Goal: Task Accomplishment & Management: Manage account settings

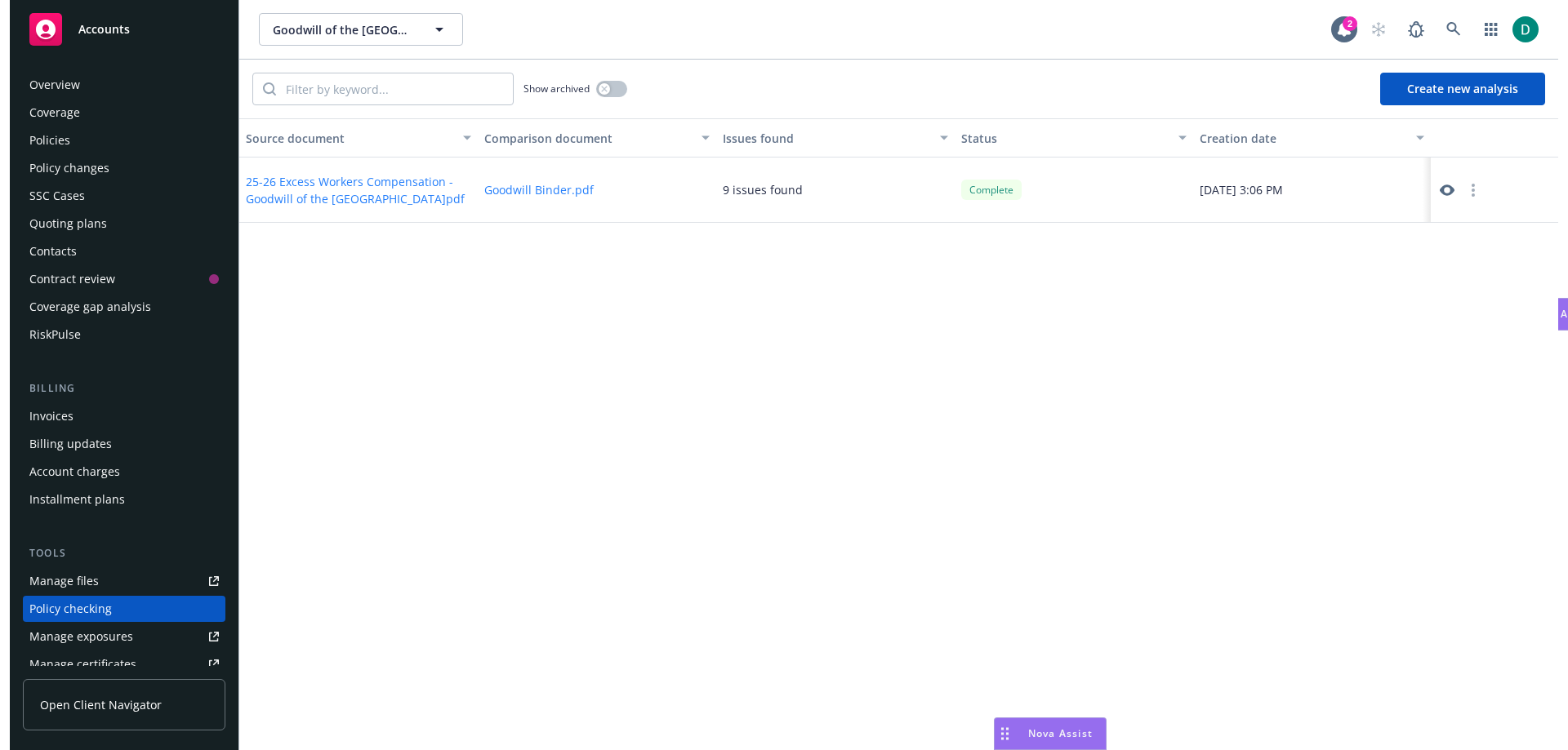
scroll to position [208, 0]
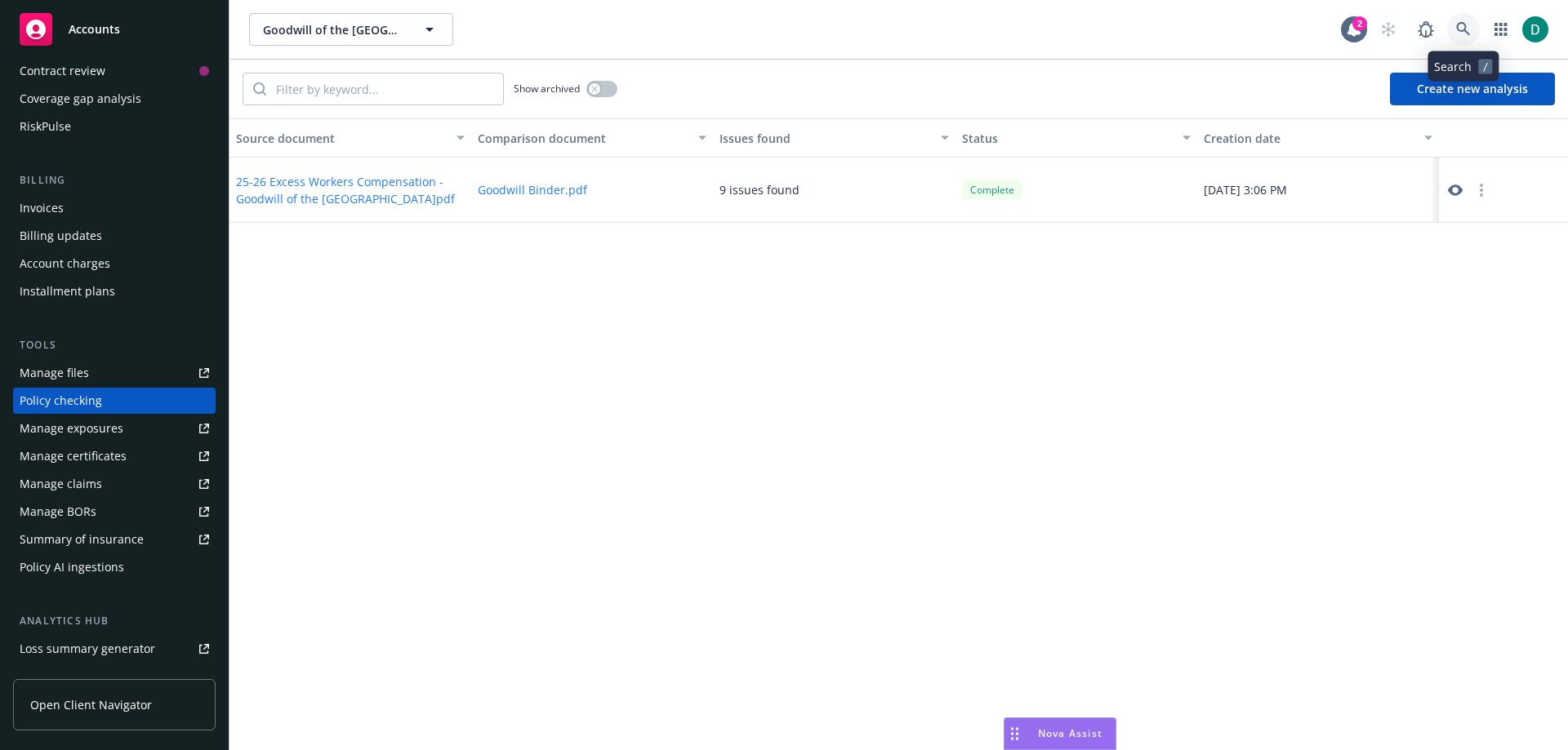
click at [1462, 23] on icon at bounding box center [1462, 29] width 14 height 14
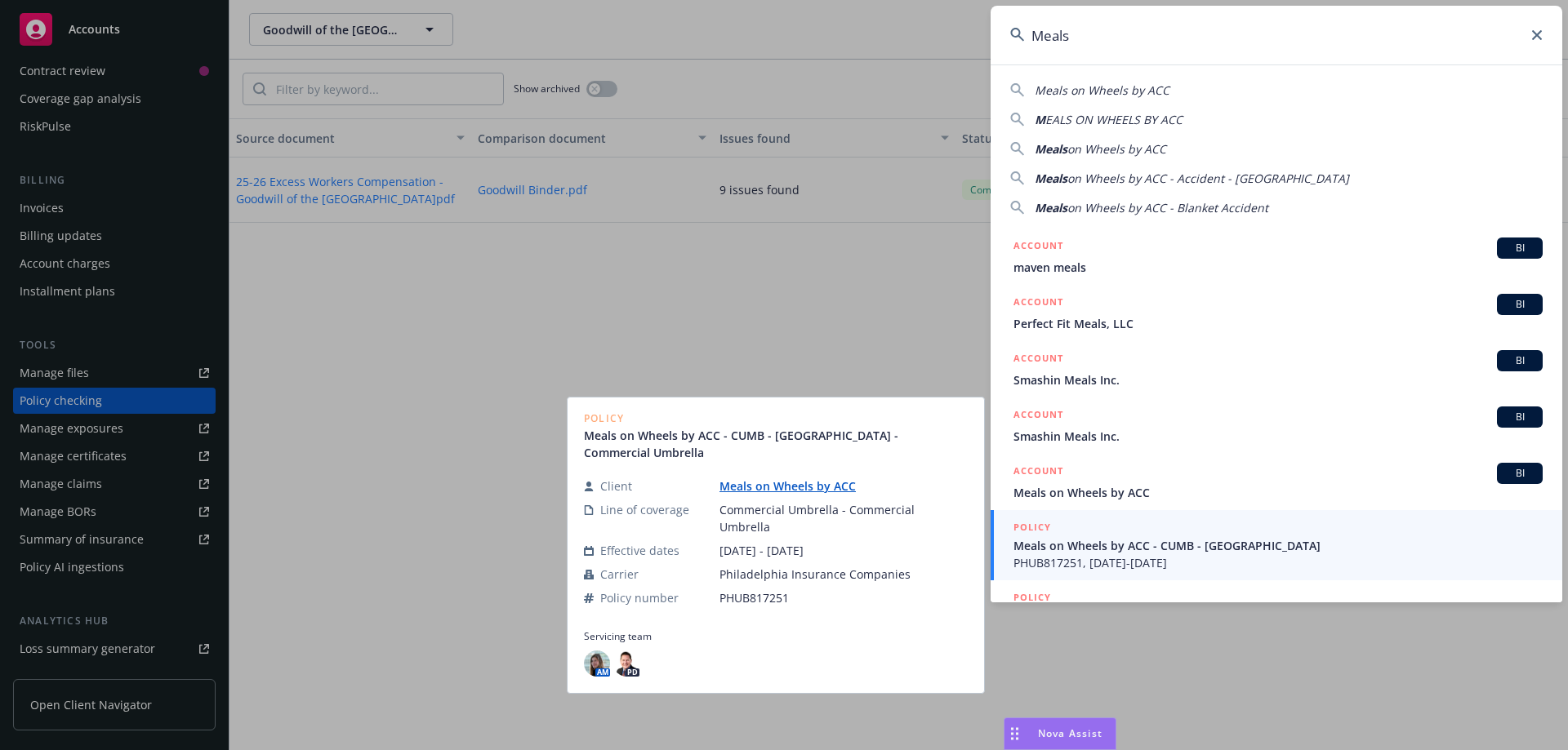
type input "Meals"
click at [1128, 538] on span "Meals on Wheels by ACC - CUMB - [GEOGRAPHIC_DATA]" at bounding box center [1278, 546] width 529 height 17
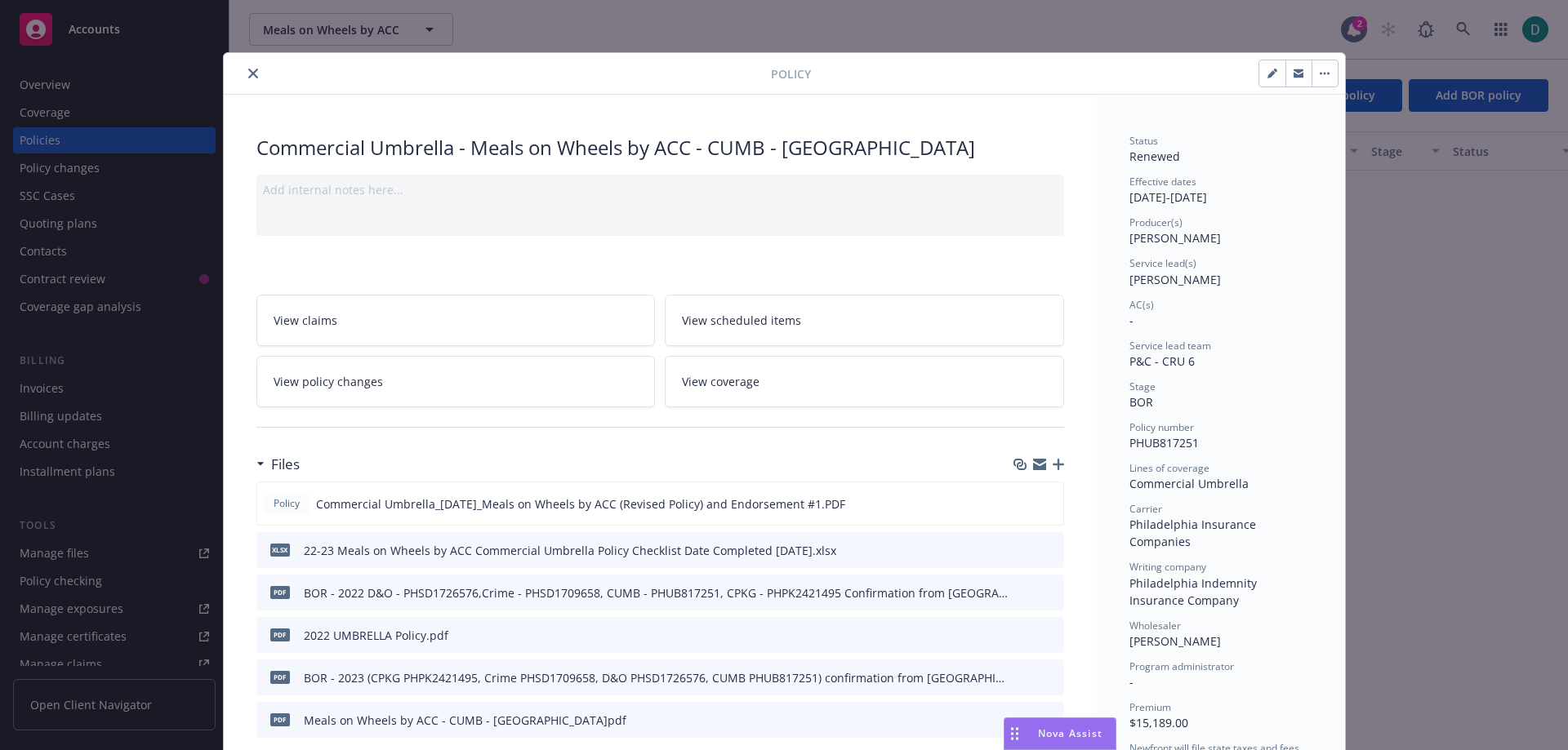
click at [253, 80] on button "close" at bounding box center [253, 74] width 20 height 20
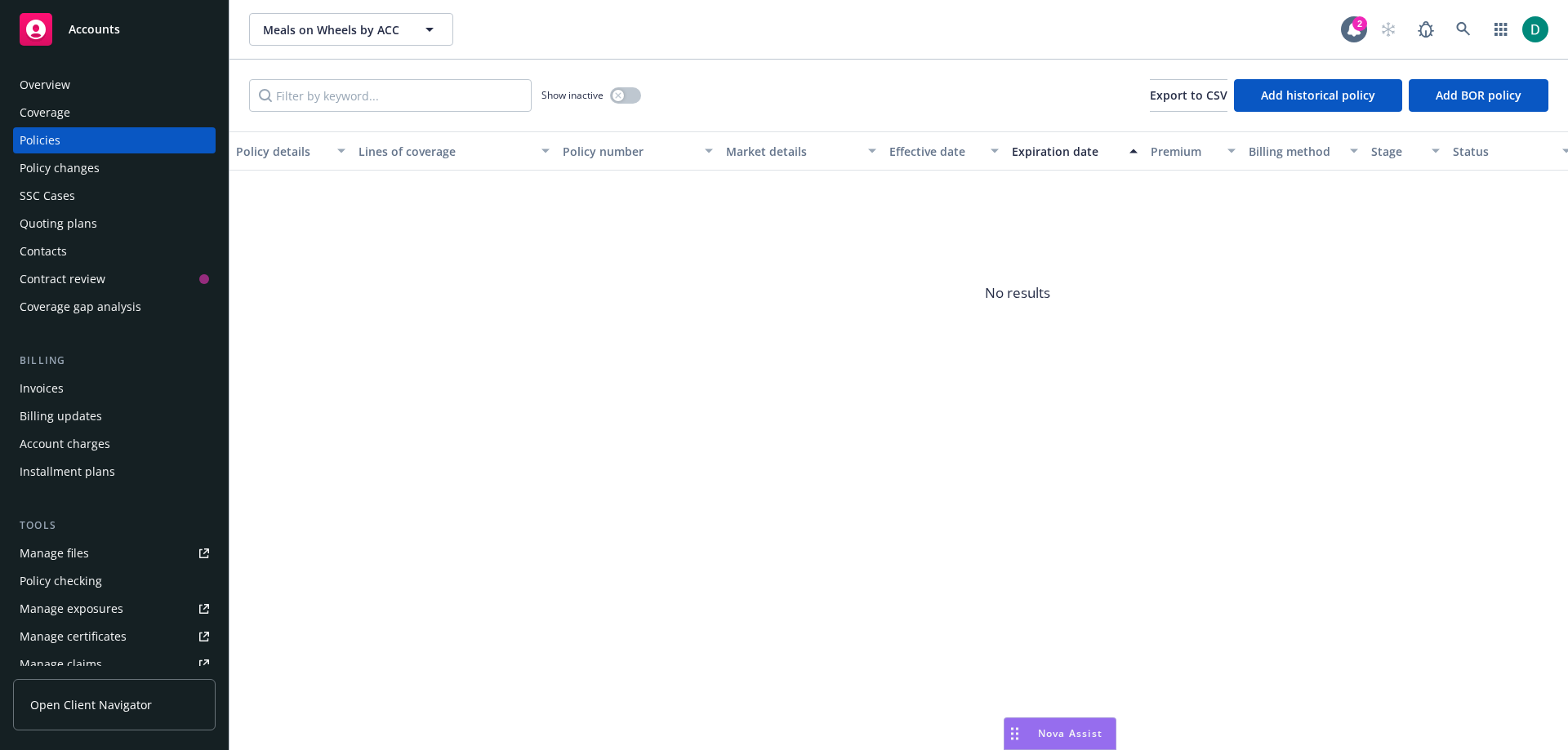
click at [246, 76] on div "Show inactive Export to CSV Add historical policy Add BOR policy" at bounding box center [898, 95] width 1338 height 72
click at [1451, 24] on link at bounding box center [1463, 29] width 32 height 32
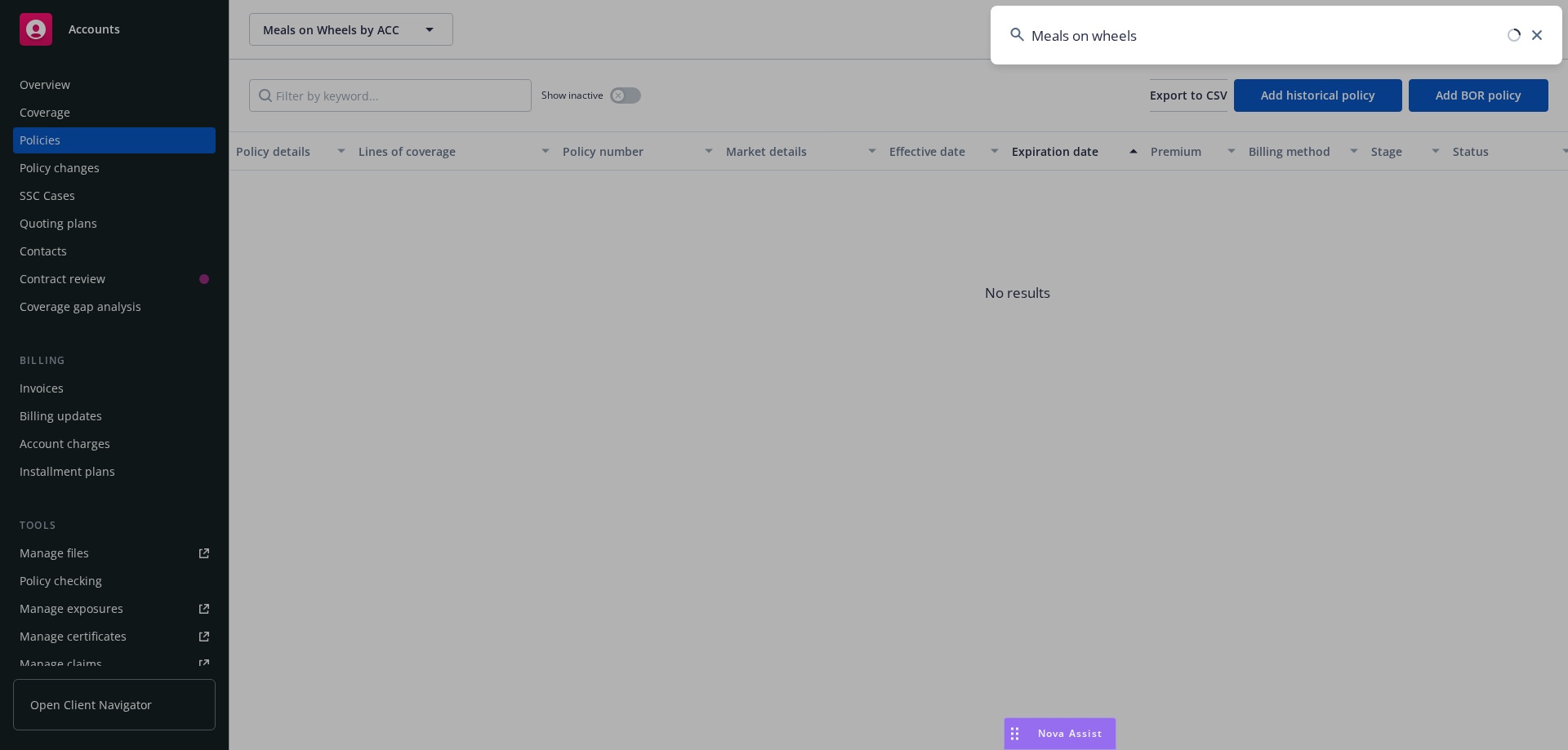
type input "Meals on wheels"
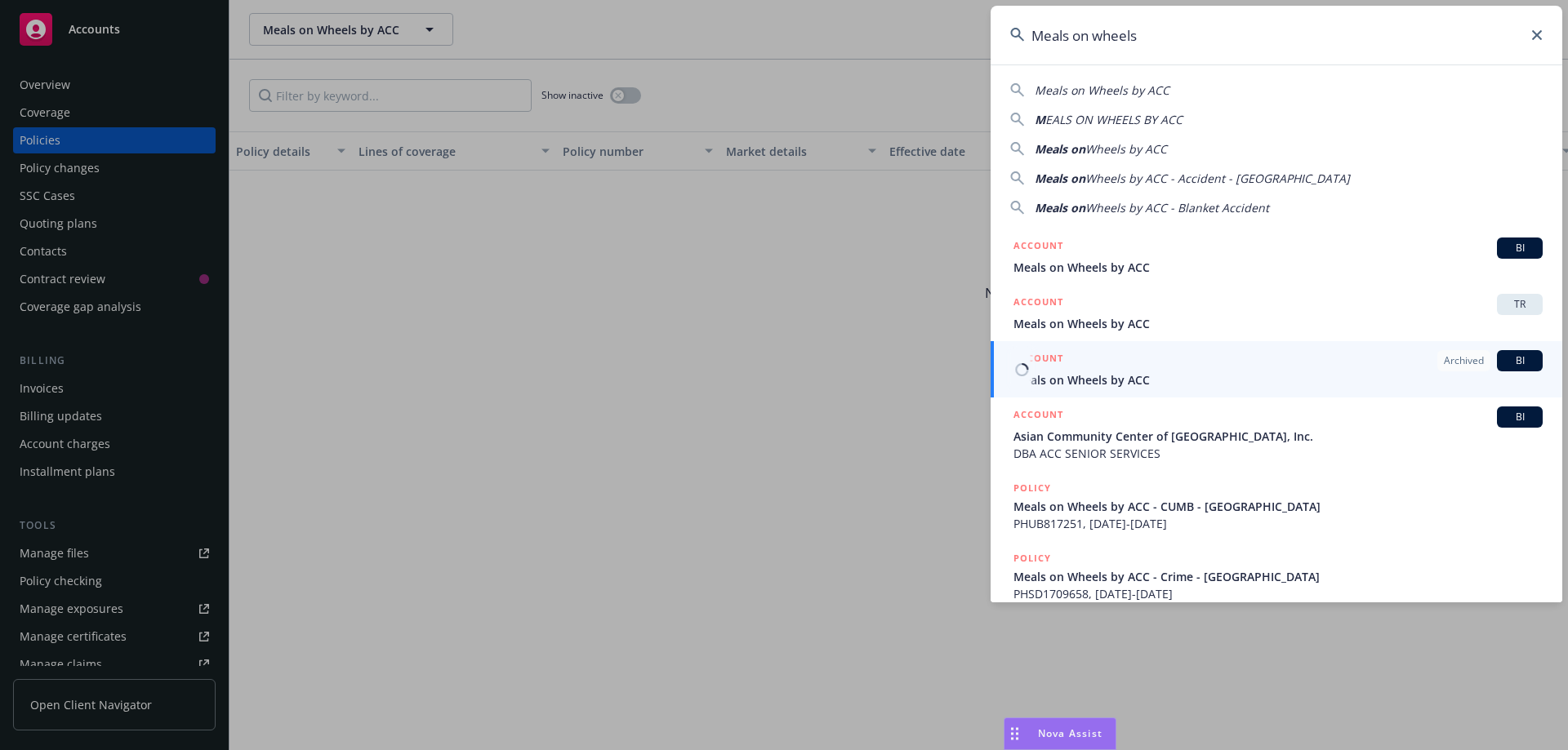
click at [1125, 381] on span "Meals on Wheels by ACC" at bounding box center [1278, 380] width 529 height 17
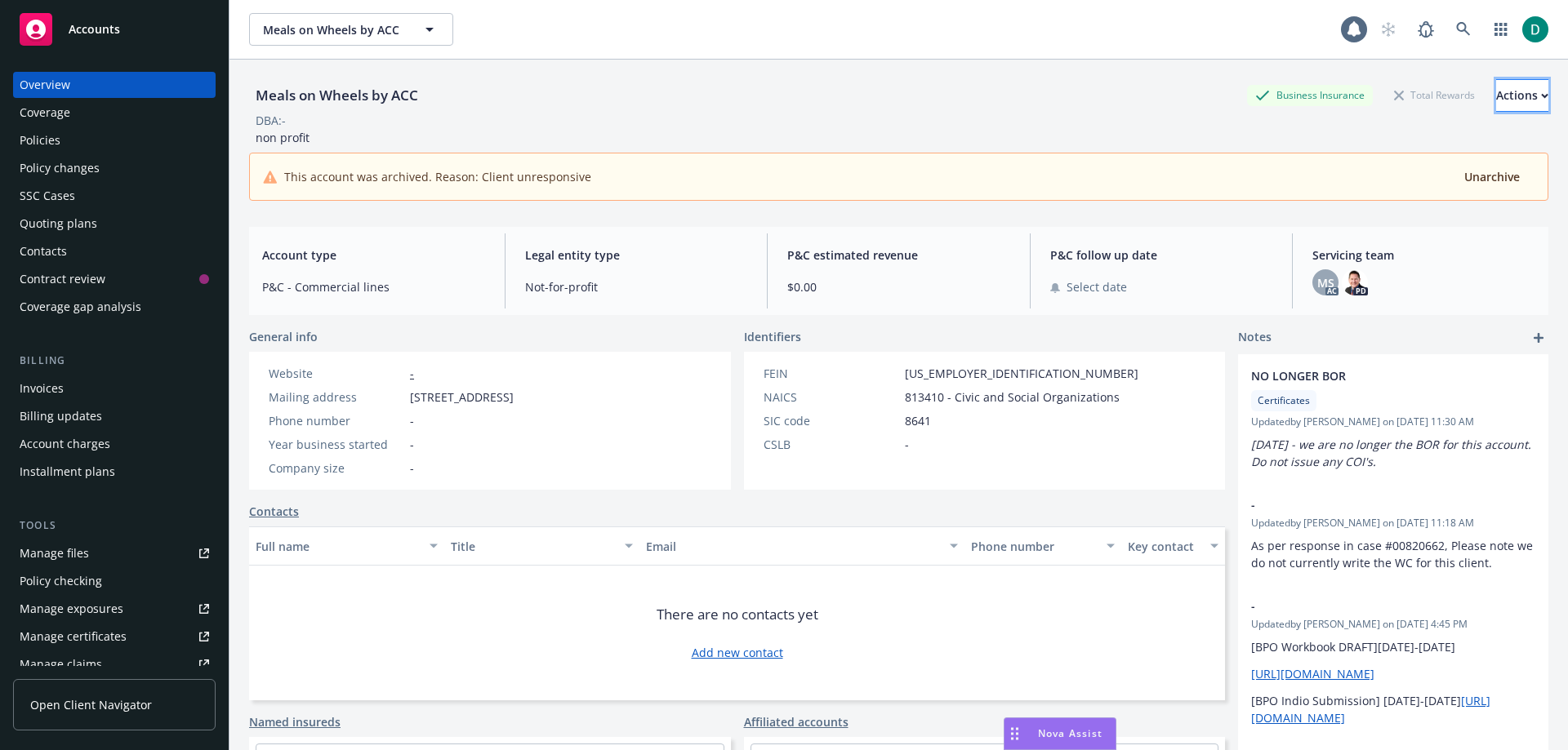
click at [1542, 95] on icon "button" at bounding box center [1544, 96] width 6 height 3
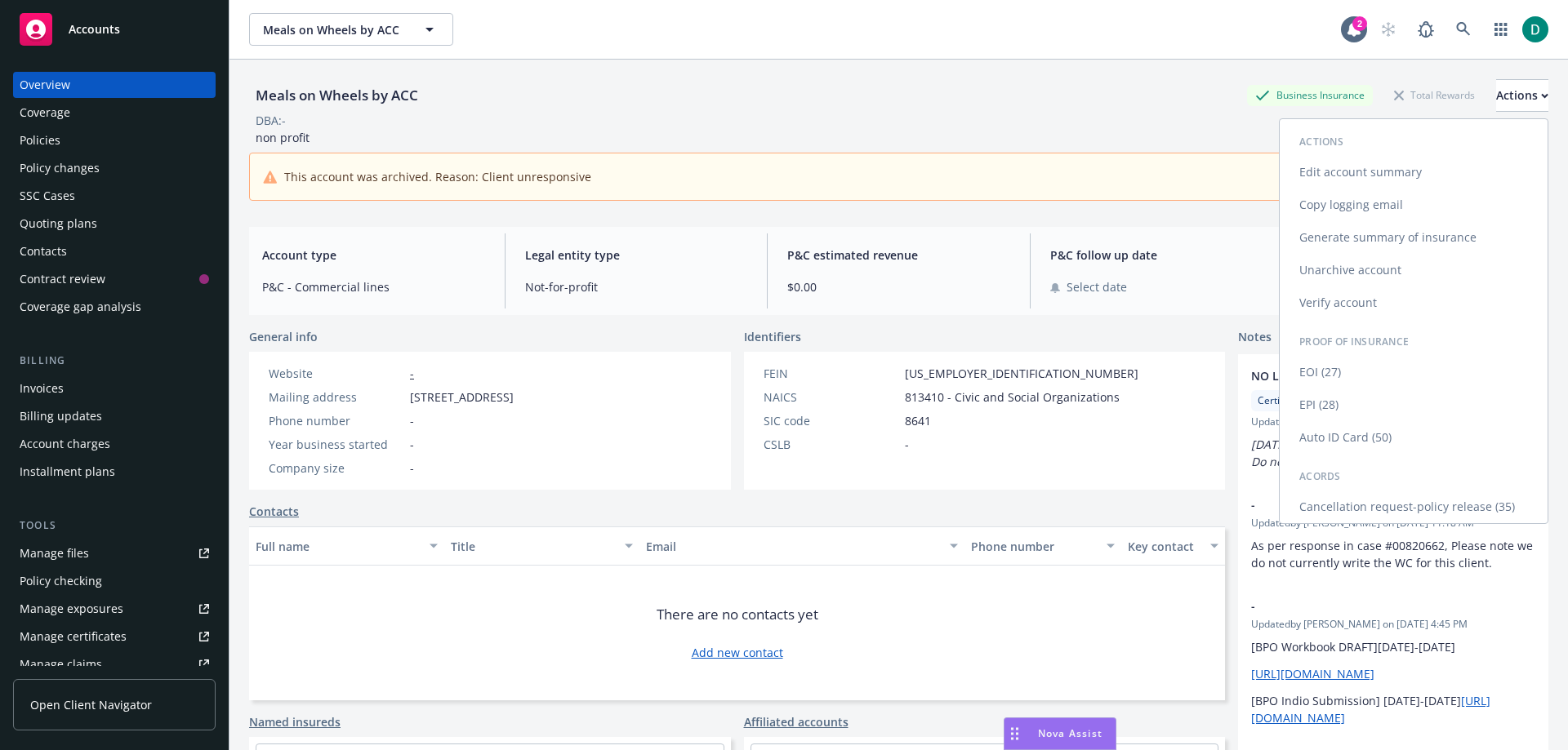
click at [1340, 275] on link "Unarchive account" at bounding box center [1413, 270] width 268 height 32
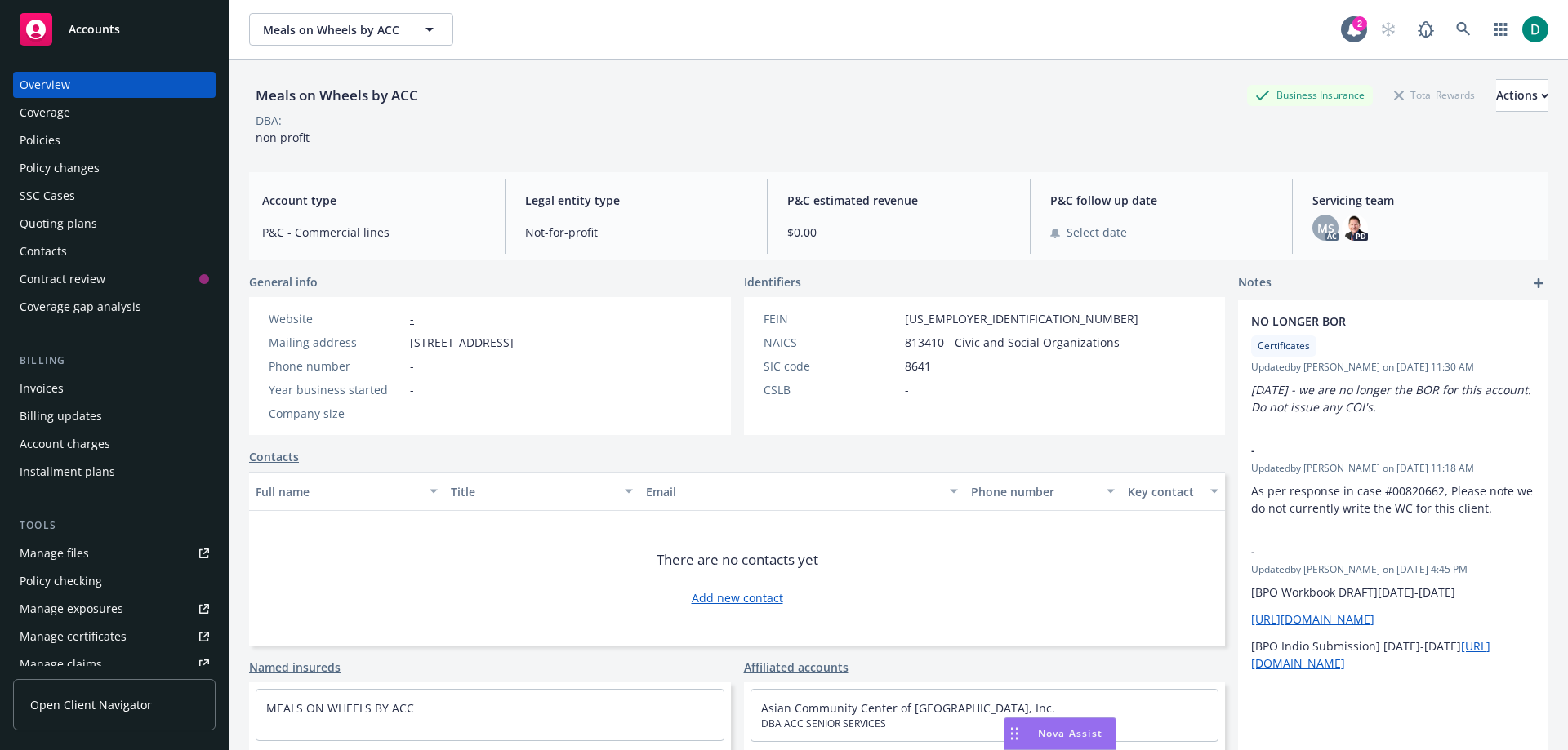
click at [81, 25] on span "Accounts" at bounding box center [94, 30] width 51 height 13
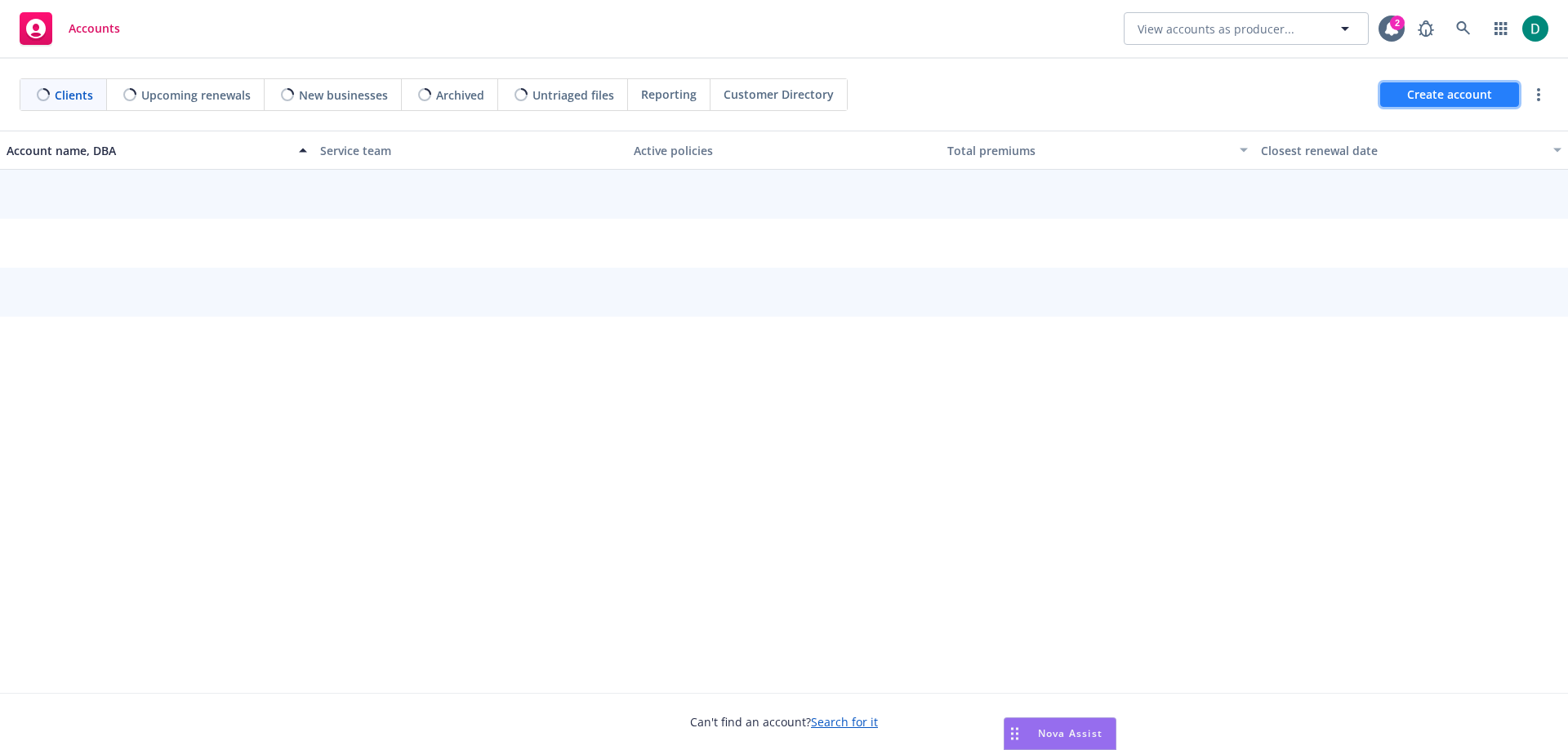
click at [1450, 89] on span "Create account" at bounding box center [1449, 95] width 85 height 31
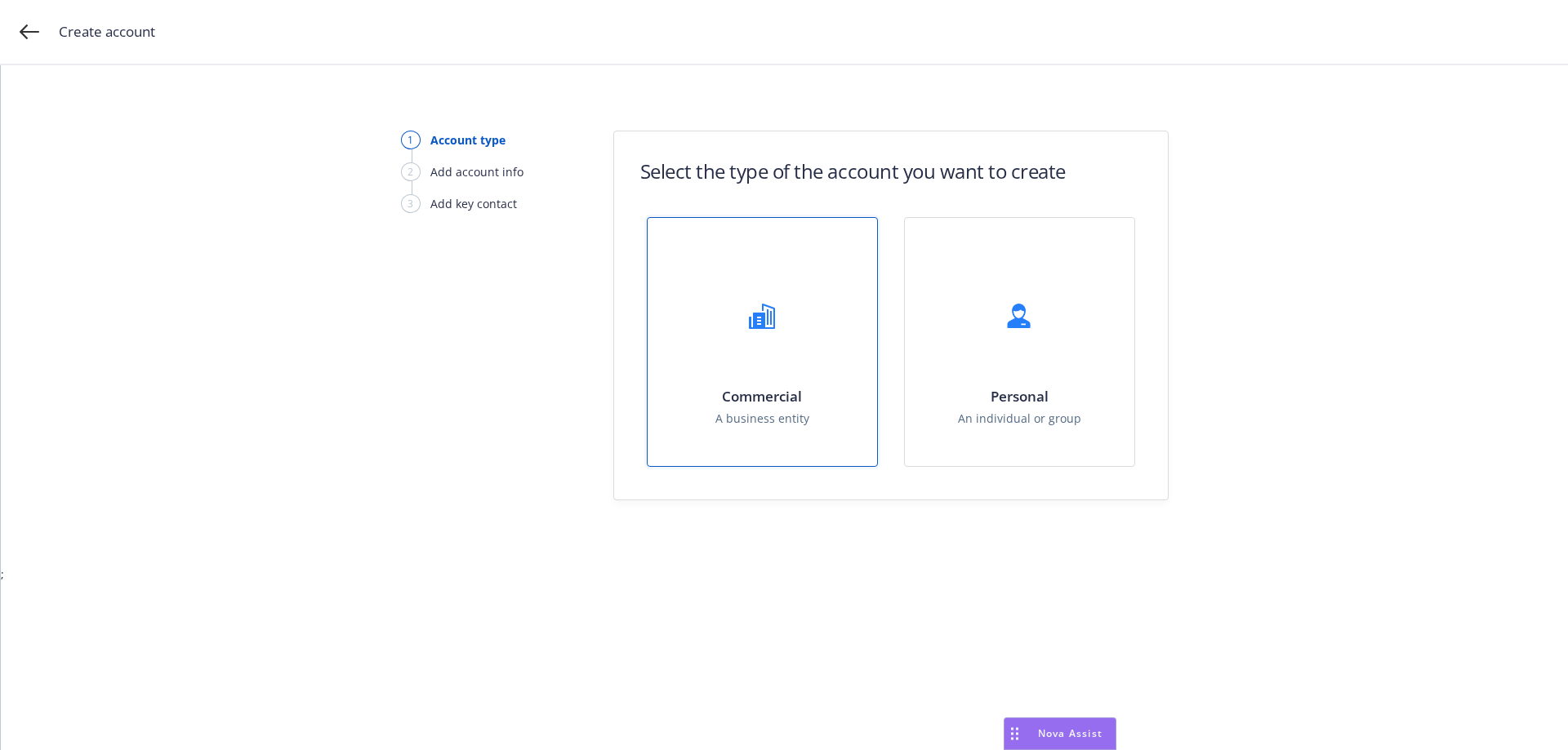
click at [789, 324] on div at bounding box center [762, 316] width 65 height 65
select select "US"
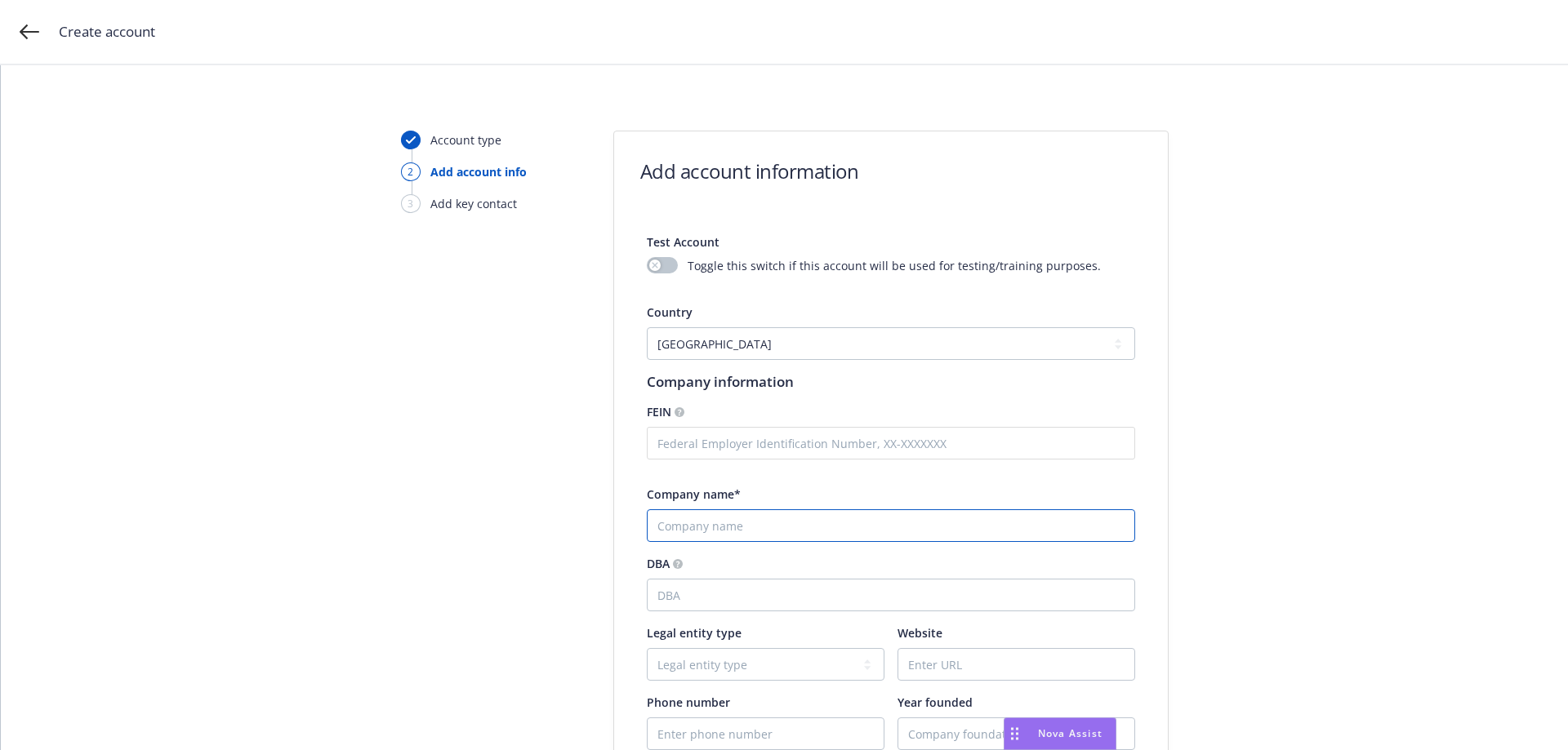
click at [684, 528] on input "Company name*" at bounding box center [891, 525] width 488 height 32
paste input "FFL Partners – Project [GEOGRAPHIC_DATA]"
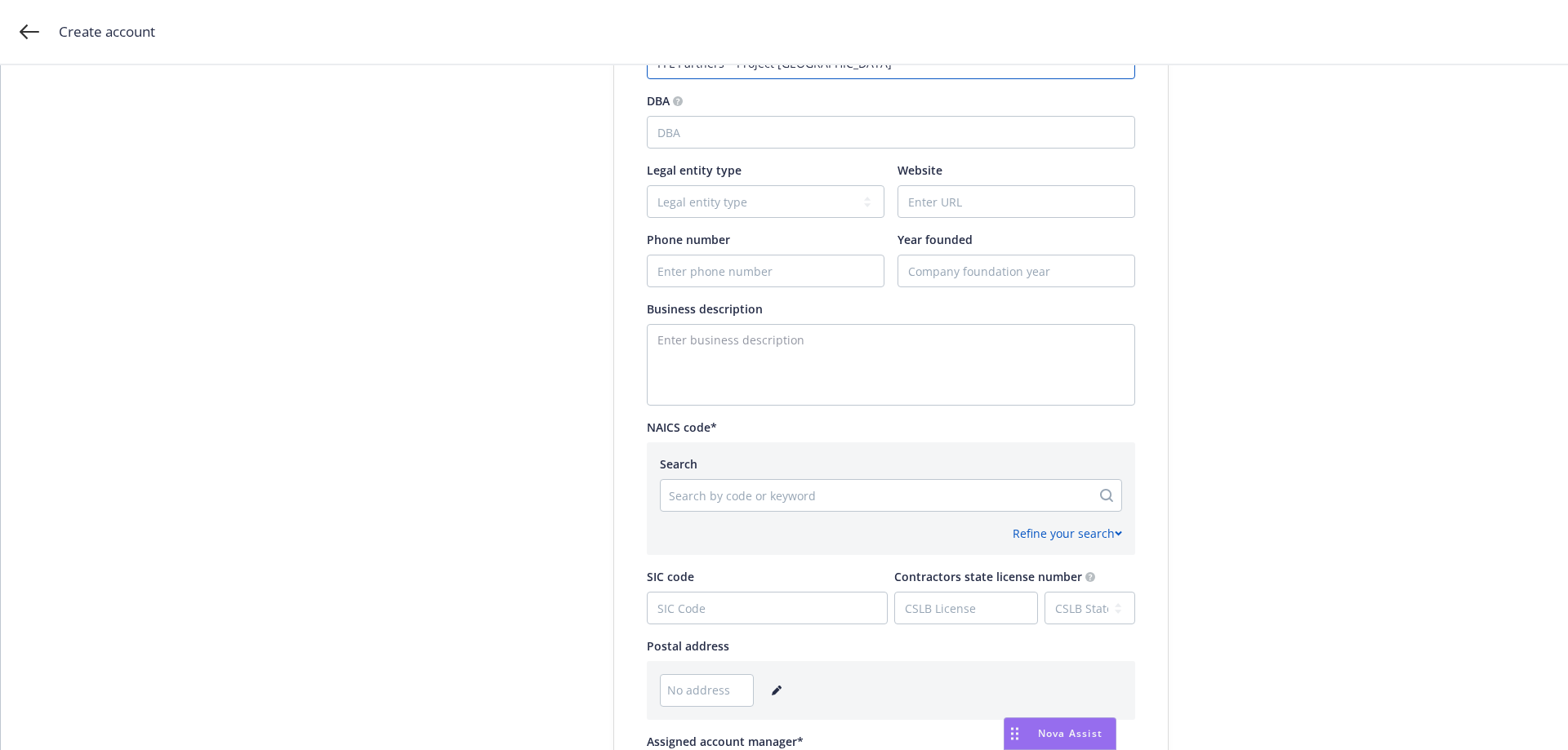
scroll to position [490, 0]
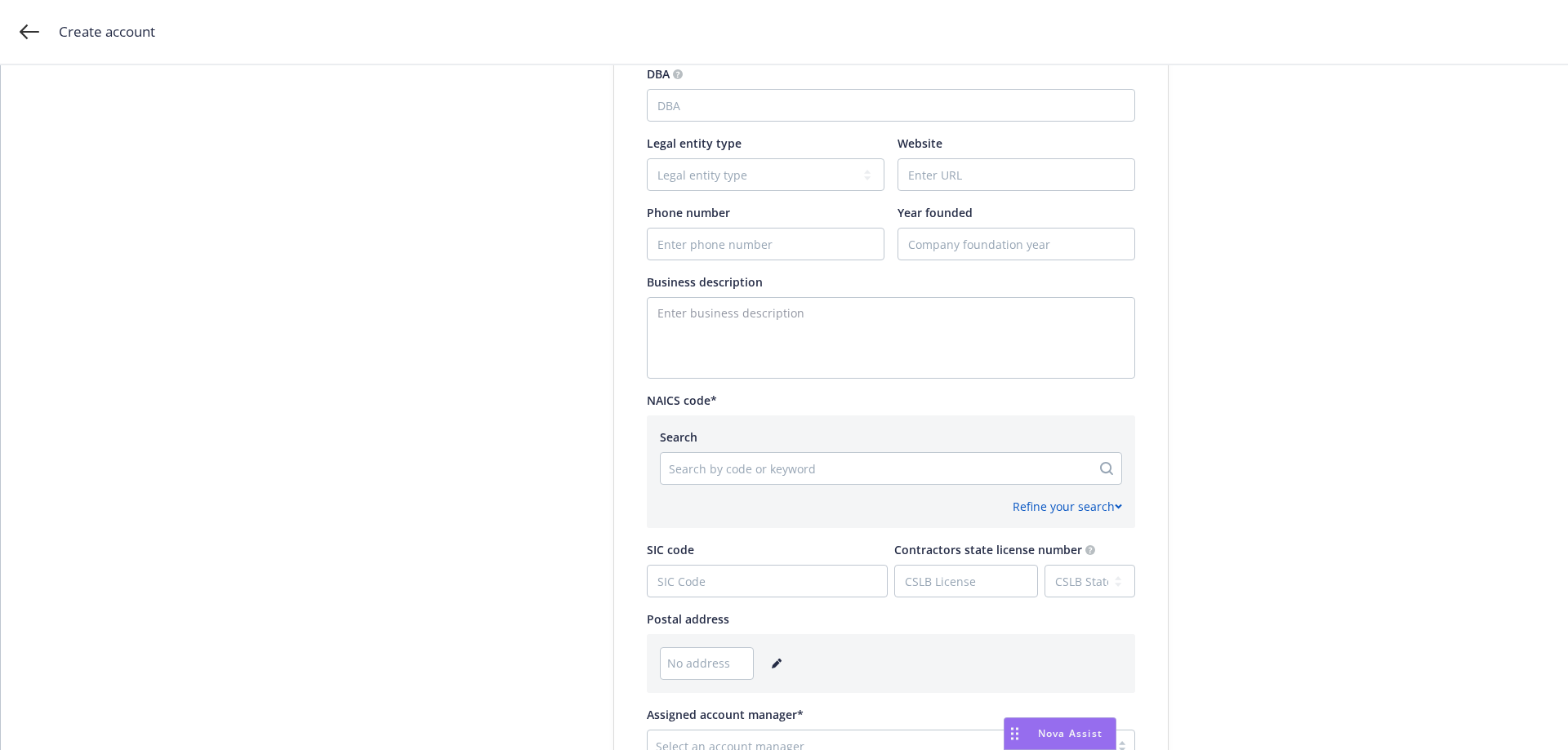
type input "FFL Partners – Project [GEOGRAPHIC_DATA]"
click at [726, 472] on div at bounding box center [876, 469] width 414 height 20
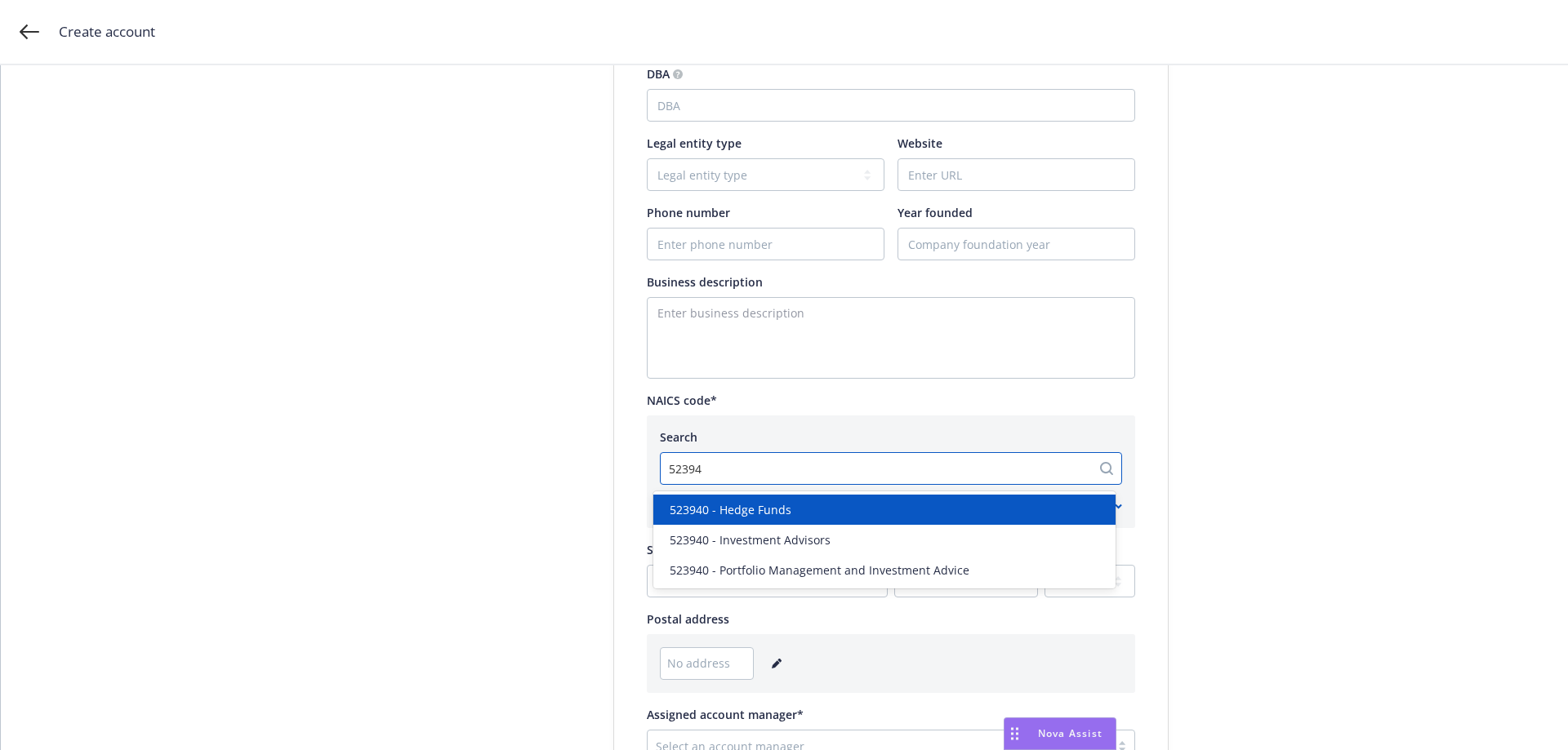
type input "523940"
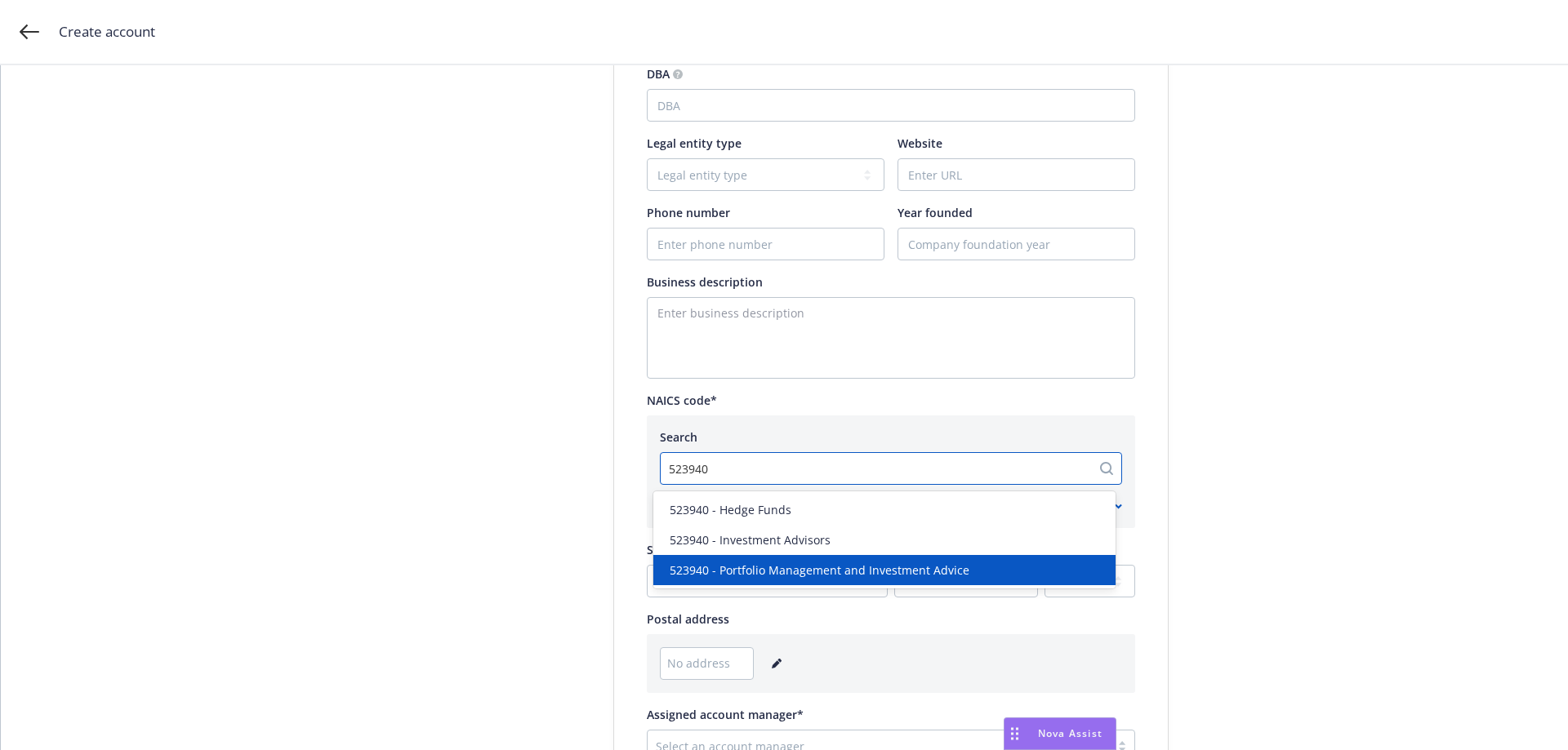
click at [764, 568] on span "523940 - Portfolio Management and Investment Advice" at bounding box center [820, 570] width 299 height 17
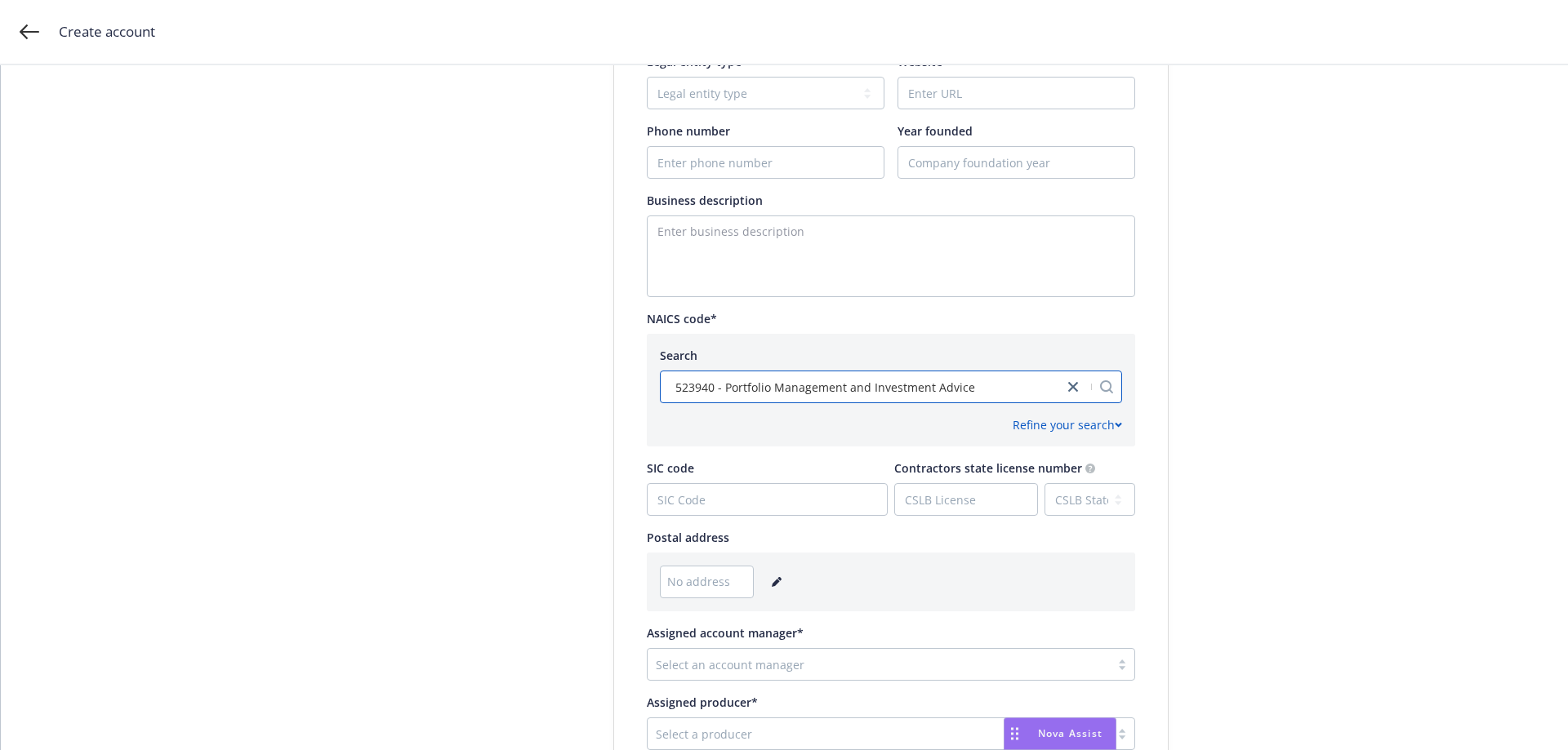
scroll to position [653, 0]
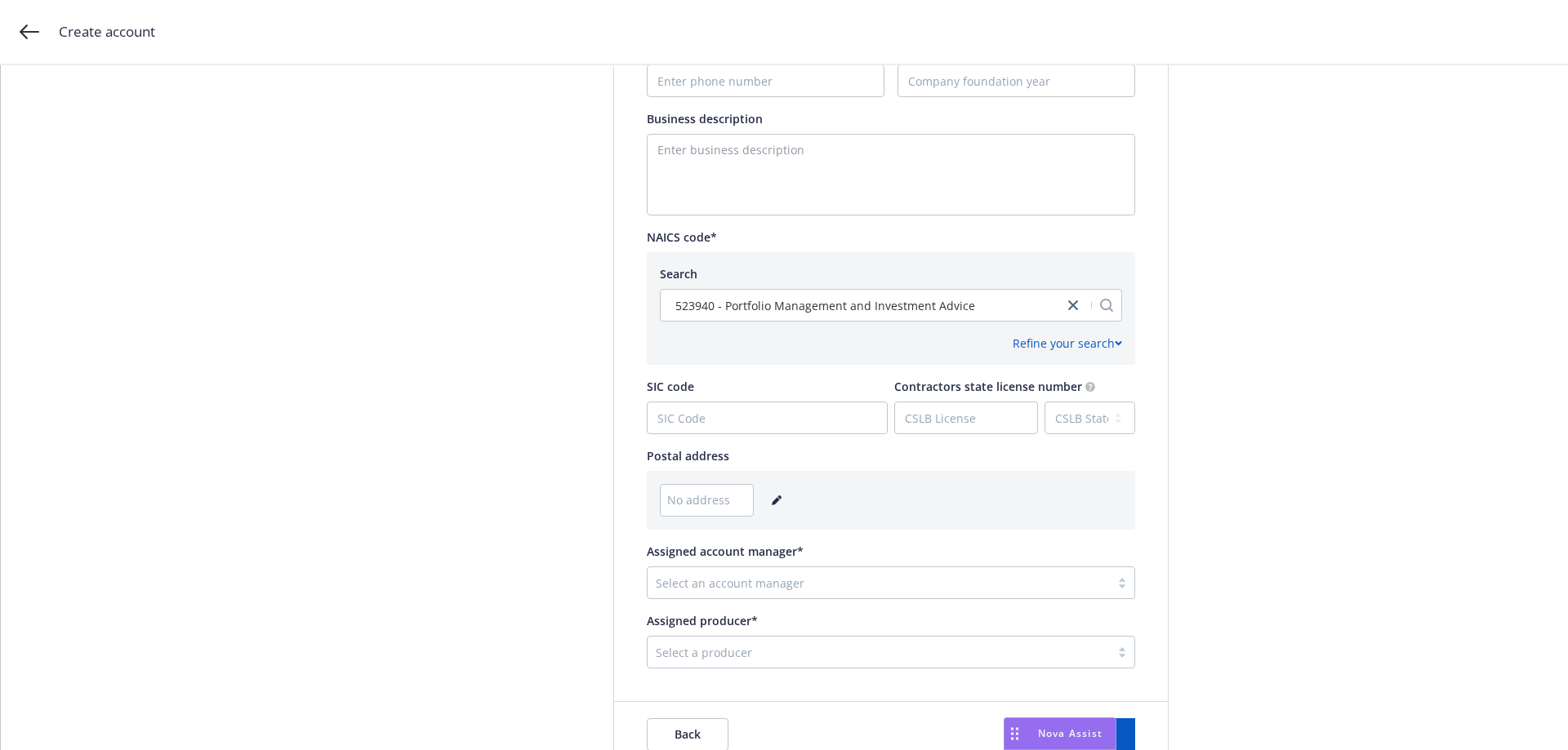
click at [696, 504] on span "No address" at bounding box center [699, 499] width 63 height 17
click at [767, 494] on link "editPencil" at bounding box center [777, 500] width 20 height 20
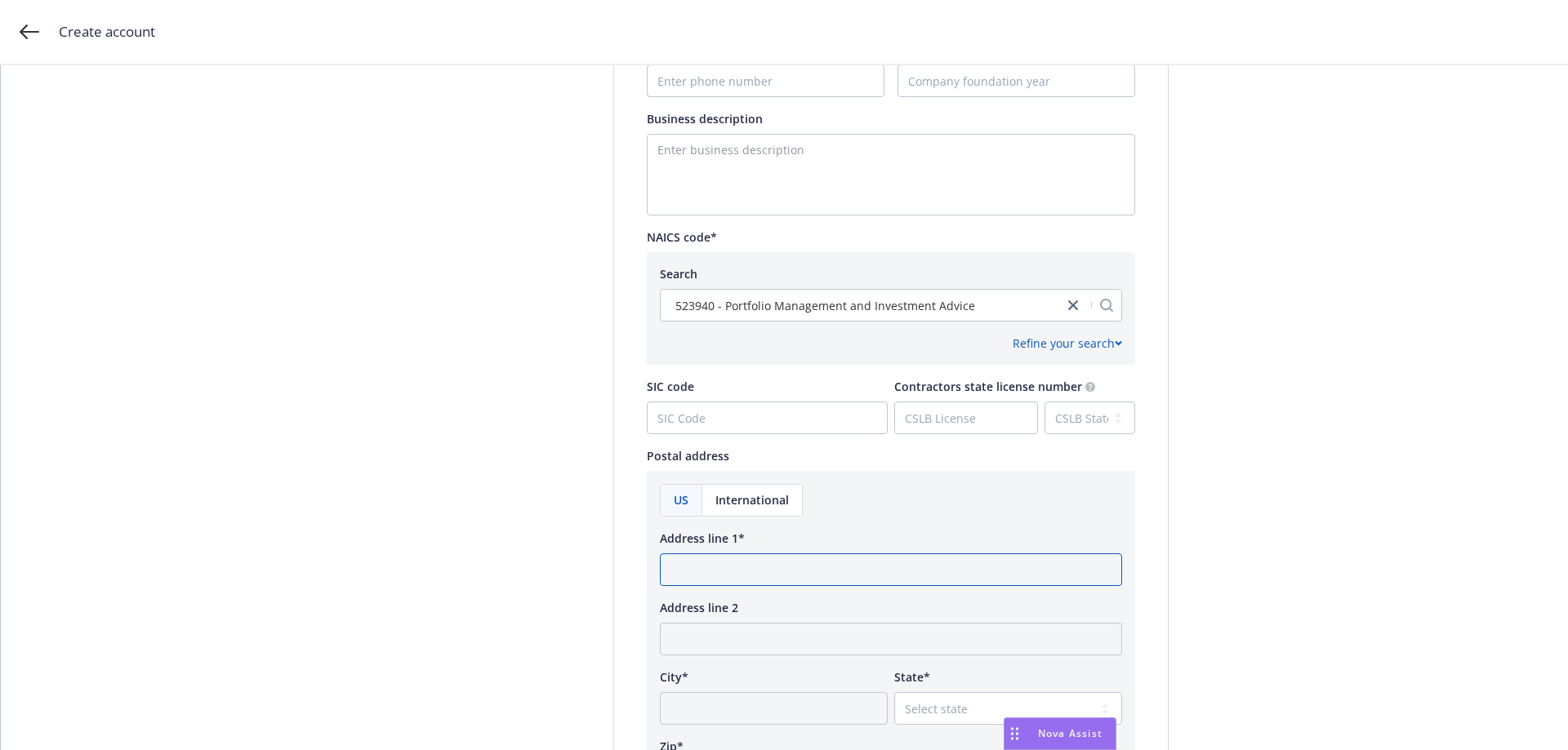
click at [700, 576] on input "Address line 1*" at bounding box center [891, 569] width 462 height 32
type input "[STREET_ADDRESS][PERSON_NAME]"
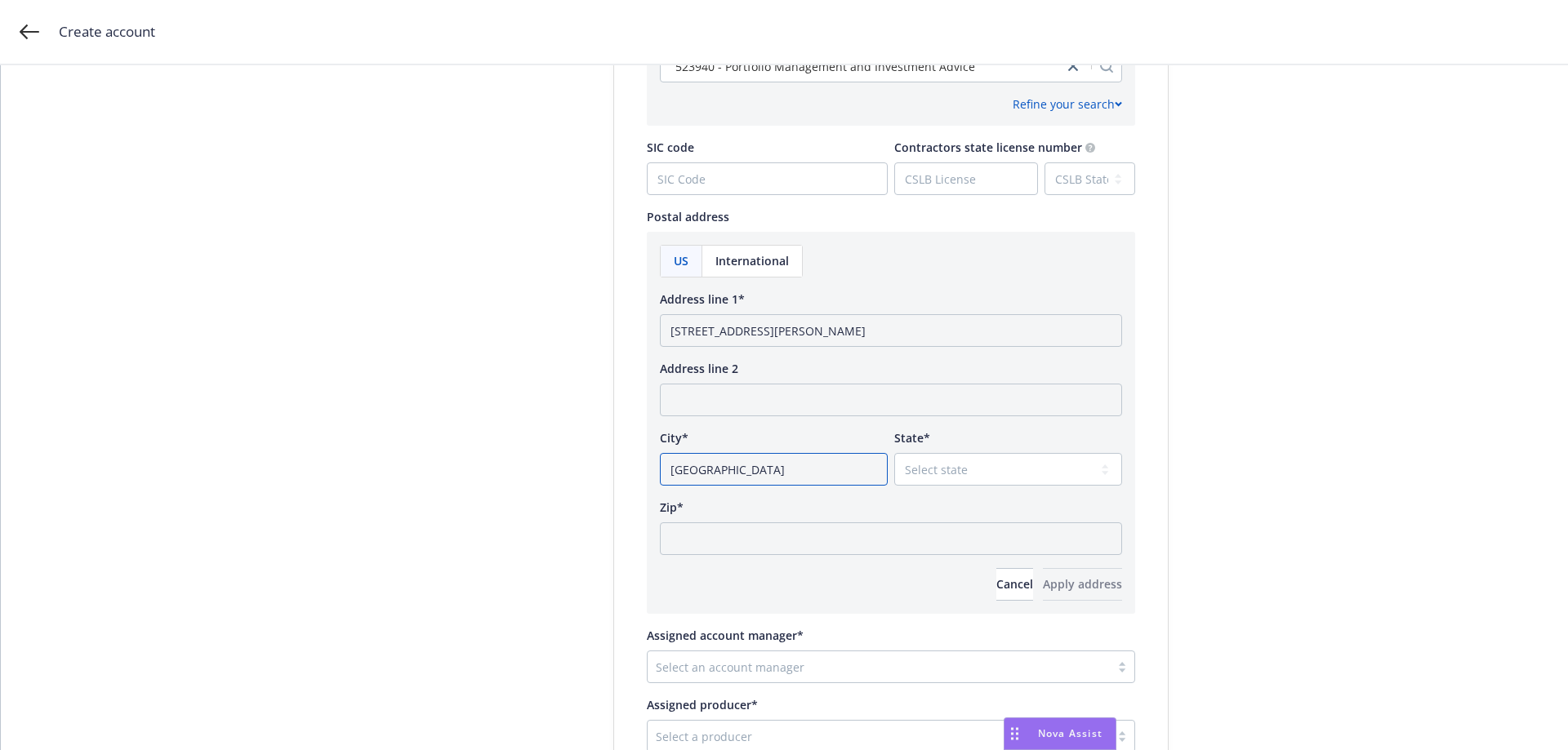
scroll to position [898, 0]
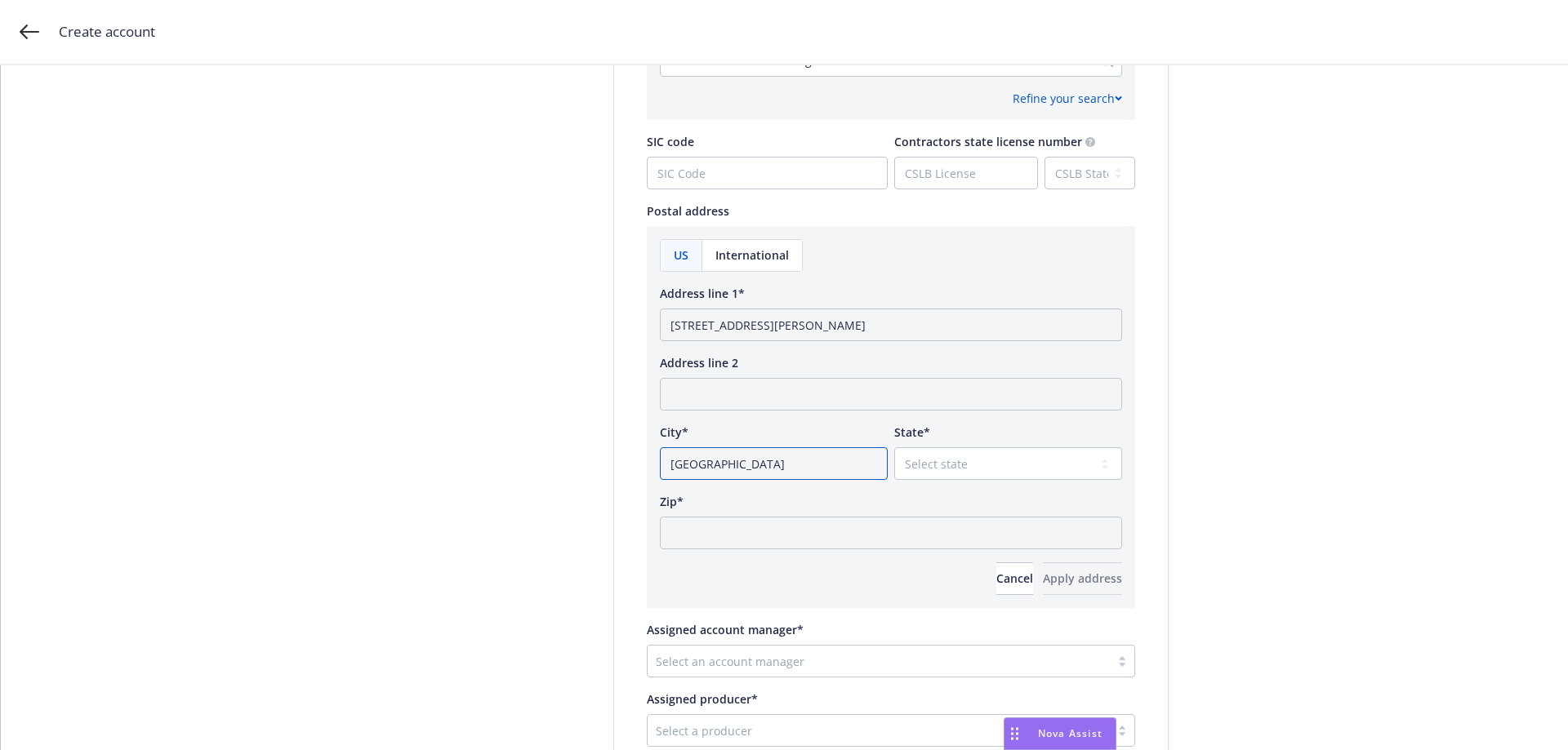
type input "[GEOGRAPHIC_DATA]"
click at [996, 469] on select "Select state [US_STATE] [US_STATE] [US_STATE] [US_STATE] [US_STATE] [PERSON_NAM…" at bounding box center [1007, 463] width 227 height 32
select select "CA"
click at [894, 447] on select "Select state [US_STATE] [US_STATE] [US_STATE] [US_STATE] [US_STATE] [PERSON_NAM…" at bounding box center [1007, 463] width 227 height 32
click at [717, 534] on input "Zip*" at bounding box center [891, 533] width 462 height 32
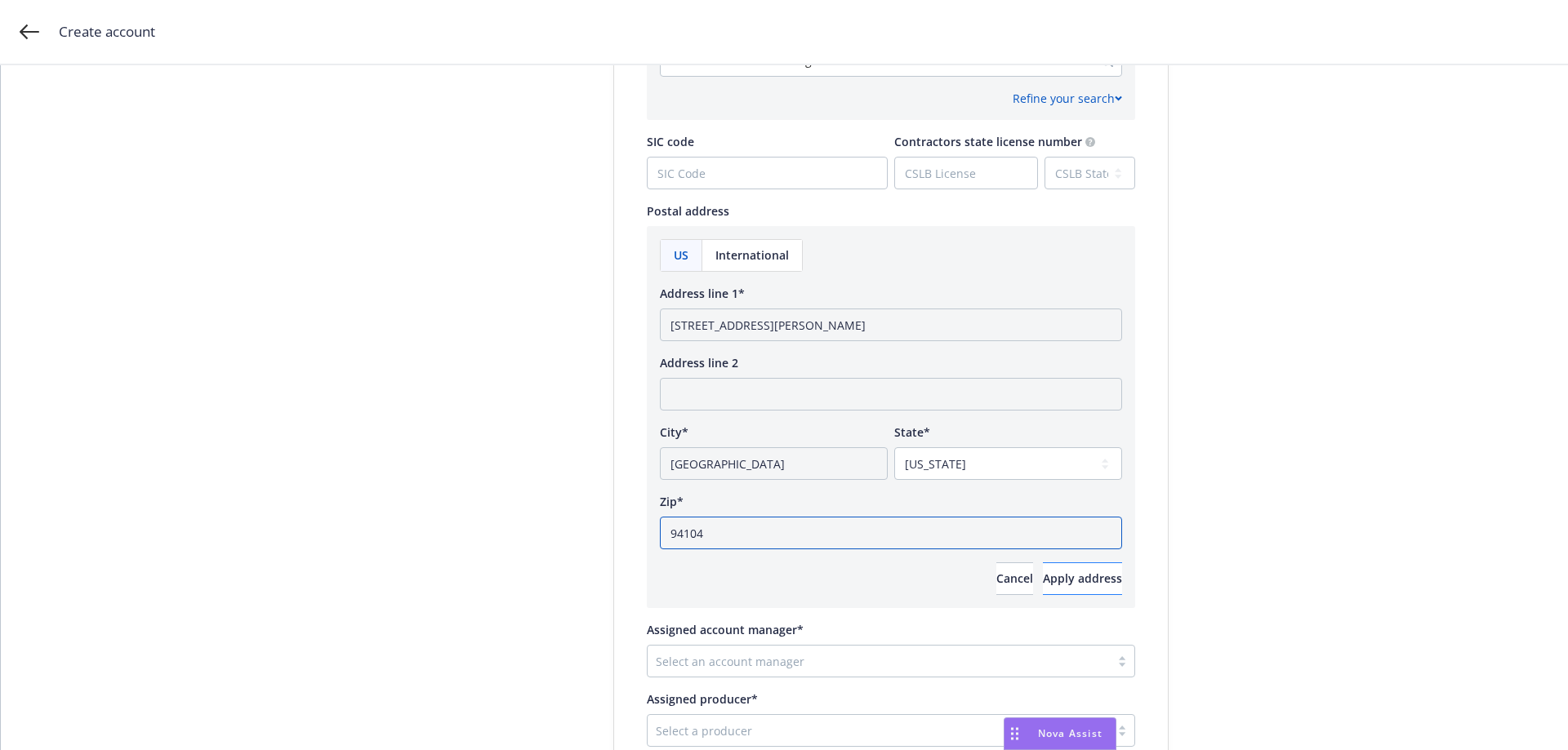
type input "94104"
click at [1054, 585] on span "Apply address" at bounding box center [1083, 578] width 79 height 16
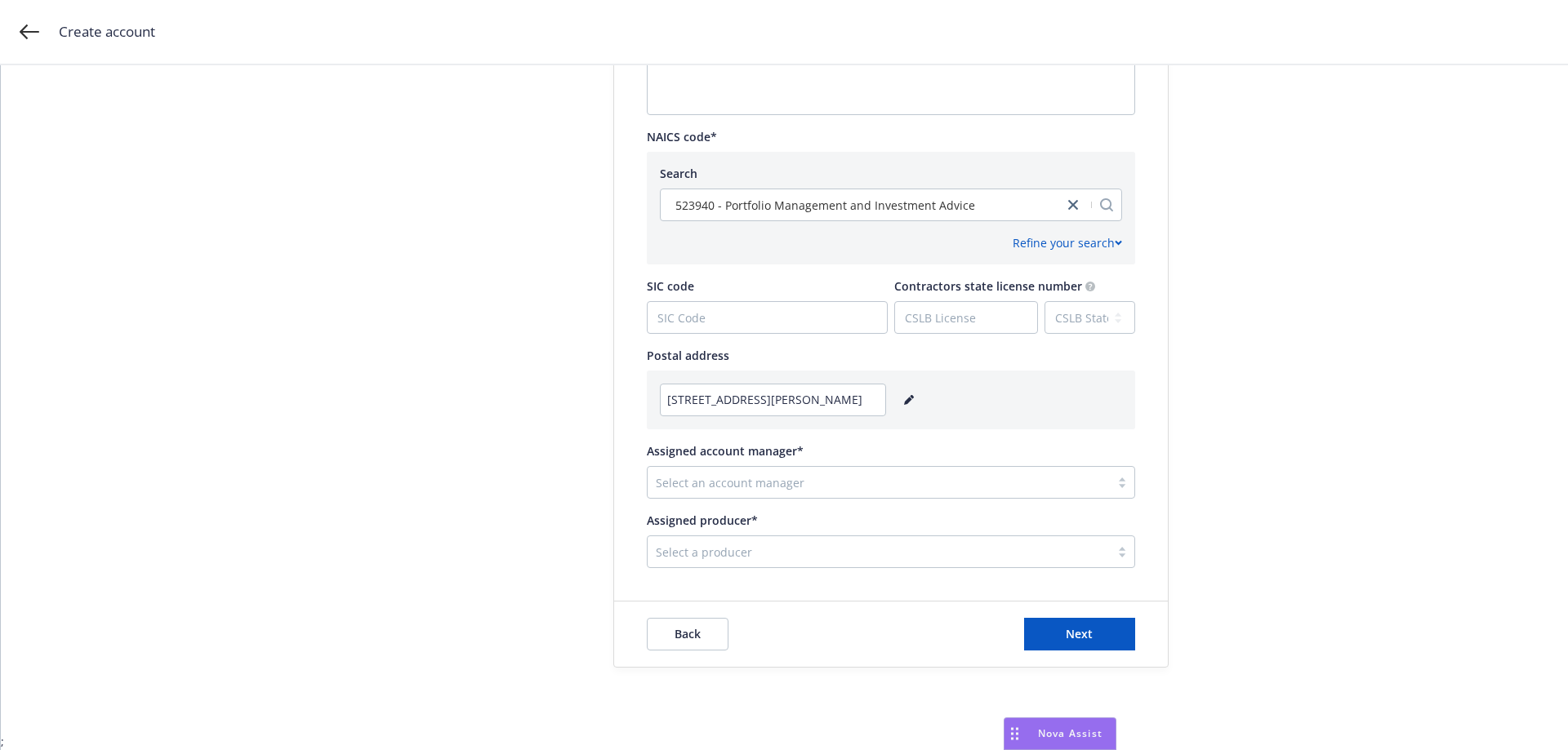
click at [723, 482] on div at bounding box center [878, 483] width 446 height 20
type input "Shu"
click at [713, 560] on div at bounding box center [878, 552] width 446 height 20
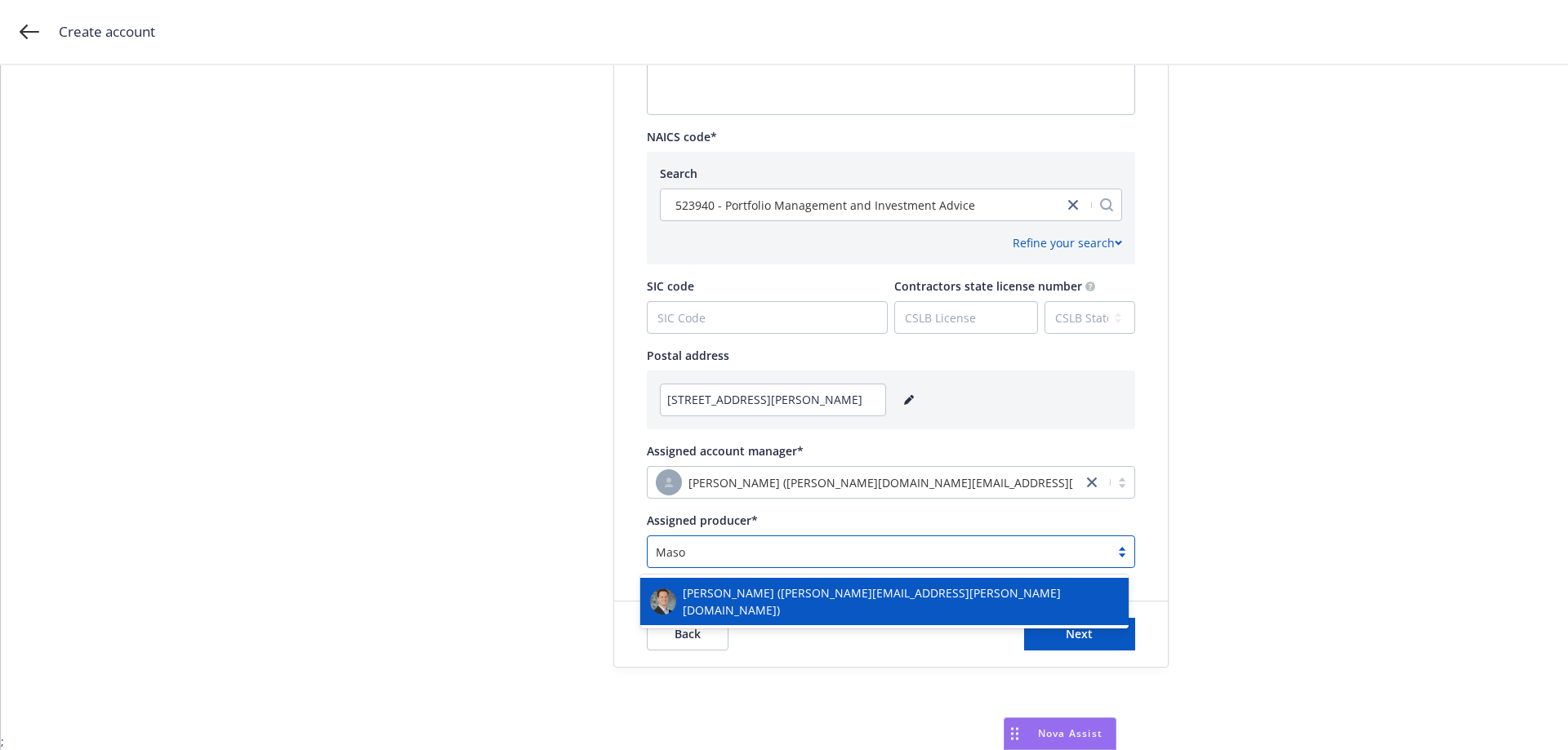
type input "[PERSON_NAME]"
click at [767, 590] on span "[PERSON_NAME] ([PERSON_NAME][EMAIL_ADDRESS][PERSON_NAME][DOMAIN_NAME])" at bounding box center [900, 601] width 436 height 34
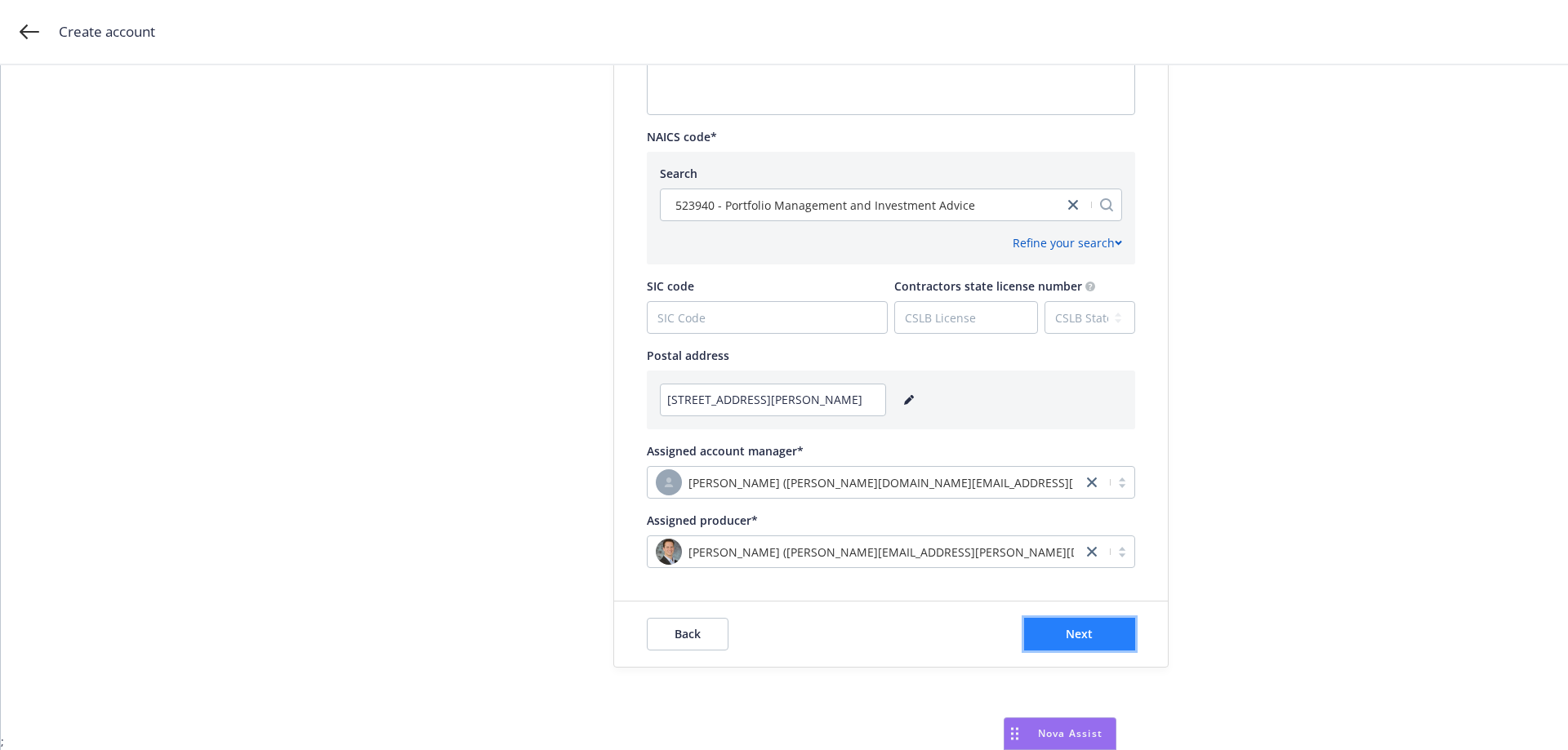
click at [1058, 626] on button "Next" at bounding box center [1079, 633] width 111 height 32
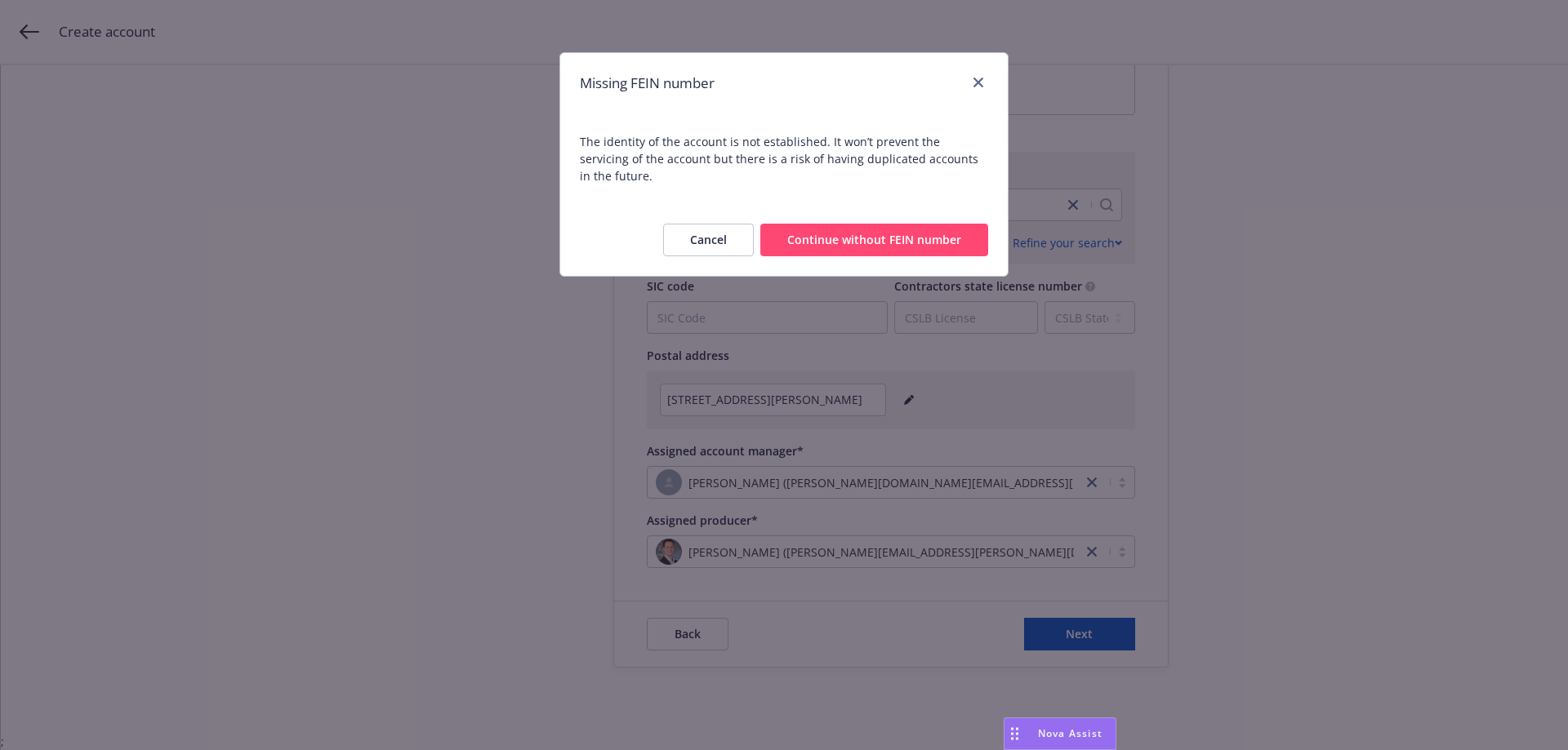
click at [879, 224] on button "Continue without FEIN number" at bounding box center [873, 240] width 227 height 32
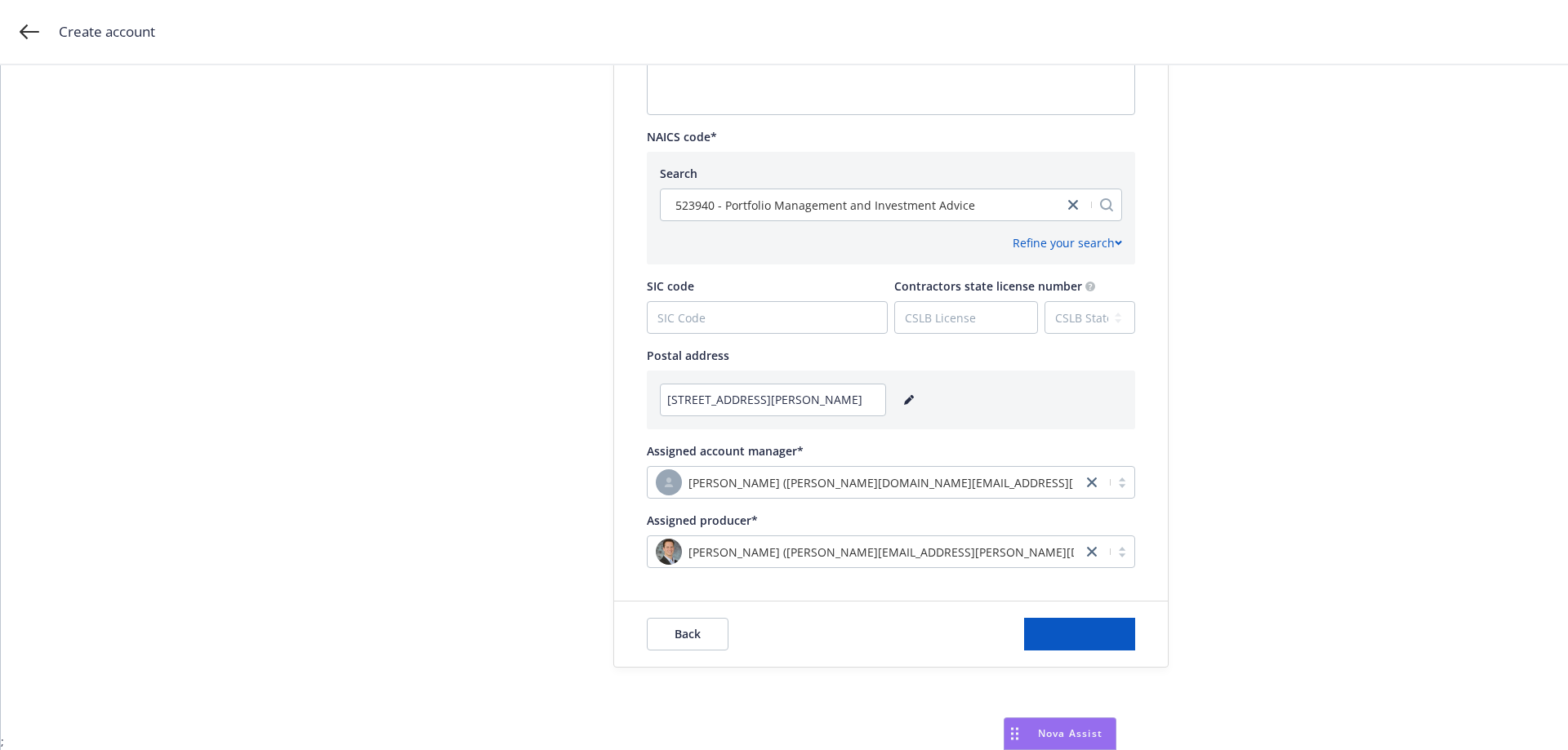
scroll to position [0, 0]
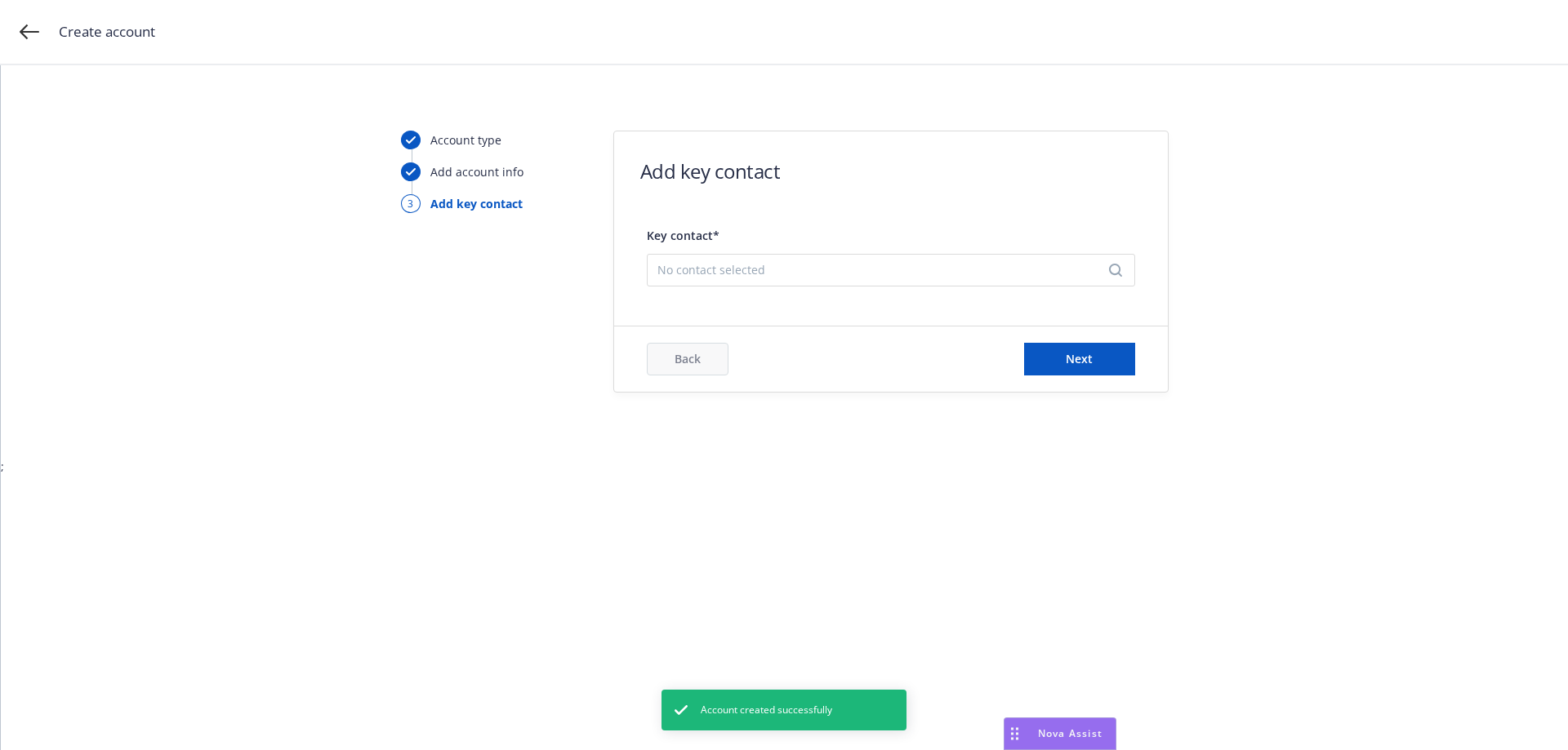
click at [762, 271] on span "No contact selected" at bounding box center [884, 270] width 454 height 17
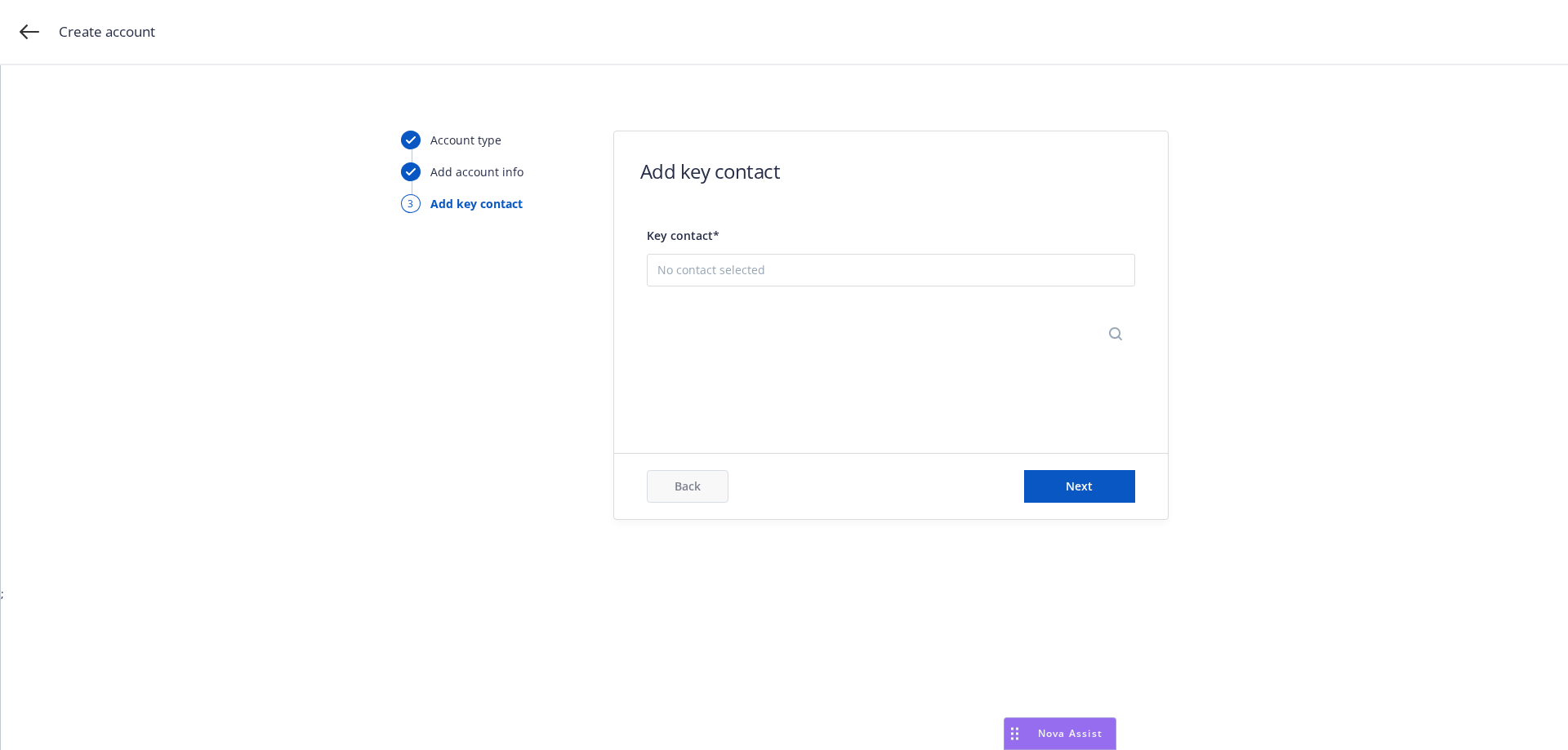
click at [801, 346] on button "Add new contact" at bounding box center [891, 351] width 467 height 32
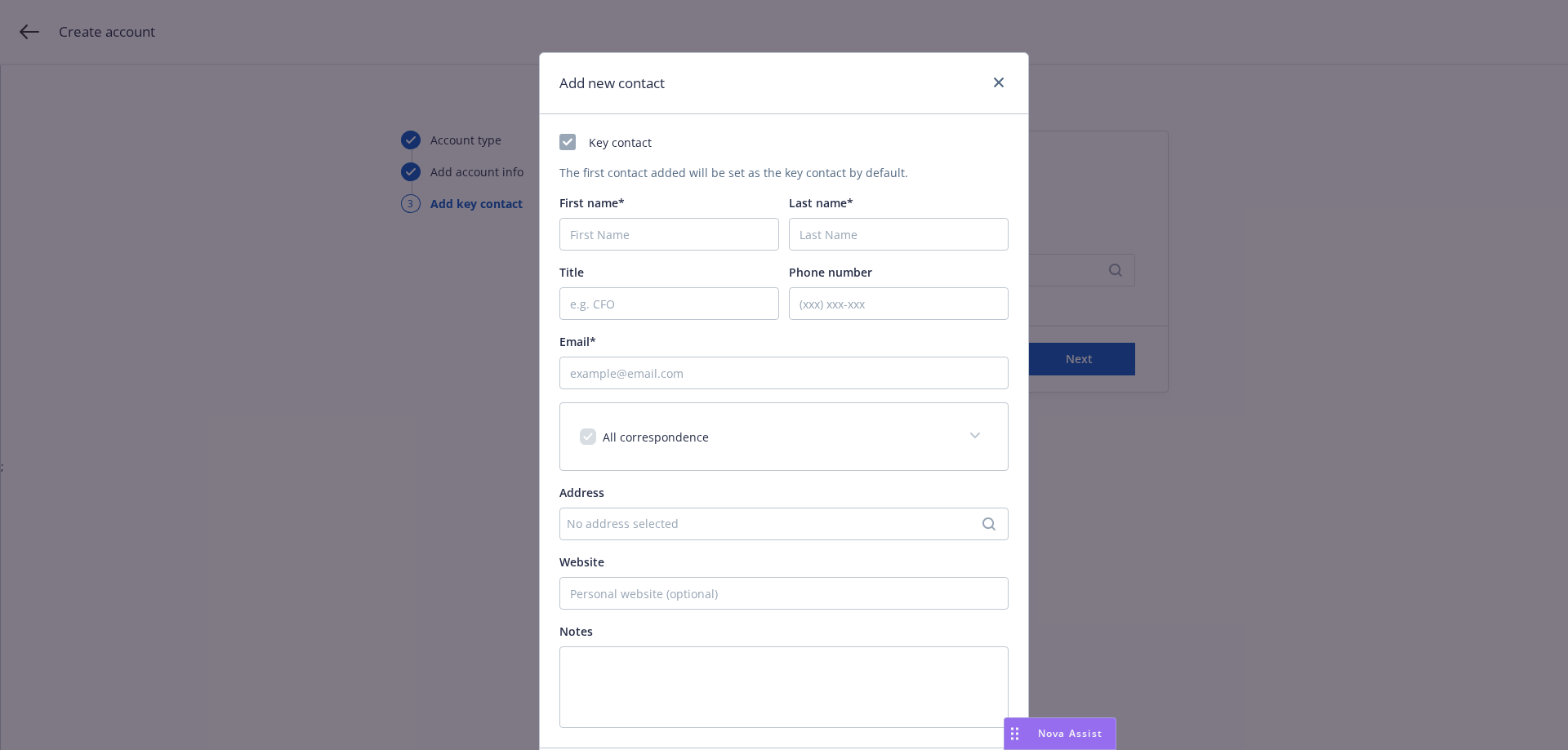
click at [686, 217] on div "First name*" at bounding box center [669, 222] width 220 height 56
click at [686, 221] on input "First name*" at bounding box center [669, 234] width 220 height 32
type input "Dummy"
type input "Contact"
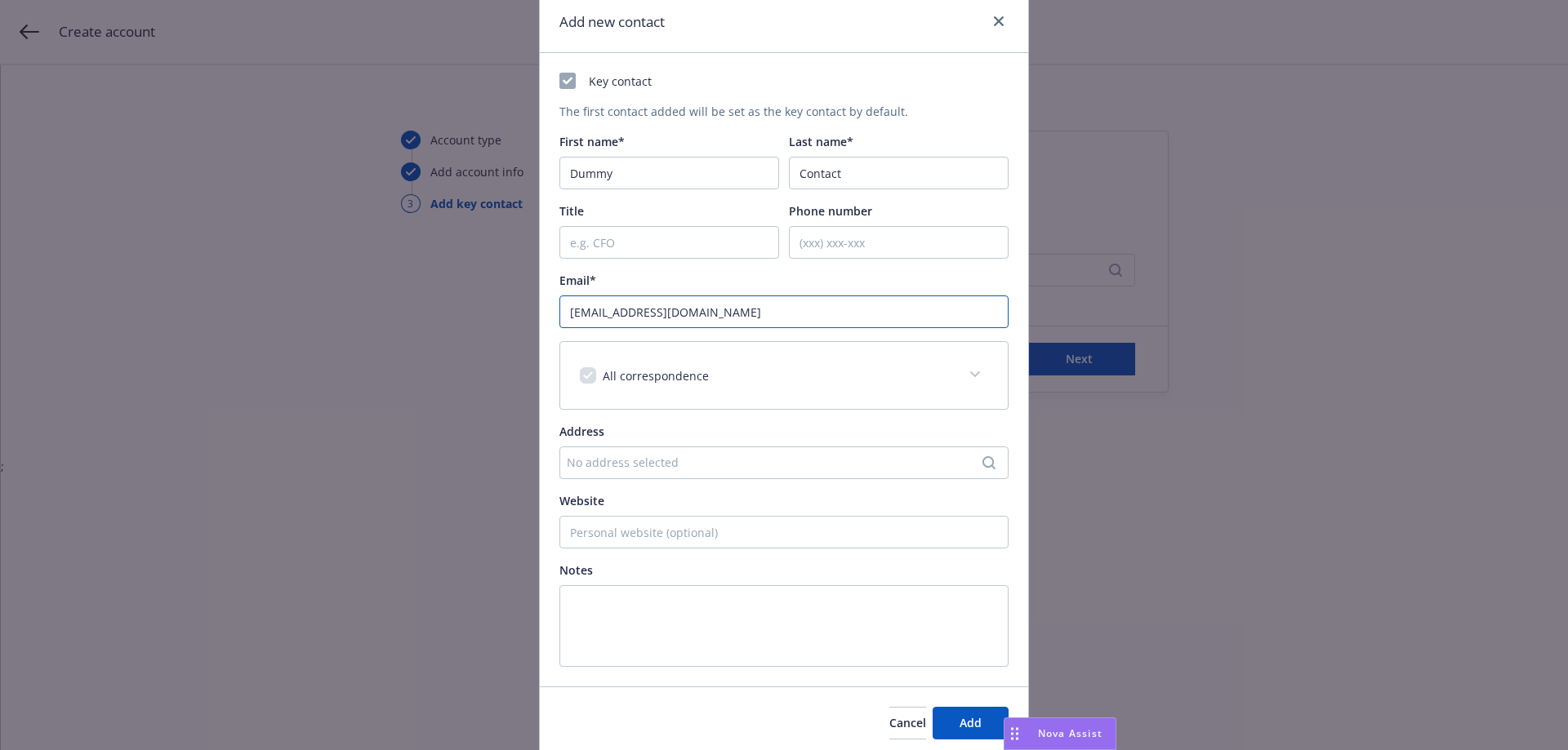
scroll to position [123, 0]
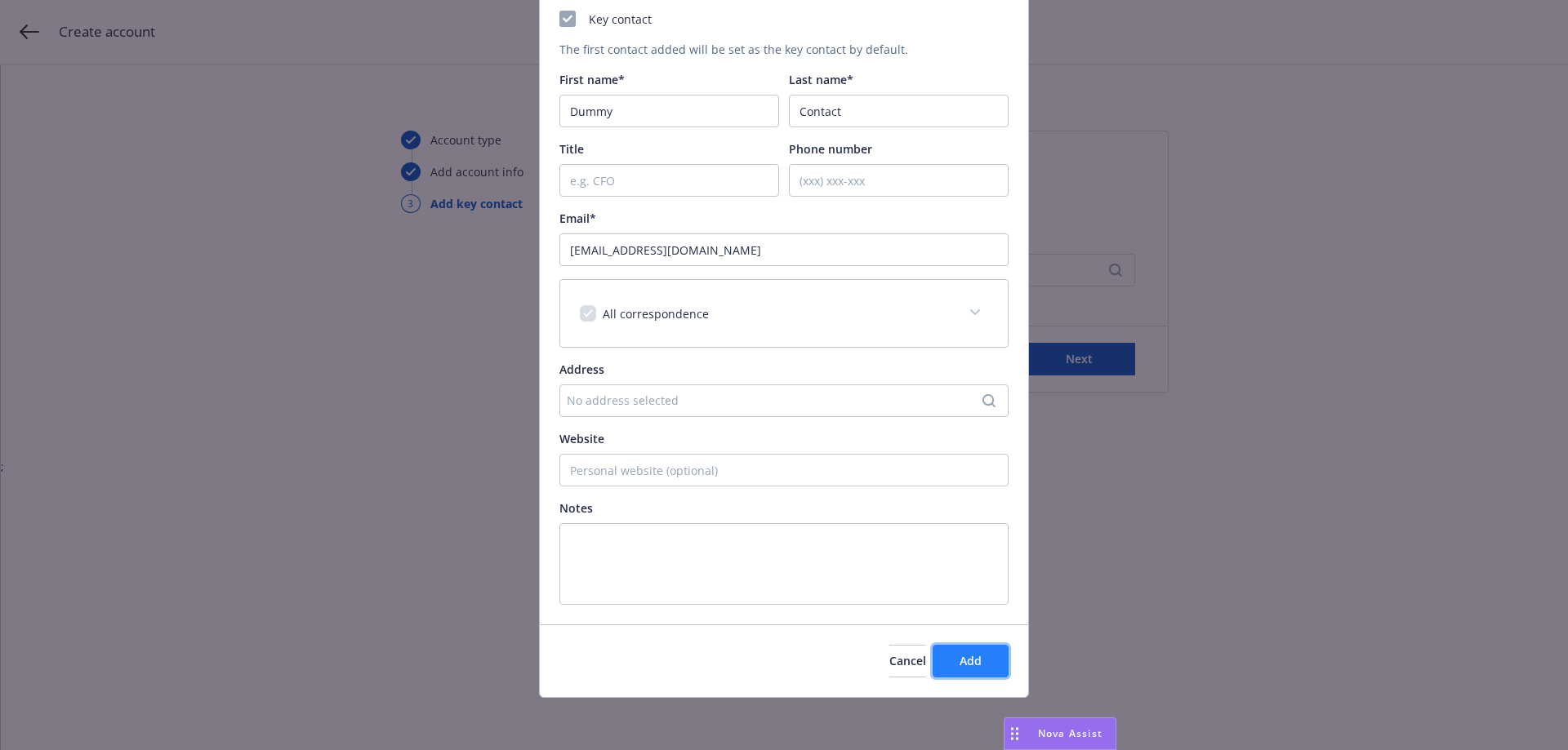
click at [983, 662] on button "Add" at bounding box center [971, 661] width 76 height 32
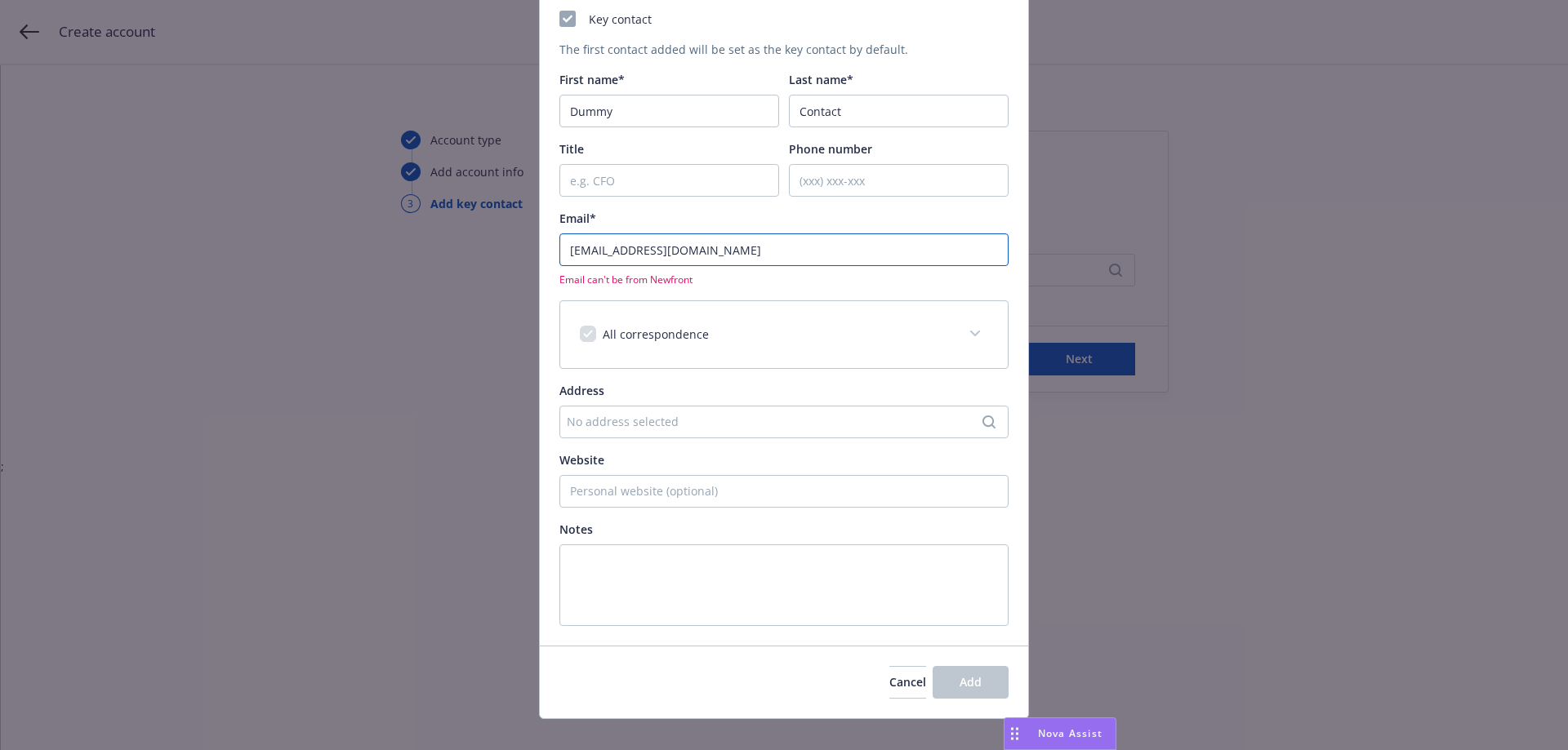
click at [739, 256] on input "[EMAIL_ADDRESS][DOMAIN_NAME]" at bounding box center [783, 249] width 449 height 32
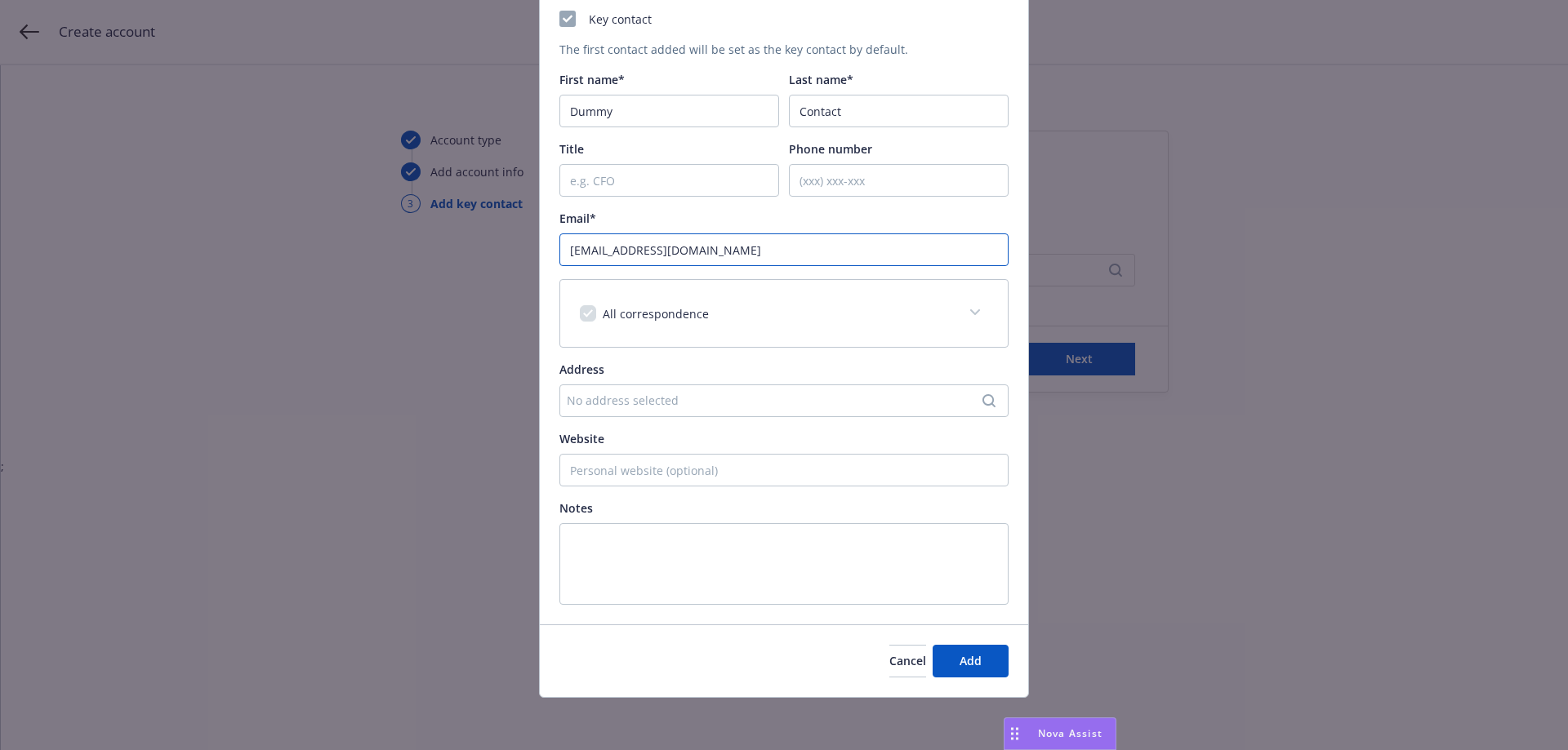
click at [638, 249] on input "[EMAIL_ADDRESS][DOMAIN_NAME]" at bounding box center [783, 249] width 449 height 32
type input "[EMAIL_ADDRESS][DOMAIN_NAME]"
click at [985, 659] on button "Add" at bounding box center [971, 661] width 76 height 32
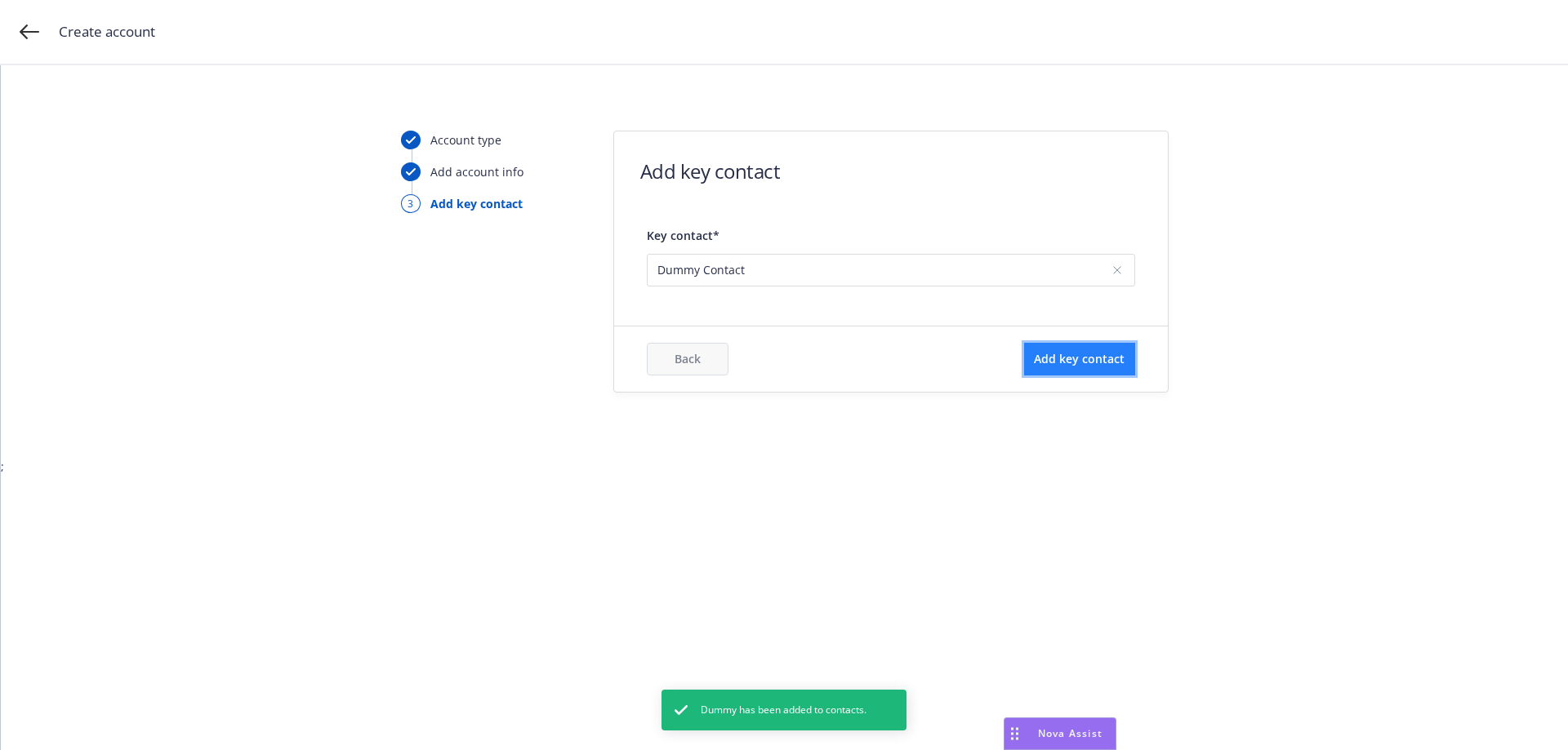
click at [1053, 351] on span "Add key contact" at bounding box center [1079, 359] width 91 height 16
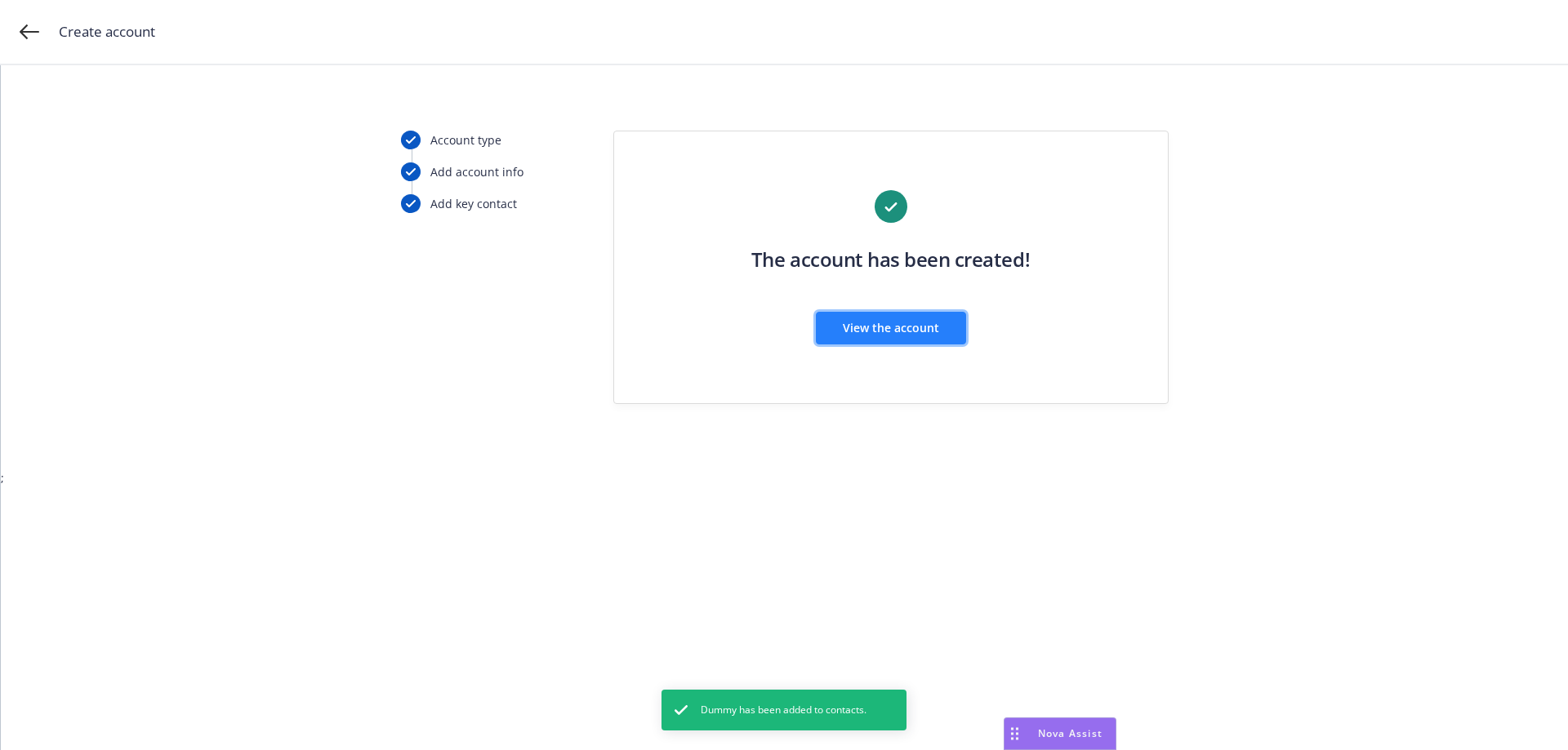
click at [919, 331] on span "View the account" at bounding box center [891, 327] width 97 height 16
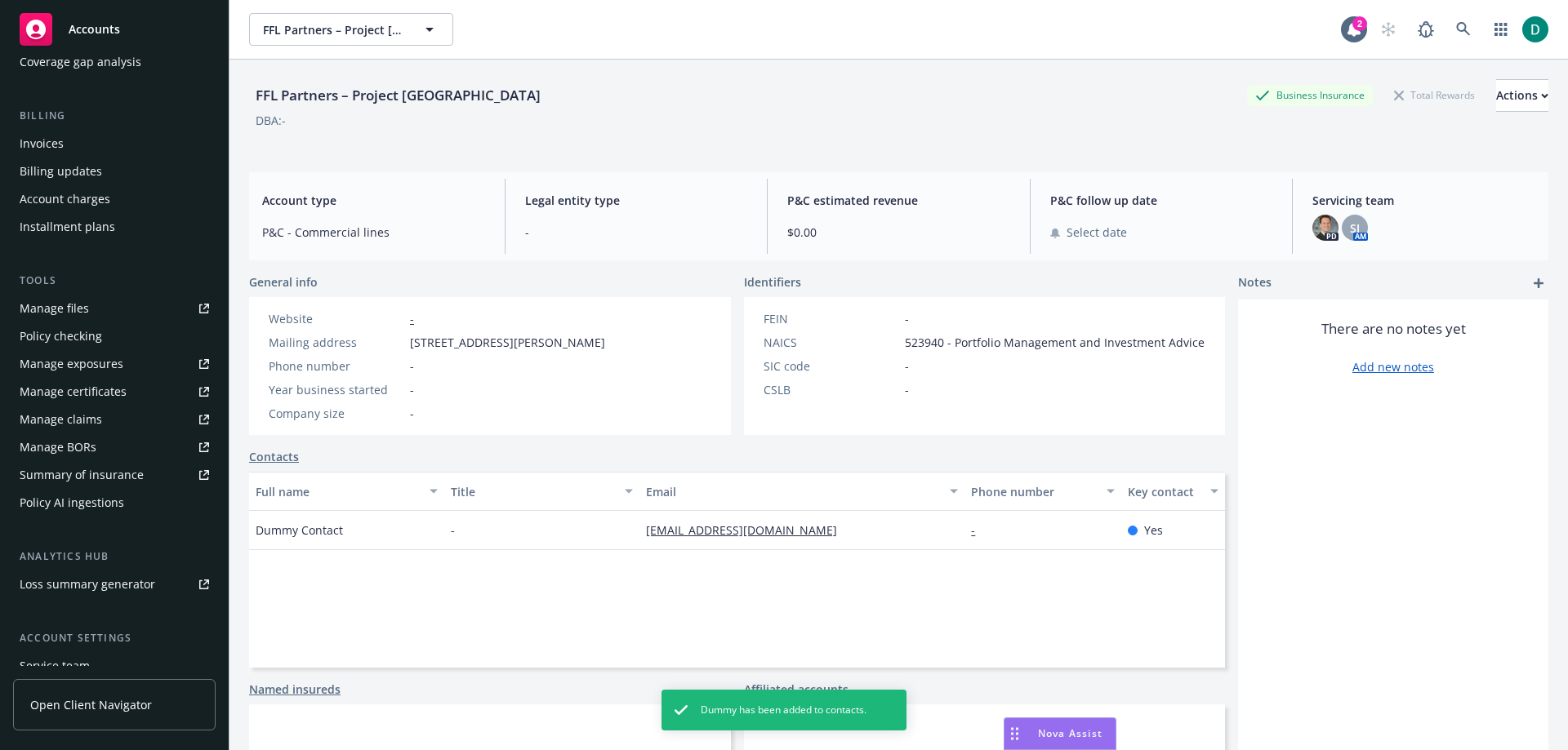
scroll to position [327, 0]
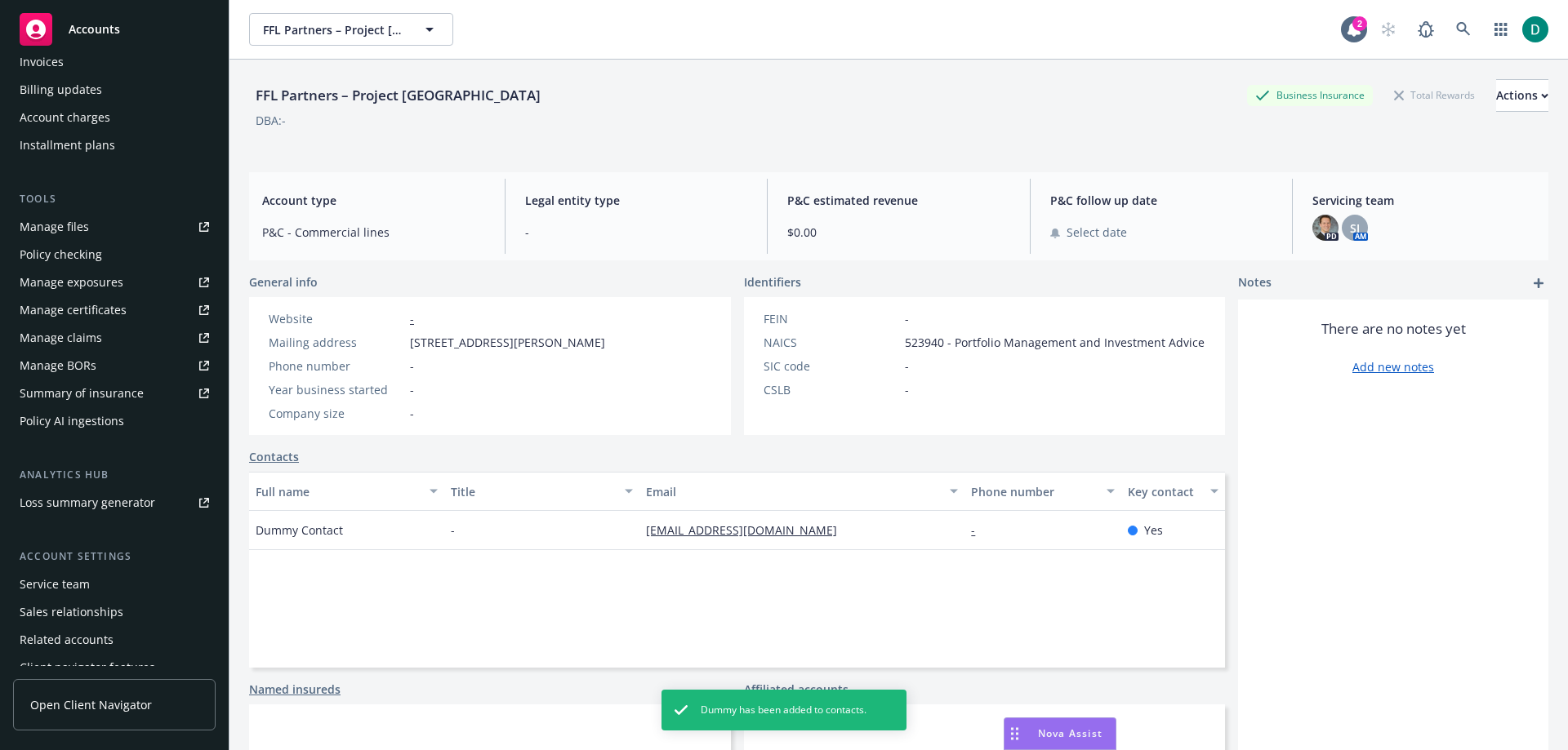
click at [67, 580] on div "Service team" at bounding box center [55, 585] width 70 height 26
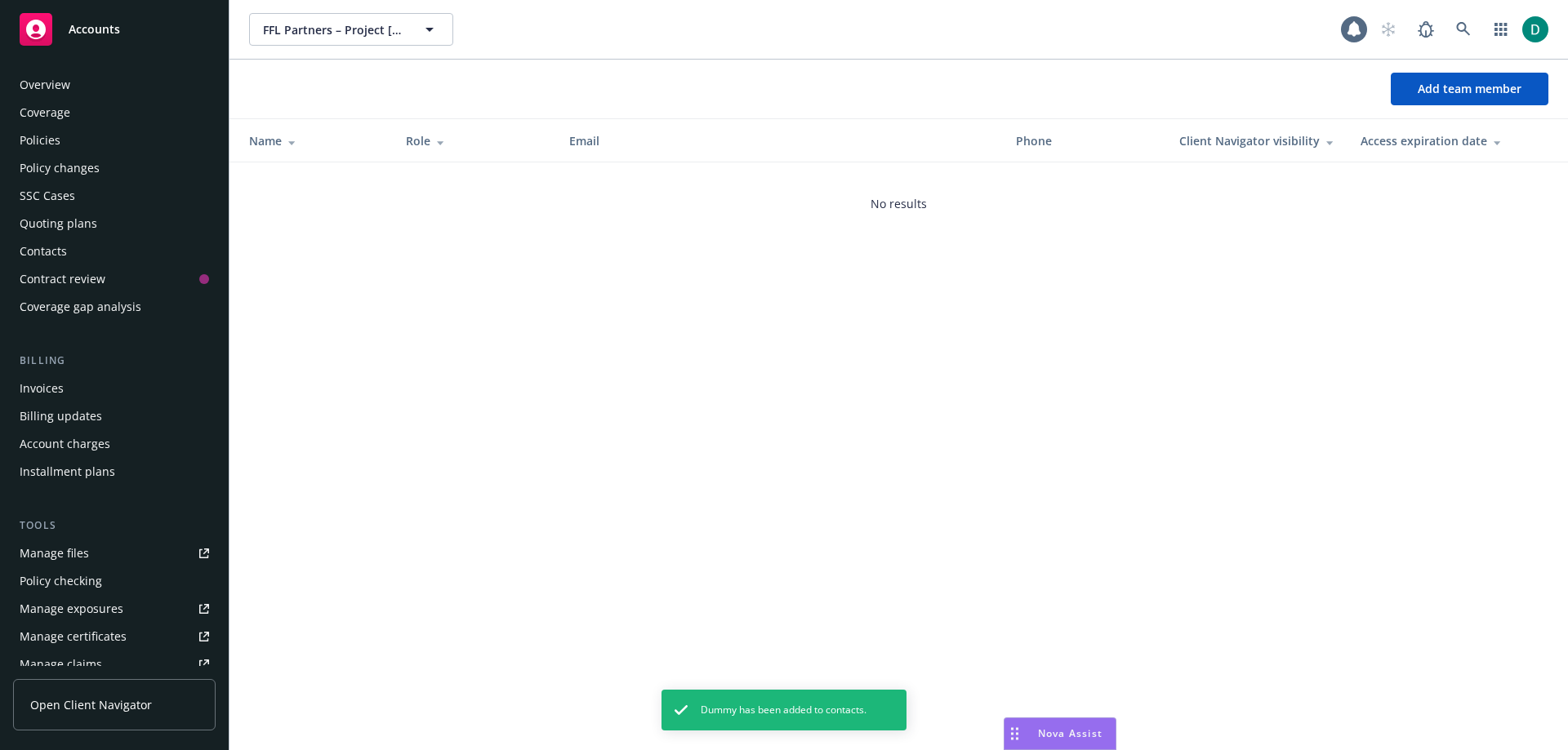
scroll to position [369, 0]
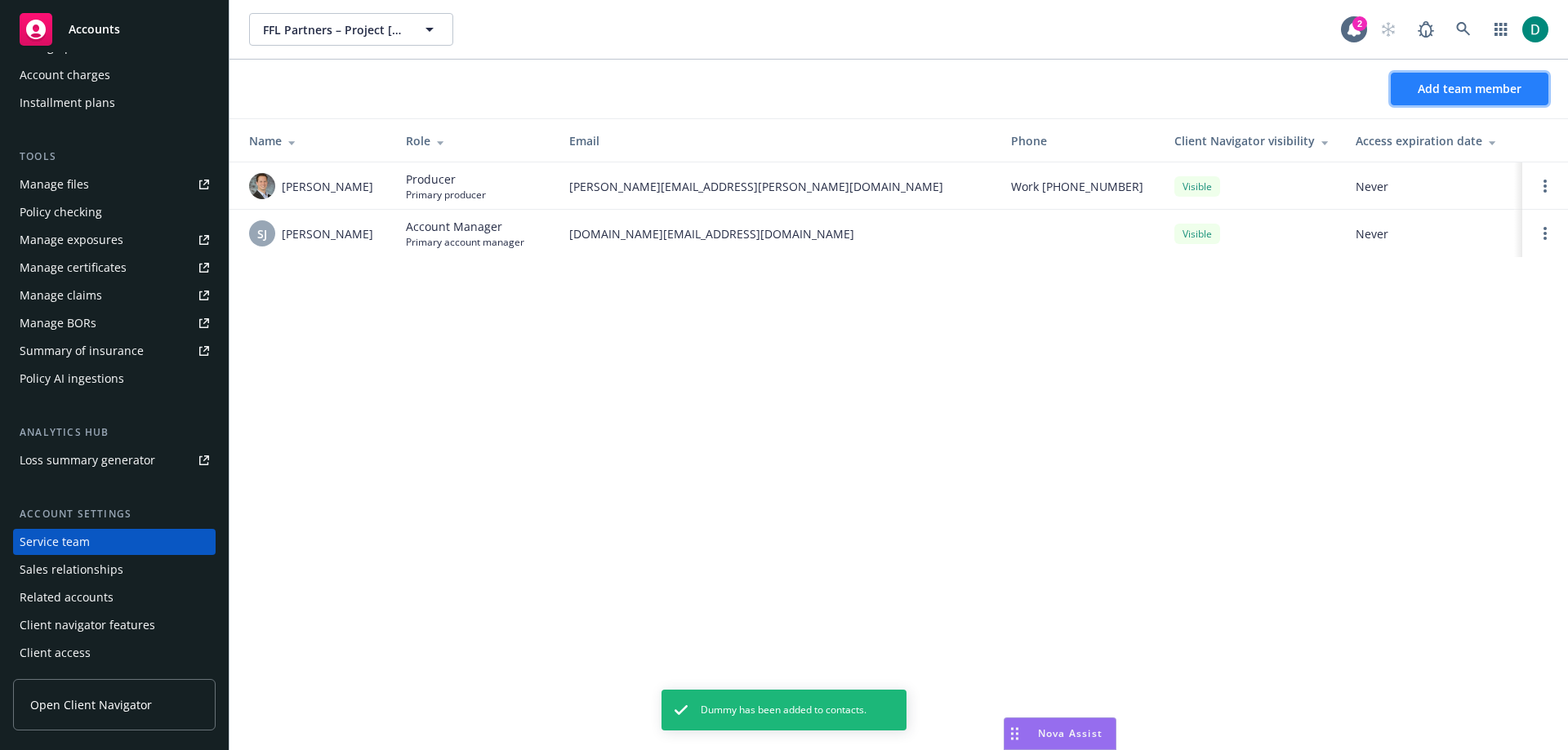
click at [1480, 93] on span "Add team member" at bounding box center [1469, 88] width 103 height 16
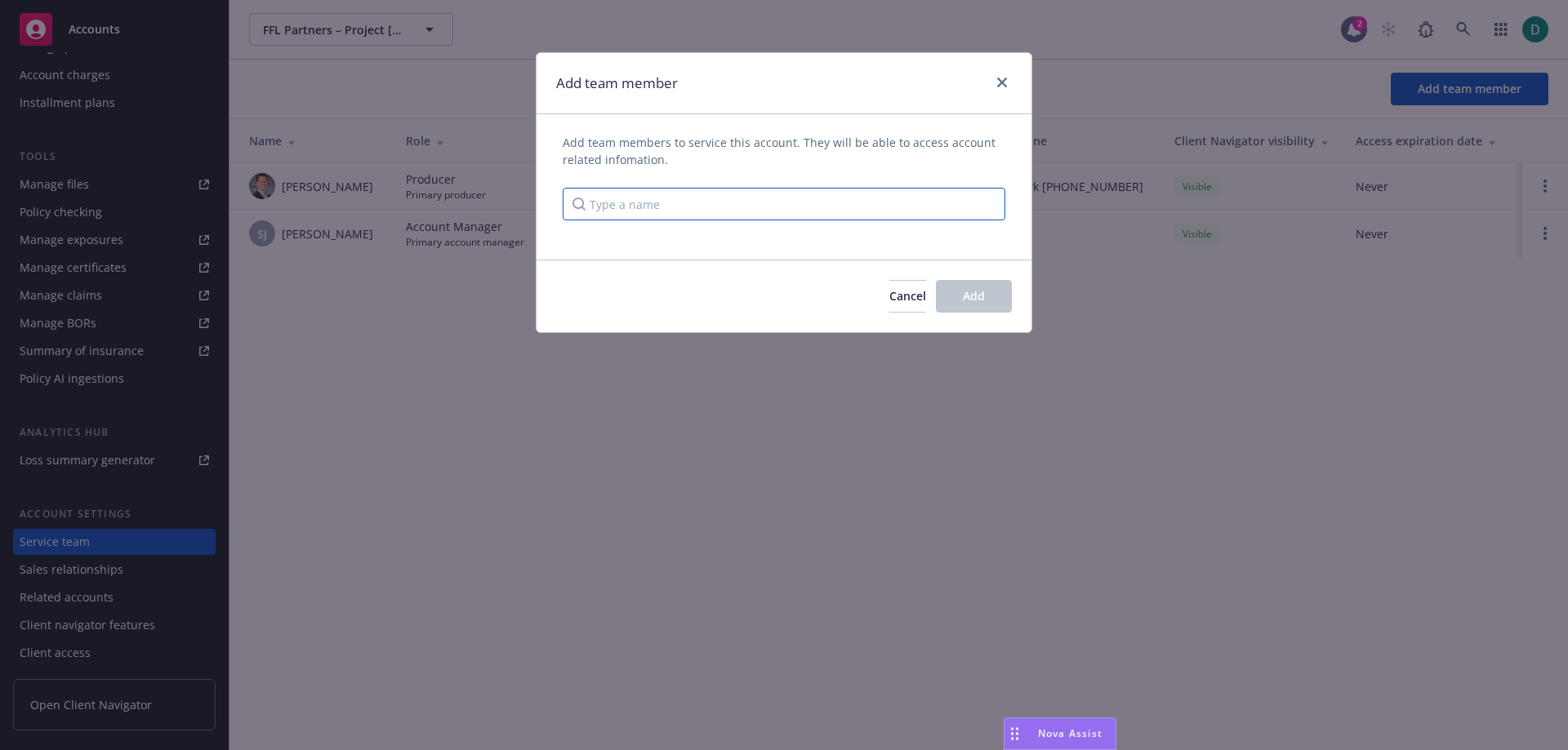
click at [728, 210] on input "Type a name" at bounding box center [783, 203] width 442 height 32
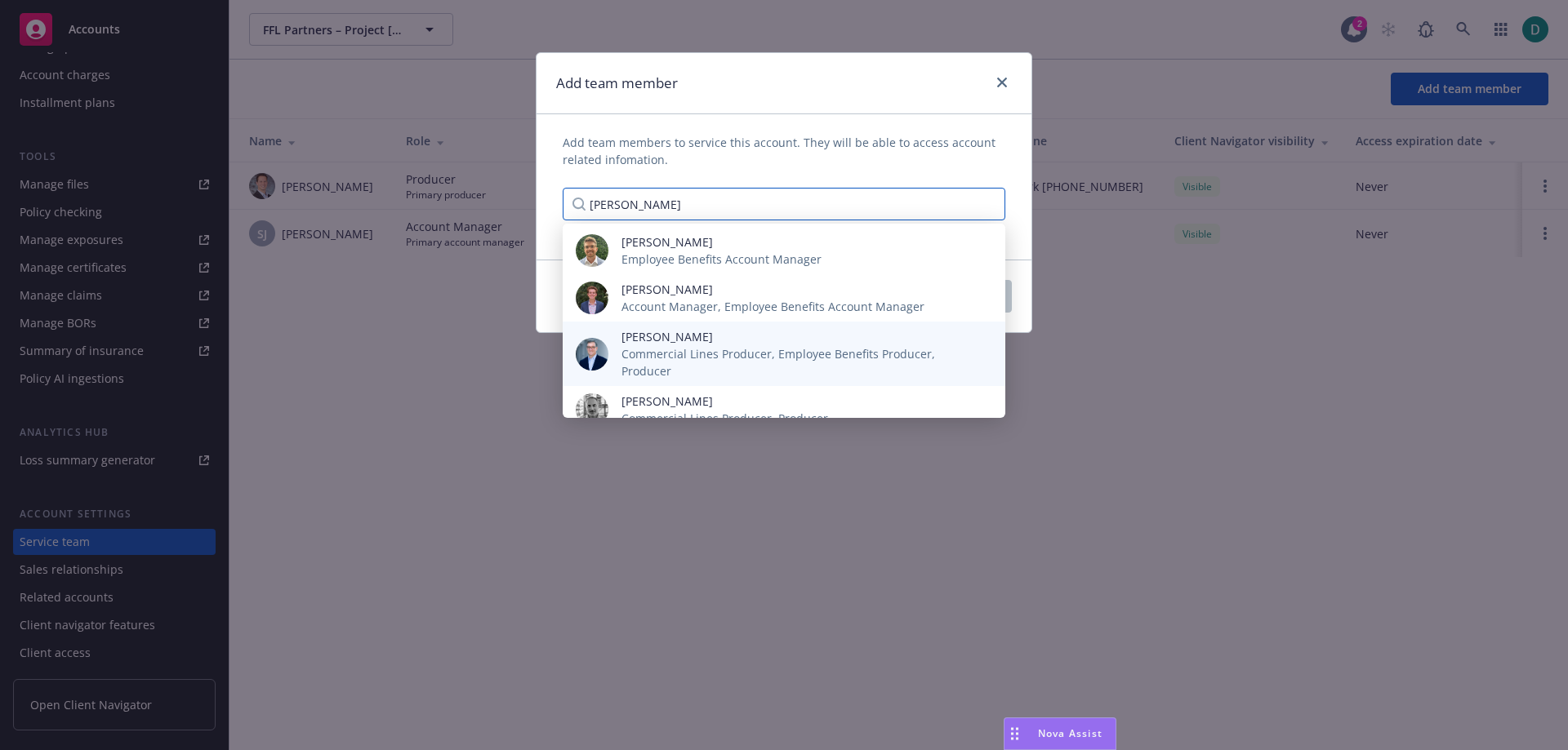
type input "[PERSON_NAME]"
click at [675, 349] on span "Commercial Lines Producer, Employee Benefits Producer, Producer" at bounding box center [800, 362] width 357 height 34
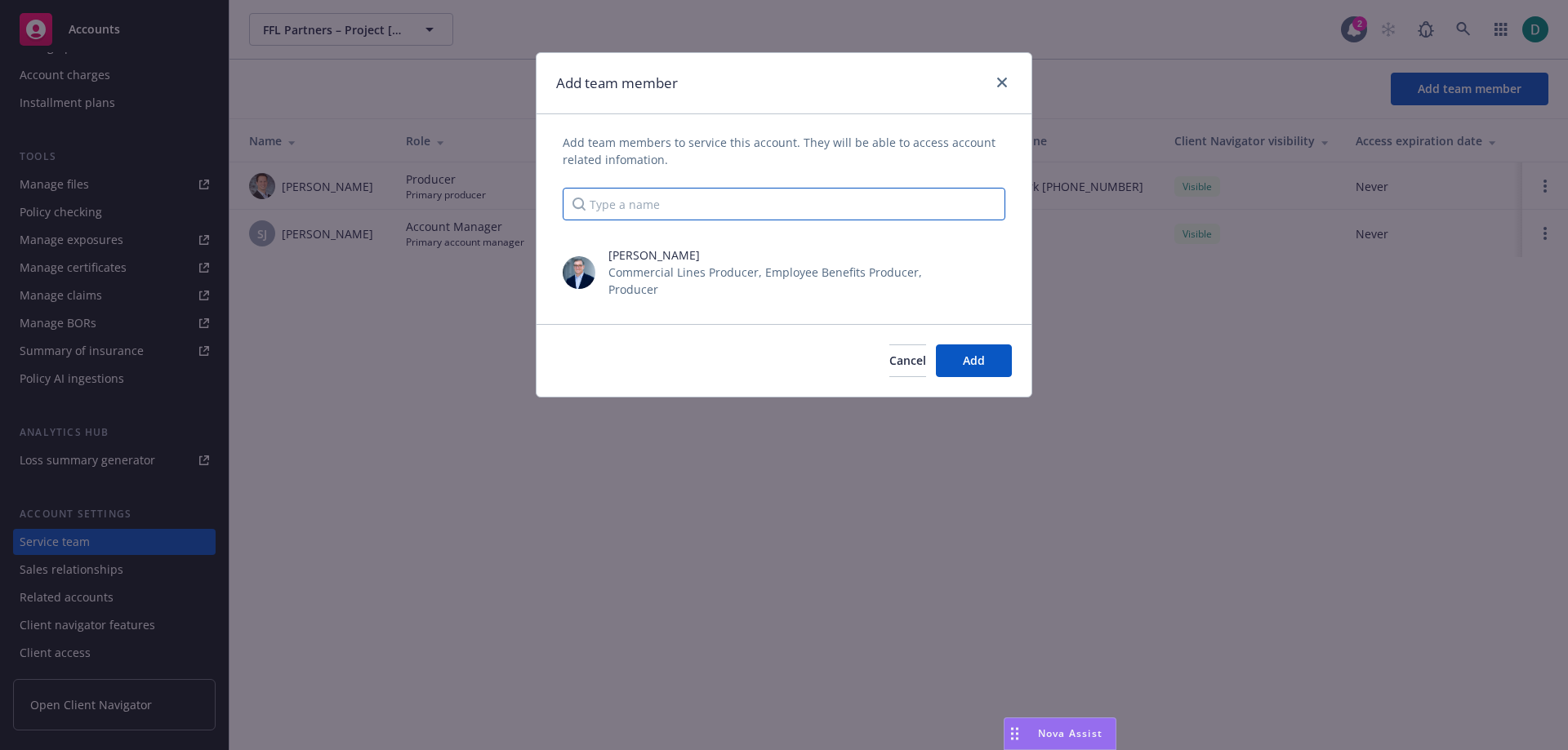
click at [715, 198] on input "Type a name" at bounding box center [783, 203] width 442 height 32
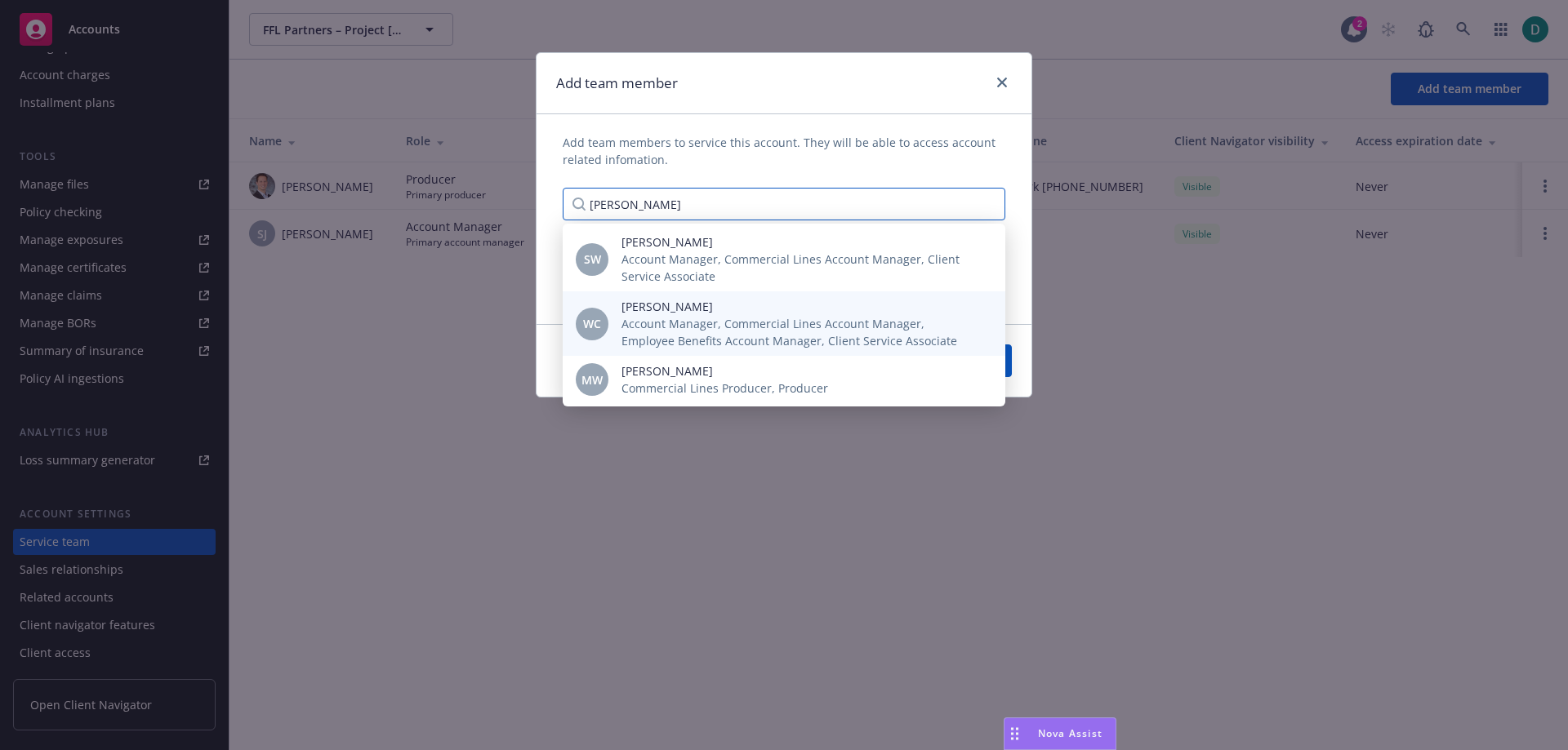
type input "[PERSON_NAME]"
click at [699, 322] on span "Account Manager, Commercial Lines Account Manager, Employee Benefits Account Ma…" at bounding box center [800, 332] width 357 height 34
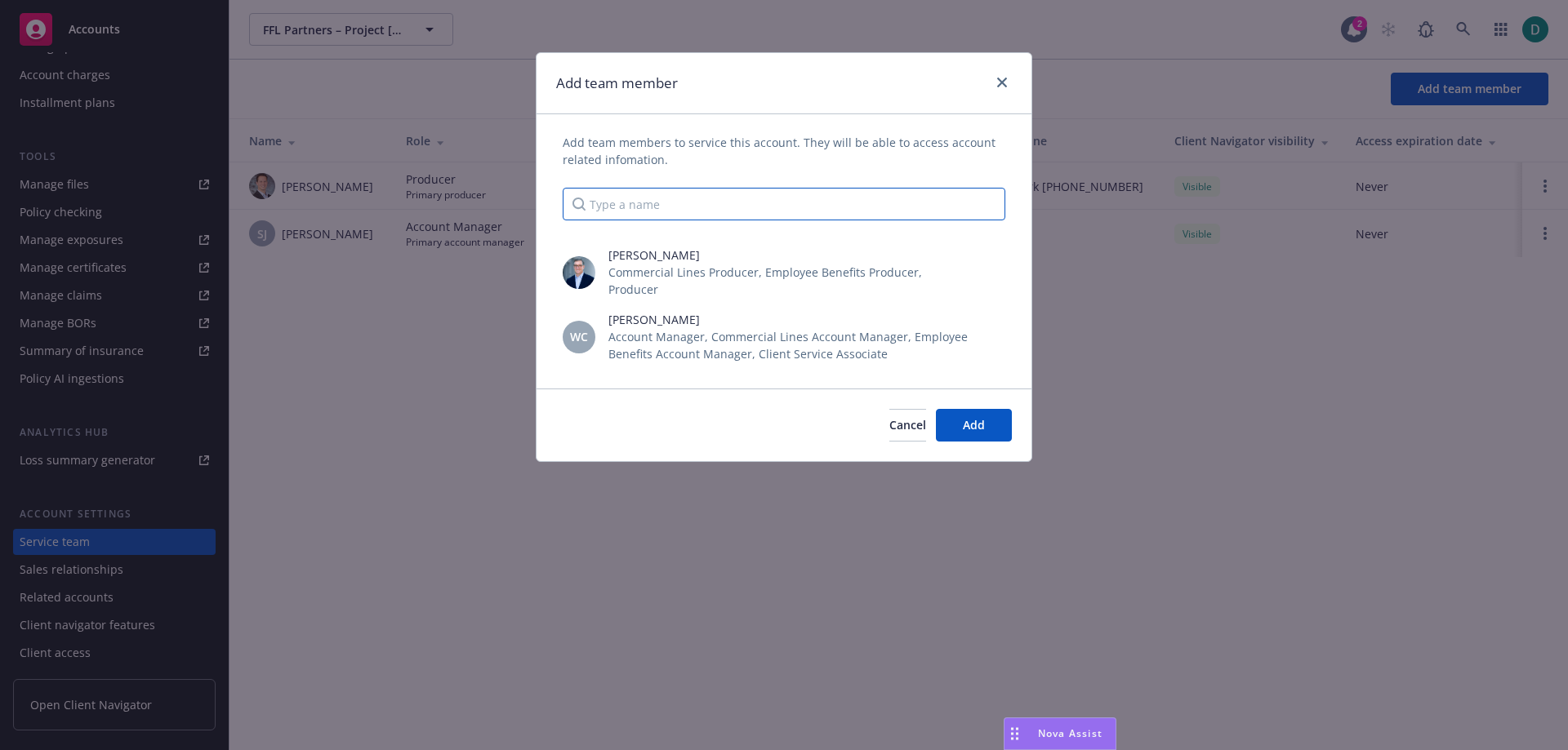
click at [686, 203] on input "Type a name" at bounding box center [783, 203] width 442 height 32
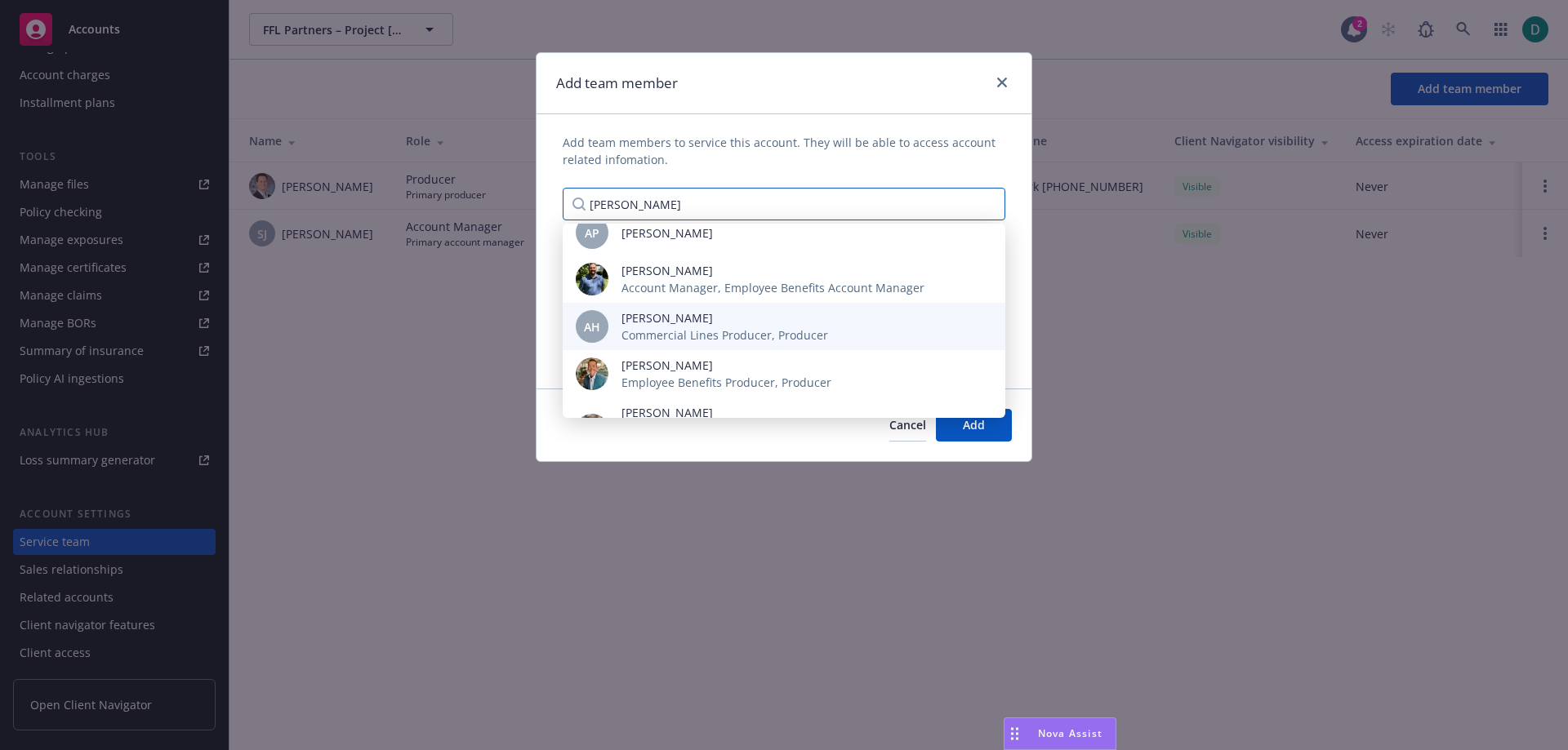
scroll to position [141, 0]
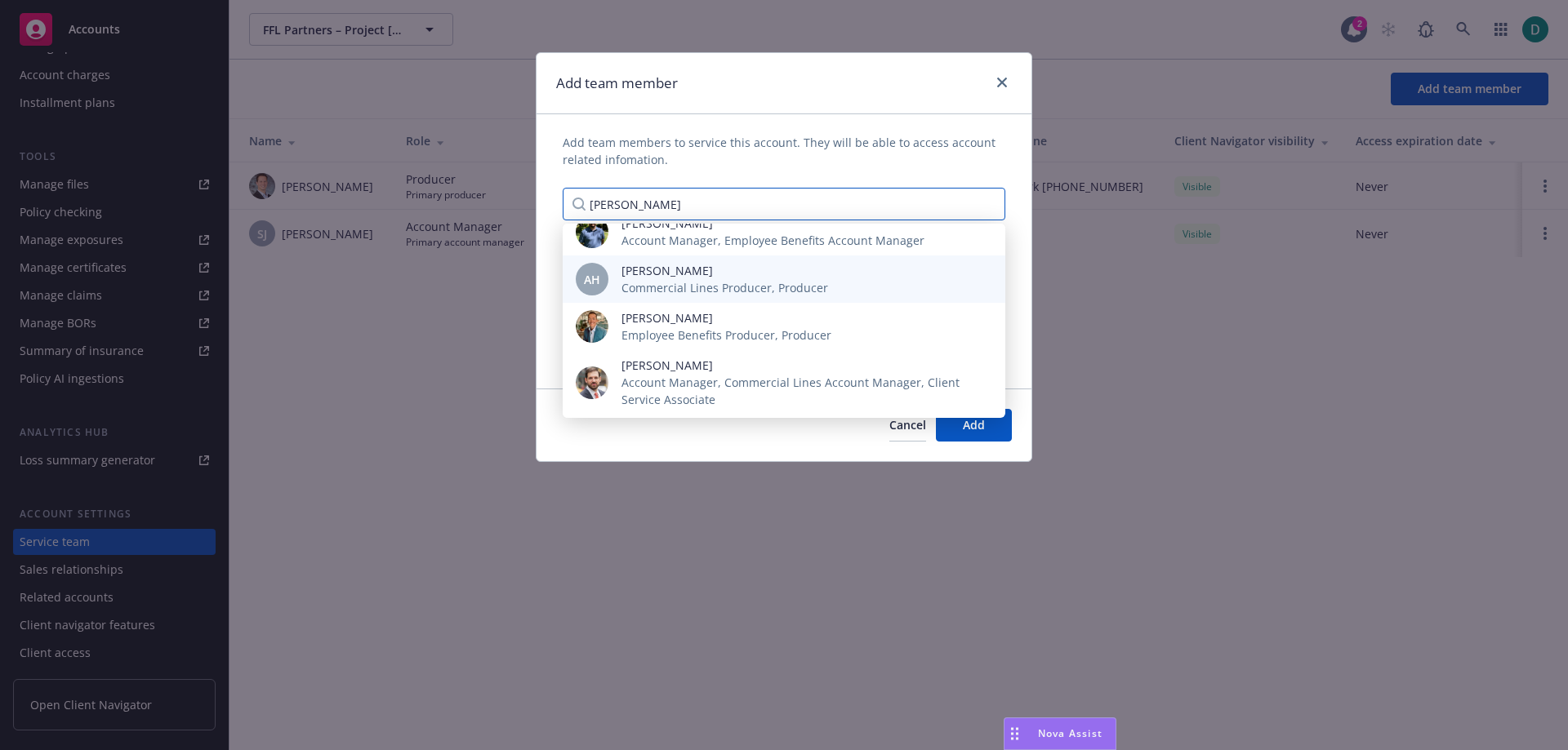
type input "[PERSON_NAME]"
click at [695, 357] on span "[PERSON_NAME]" at bounding box center [800, 365] width 357 height 17
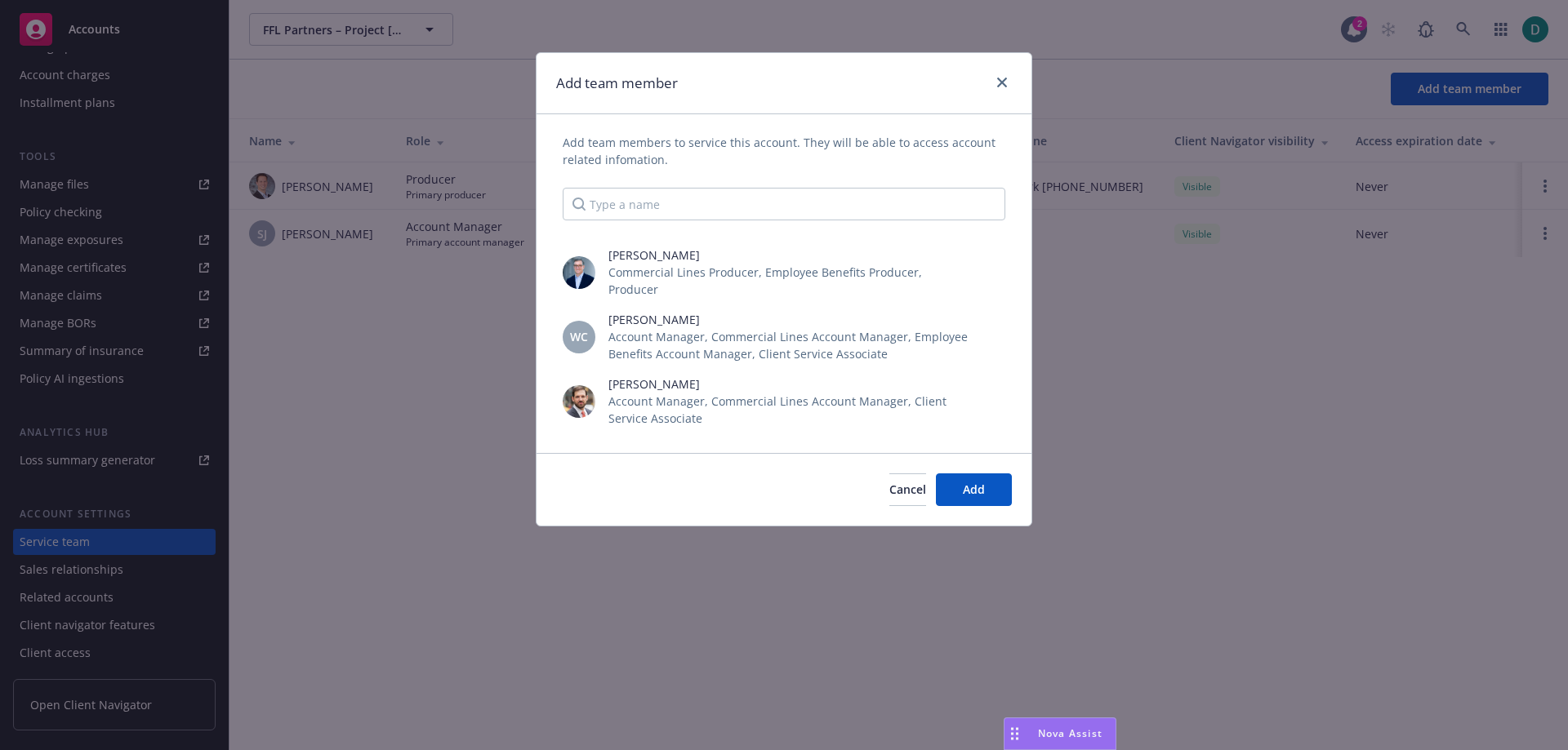
scroll to position [1886, 0]
click at [669, 192] on input "Type a name" at bounding box center [783, 203] width 442 height 32
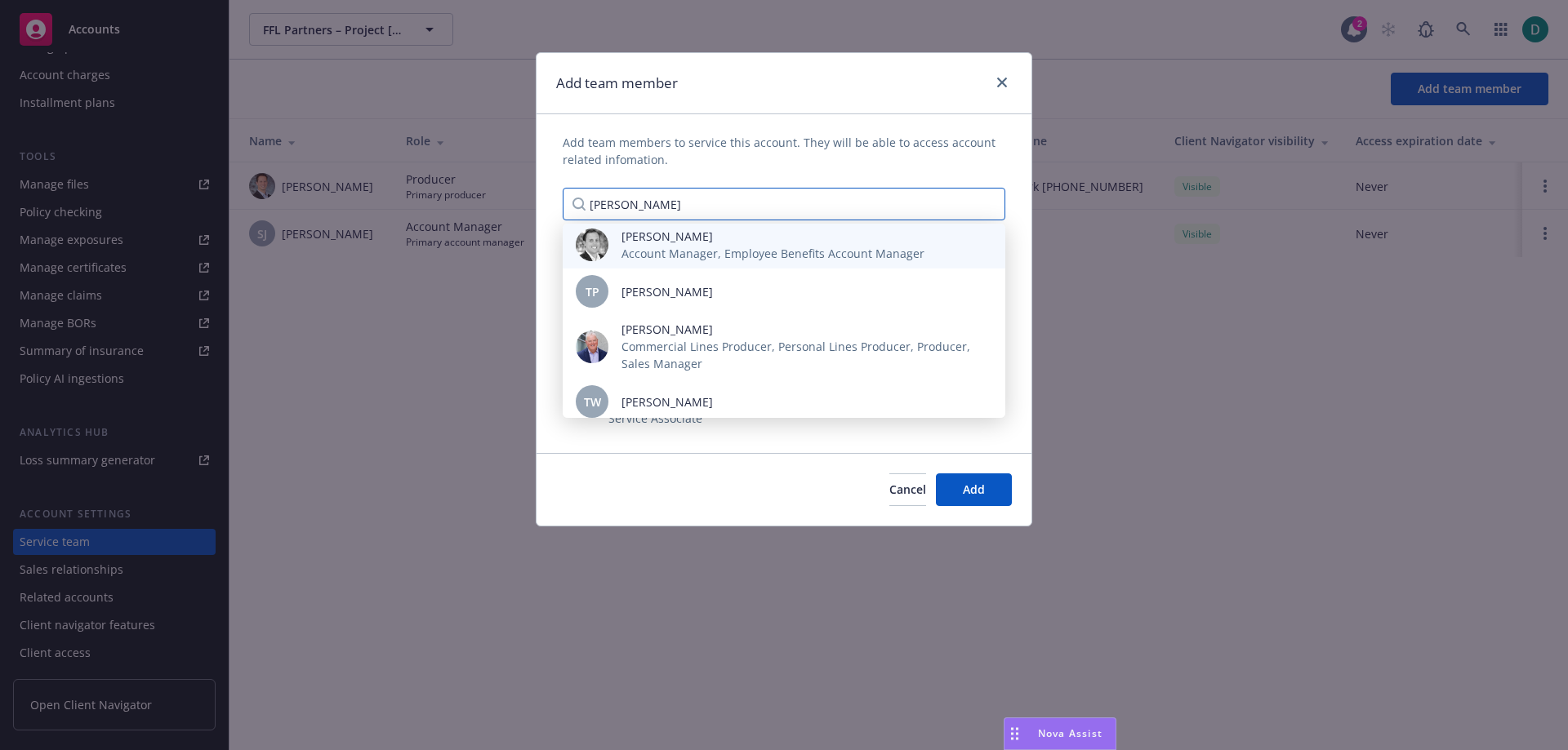
scroll to position [0, 0]
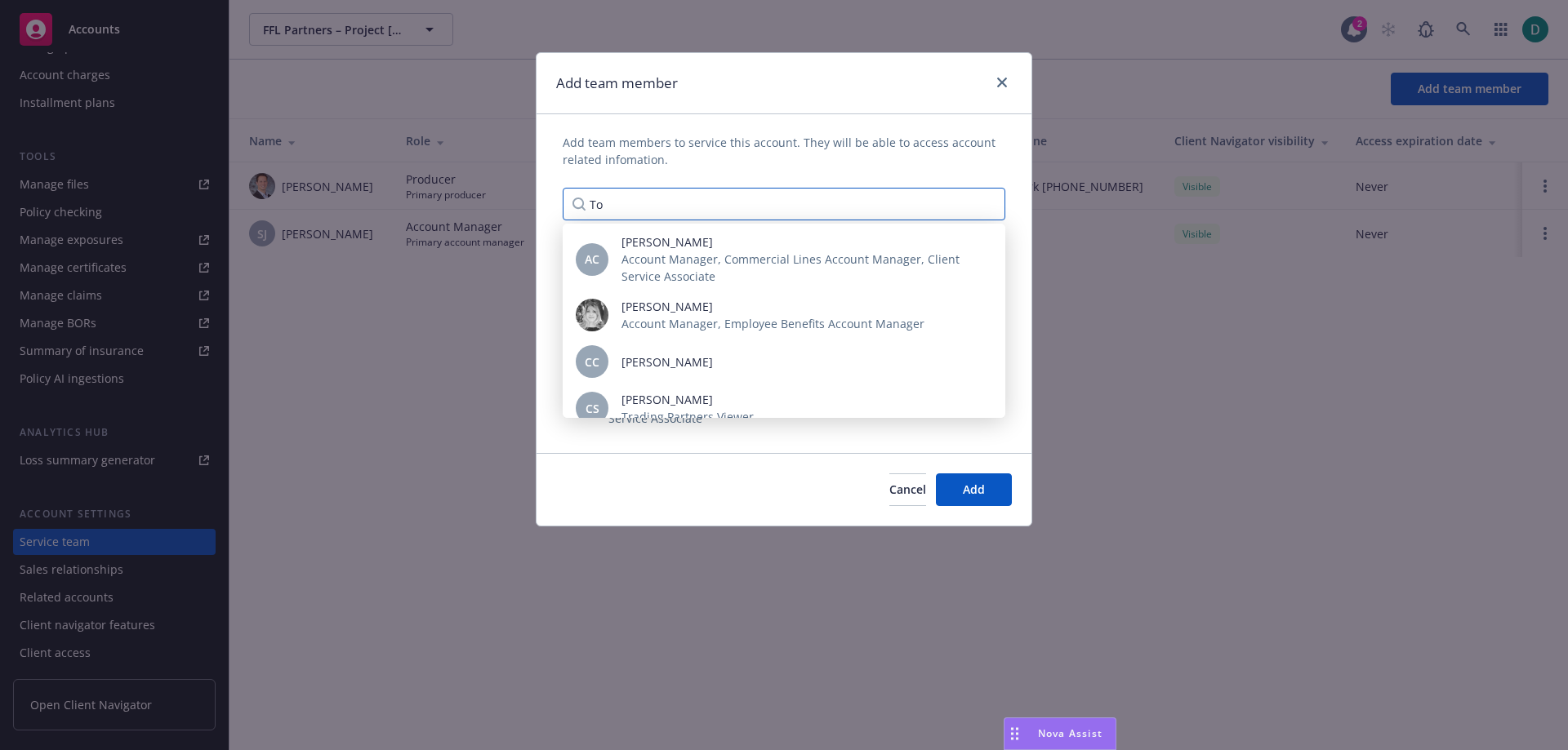
type input "T"
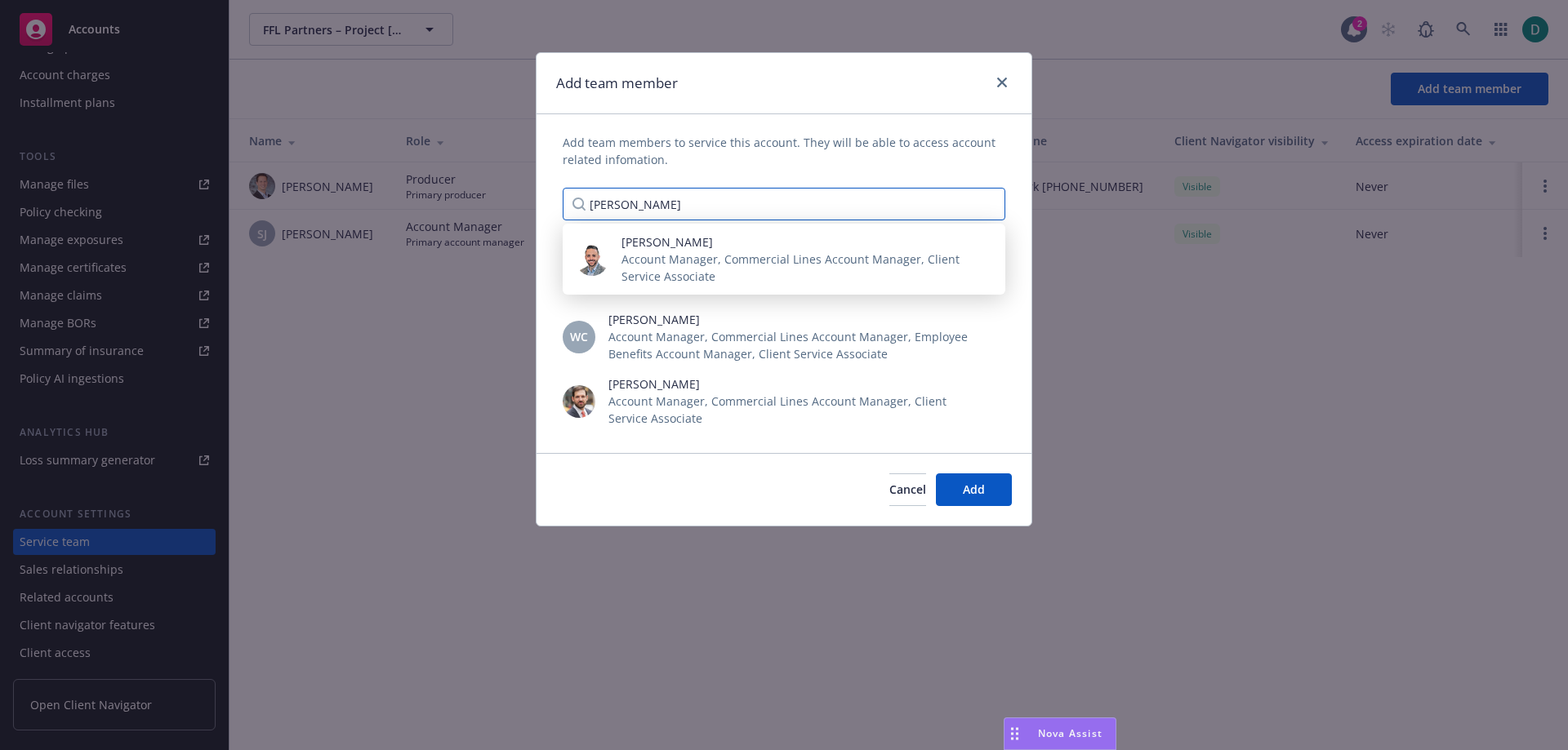
type input "[PERSON_NAME]"
click at [770, 260] on span "Account Manager, Commercial Lines Account Manager, Client Service Associate" at bounding box center [800, 267] width 357 height 34
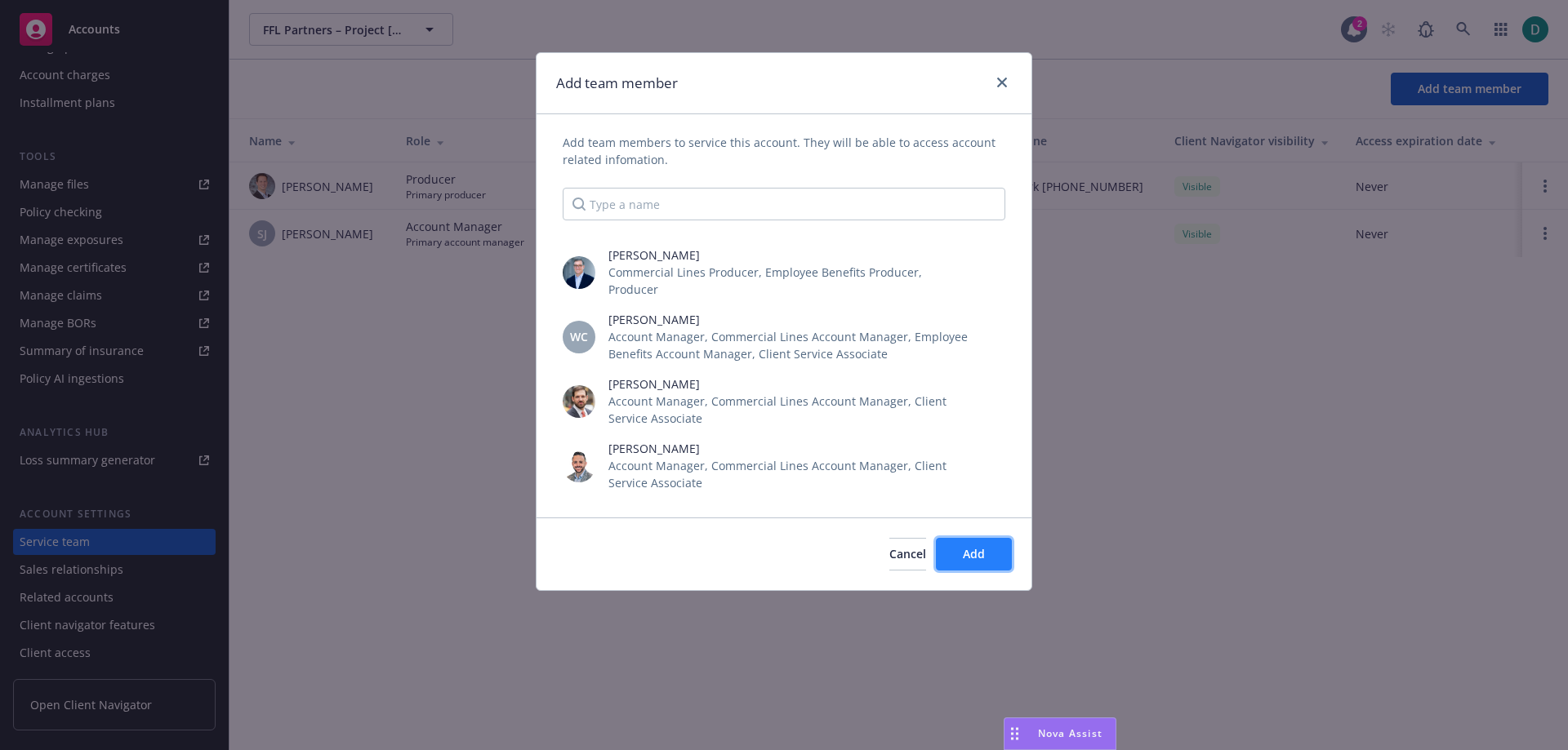
click at [964, 547] on span "Add" at bounding box center [973, 554] width 22 height 16
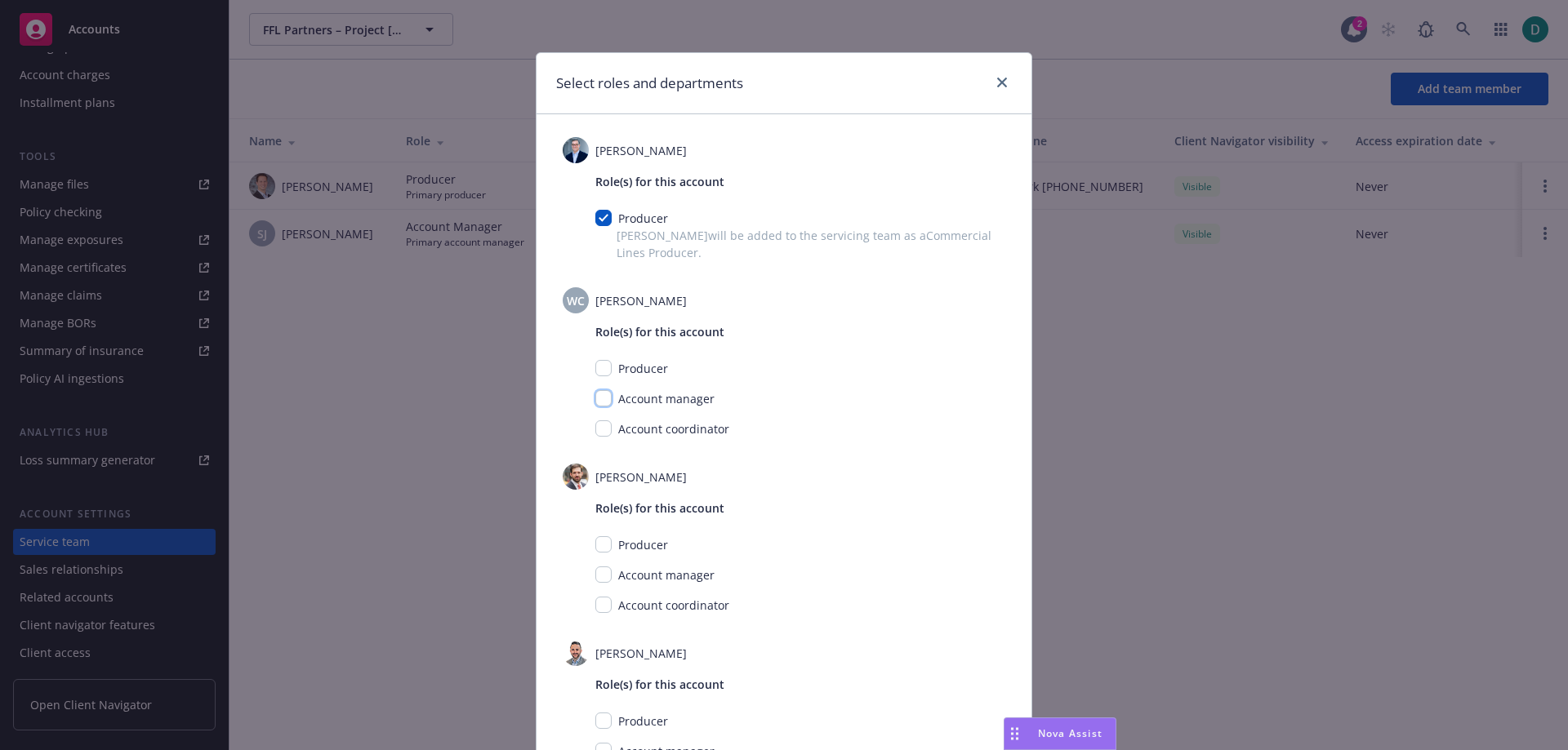
click at [605, 403] on input "checkbox" at bounding box center [604, 399] width 17 height 17
checkbox input "true"
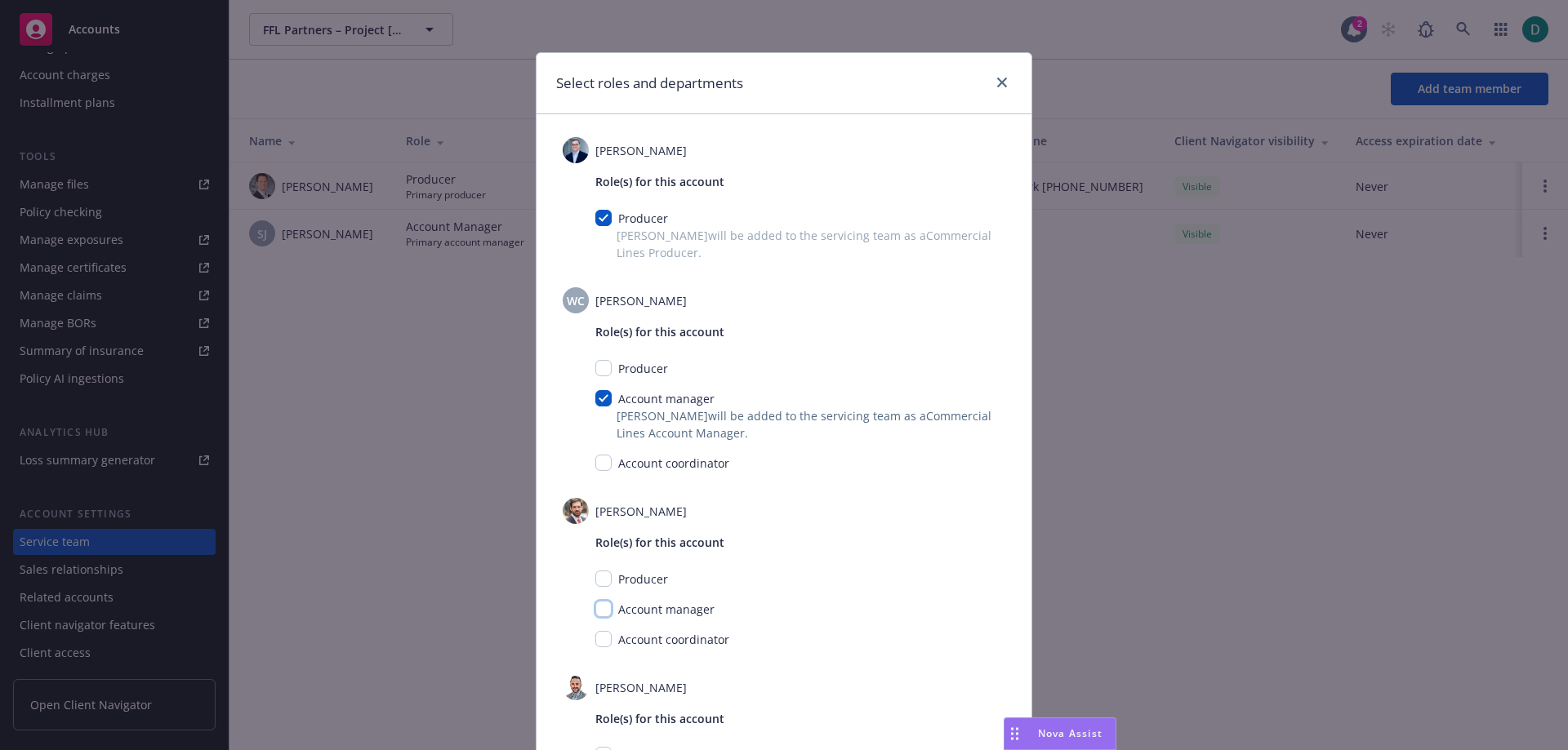
click at [600, 609] on input "checkbox" at bounding box center [604, 609] width 17 height 17
checkbox input "true"
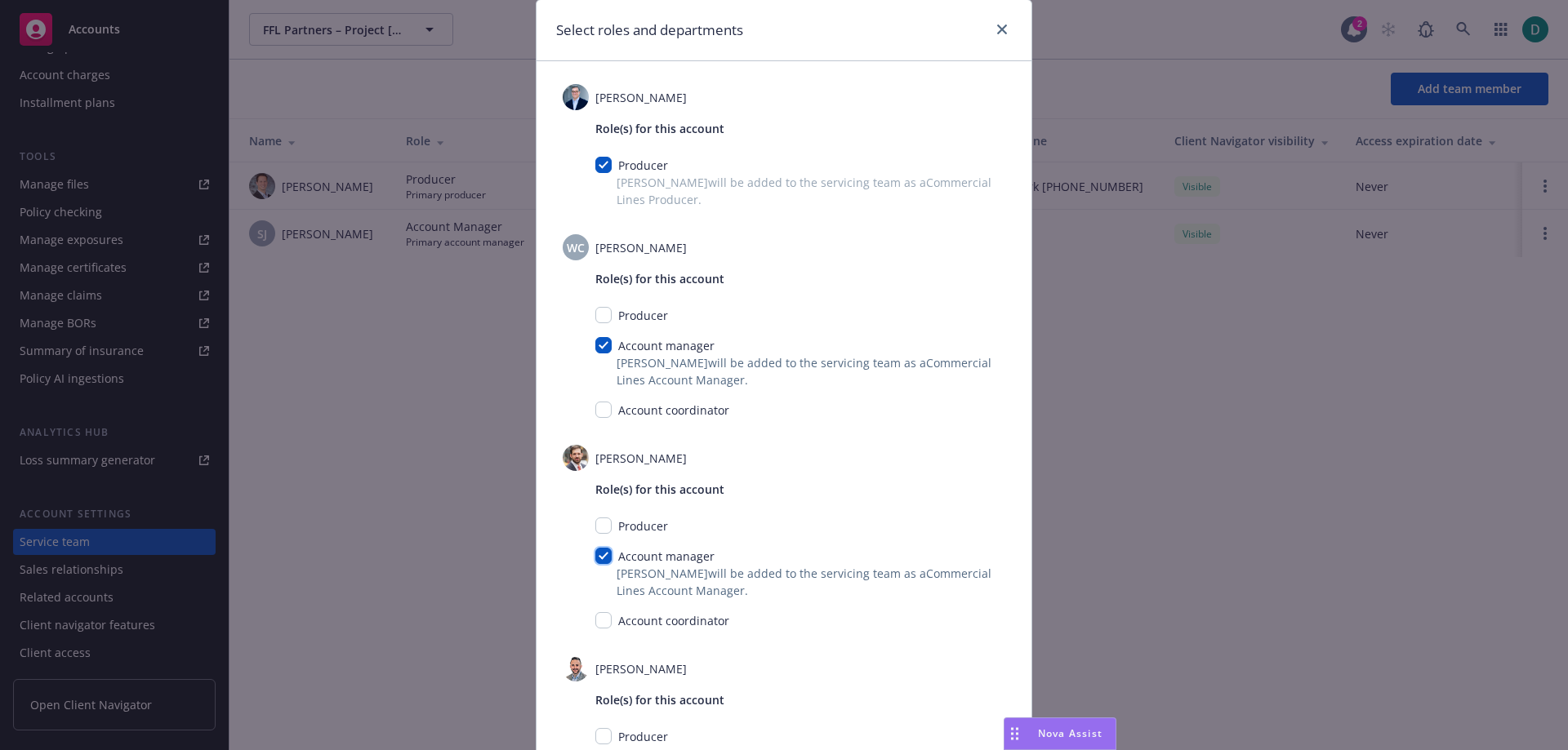
scroll to position [245, 0]
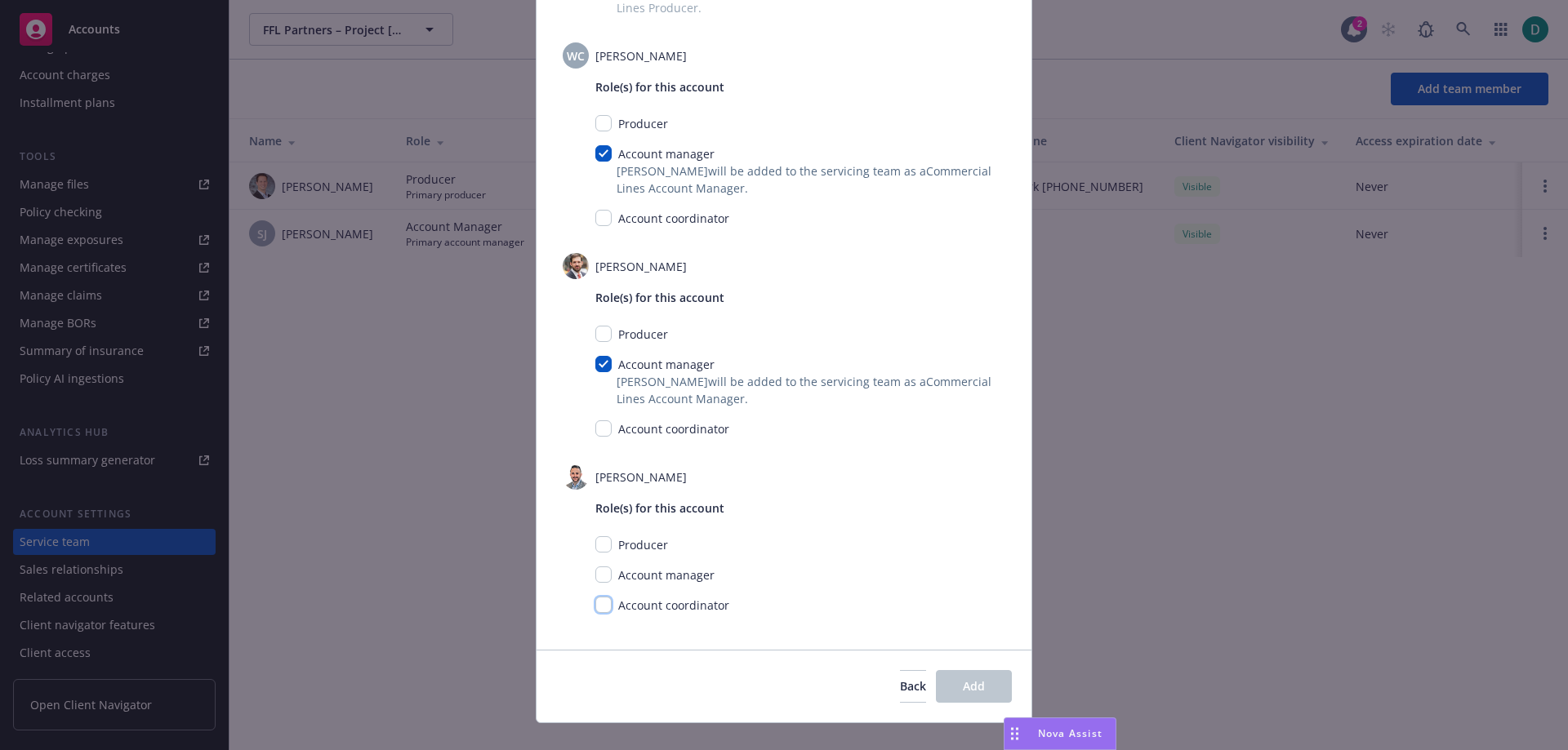
drag, startPoint x: 595, startPoint y: 600, endPoint x: 633, endPoint y: 603, distance: 38.1
click at [595, 601] on input "checkbox" at bounding box center [604, 605] width 17 height 17
checkbox input "true"
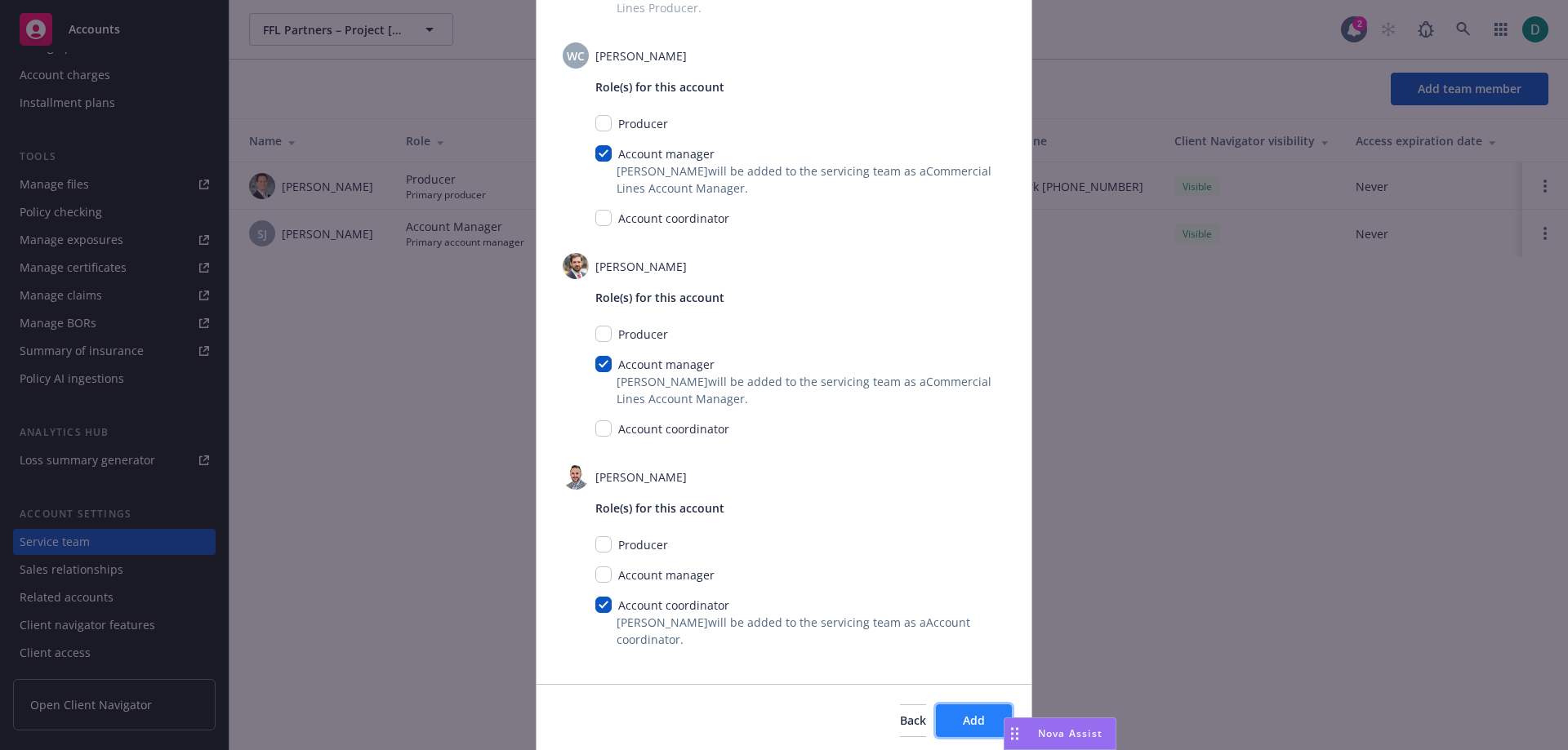
click at [967, 718] on span "Add" at bounding box center [973, 720] width 22 height 16
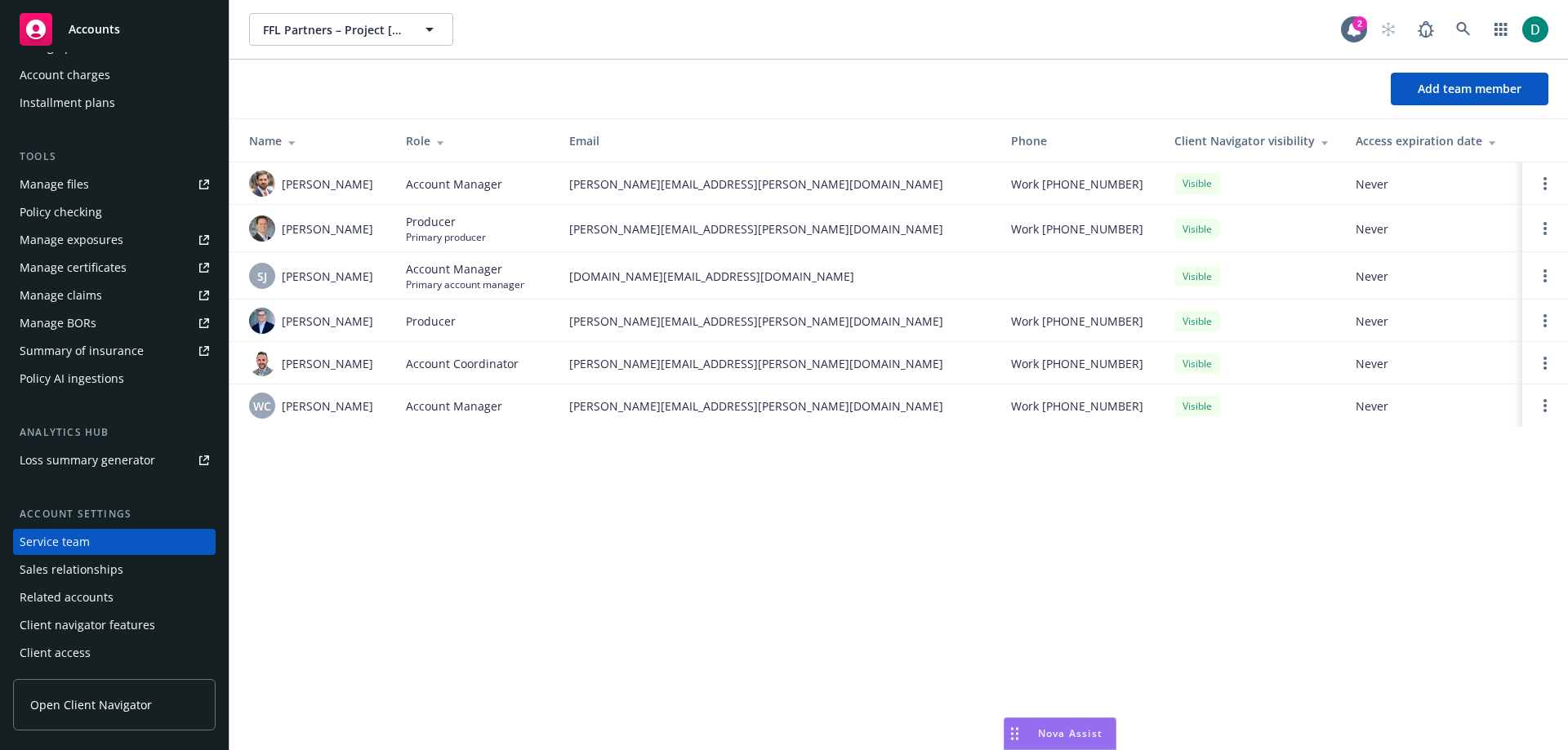
click at [88, 32] on span "Accounts" at bounding box center [94, 30] width 51 height 13
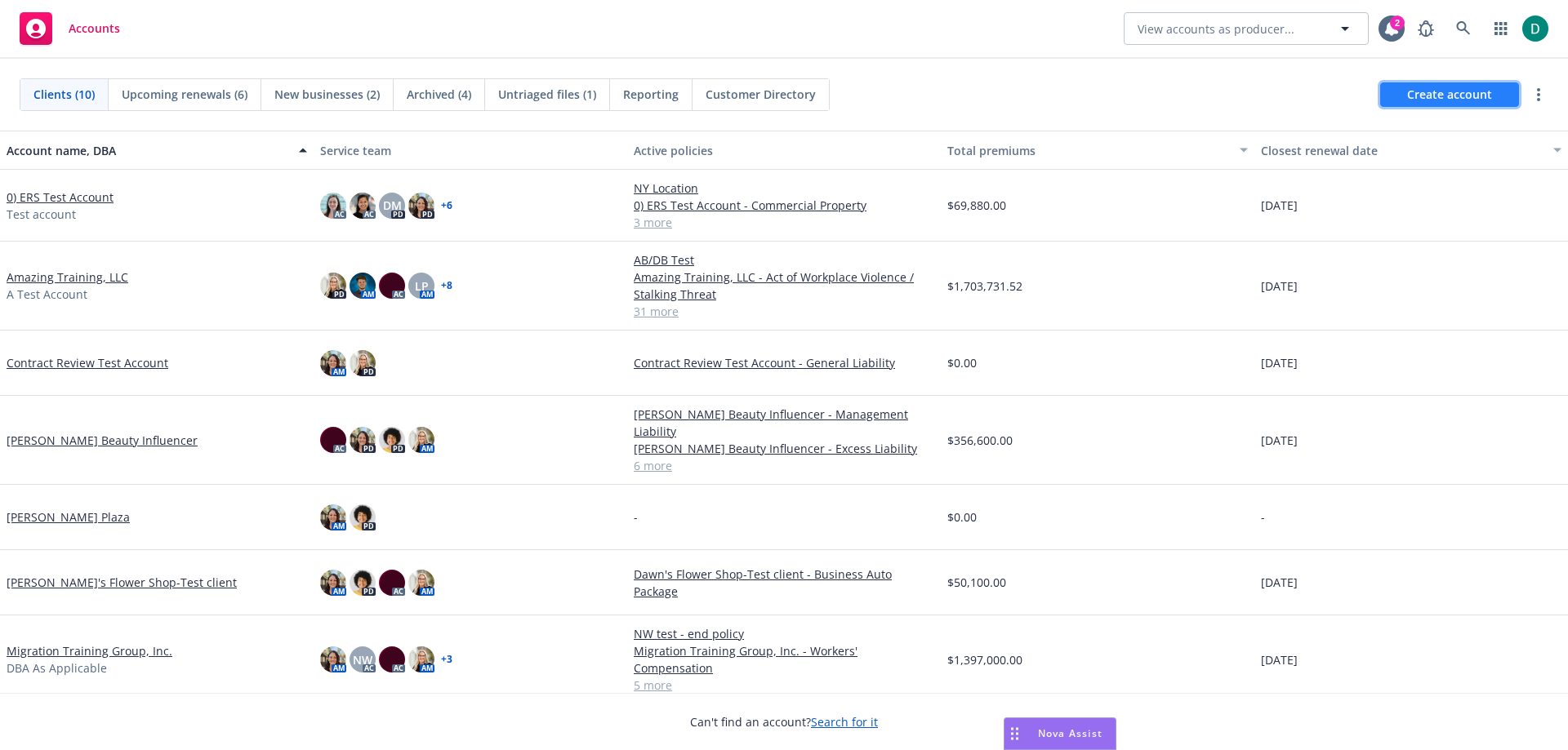
click at [1451, 97] on span "Create account" at bounding box center [1449, 95] width 85 height 31
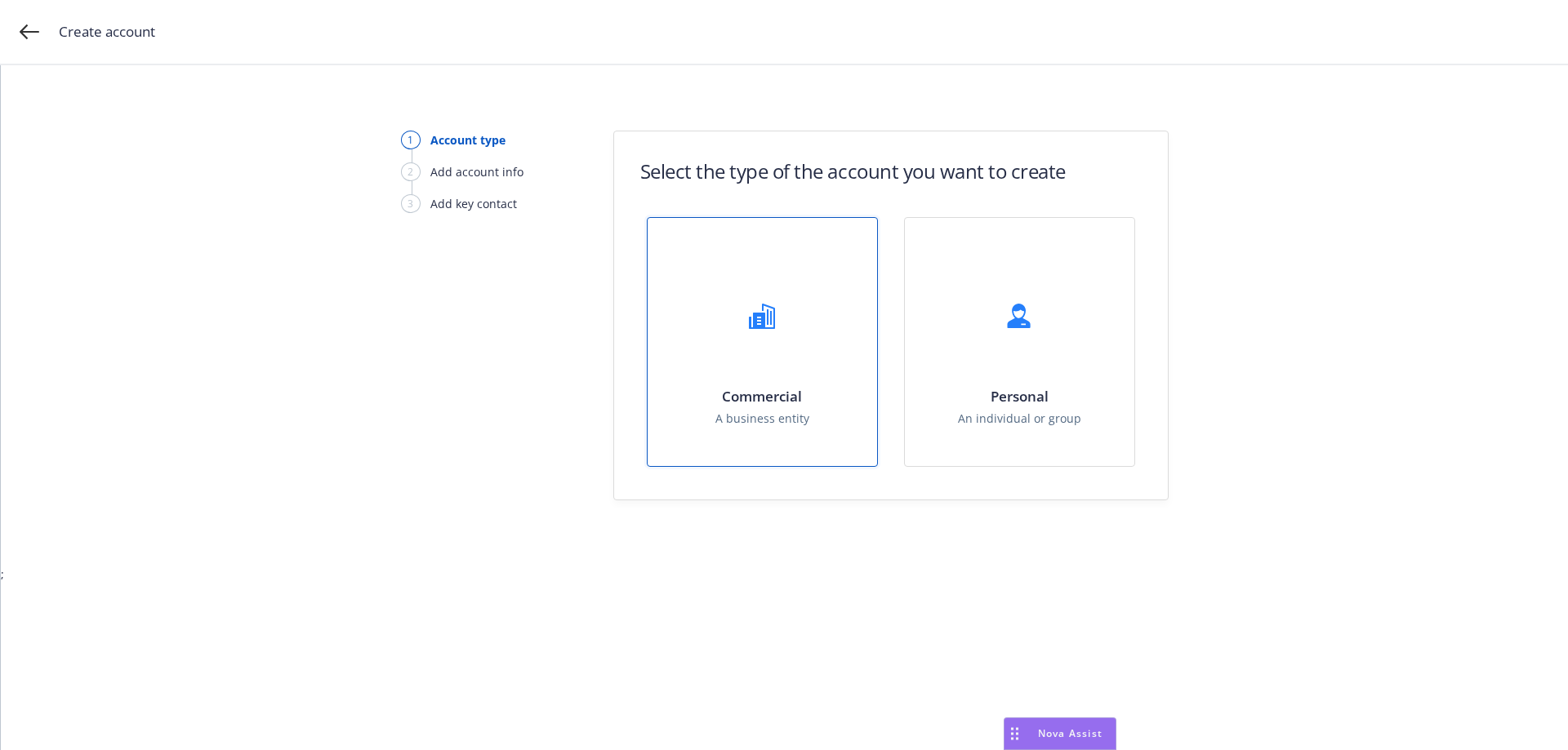
click at [776, 378] on div "Commercial A business entity" at bounding box center [762, 342] width 229 height 248
select select "US"
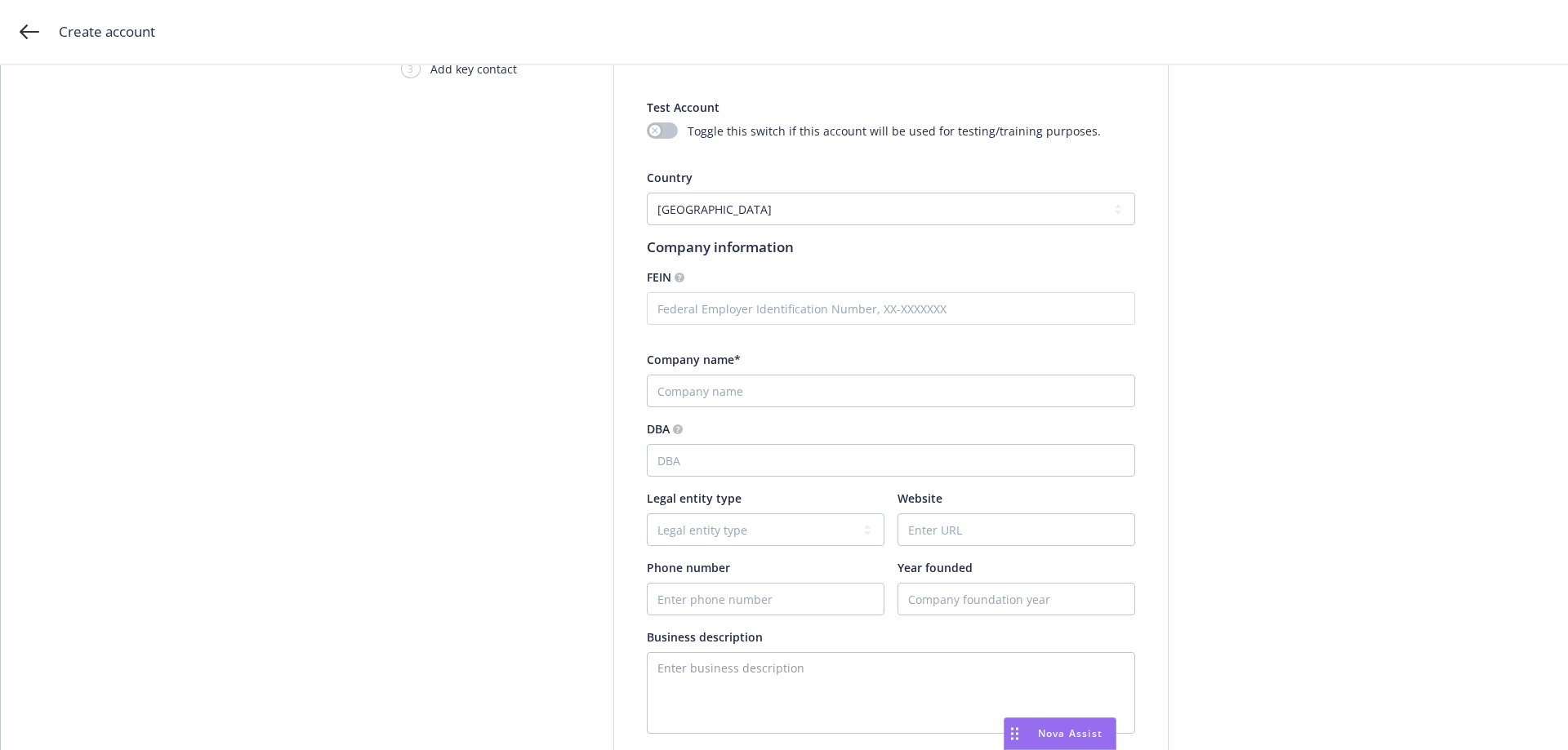
scroll to position [163, 0]
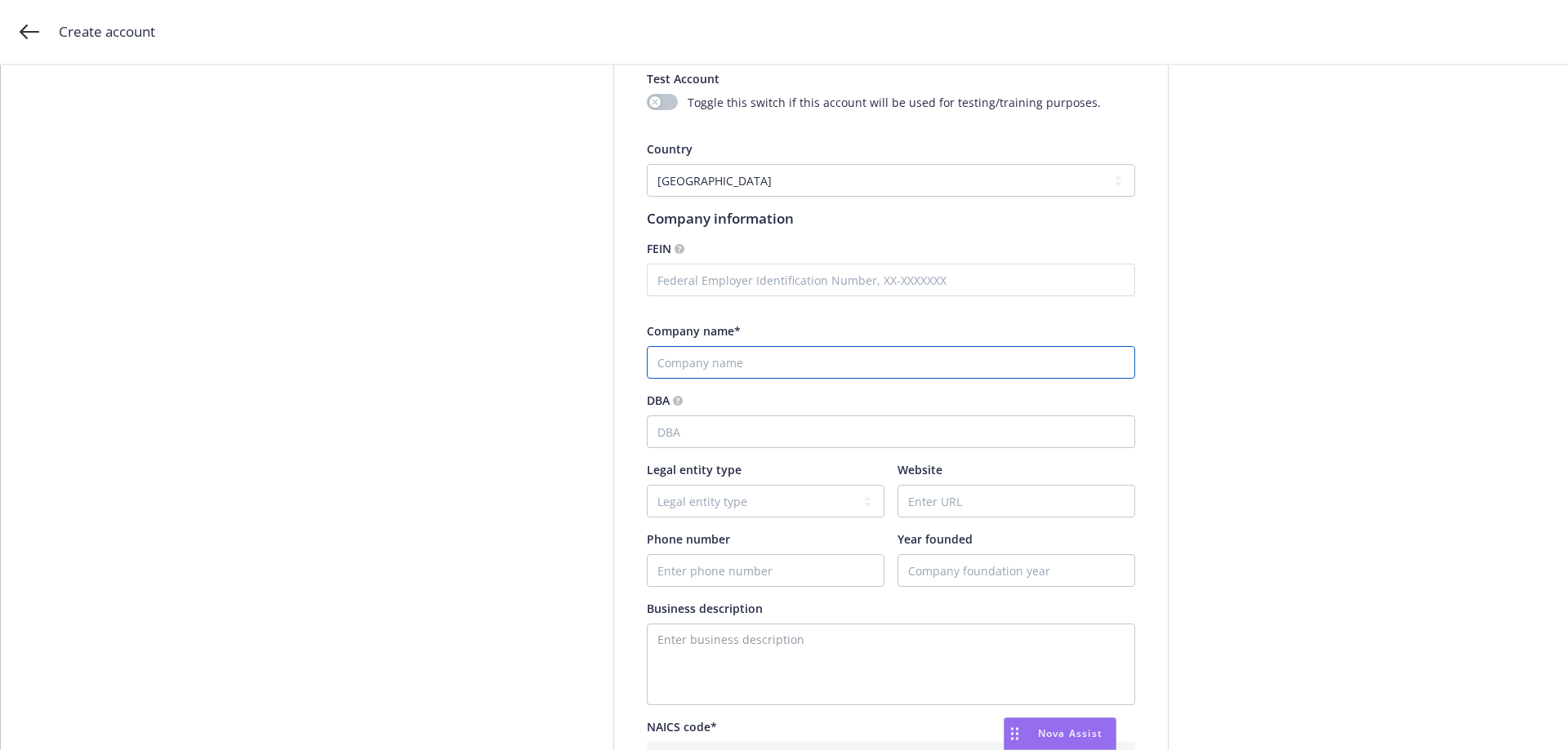
click at [716, 355] on input "Company name*" at bounding box center [891, 362] width 488 height 32
paste input "Spectrum Equity – Project Cronus"
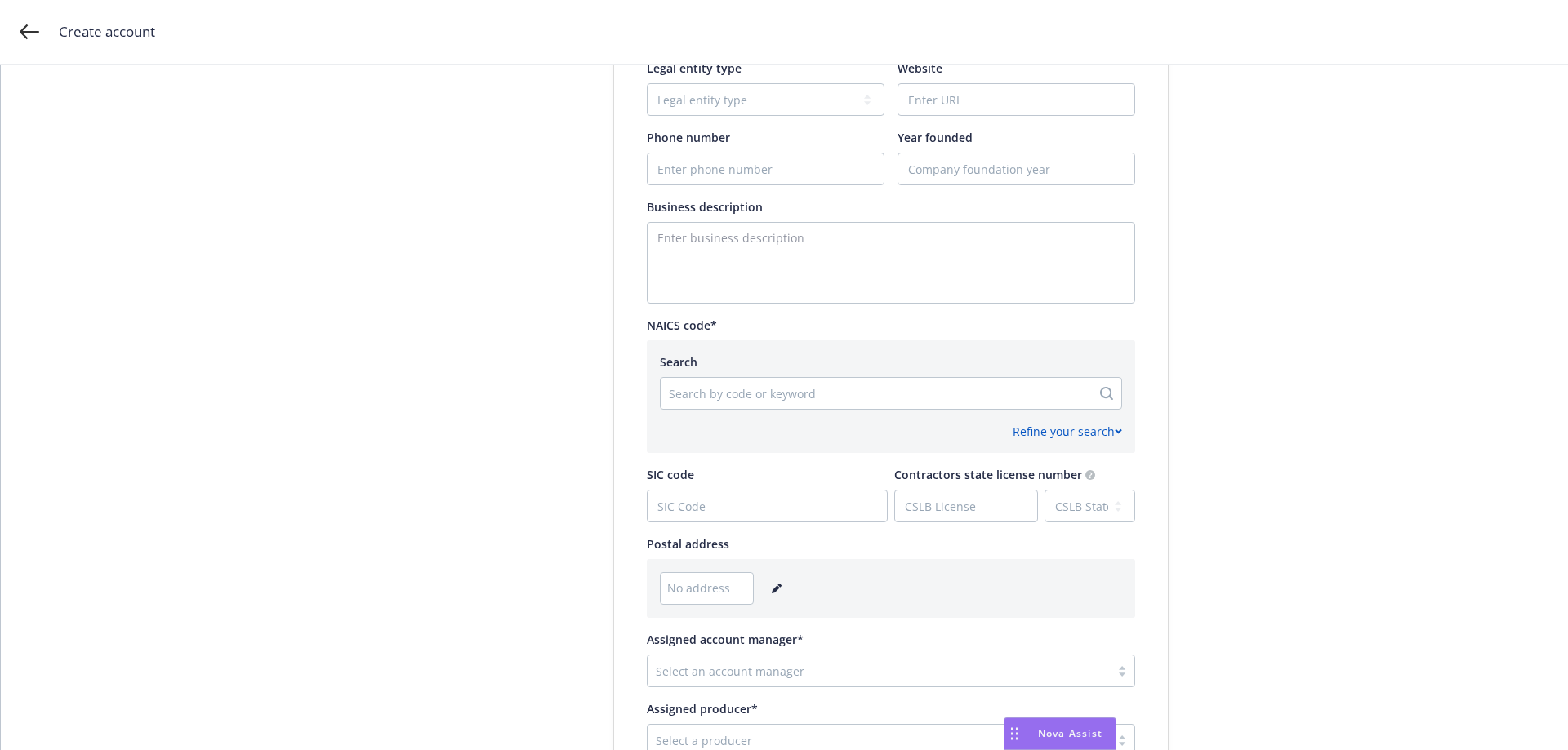
scroll to position [571, 0]
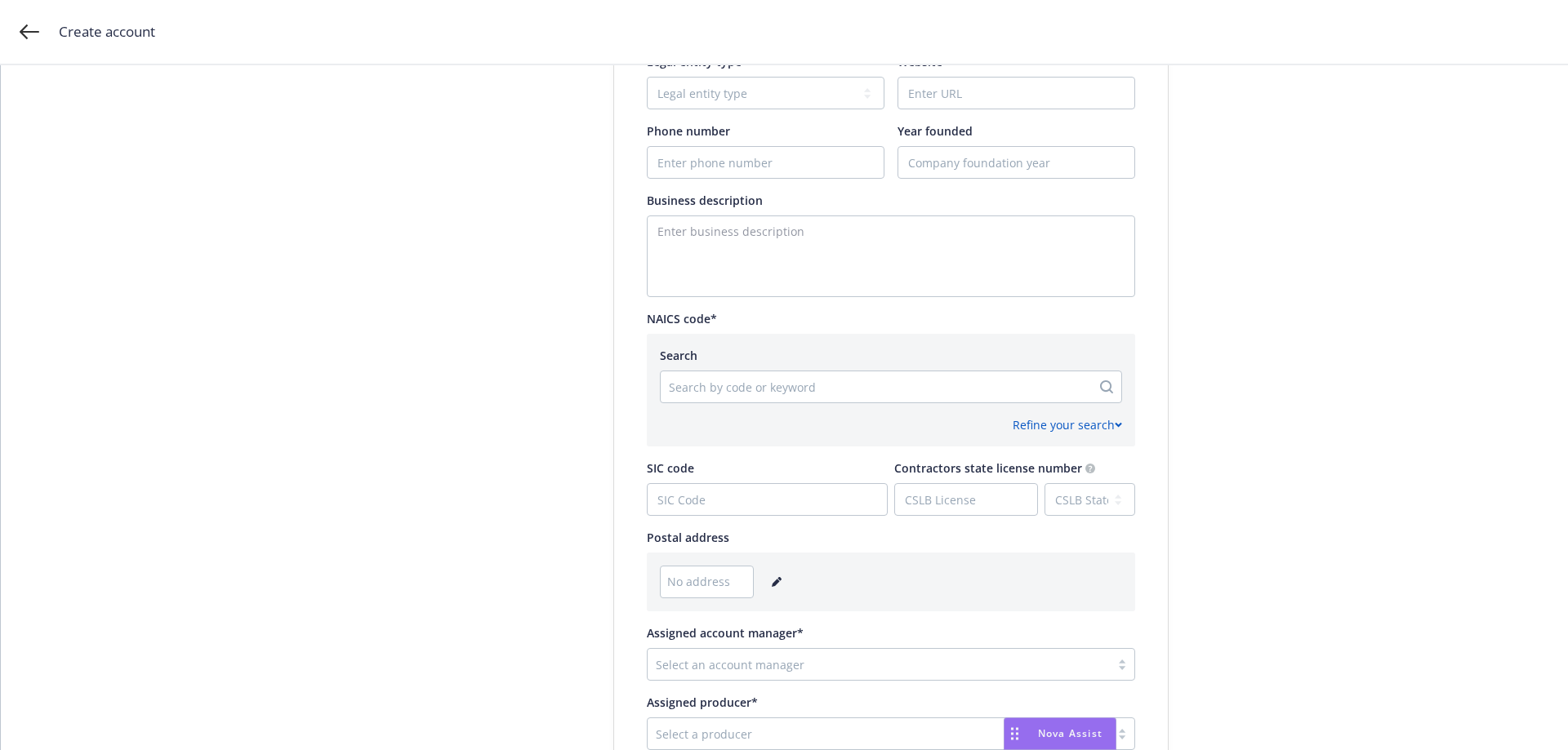
type input "Spectrum Equity – Project Cronus"
click at [713, 391] on div at bounding box center [876, 387] width 414 height 20
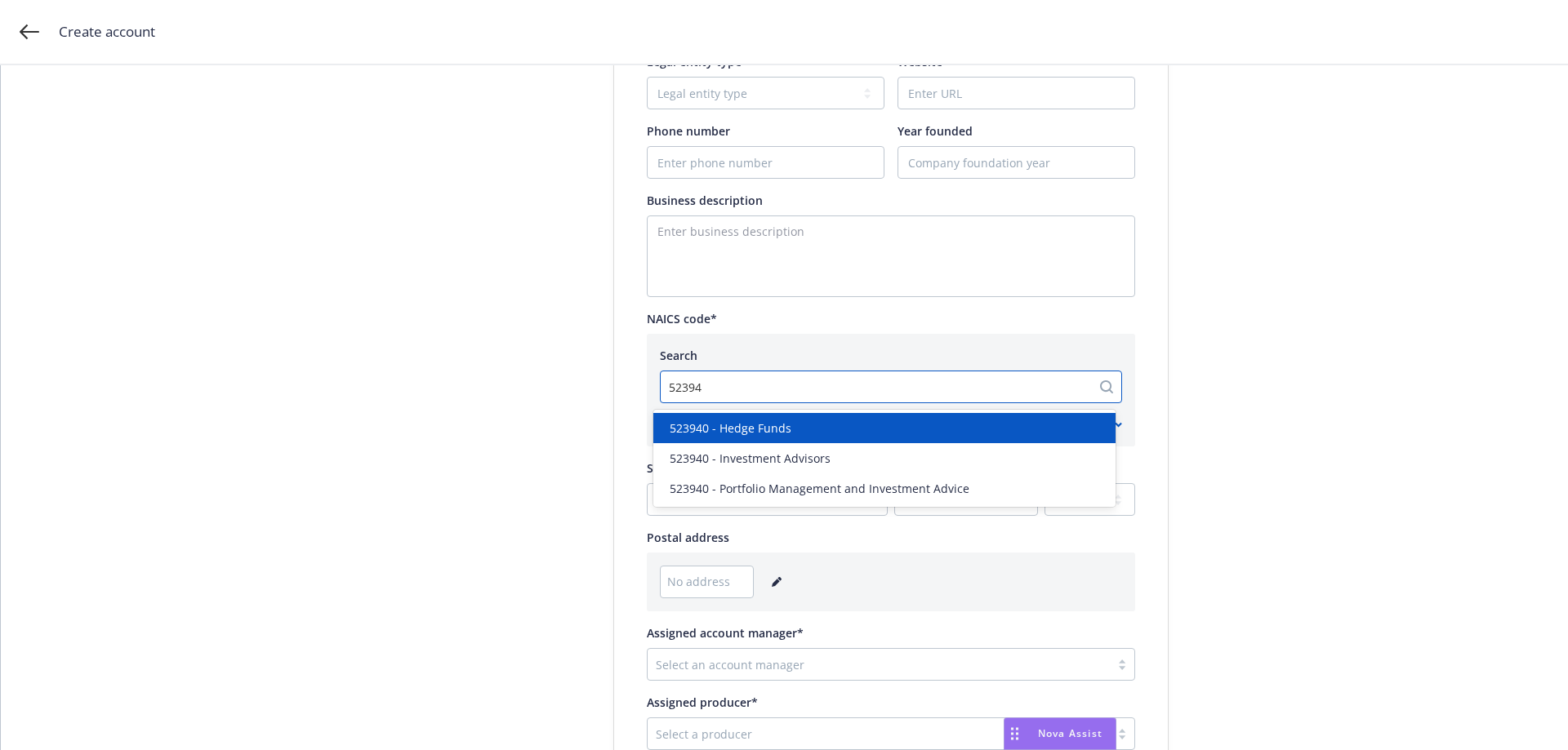
type input "523940"
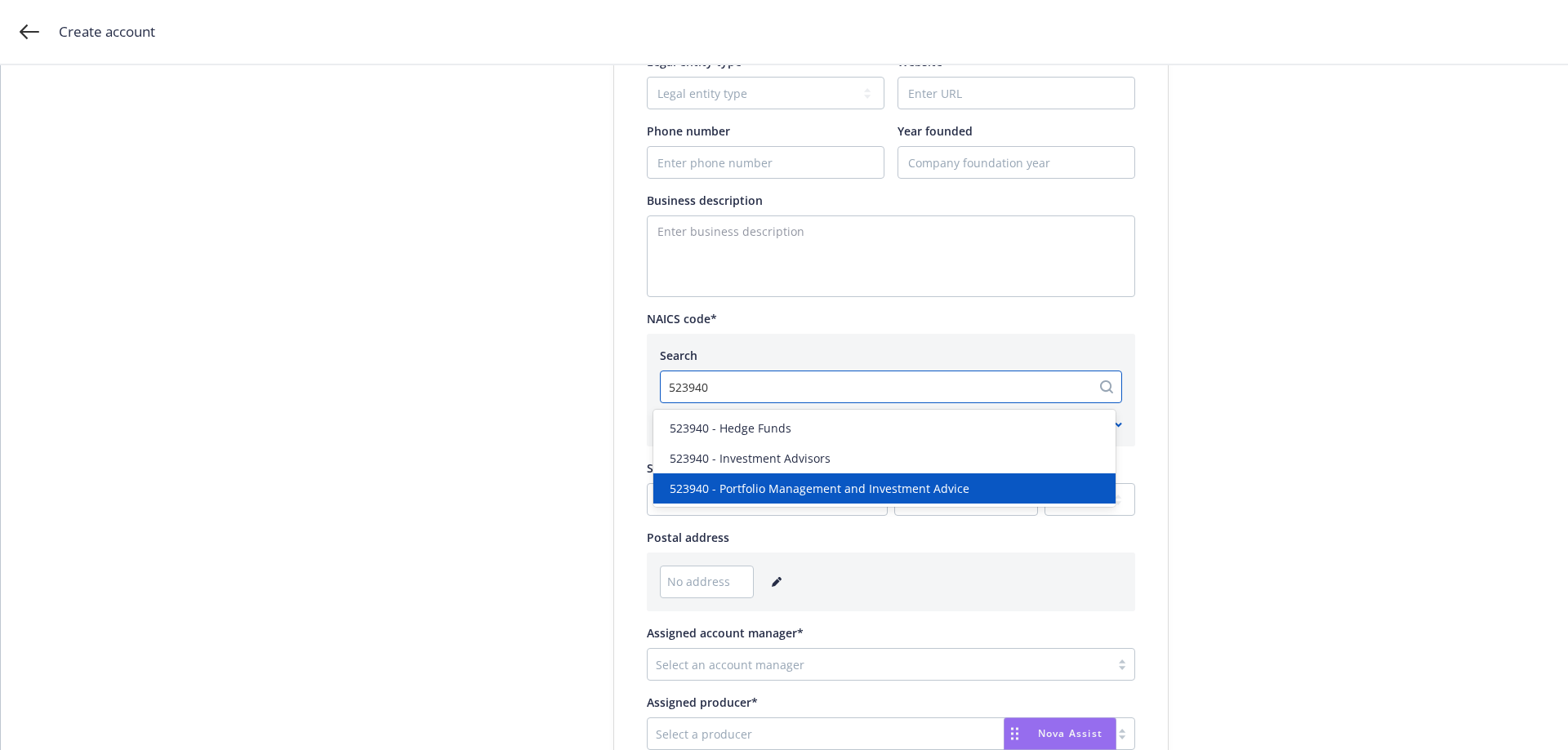
click at [762, 490] on span "523940 - Portfolio Management and Investment Advice" at bounding box center [820, 489] width 299 height 17
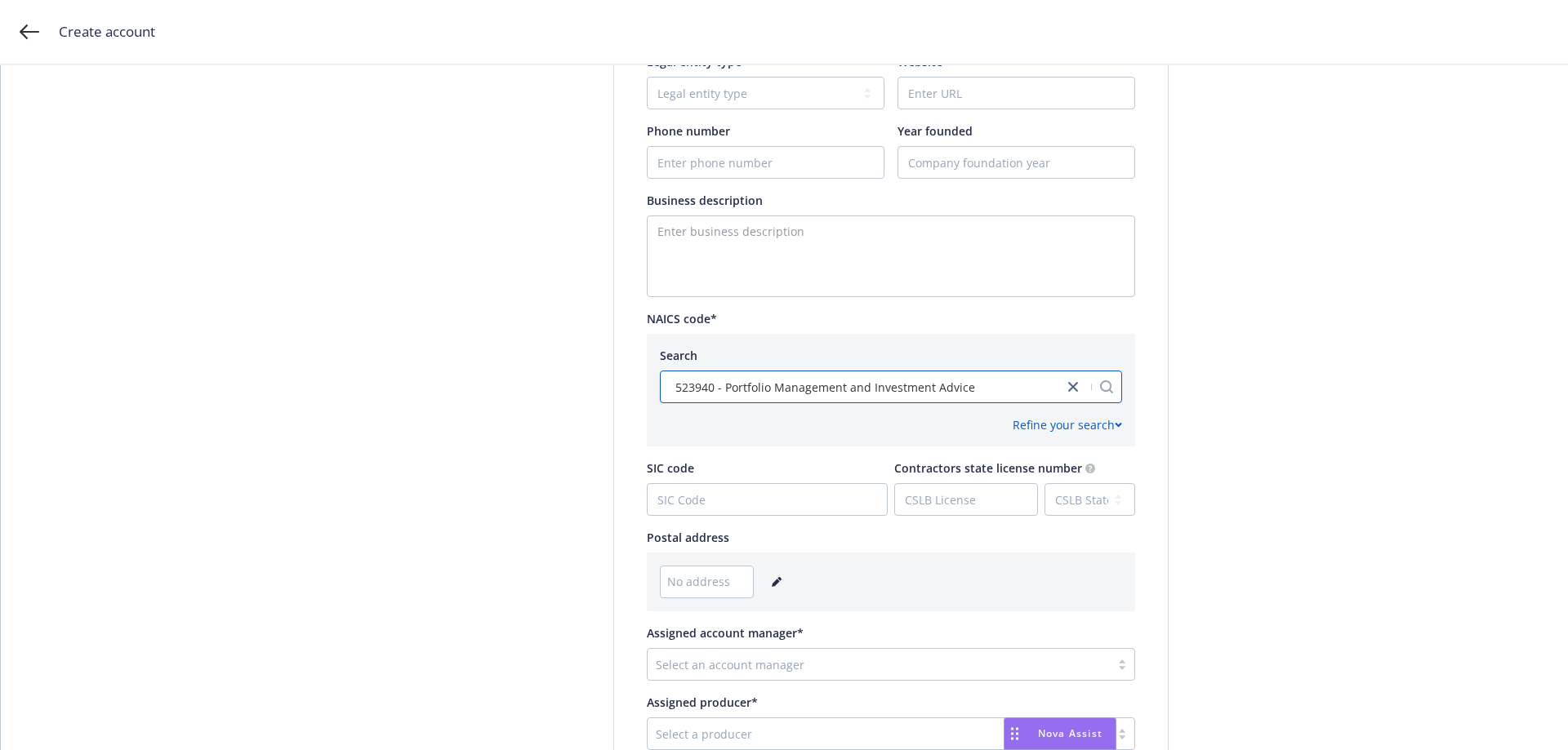
click at [704, 585] on span "No address" at bounding box center [699, 581] width 63 height 17
click at [772, 585] on icon "editPencil" at bounding box center [777, 582] width 10 height 10
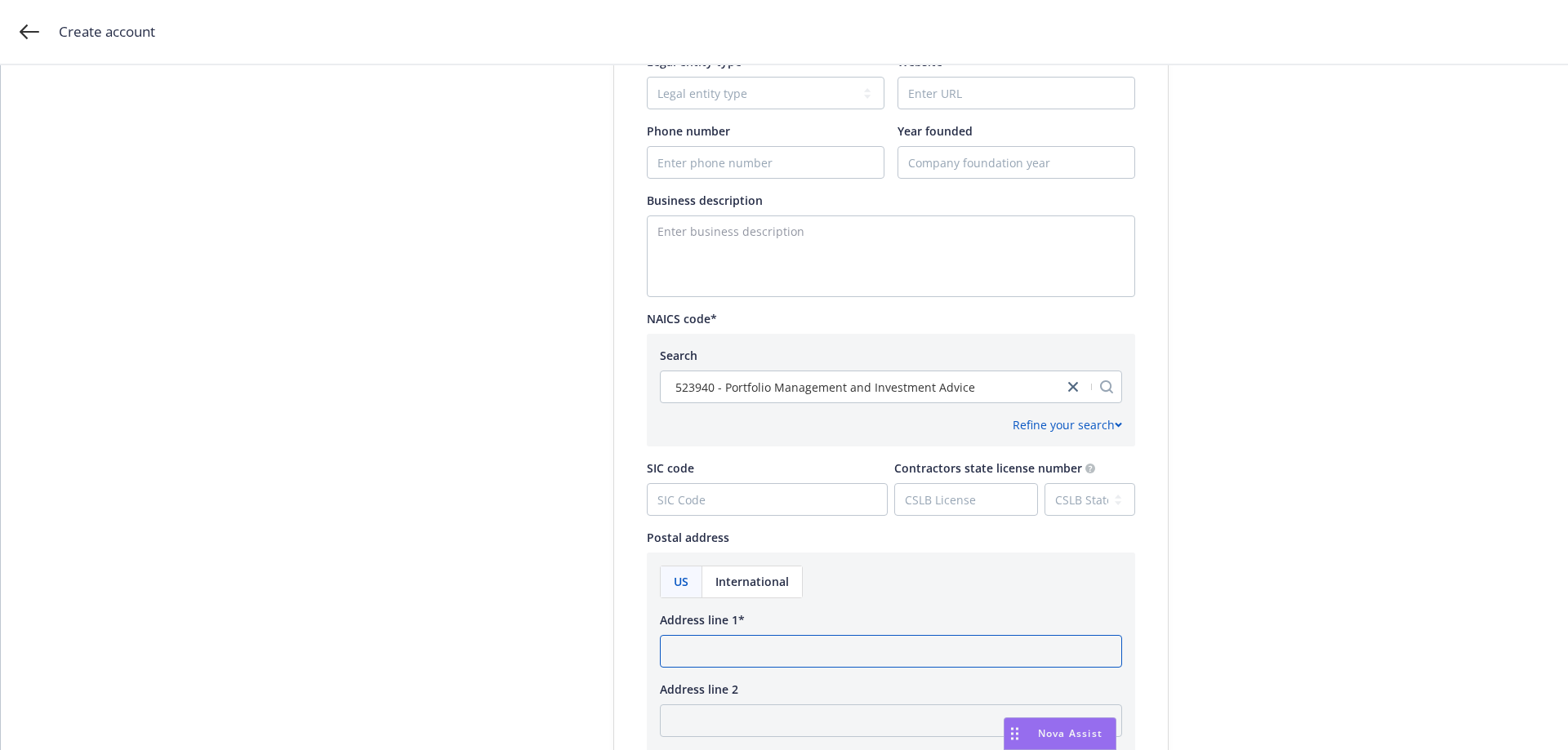
click at [713, 639] on input "Address line 1*" at bounding box center [891, 651] width 462 height 32
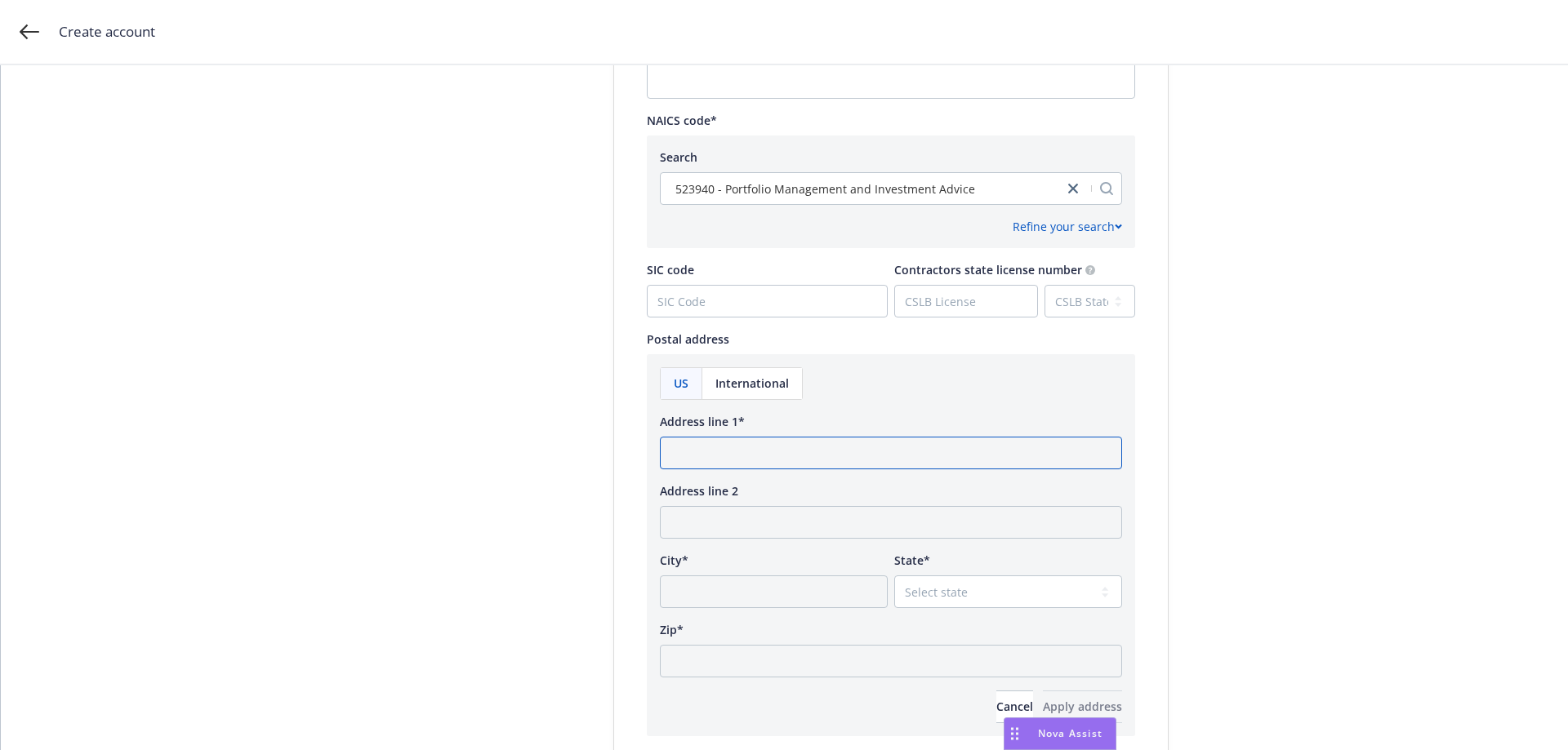
scroll to position [816, 0]
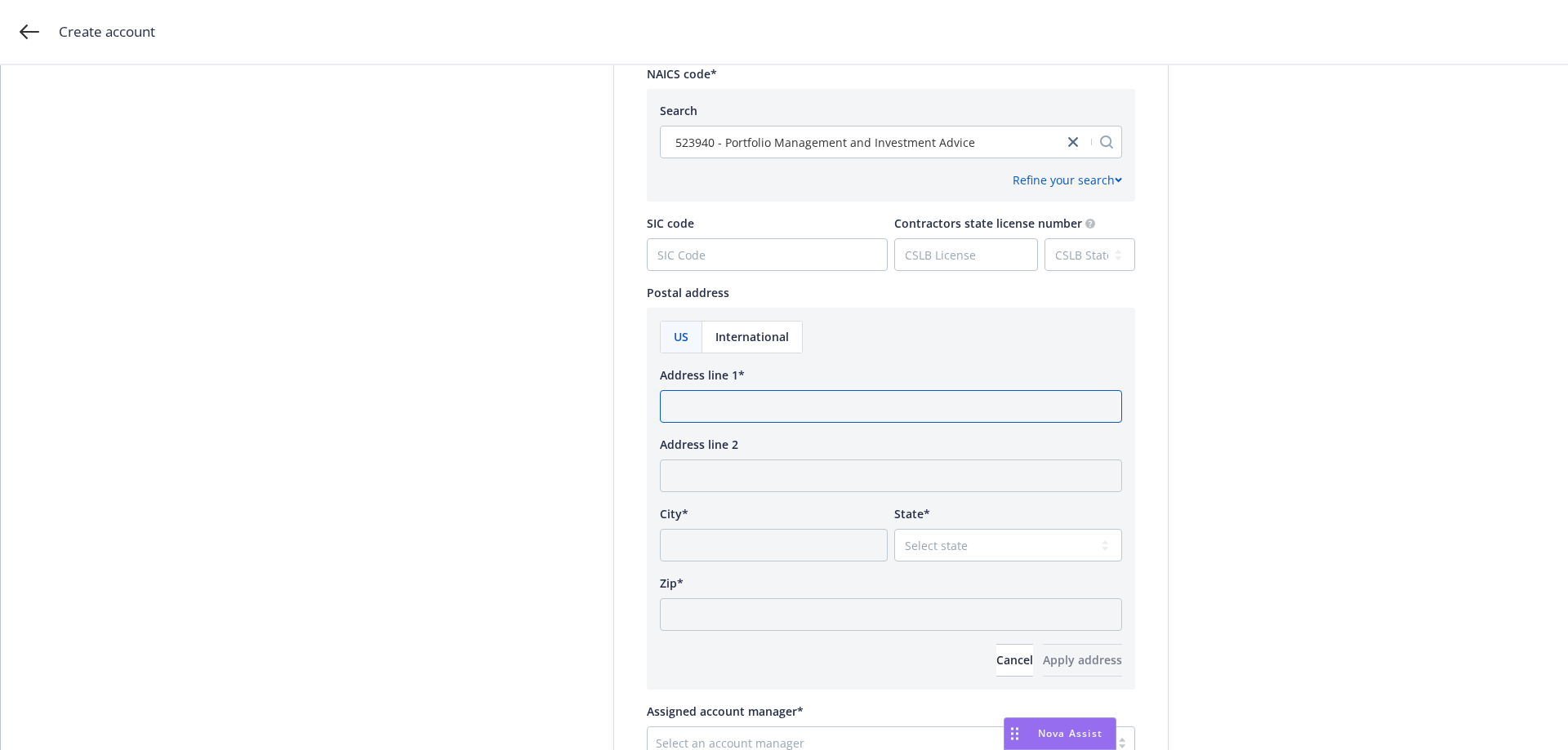
click at [692, 401] on input "Address line 1*" at bounding box center [891, 406] width 462 height 32
paste input "[STREET_ADDRESS][PERSON_NAME]"
type input "[STREET_ADDRESS][PERSON_NAME]"
click at [689, 539] on input "City*" at bounding box center [773, 545] width 227 height 32
type input "[GEOGRAPHIC_DATA]"
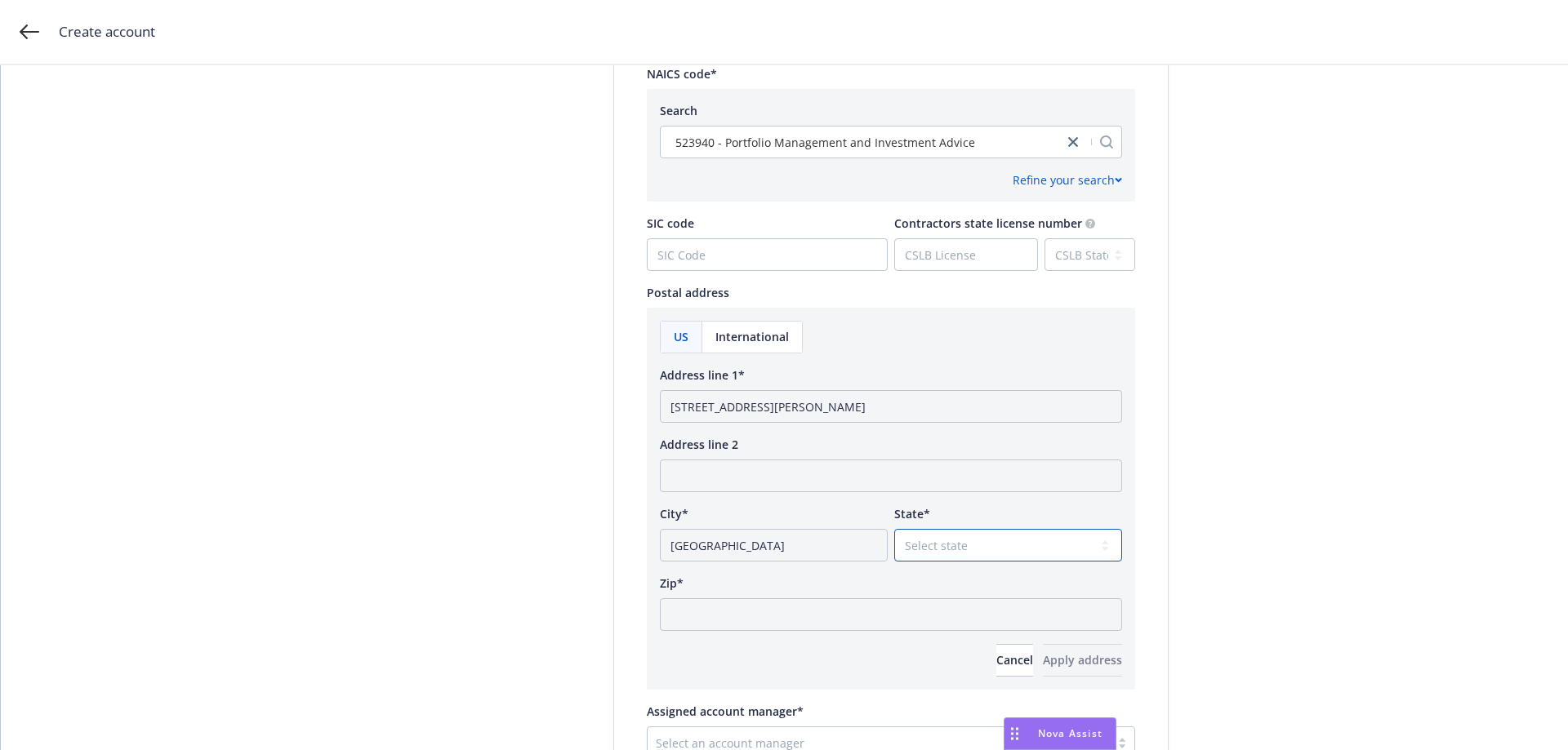
select select "CA"
type input "94105"
click at [1044, 661] on span "Apply address" at bounding box center [1083, 660] width 79 height 16
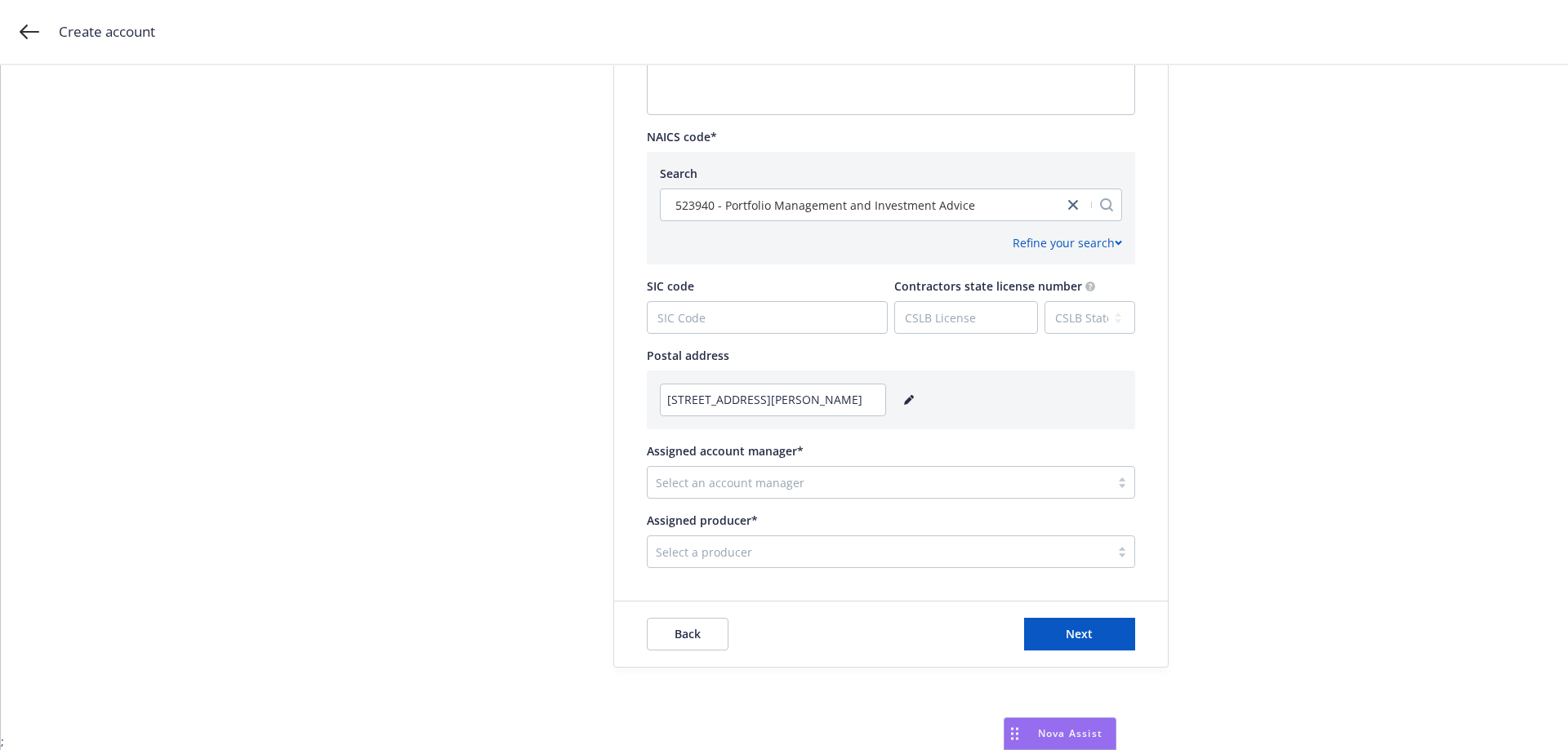
scroll to position [753, 0]
click at [748, 480] on div at bounding box center [878, 483] width 446 height 20
drag, startPoint x: 675, startPoint y: 488, endPoint x: 664, endPoint y: 491, distance: 11.4
click at [675, 488] on div at bounding box center [878, 483] width 446 height 20
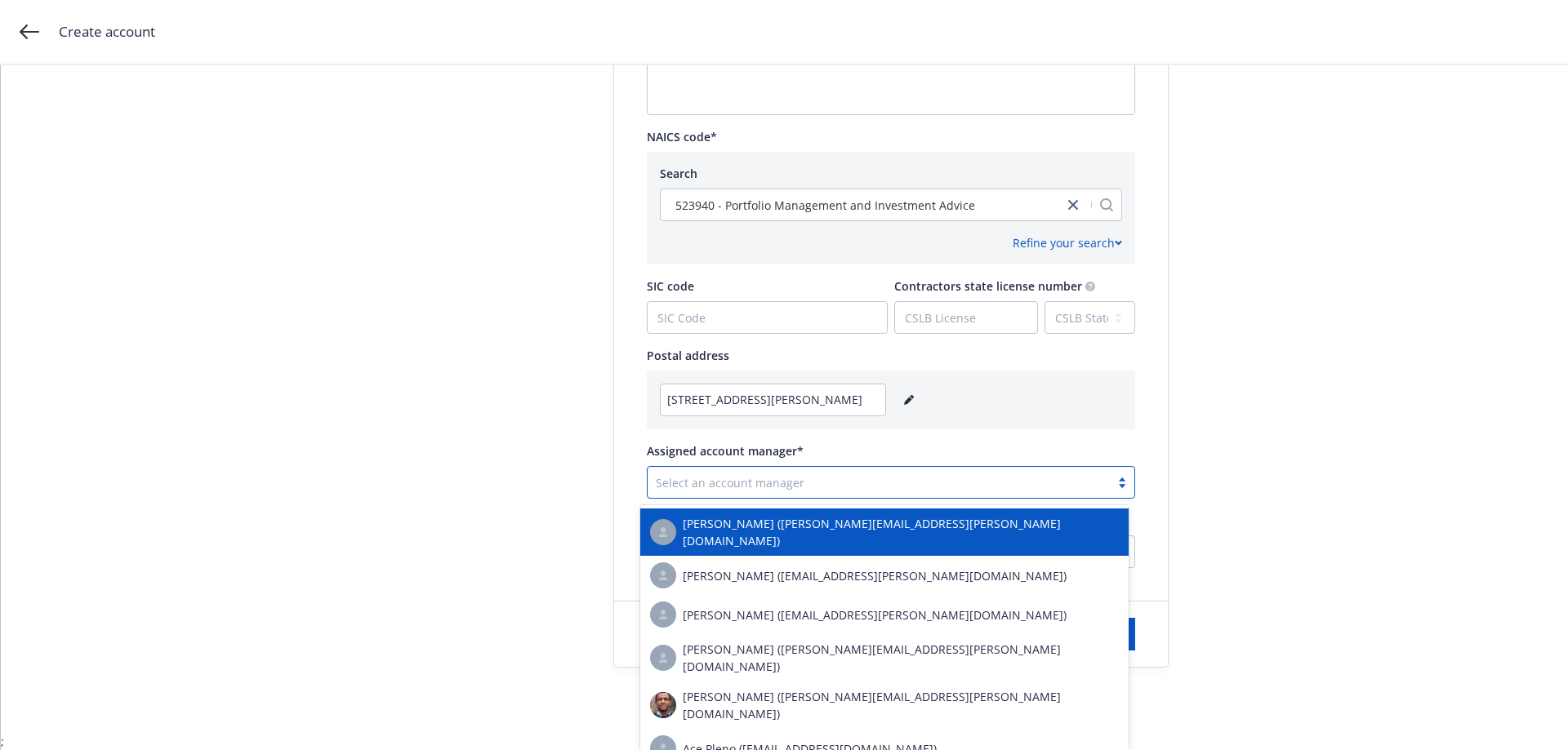
click at [693, 482] on div at bounding box center [878, 483] width 446 height 20
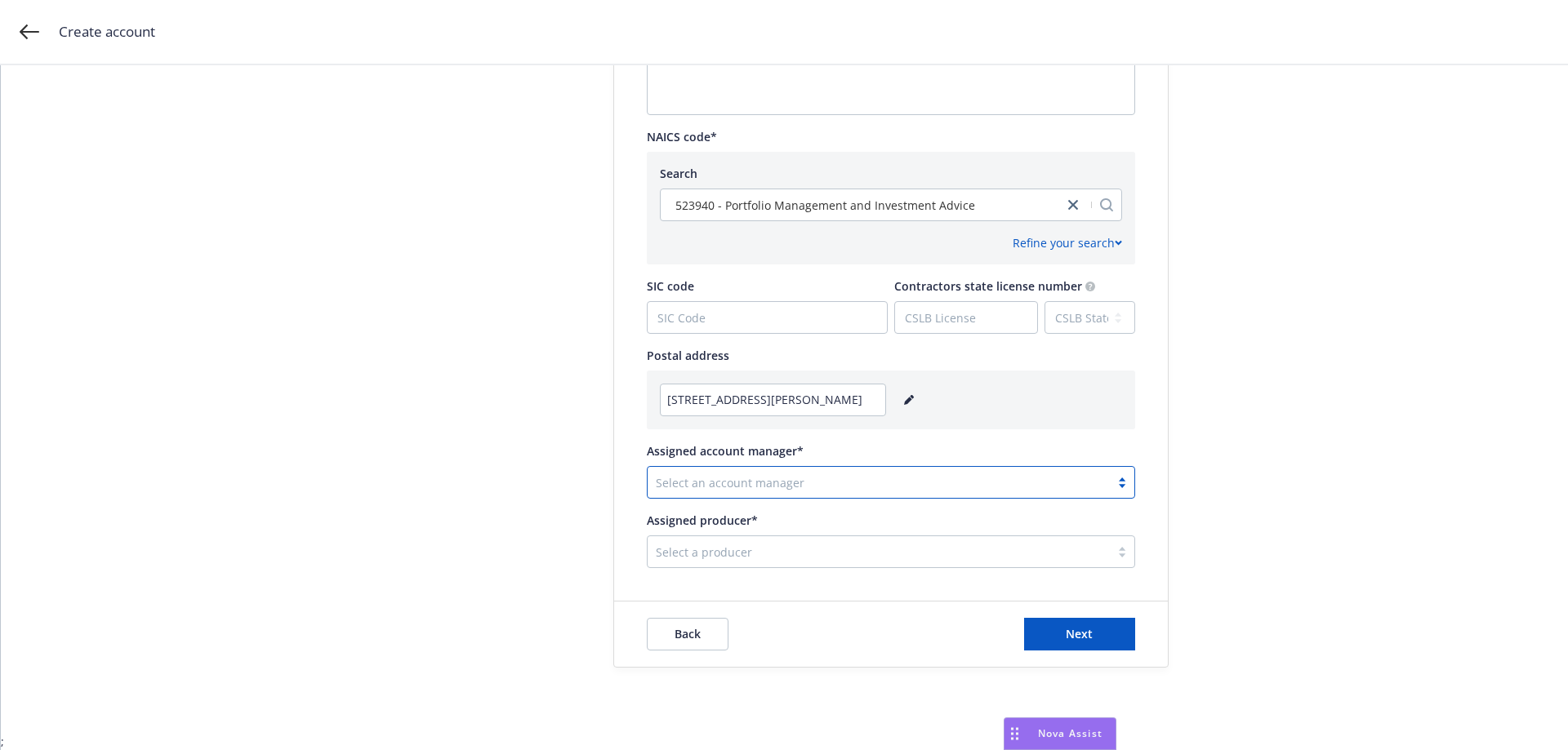
click at [694, 482] on div at bounding box center [878, 483] width 446 height 20
click at [693, 485] on div at bounding box center [878, 483] width 446 height 20
click at [710, 485] on div at bounding box center [878, 483] width 446 height 20
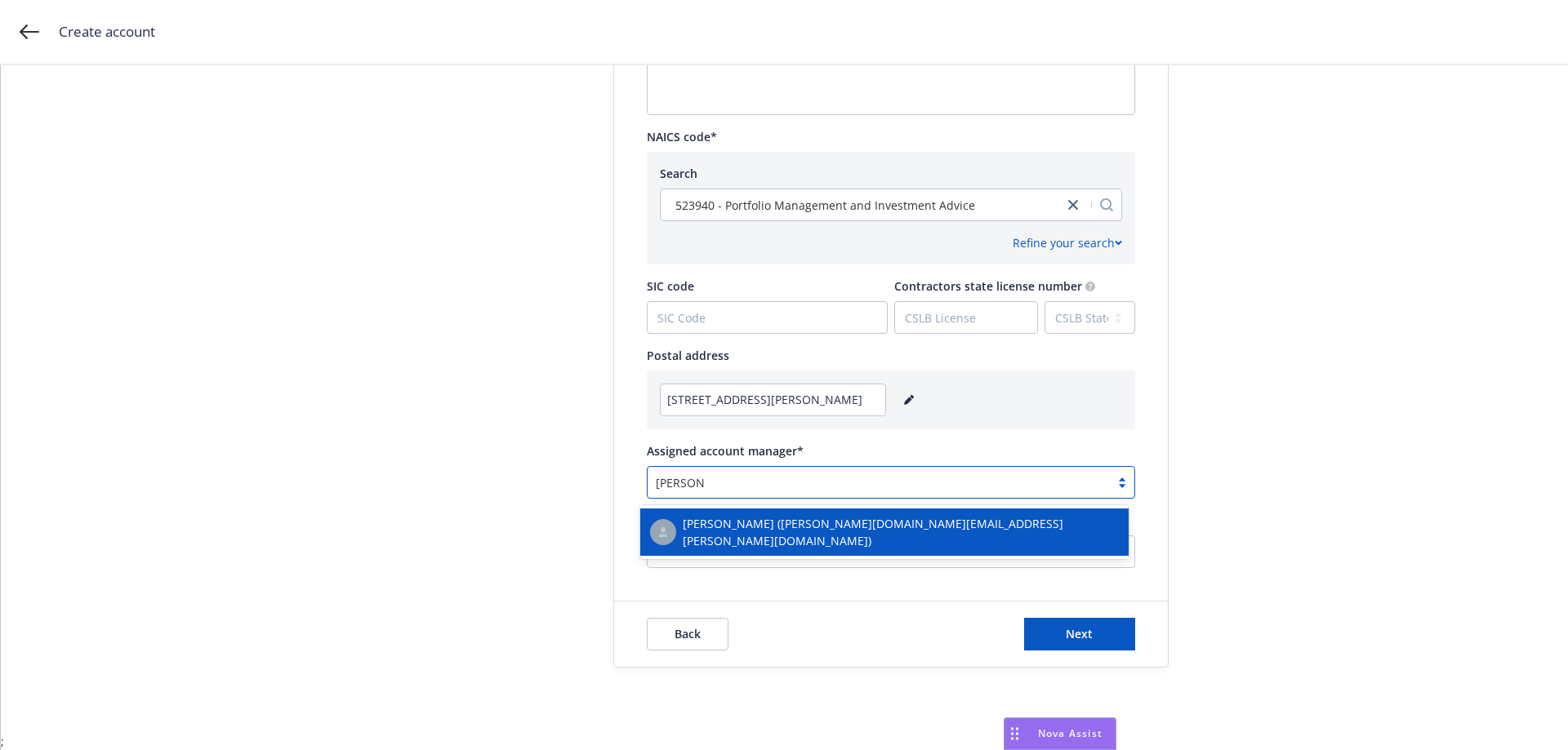
type input "[PERSON_NAME]"
click at [770, 535] on span "[PERSON_NAME] ([PERSON_NAME][DOMAIN_NAME][EMAIL_ADDRESS][PERSON_NAME][DOMAIN_NA…" at bounding box center [900, 532] width 436 height 34
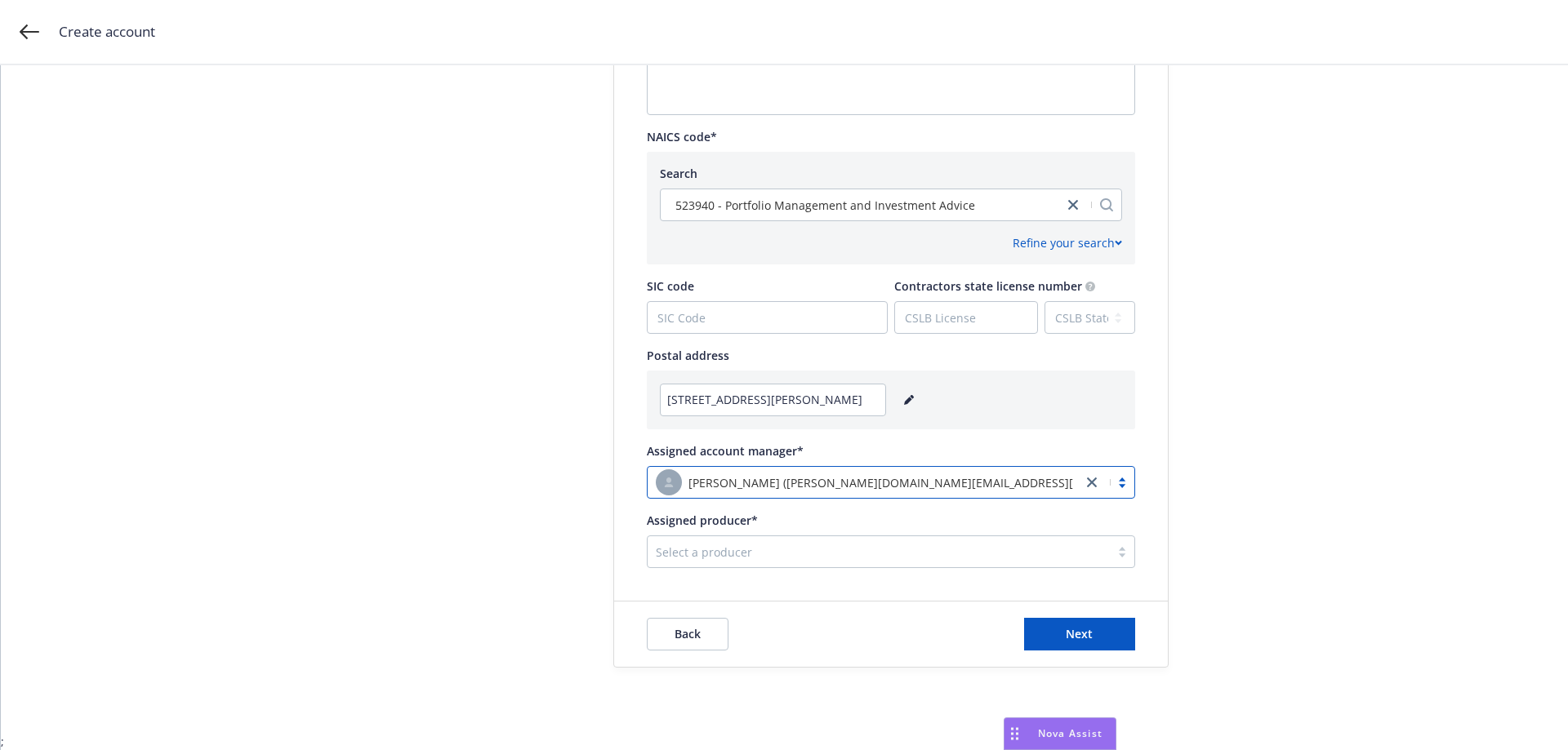
click at [750, 544] on div at bounding box center [878, 552] width 446 height 20
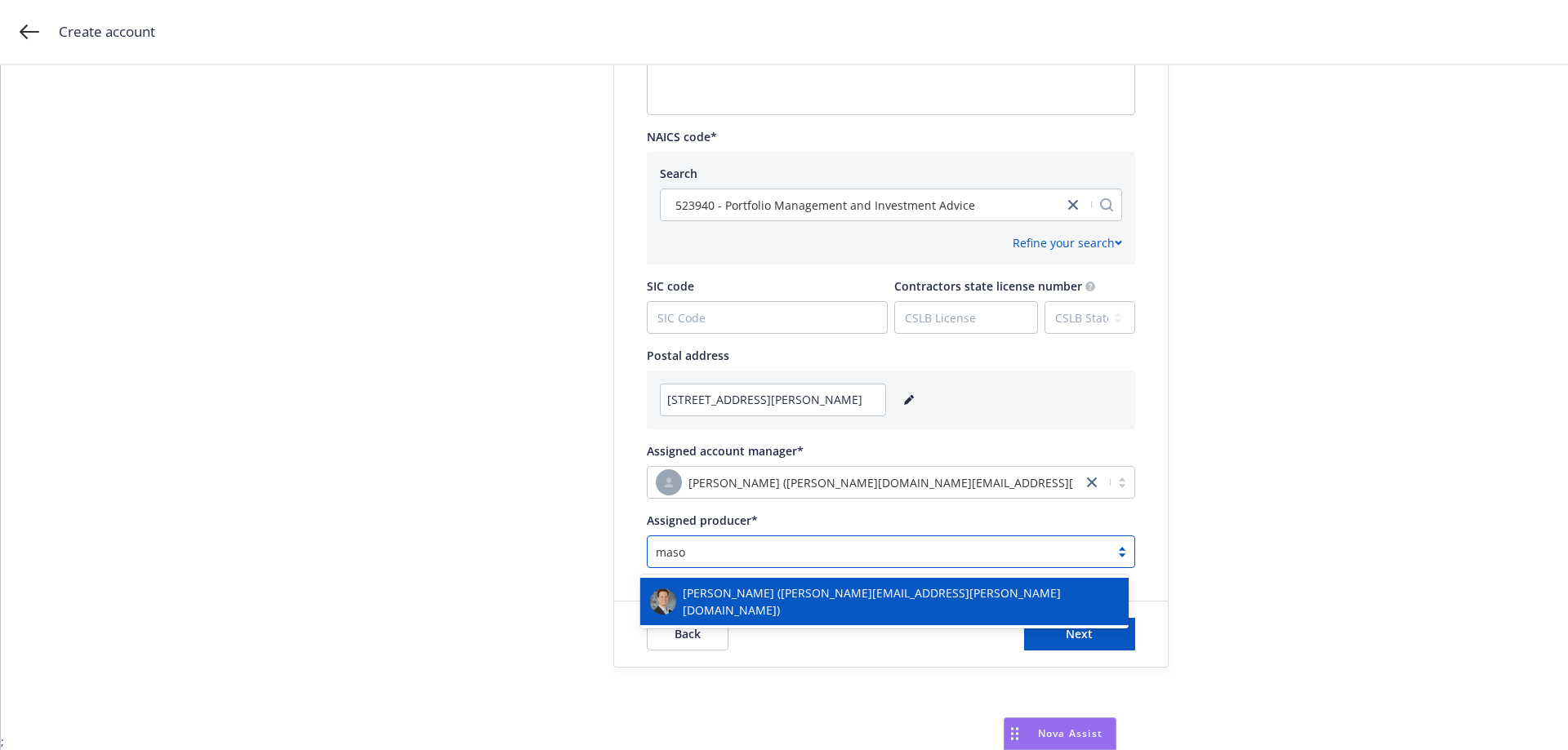
type input "[PERSON_NAME]"
click at [755, 595] on span "[PERSON_NAME] ([PERSON_NAME][EMAIL_ADDRESS][PERSON_NAME][DOMAIN_NAME])" at bounding box center [900, 601] width 436 height 34
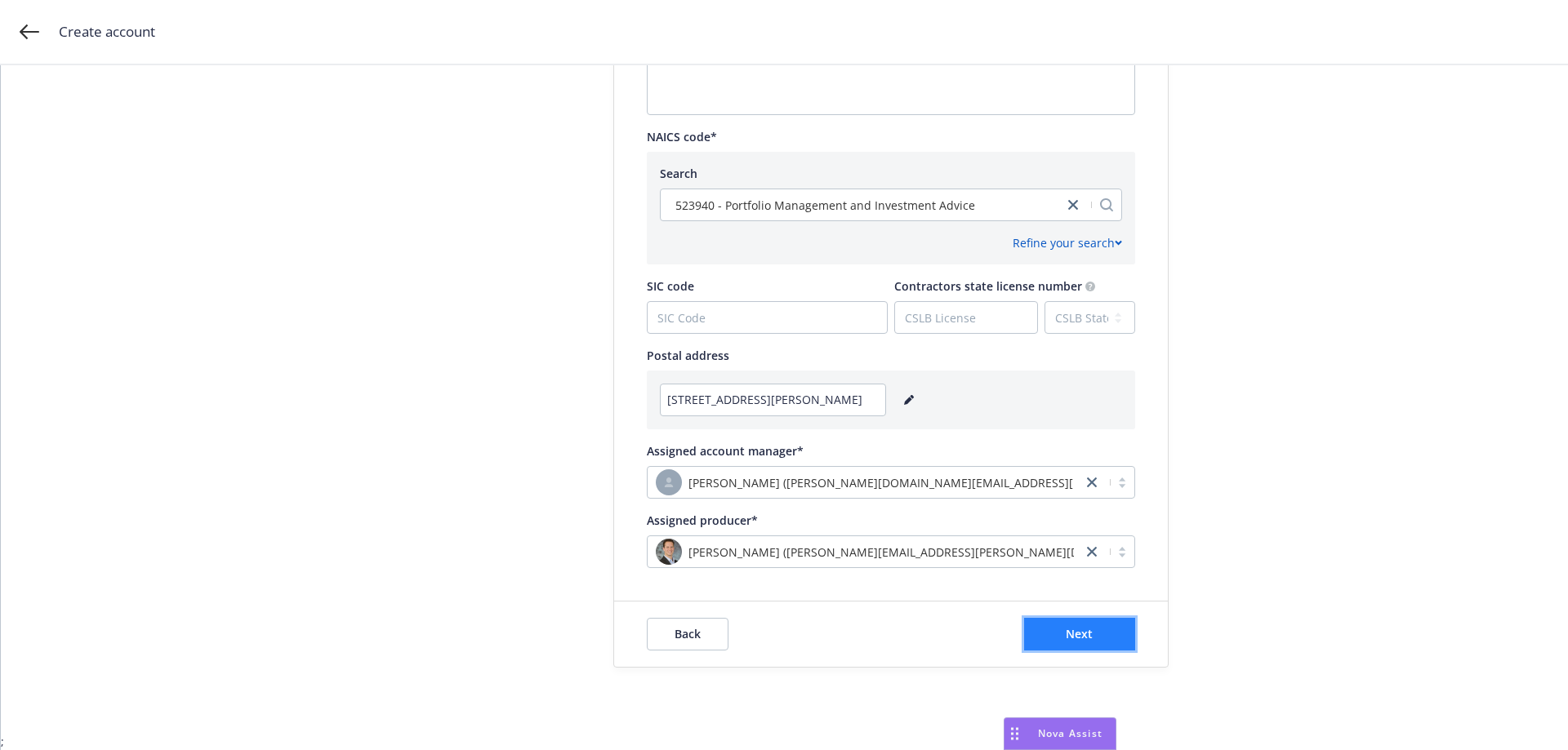
click at [1088, 634] on button "Next" at bounding box center [1079, 633] width 111 height 32
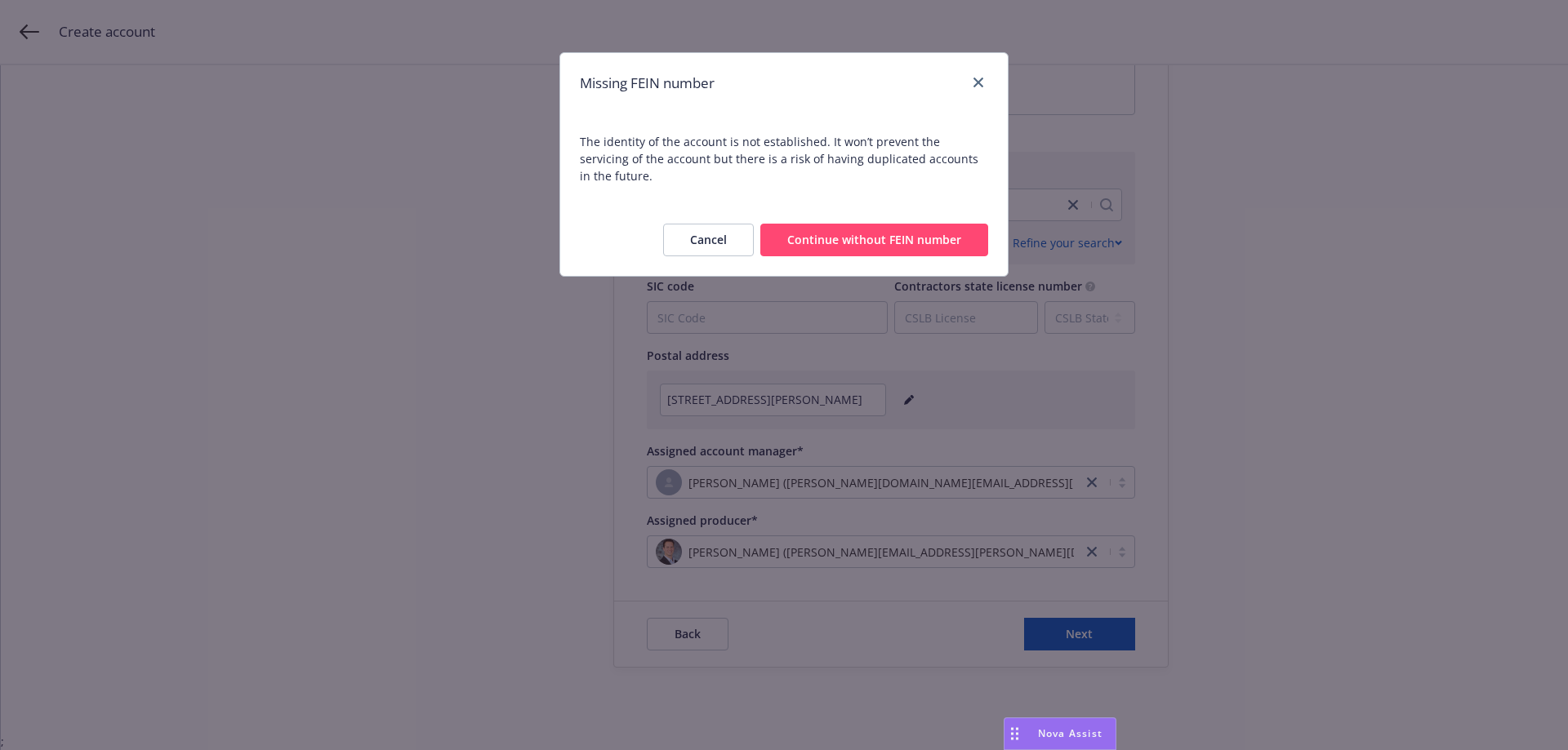
click at [874, 224] on button "Continue without FEIN number" at bounding box center [873, 240] width 227 height 32
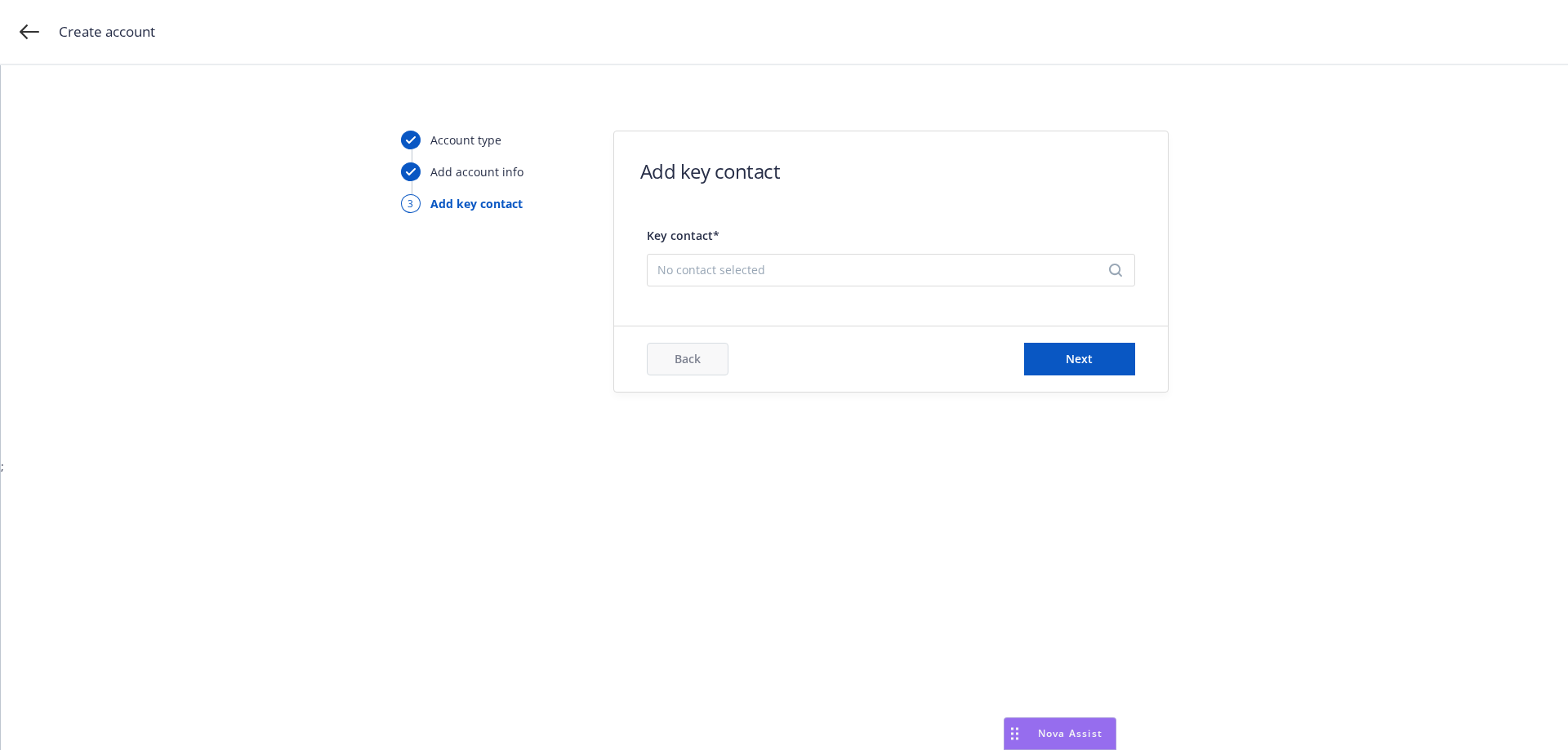
scroll to position [0, 0]
click at [739, 275] on span "No contact selected" at bounding box center [884, 270] width 454 height 17
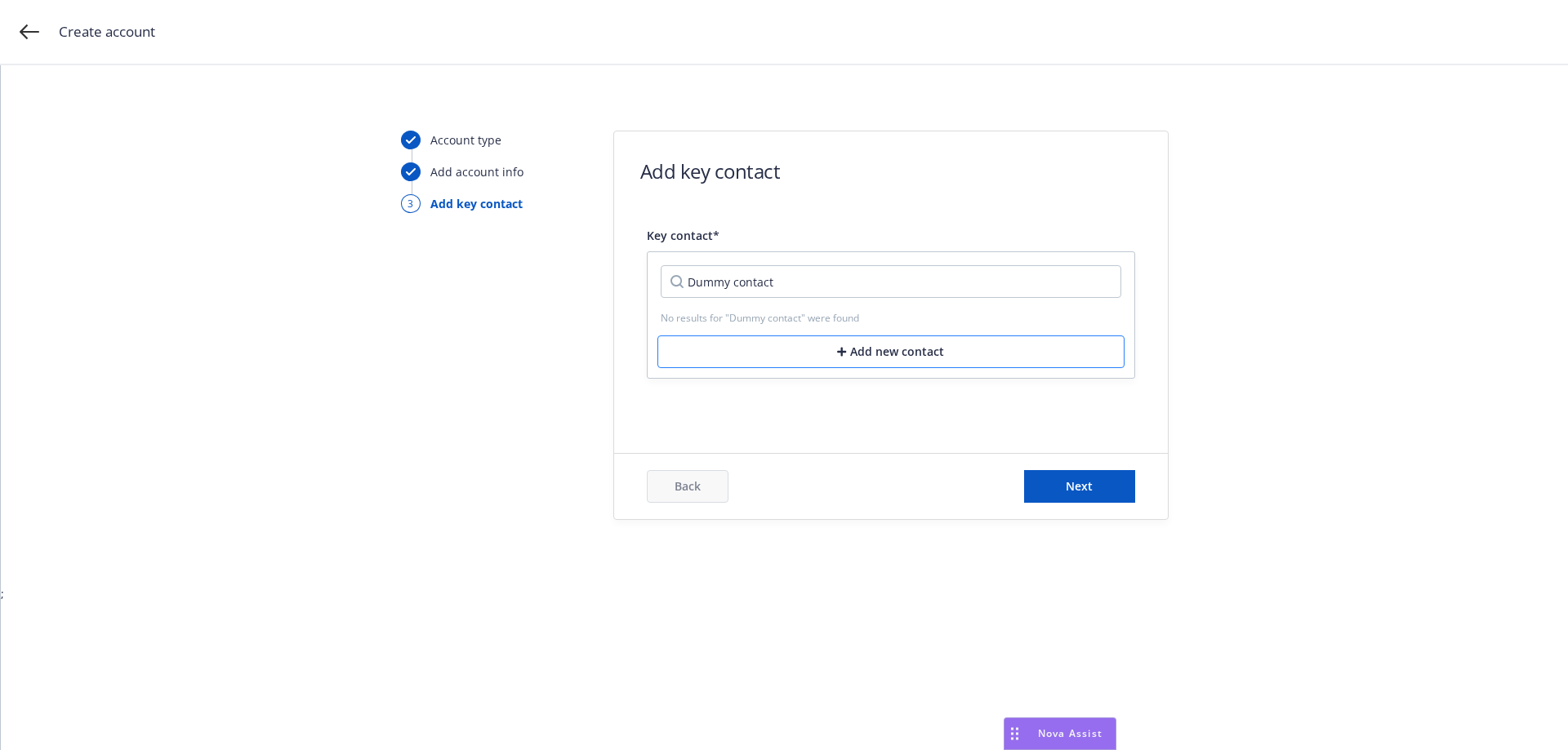
type input "Dummy contact"
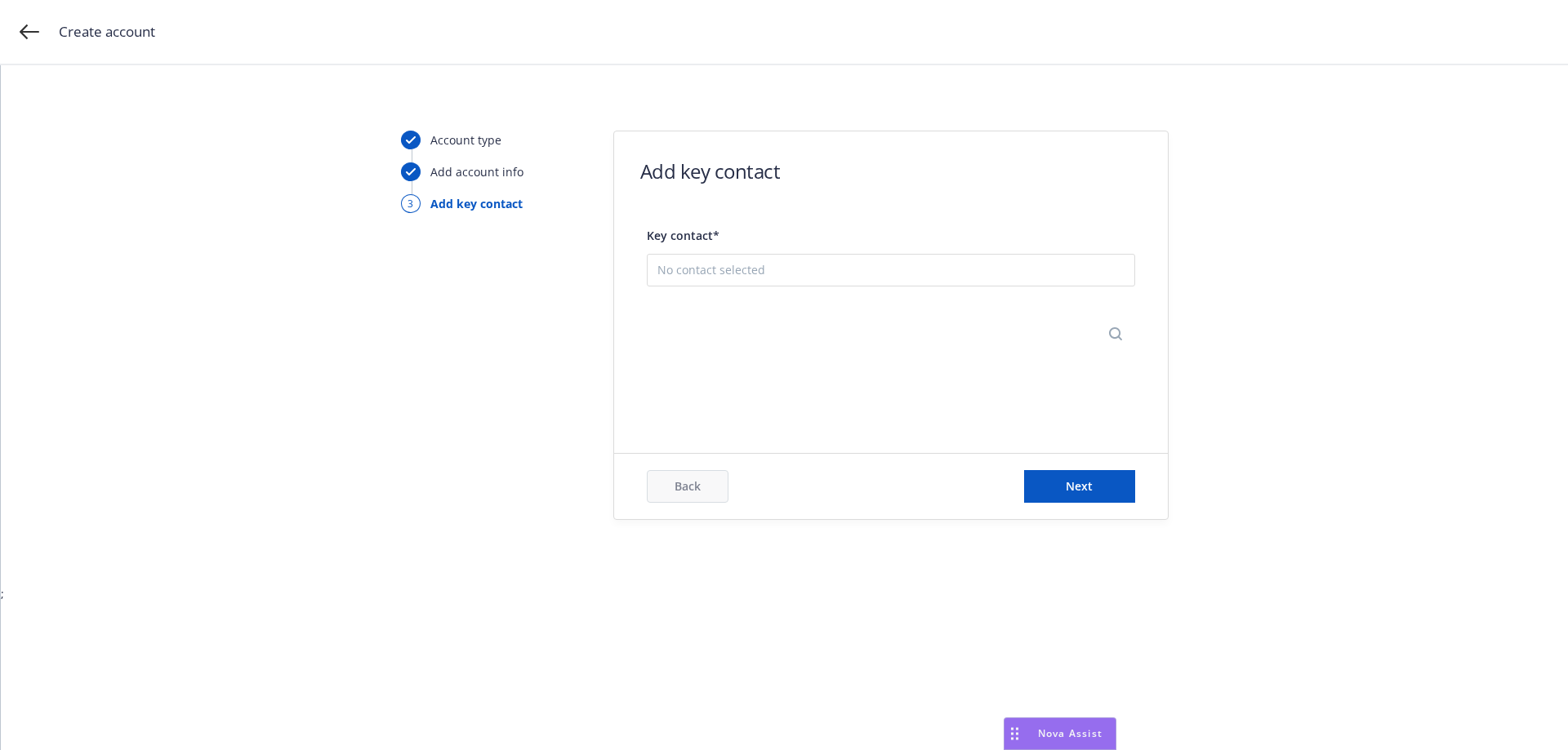
click at [900, 348] on button "Add new contact" at bounding box center [891, 350] width 467 height 32
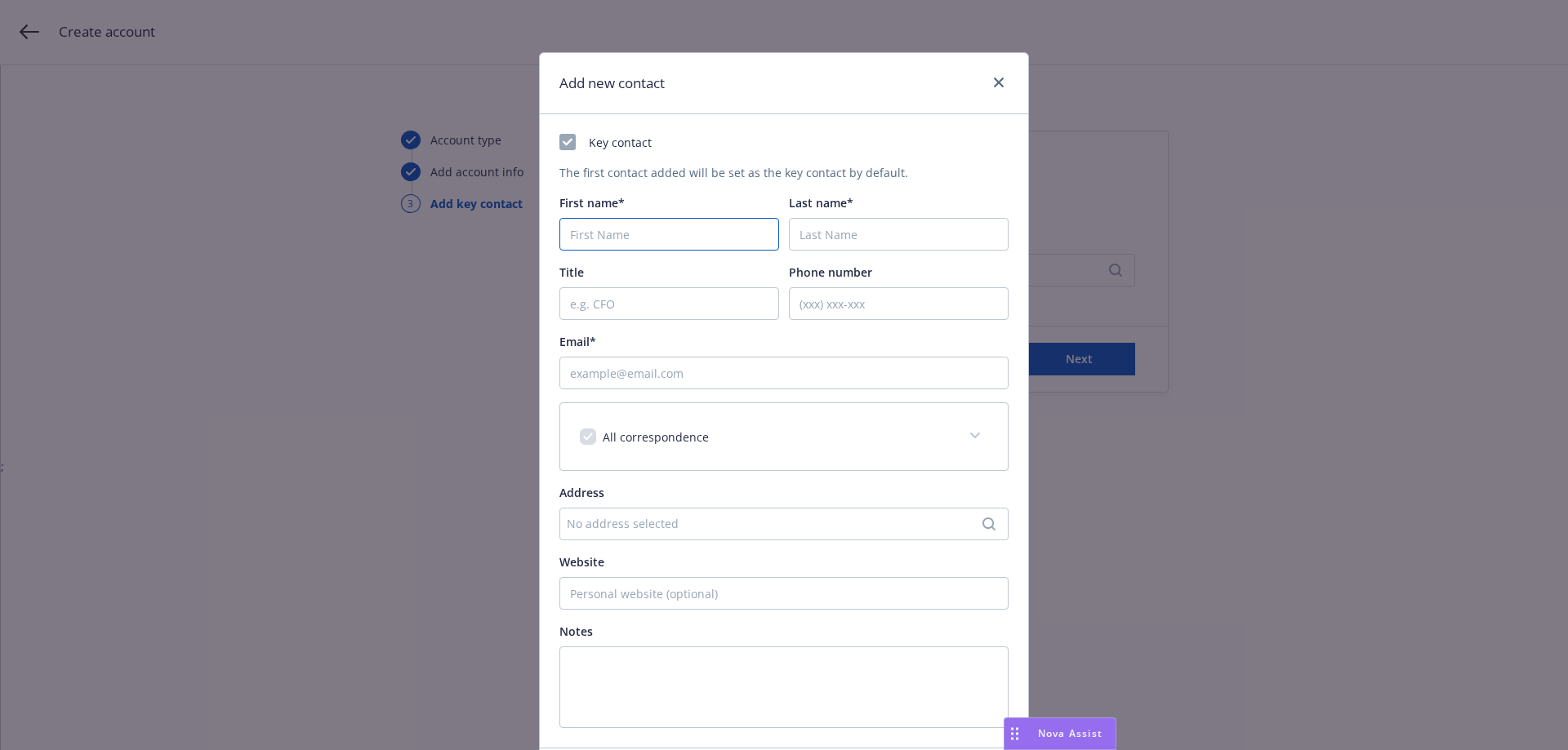
click at [620, 226] on input "First name*" at bounding box center [669, 234] width 220 height 32
type input "Dummy"
type input "Contact"
click at [650, 377] on input "Email*" at bounding box center [783, 372] width 449 height 32
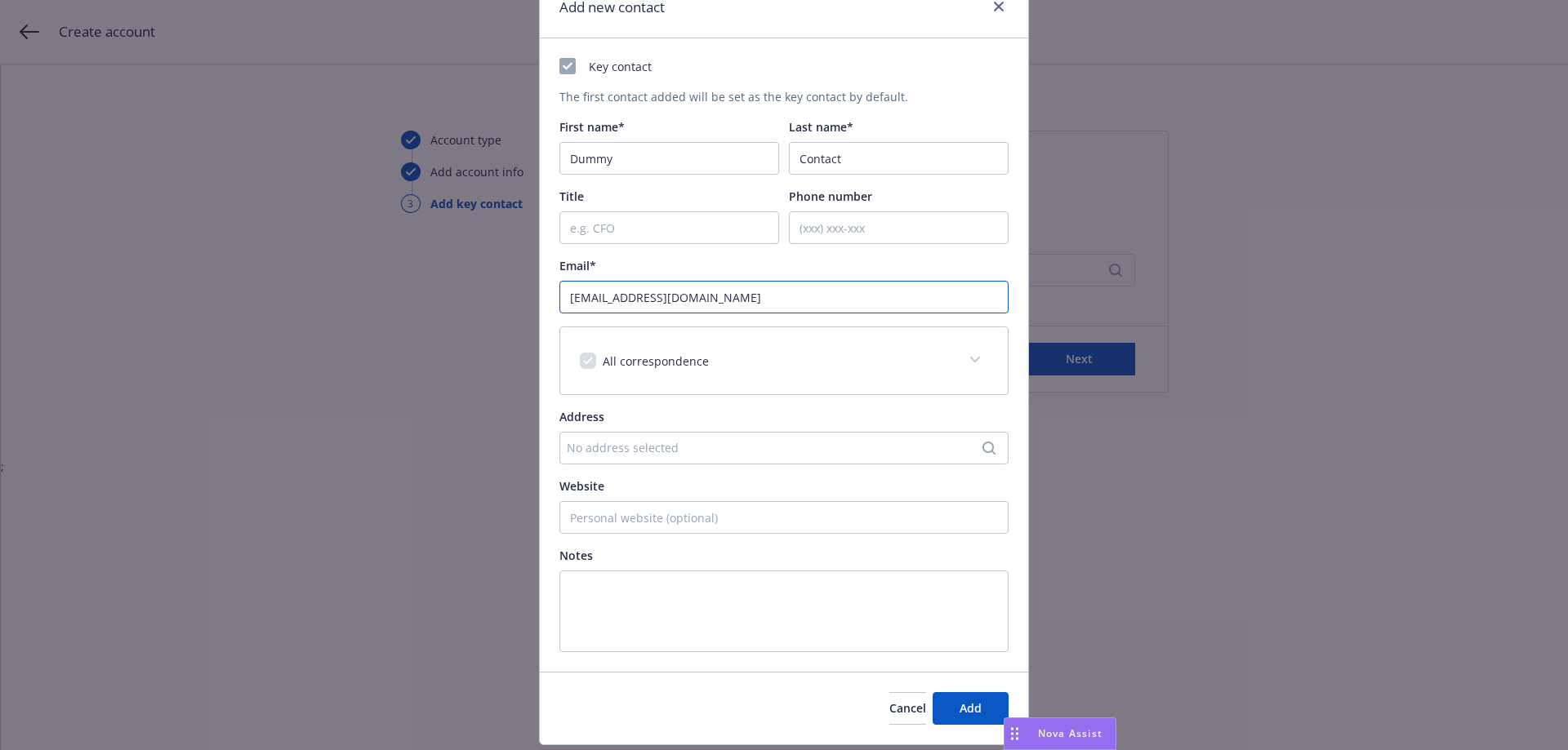
scroll to position [123, 0]
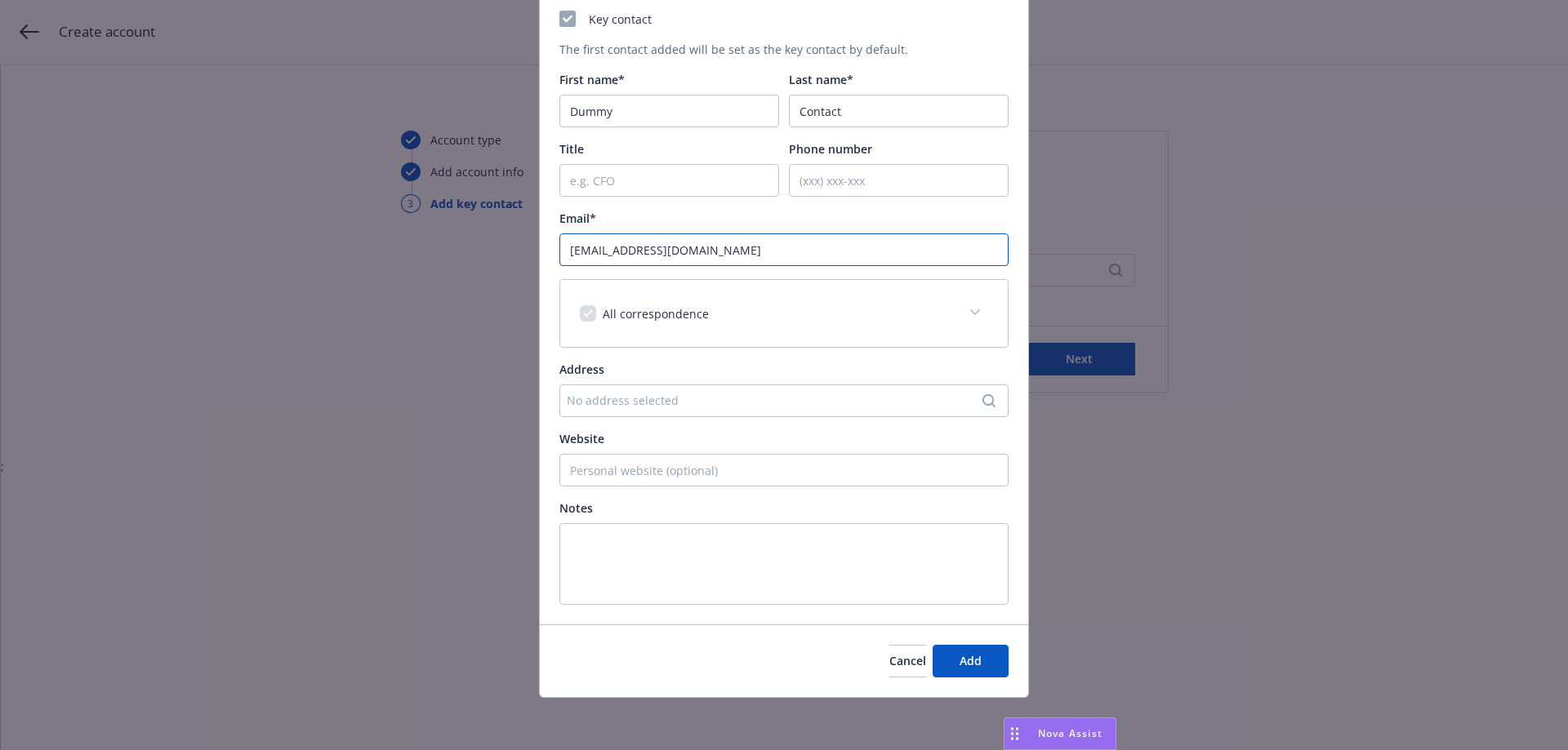
type input "[EMAIL_ADDRESS][DOMAIN_NAME]"
click at [686, 408] on div "No address selected" at bounding box center [776, 400] width 418 height 17
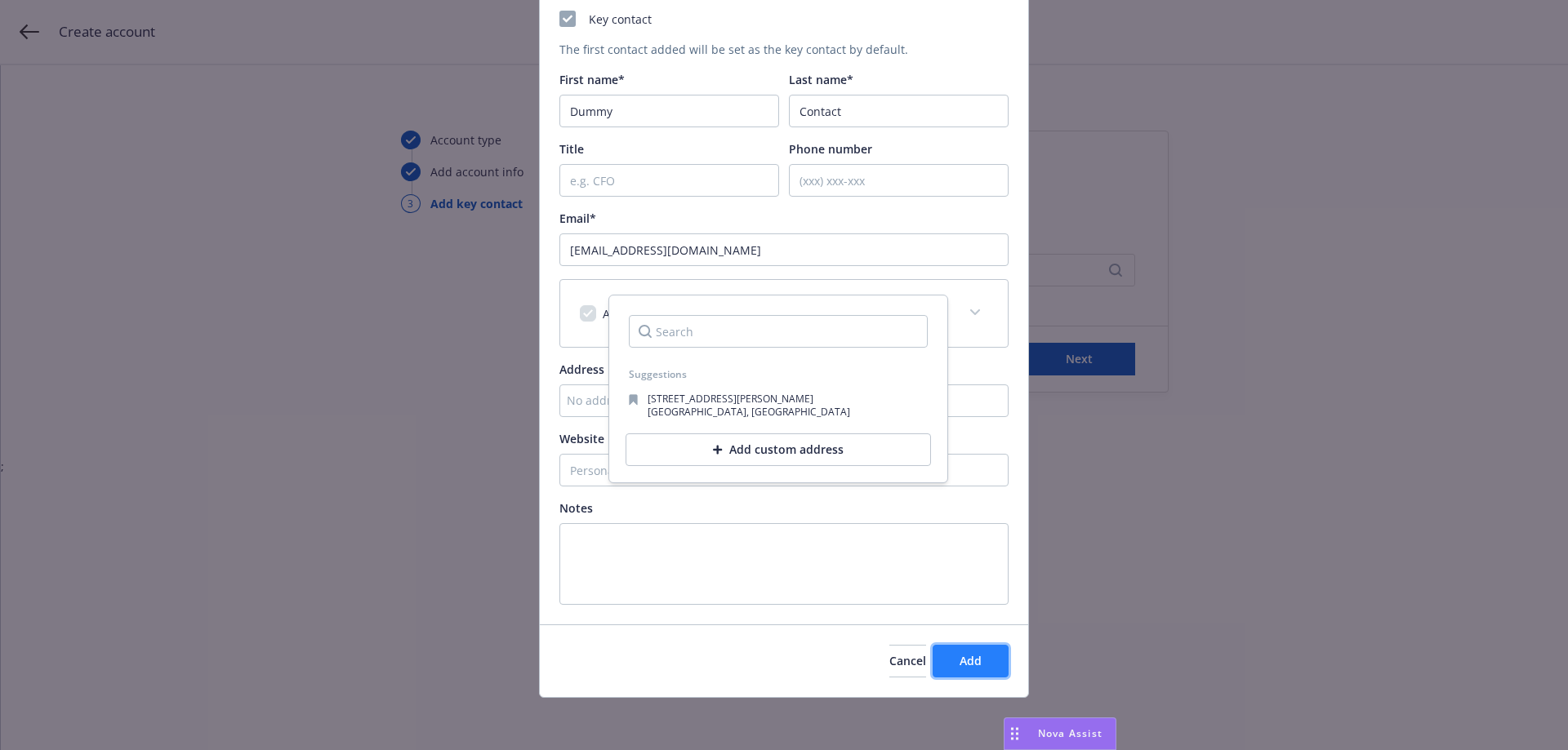
click at [964, 665] on span "Add" at bounding box center [970, 661] width 22 height 16
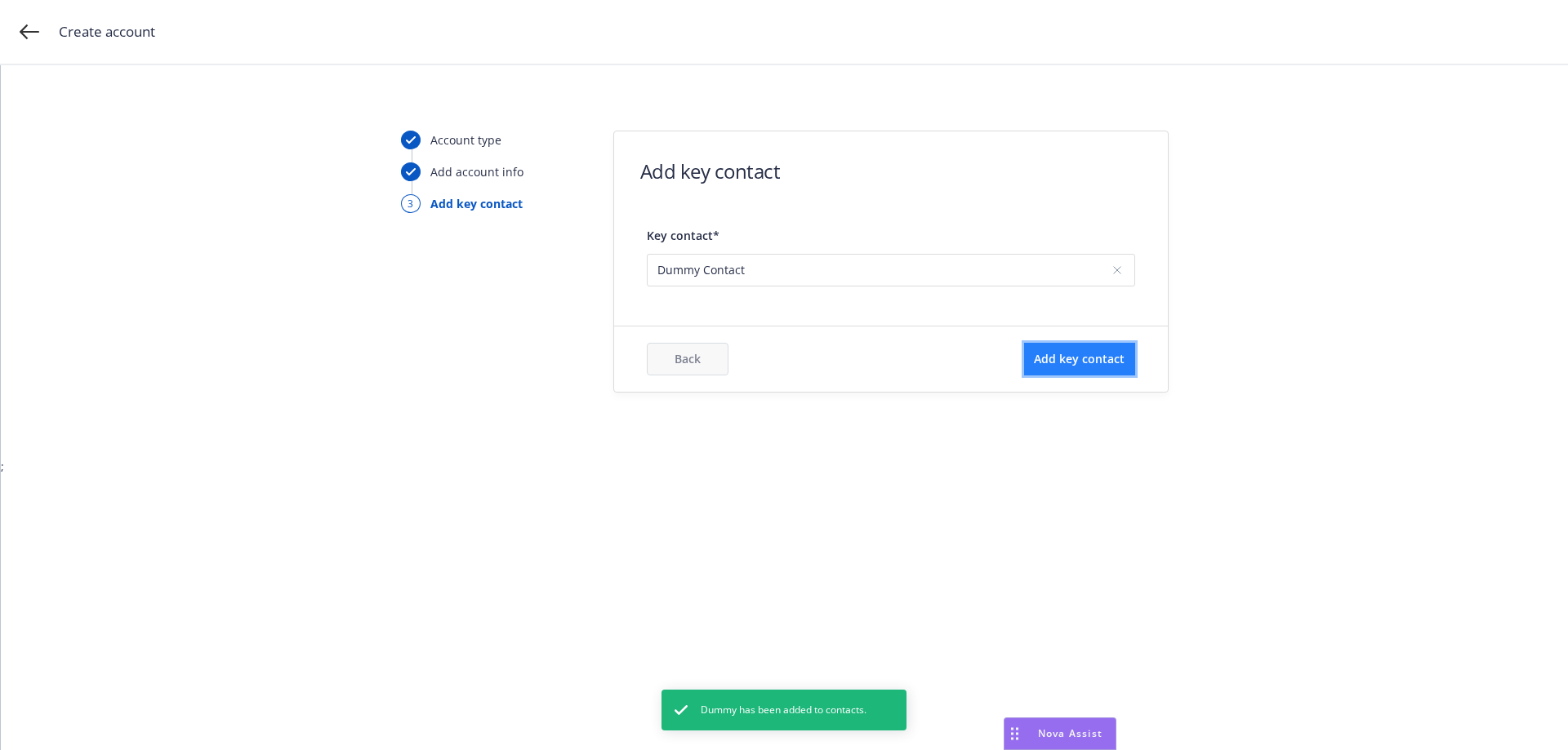
click at [1091, 355] on span "Add key contact" at bounding box center [1079, 359] width 91 height 16
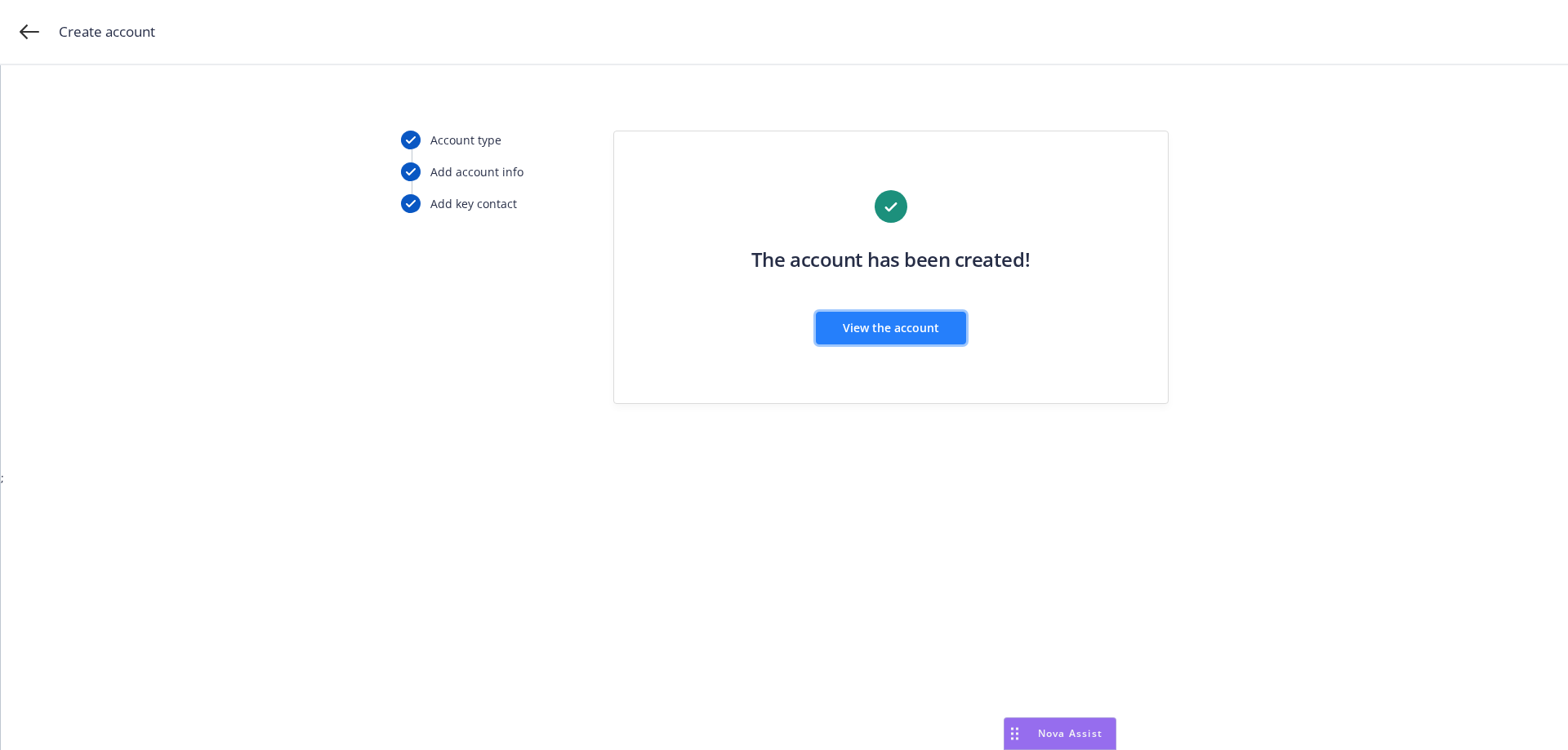
click at [869, 319] on button "View the account" at bounding box center [891, 327] width 151 height 32
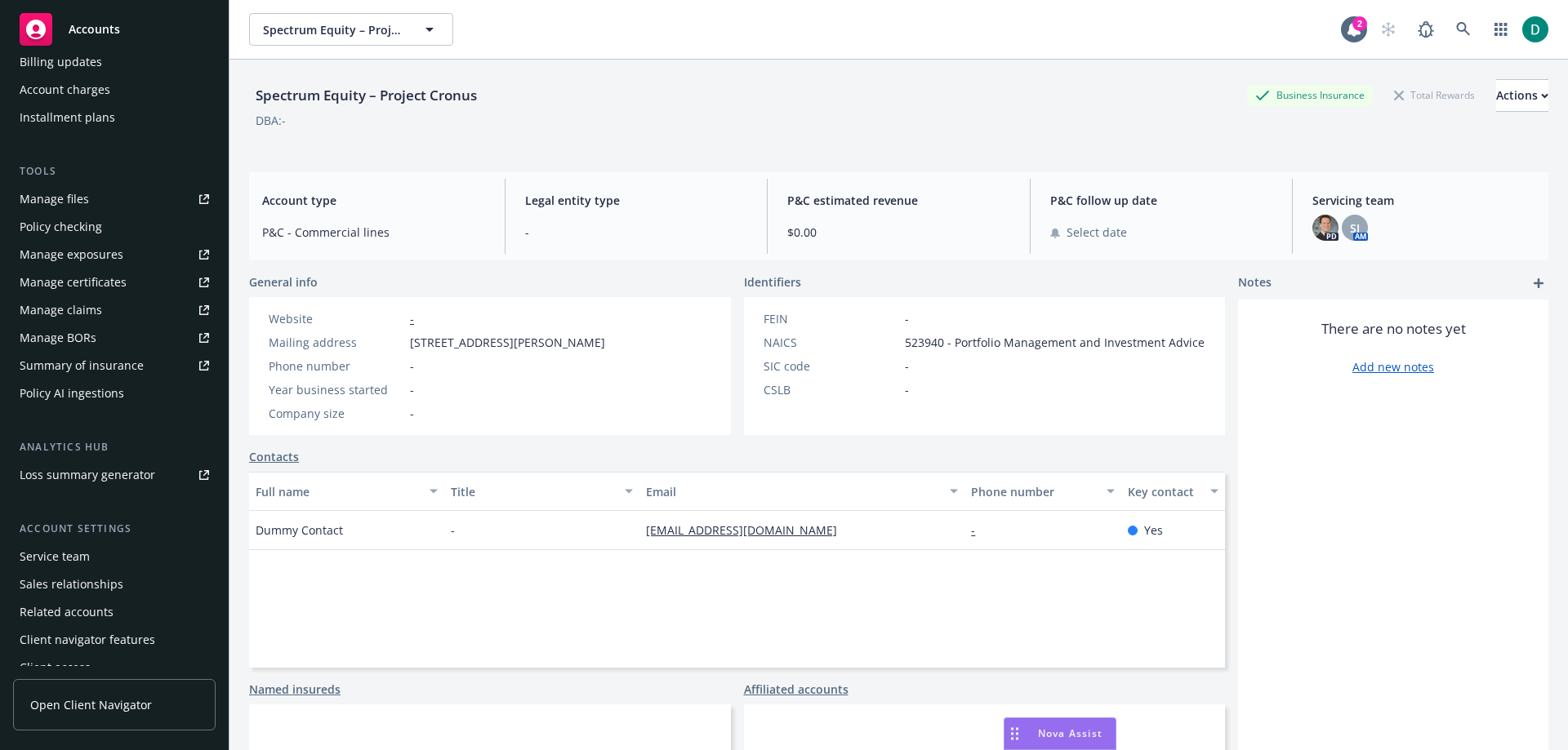
scroll to position [369, 0]
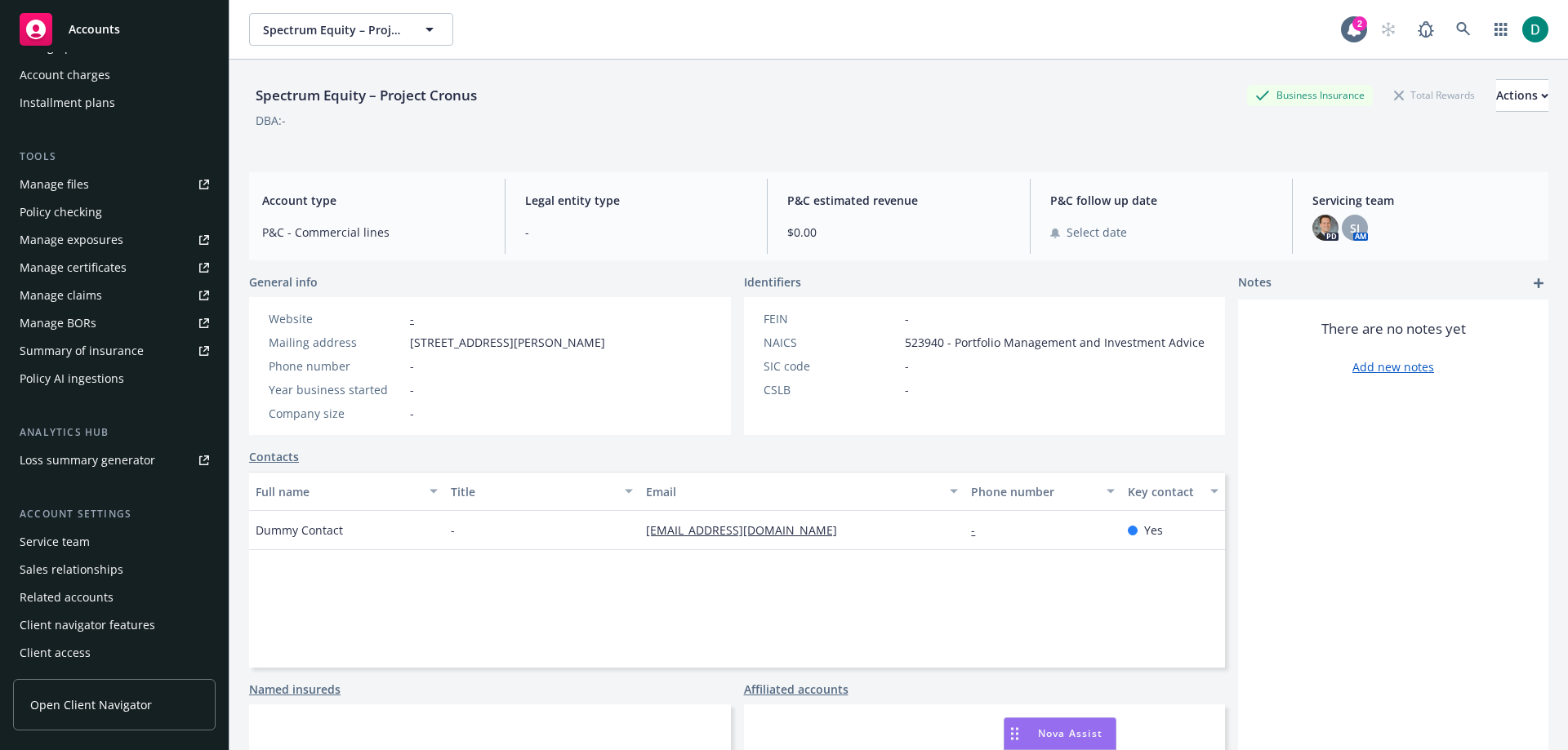
click at [44, 533] on div "Service team" at bounding box center [55, 542] width 70 height 26
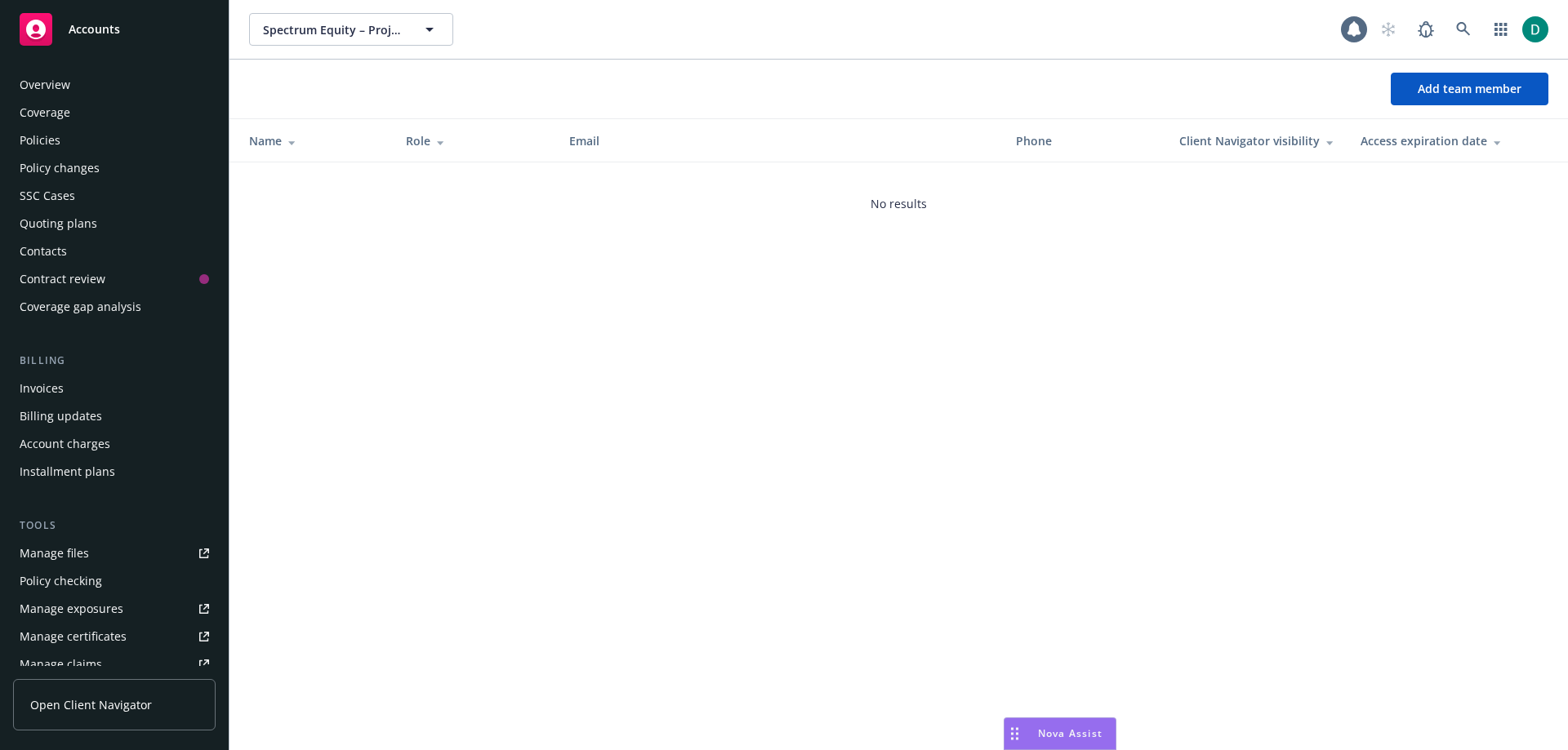
scroll to position [369, 0]
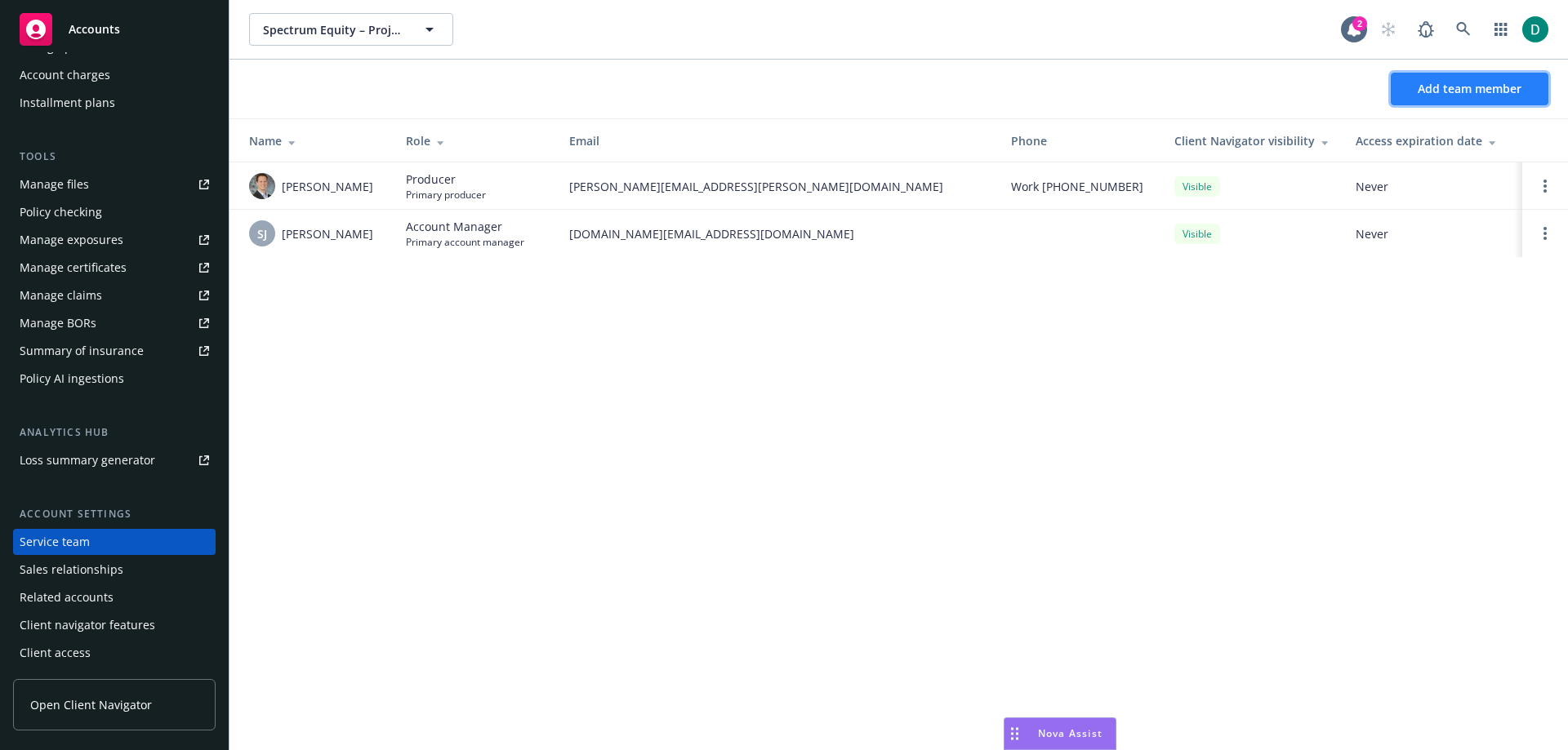
click at [1427, 90] on span "Add team member" at bounding box center [1469, 88] width 103 height 16
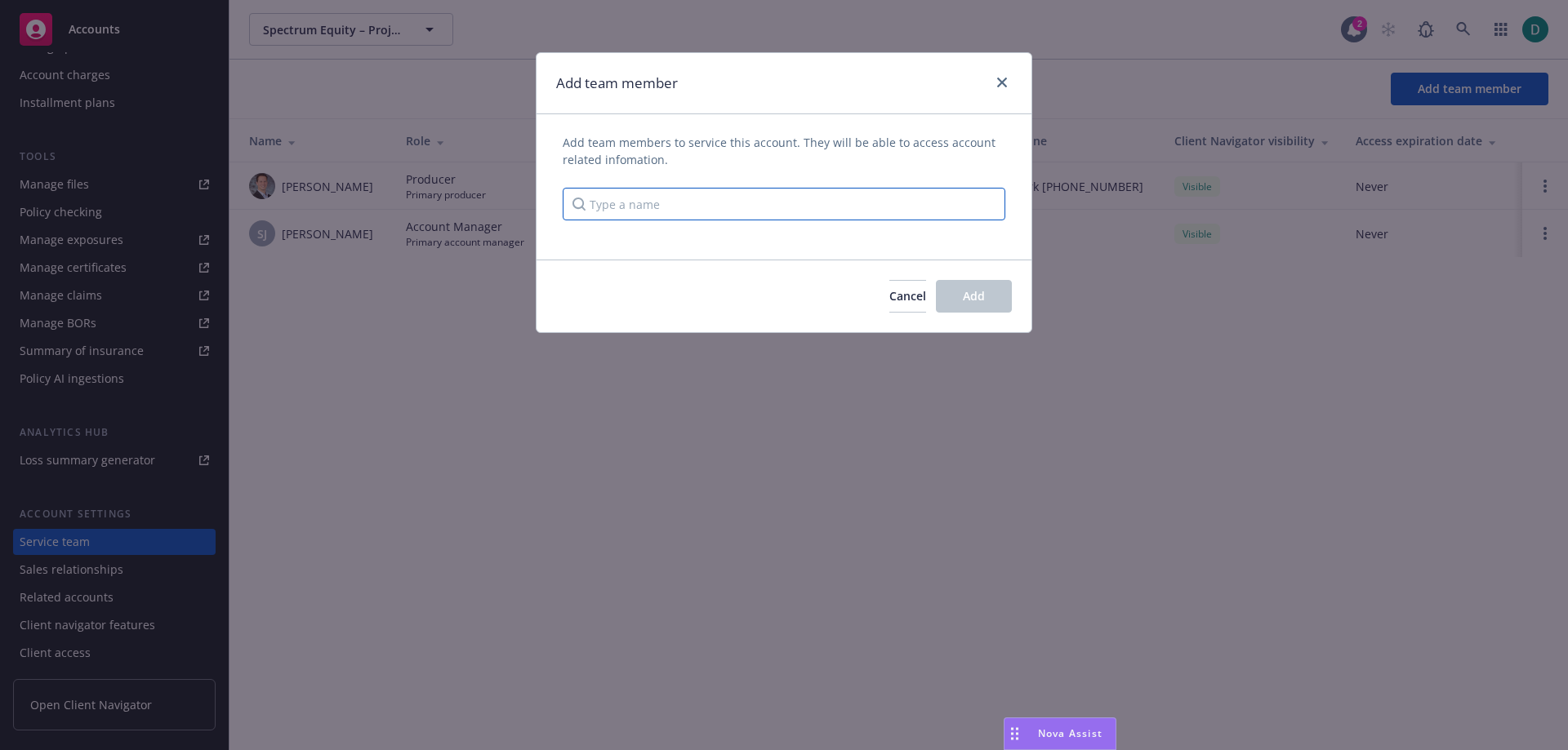
click at [797, 205] on input "Type a name" at bounding box center [783, 203] width 442 height 32
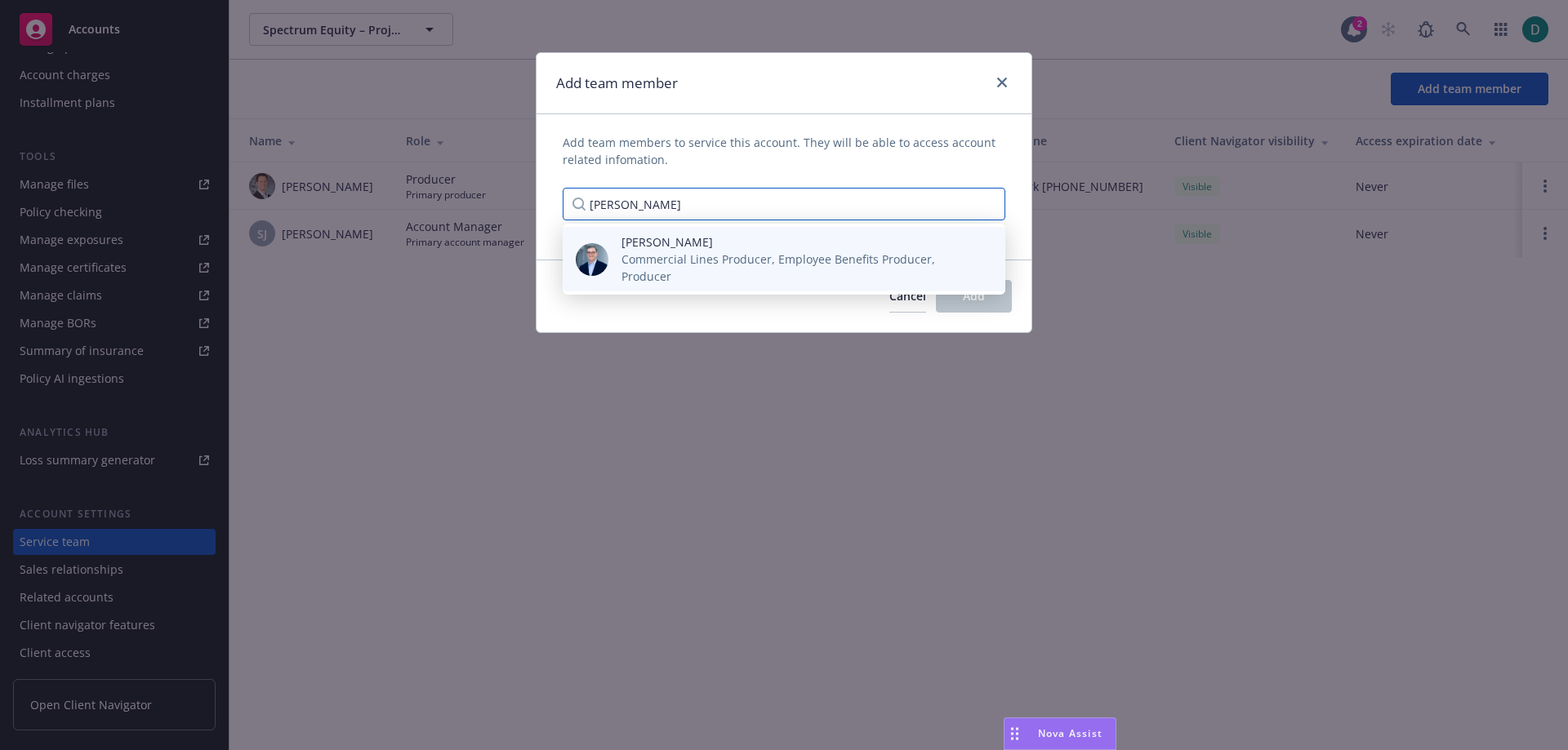
type input "[PERSON_NAME]"
click at [734, 246] on span "[PERSON_NAME]" at bounding box center [800, 241] width 357 height 17
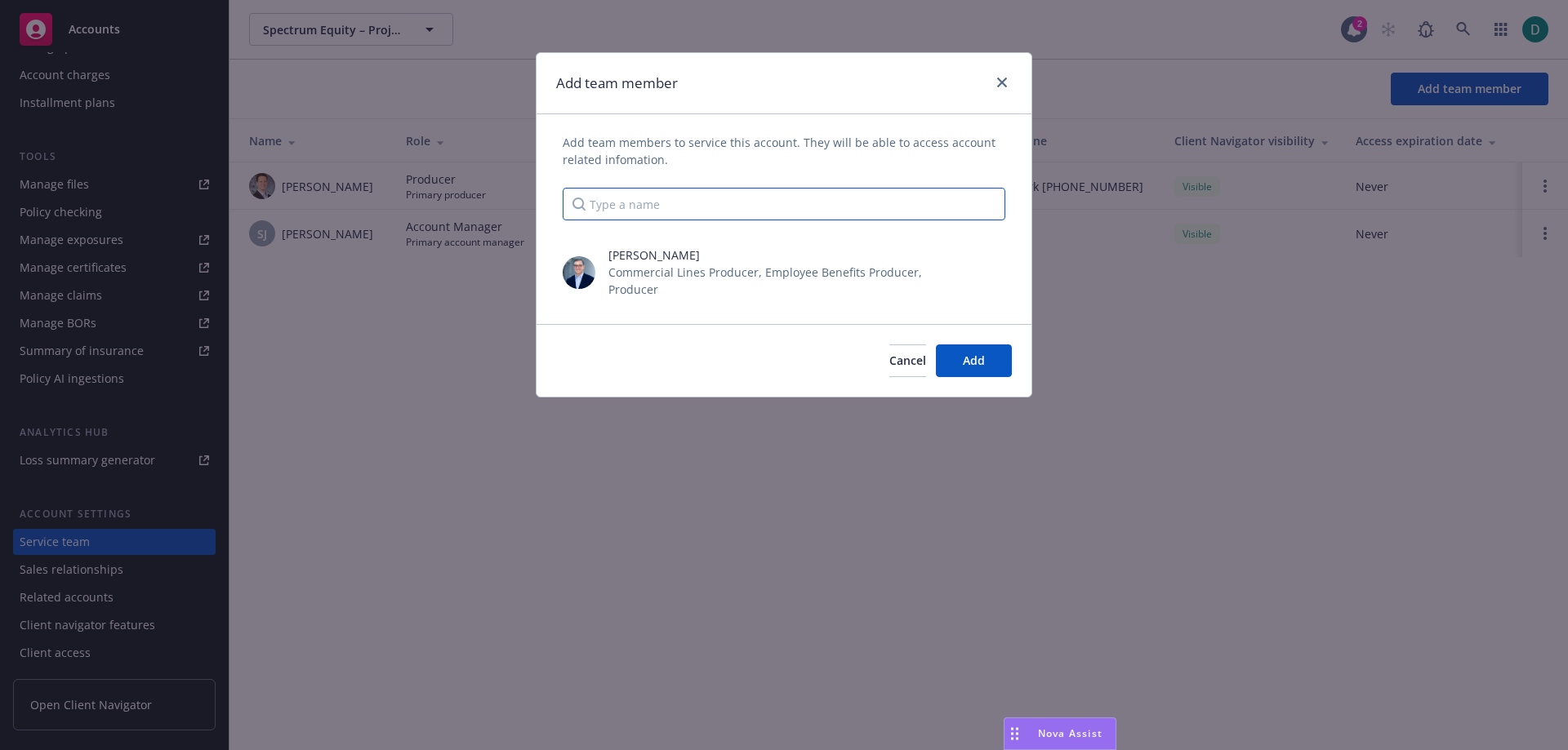
click at [710, 202] on input "Type a name" at bounding box center [783, 203] width 442 height 32
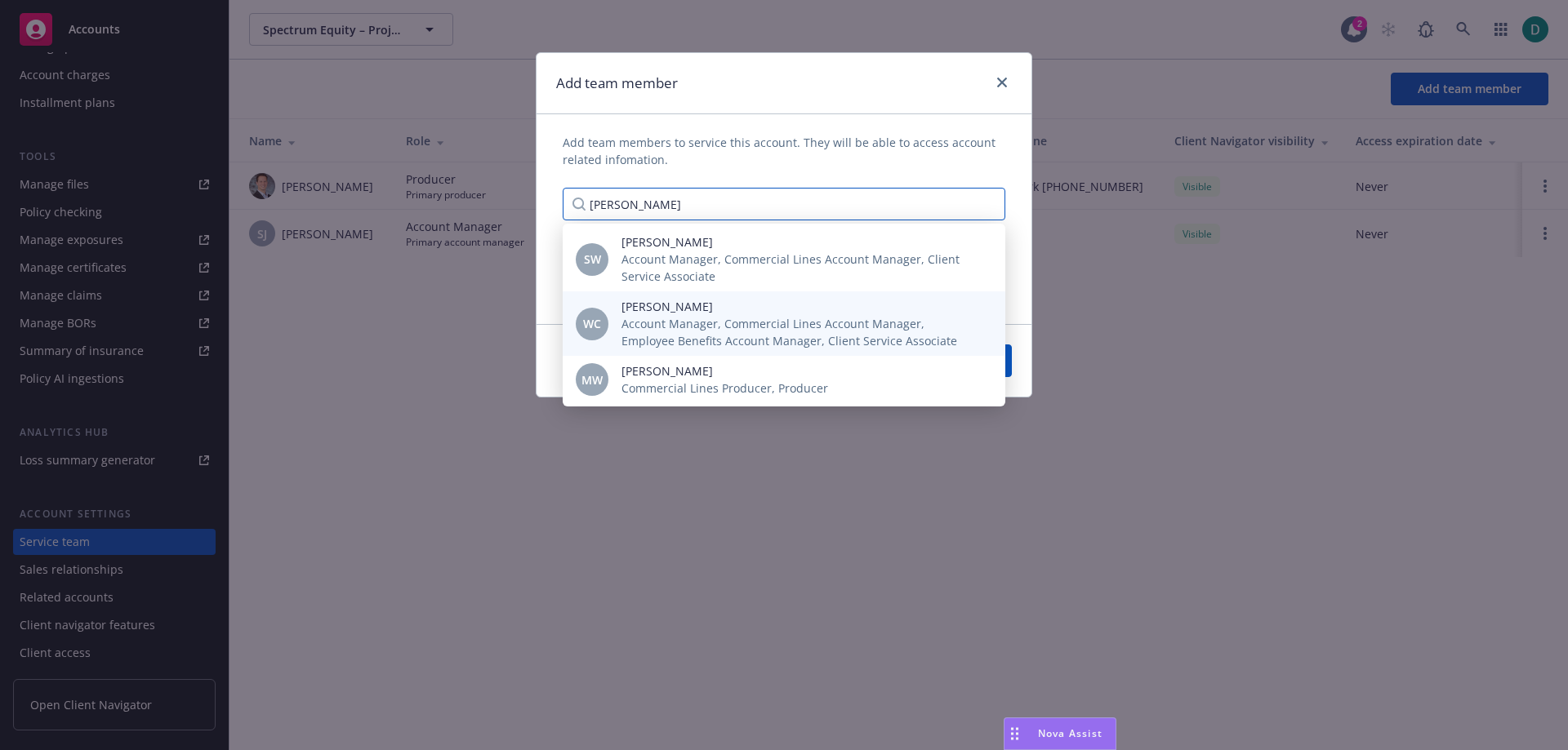
type input "[PERSON_NAME]"
click at [681, 312] on span "[PERSON_NAME]" at bounding box center [800, 306] width 357 height 17
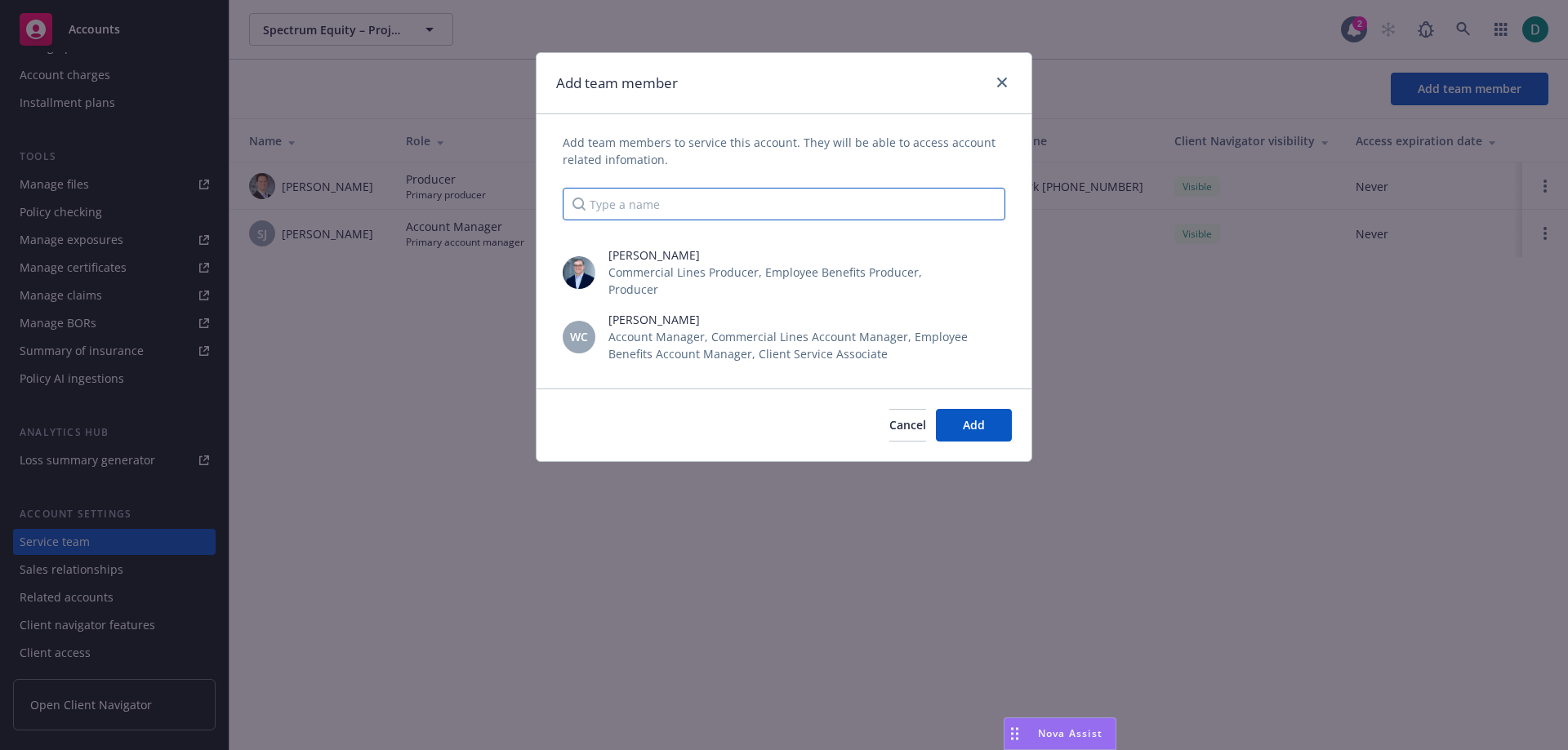
click at [681, 193] on input "Type a name" at bounding box center [783, 203] width 442 height 32
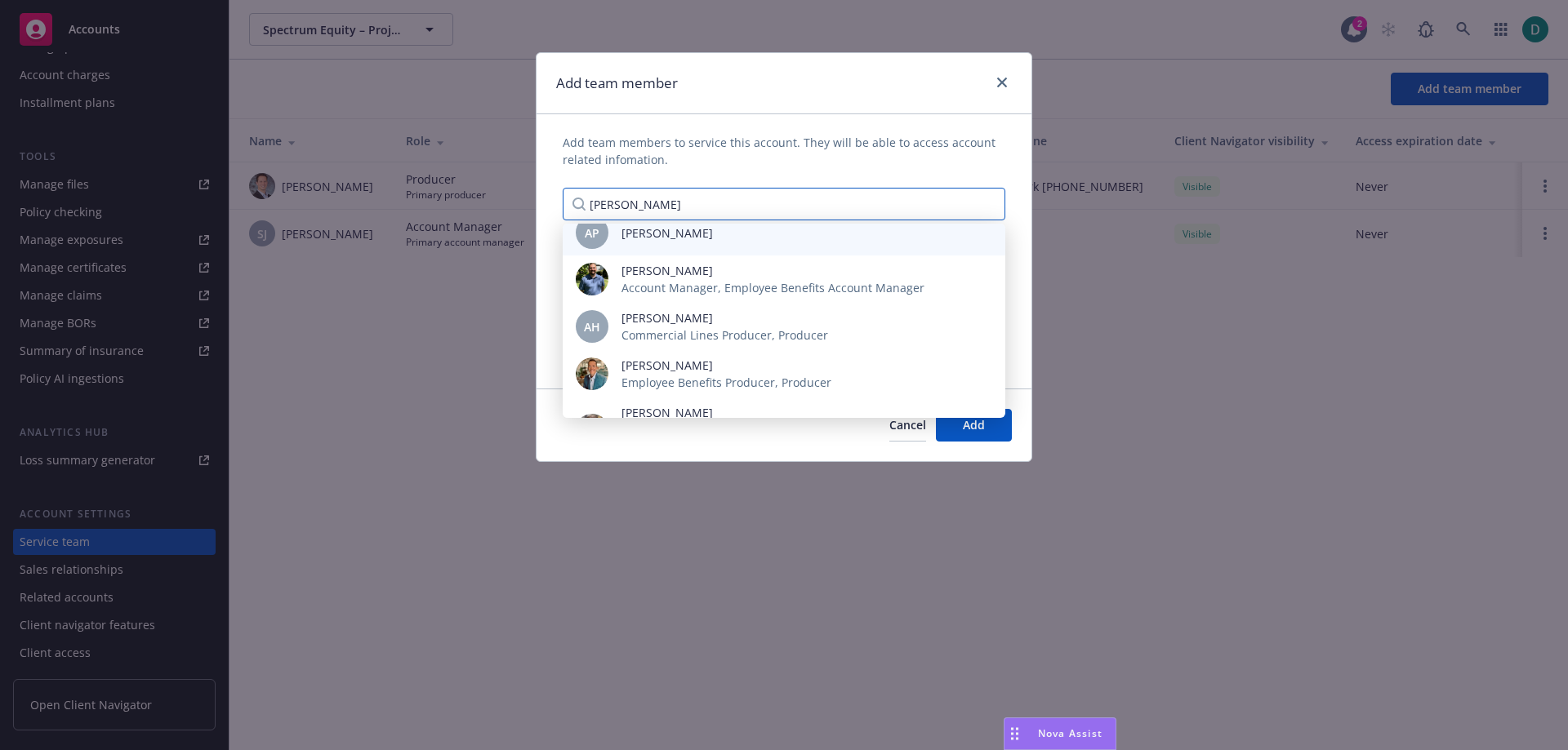
scroll to position [141, 0]
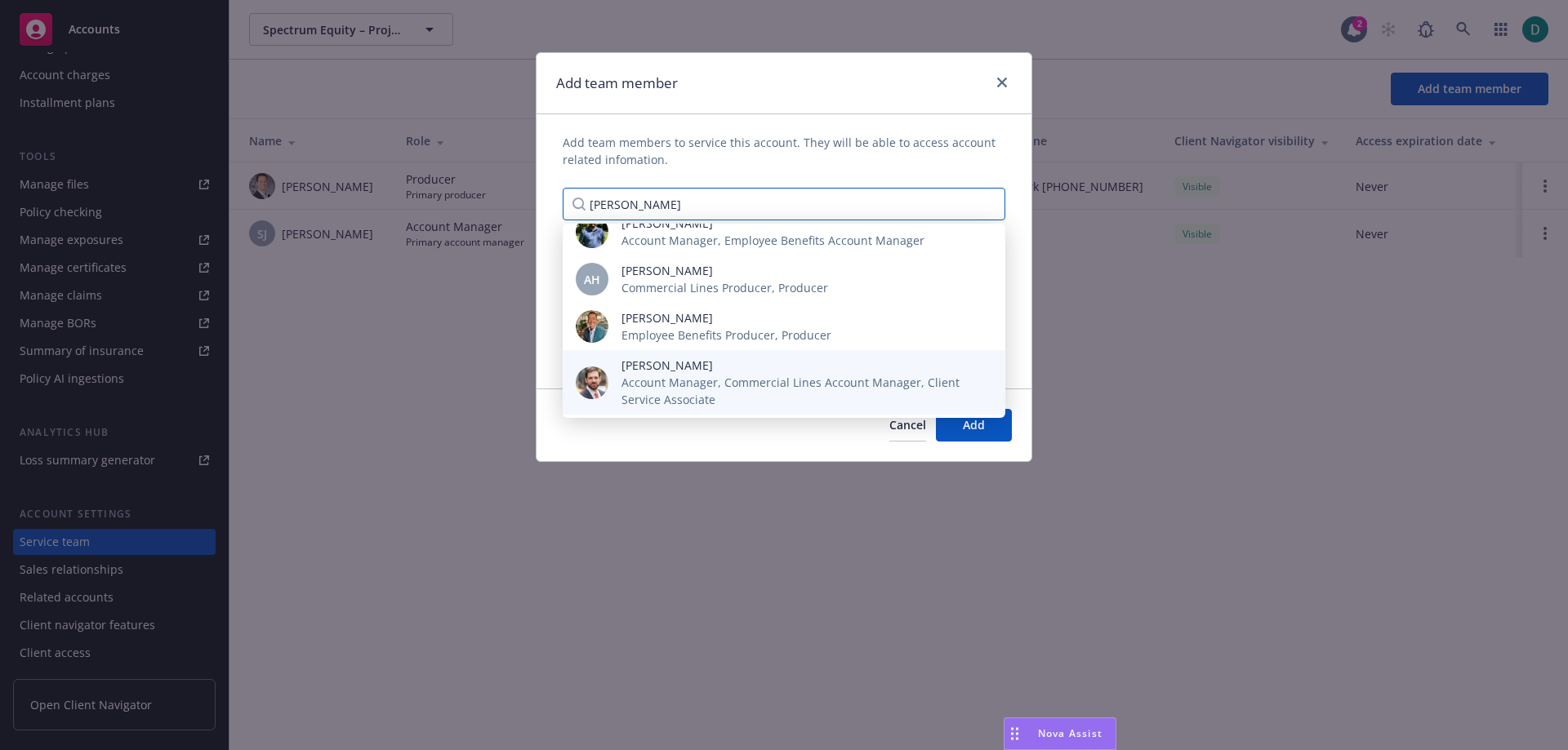
type input "[PERSON_NAME]"
click at [681, 360] on span "[PERSON_NAME]" at bounding box center [800, 365] width 357 height 17
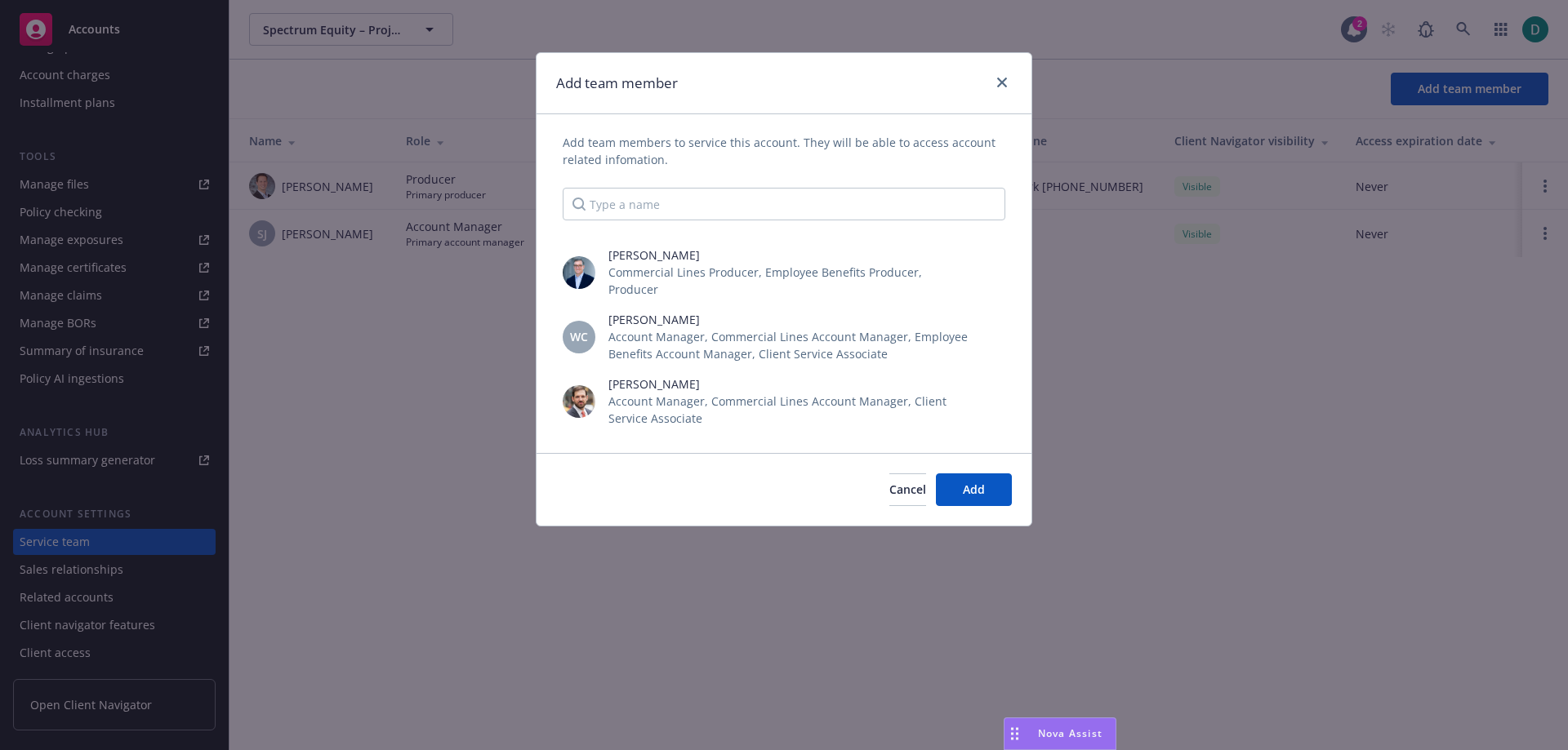
scroll to position [1886, 0]
click at [691, 207] on input "Type a name" at bounding box center [783, 203] width 442 height 32
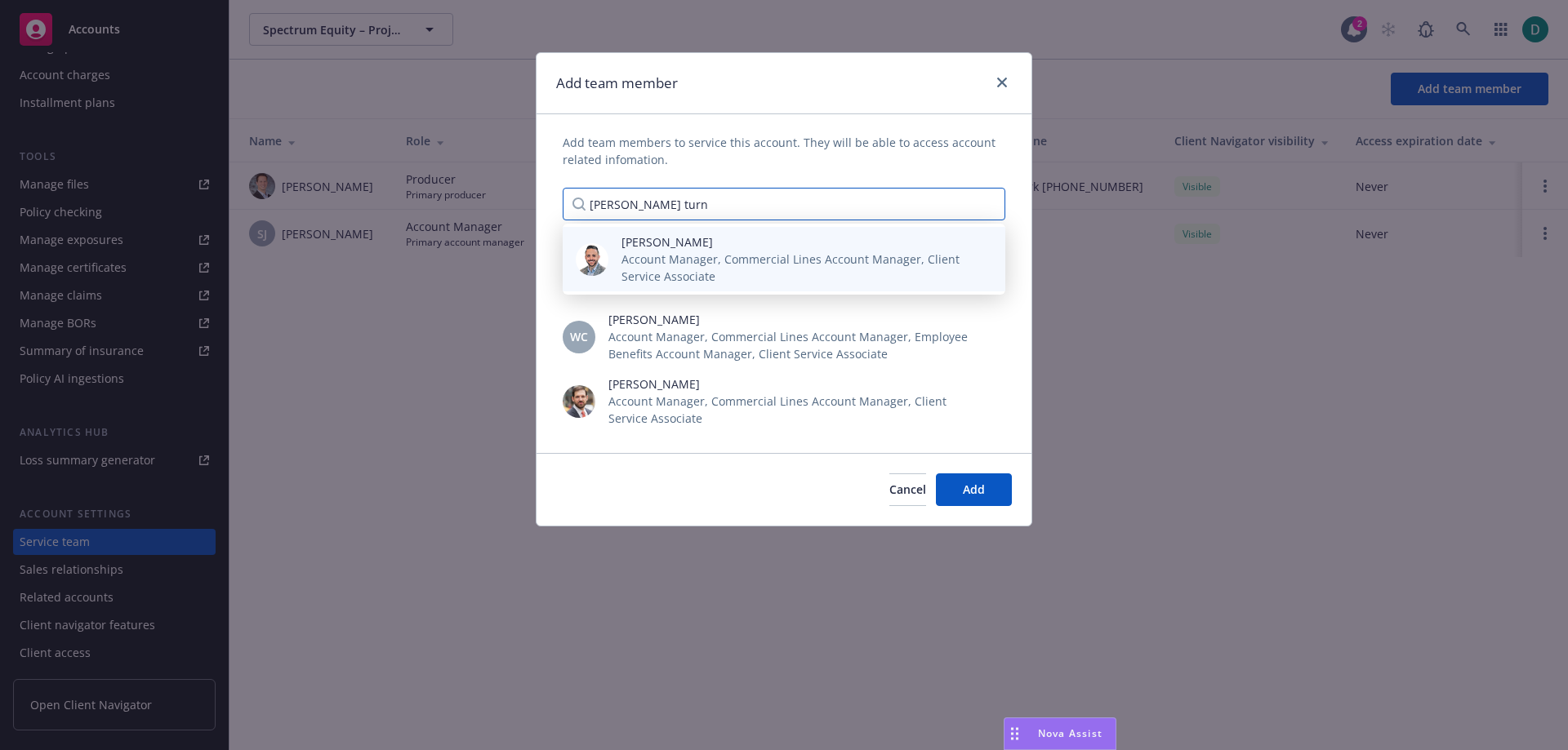
type input "[PERSON_NAME] turn"
click at [713, 262] on span "Account Manager, Commercial Lines Account Manager, Client Service Associate" at bounding box center [800, 267] width 357 height 34
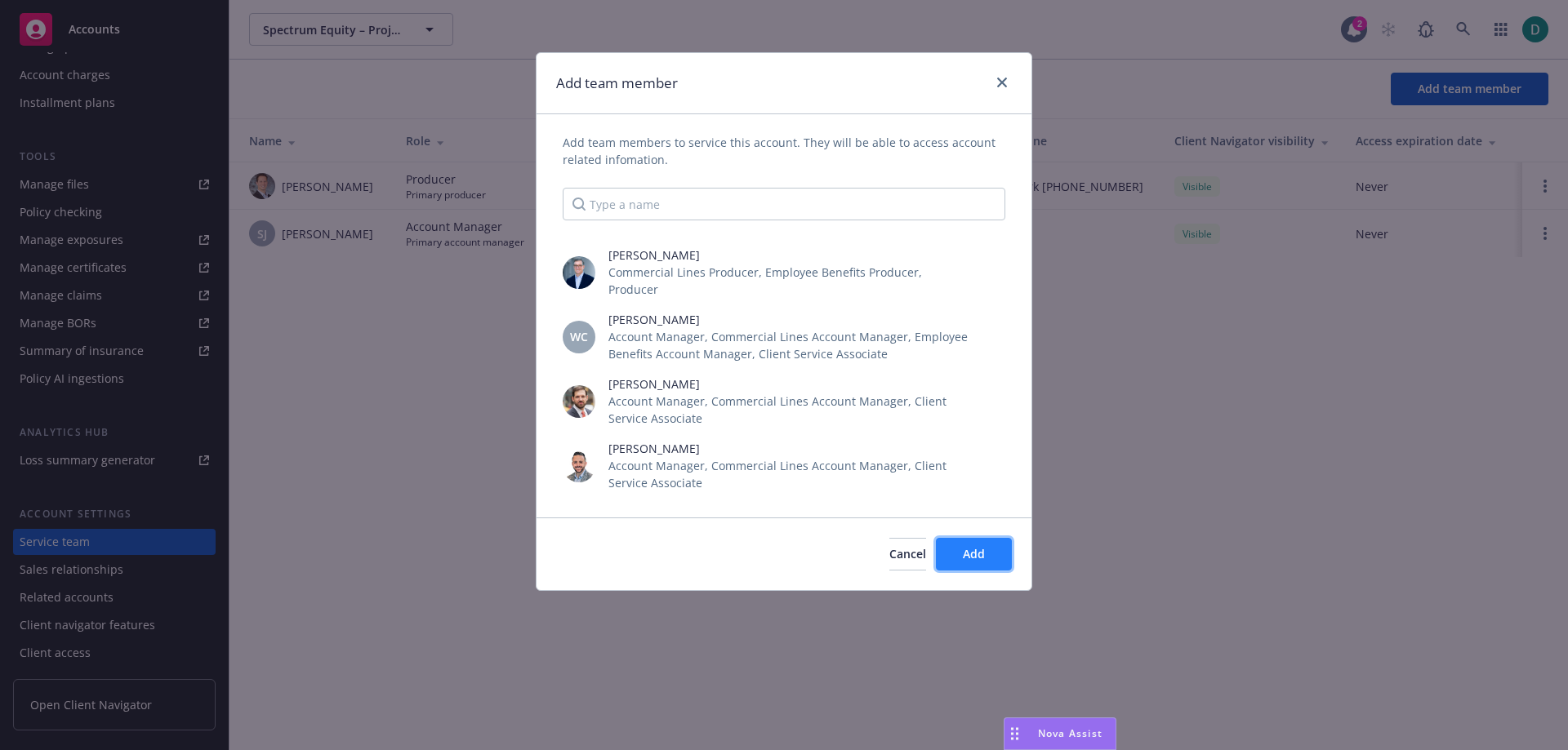
click at [960, 538] on button "Add" at bounding box center [973, 554] width 76 height 32
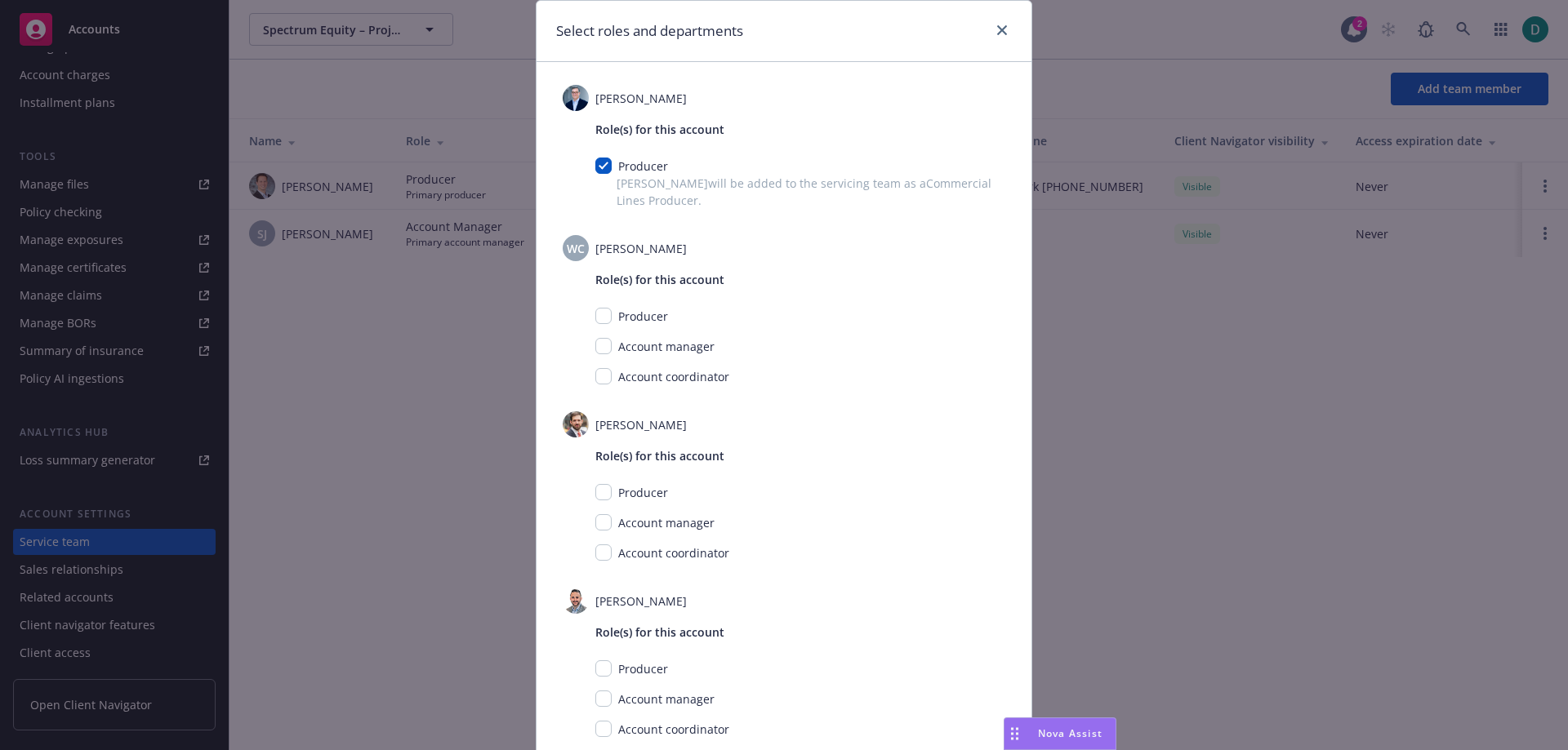
scroll to position [82, 0]
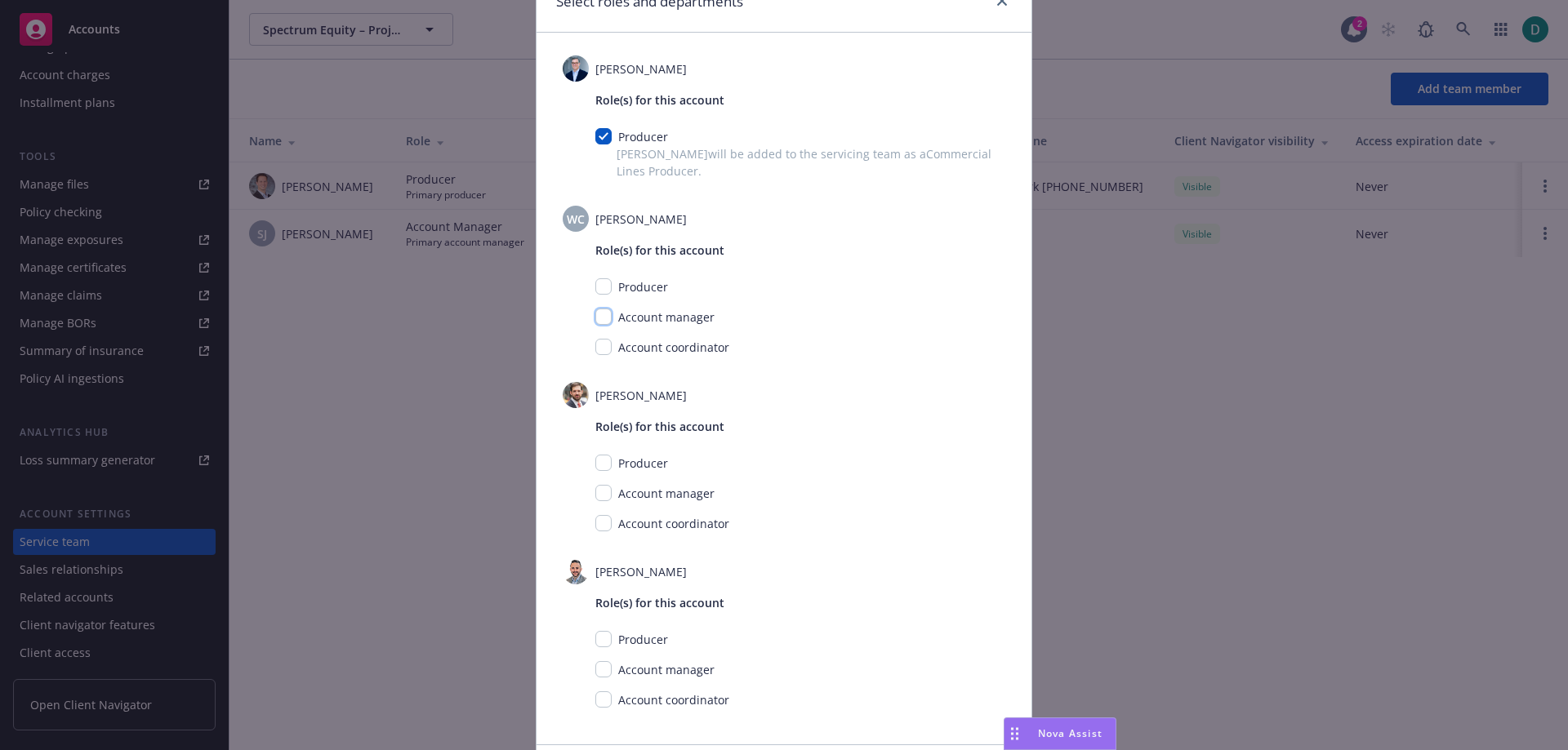
click at [600, 324] on input "checkbox" at bounding box center [604, 317] width 17 height 17
checkbox input "true"
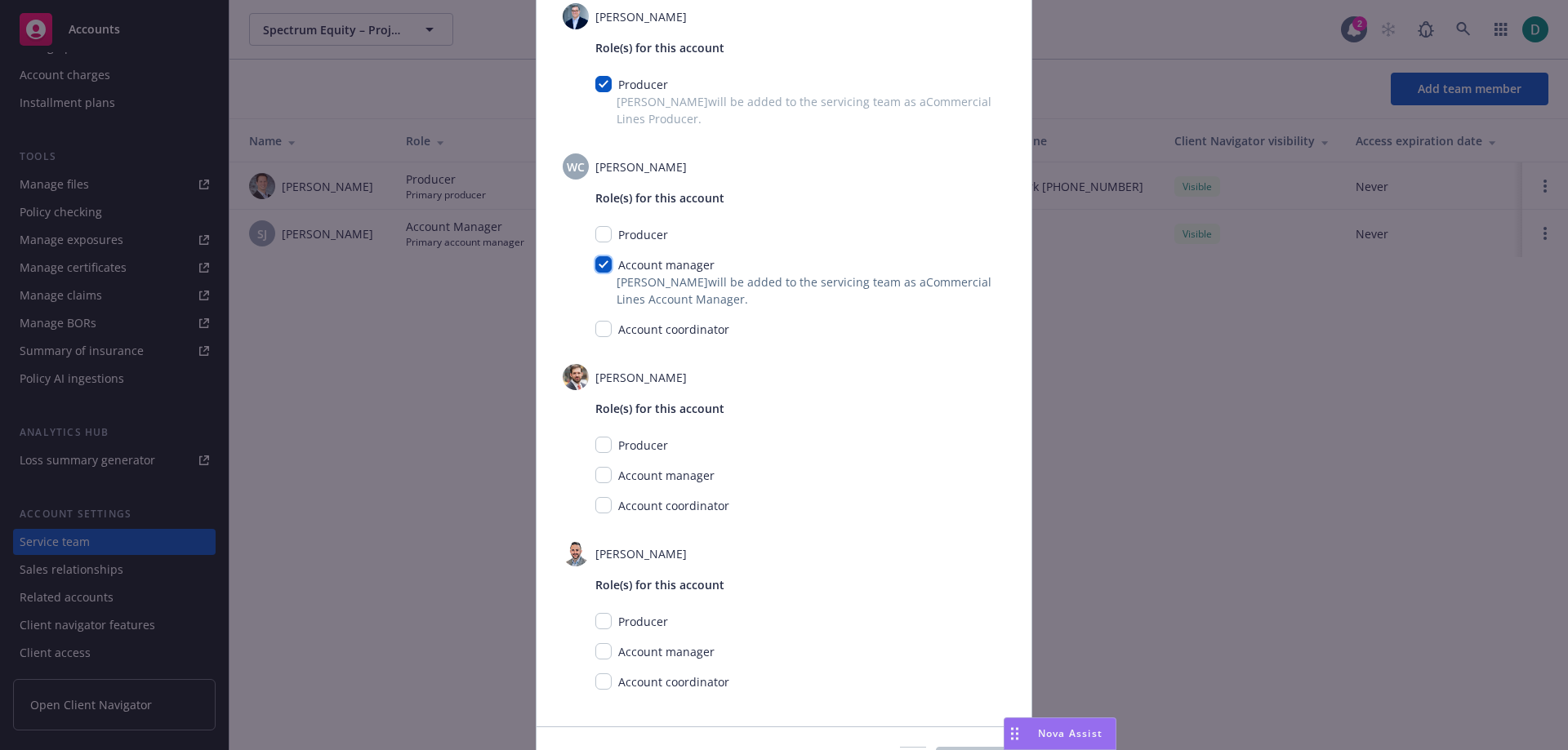
scroll to position [163, 0]
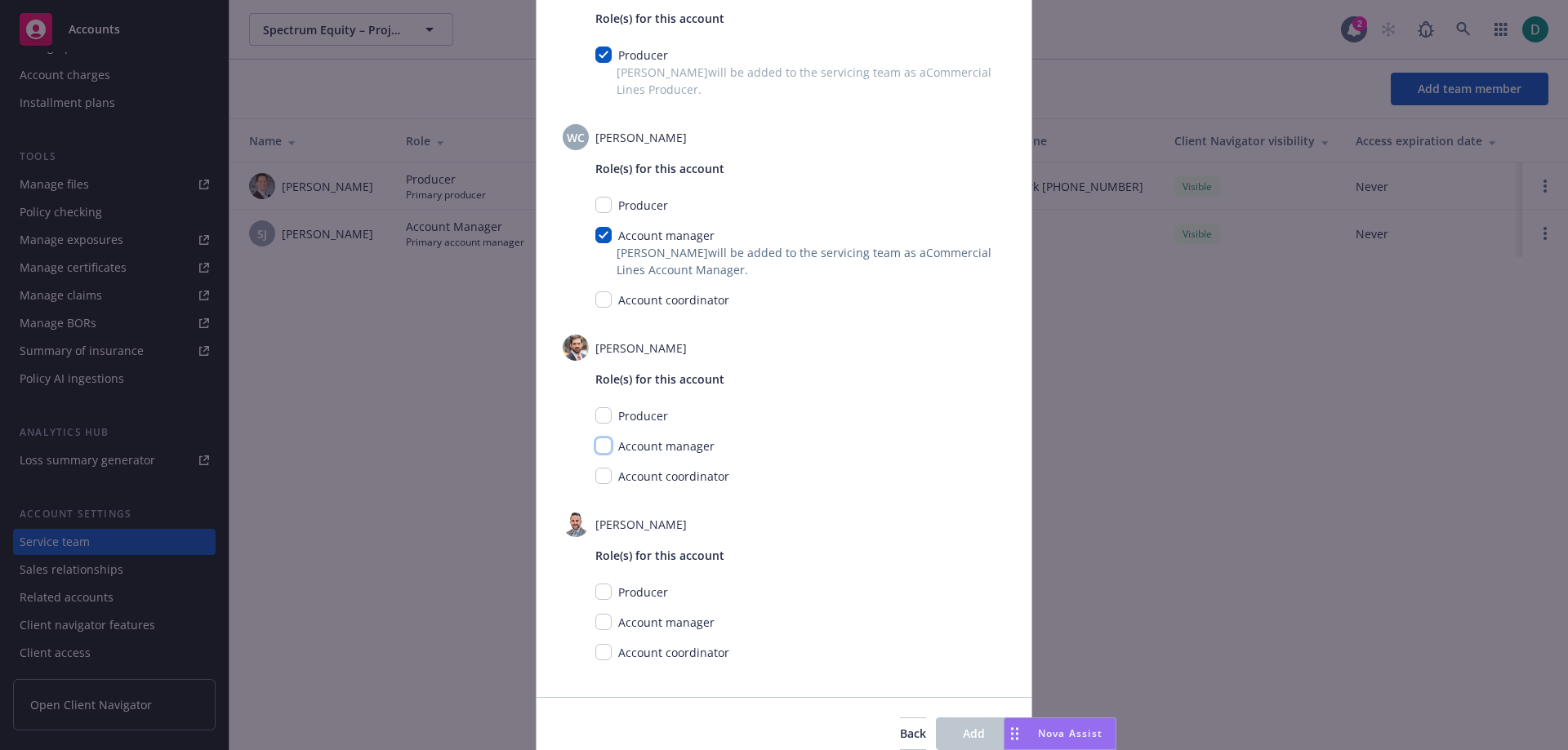
click at [602, 443] on input "checkbox" at bounding box center [604, 446] width 17 height 17
checkbox input "true"
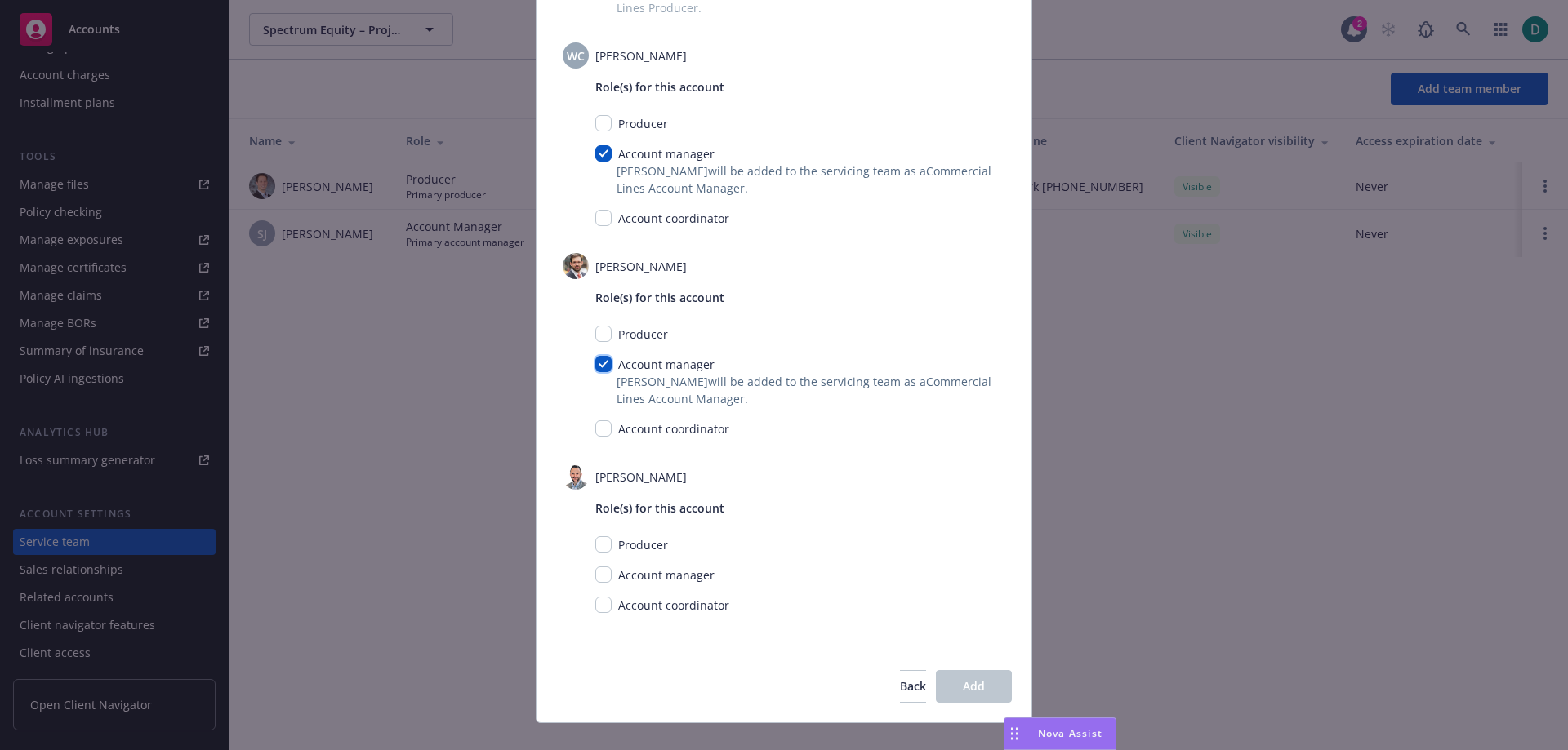
scroll to position [270, 0]
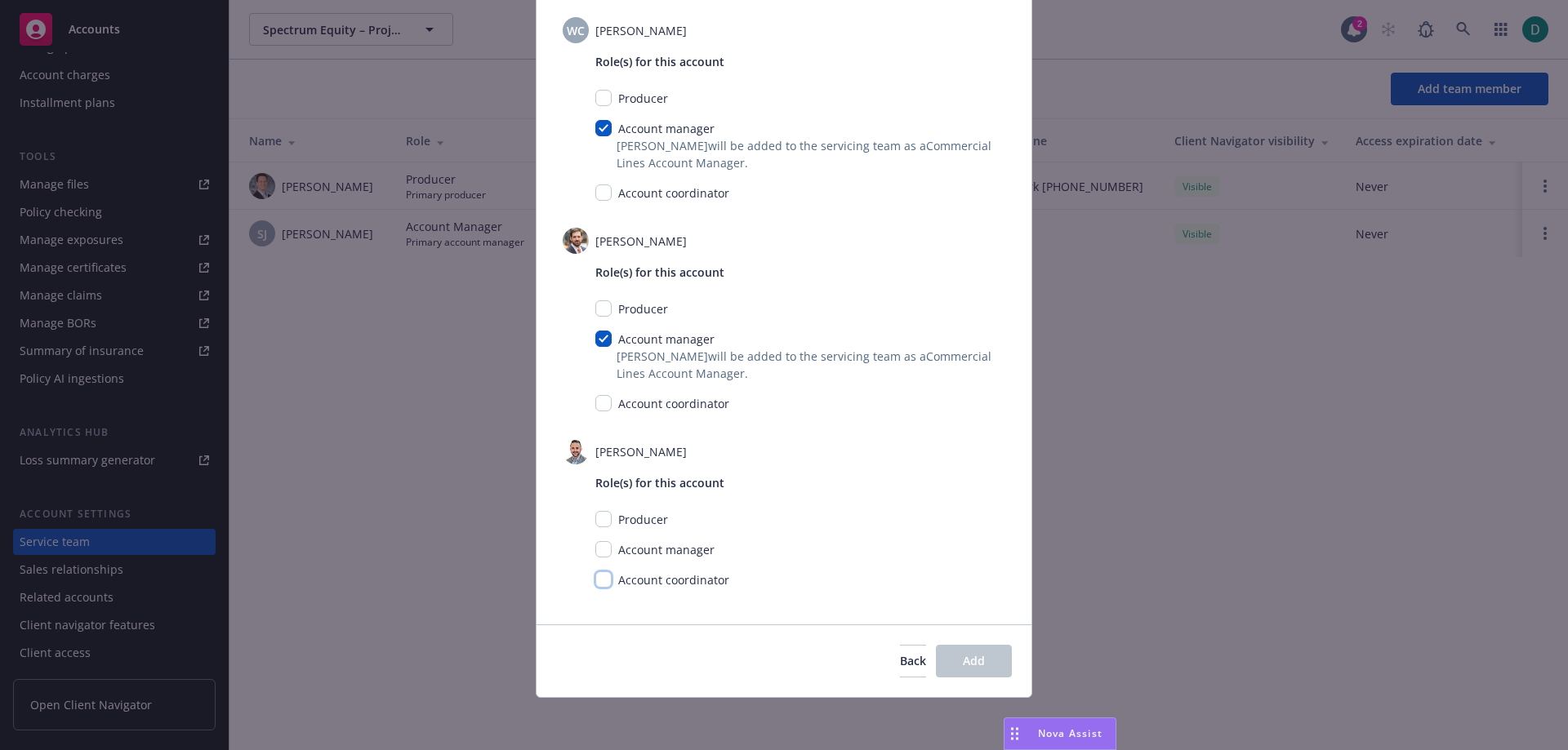
click at [595, 580] on input "checkbox" at bounding box center [604, 580] width 17 height 17
checkbox input "true"
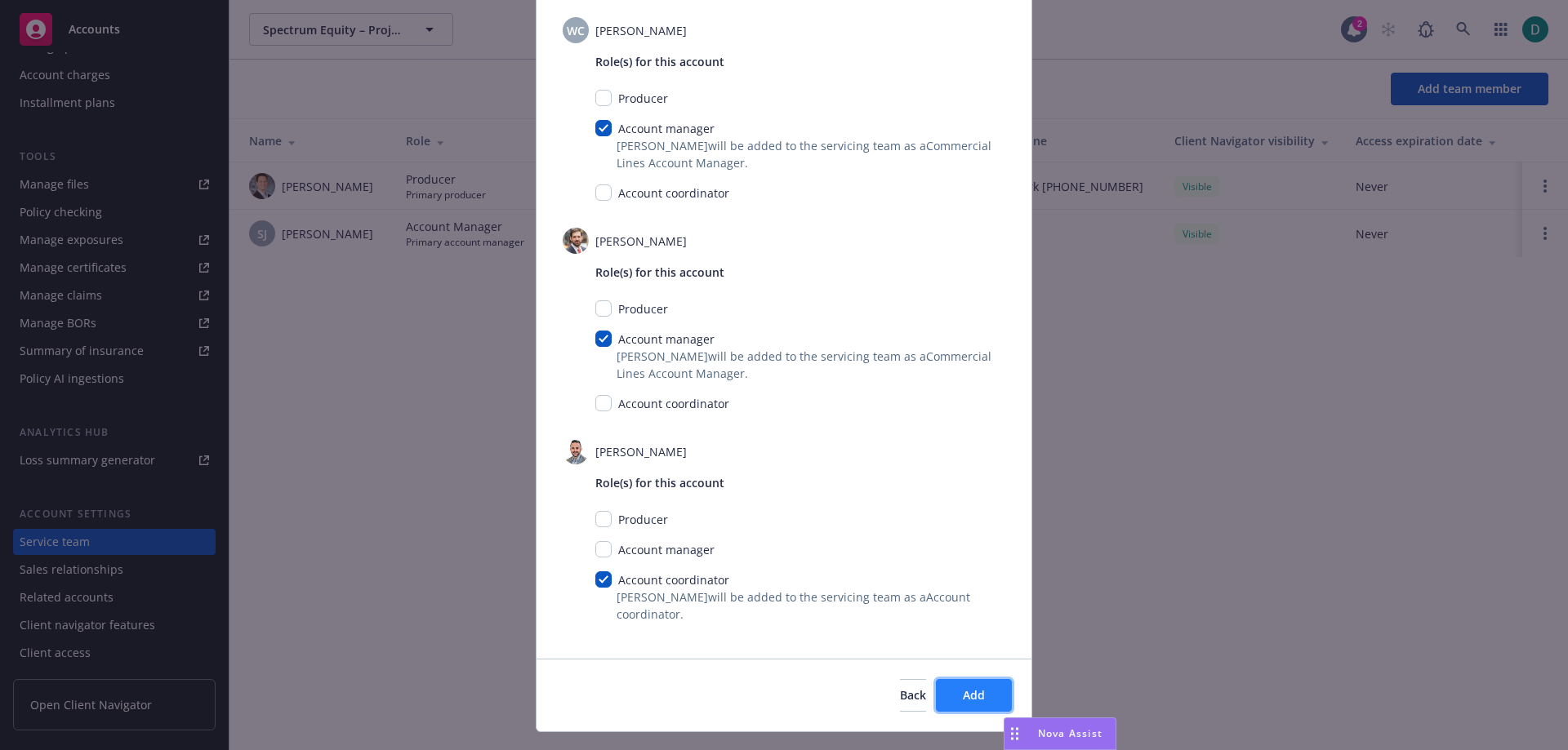
click at [990, 698] on button "Add" at bounding box center [973, 695] width 76 height 32
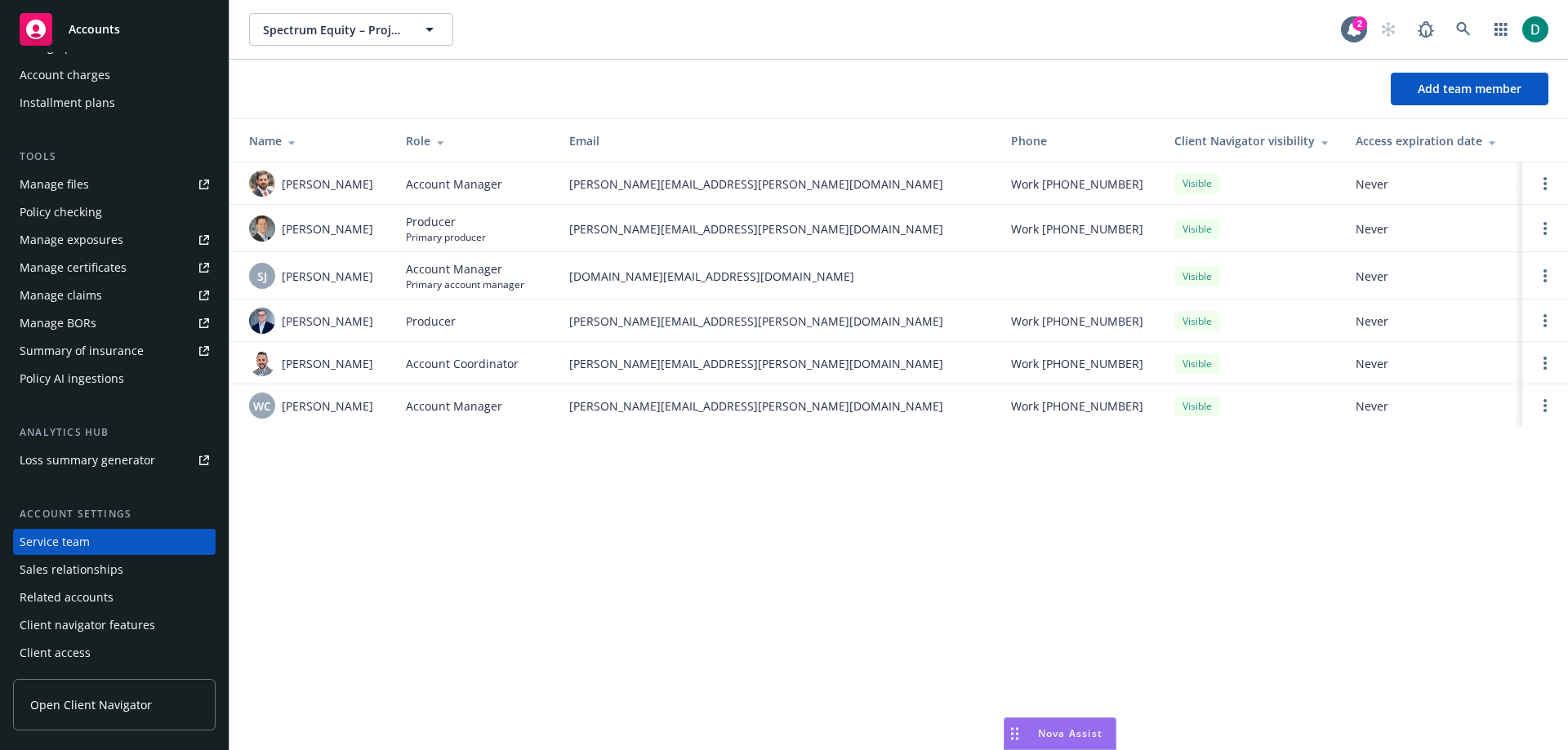
drag, startPoint x: 89, startPoint y: 39, endPoint x: 103, endPoint y: 43, distance: 14.6
click at [89, 39] on div "Accounts" at bounding box center [114, 29] width 189 height 32
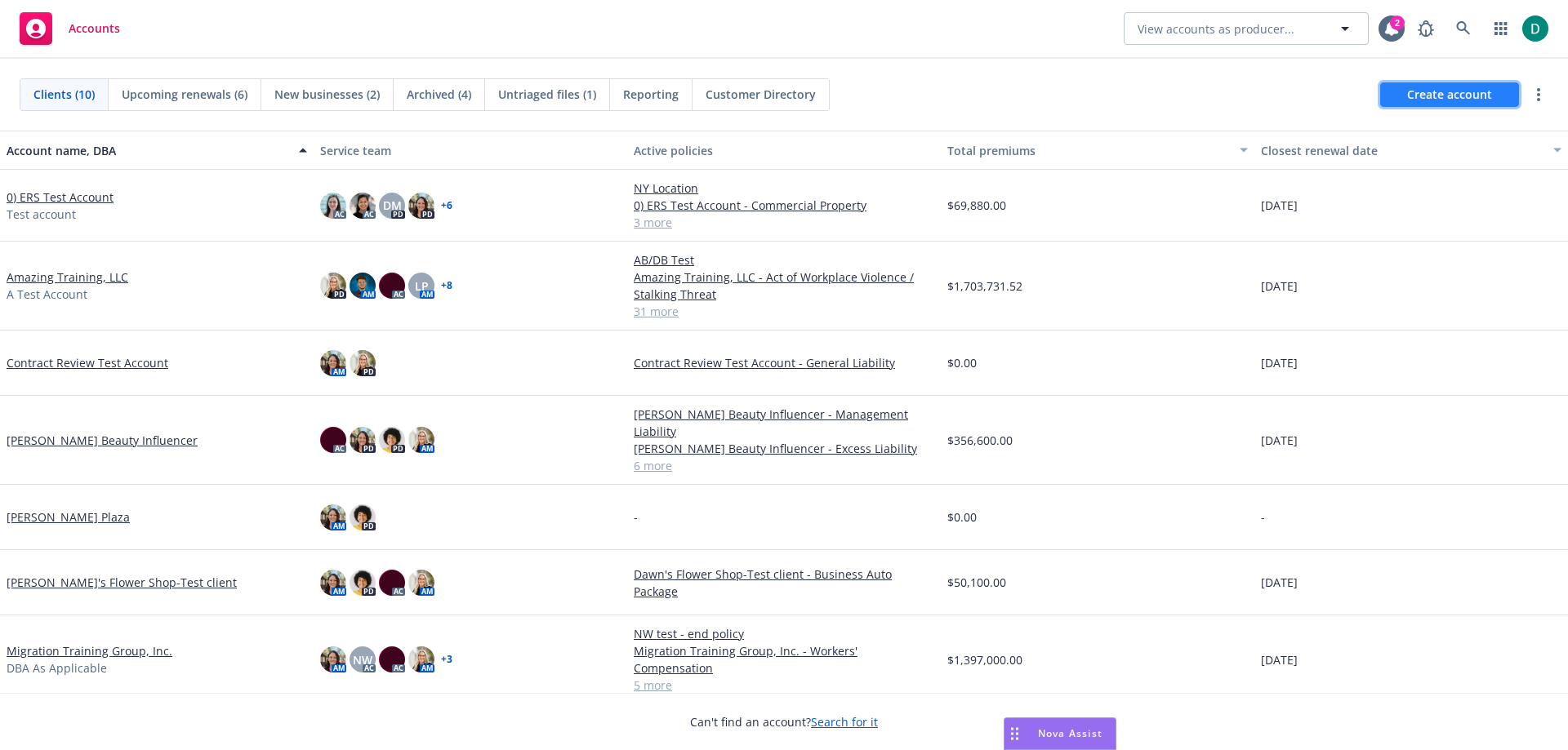
click at [1452, 93] on span "Create account" at bounding box center [1449, 95] width 85 height 31
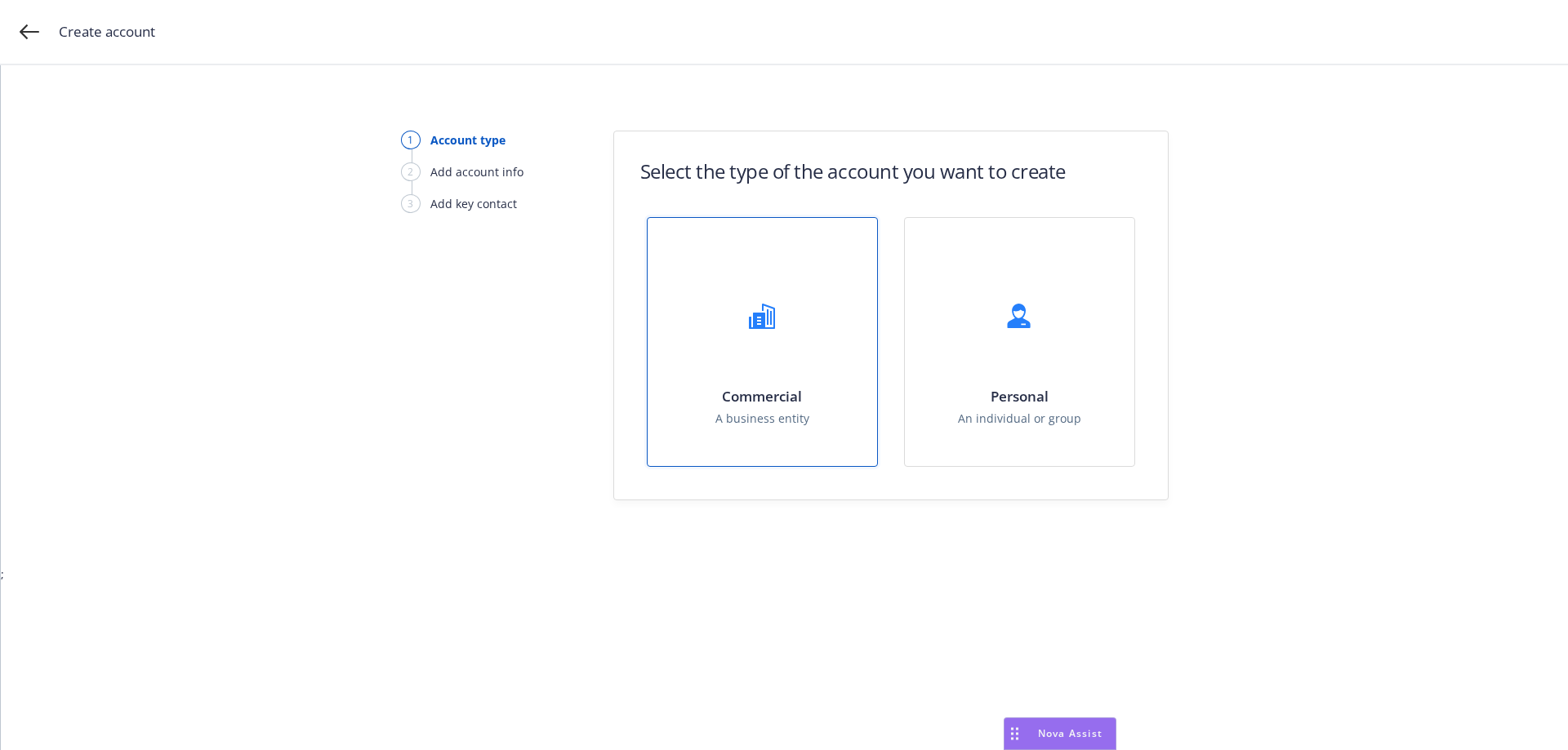
click at [854, 353] on div "Commercial A business entity" at bounding box center [762, 342] width 229 height 248
select select "US"
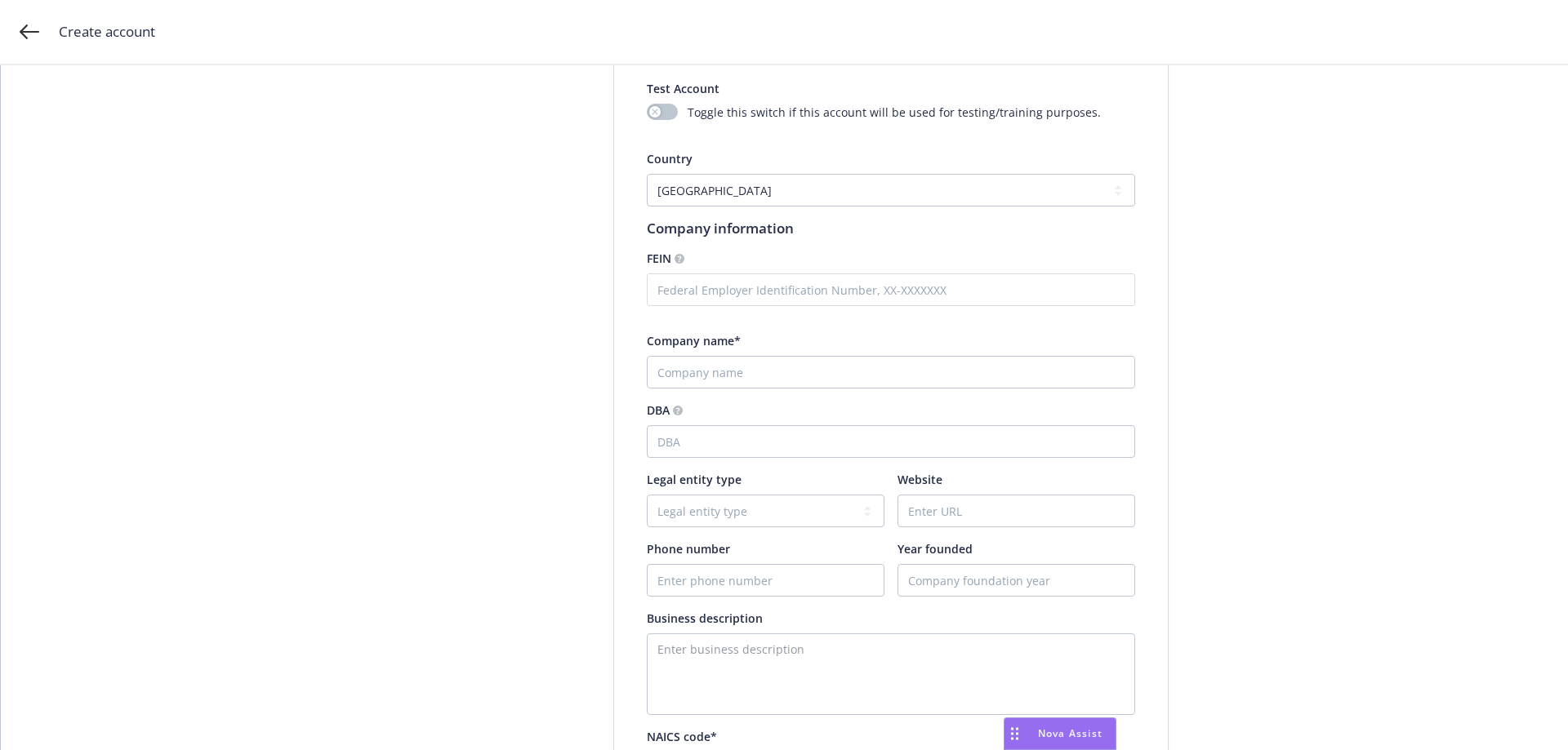
scroll to position [163, 0]
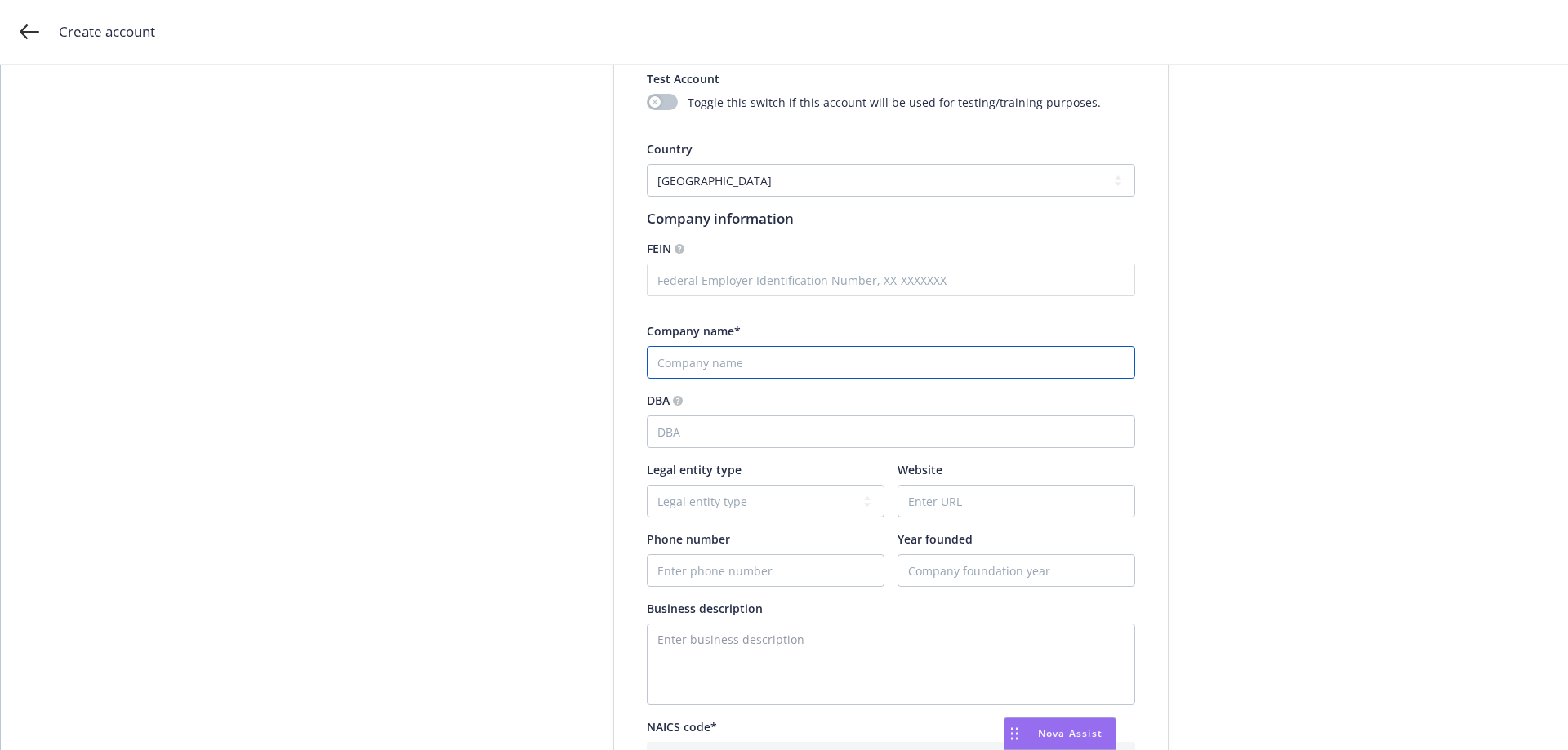
click at [712, 377] on input "Company name*" at bounding box center [891, 362] width 488 height 32
paste input "Project Telluride"
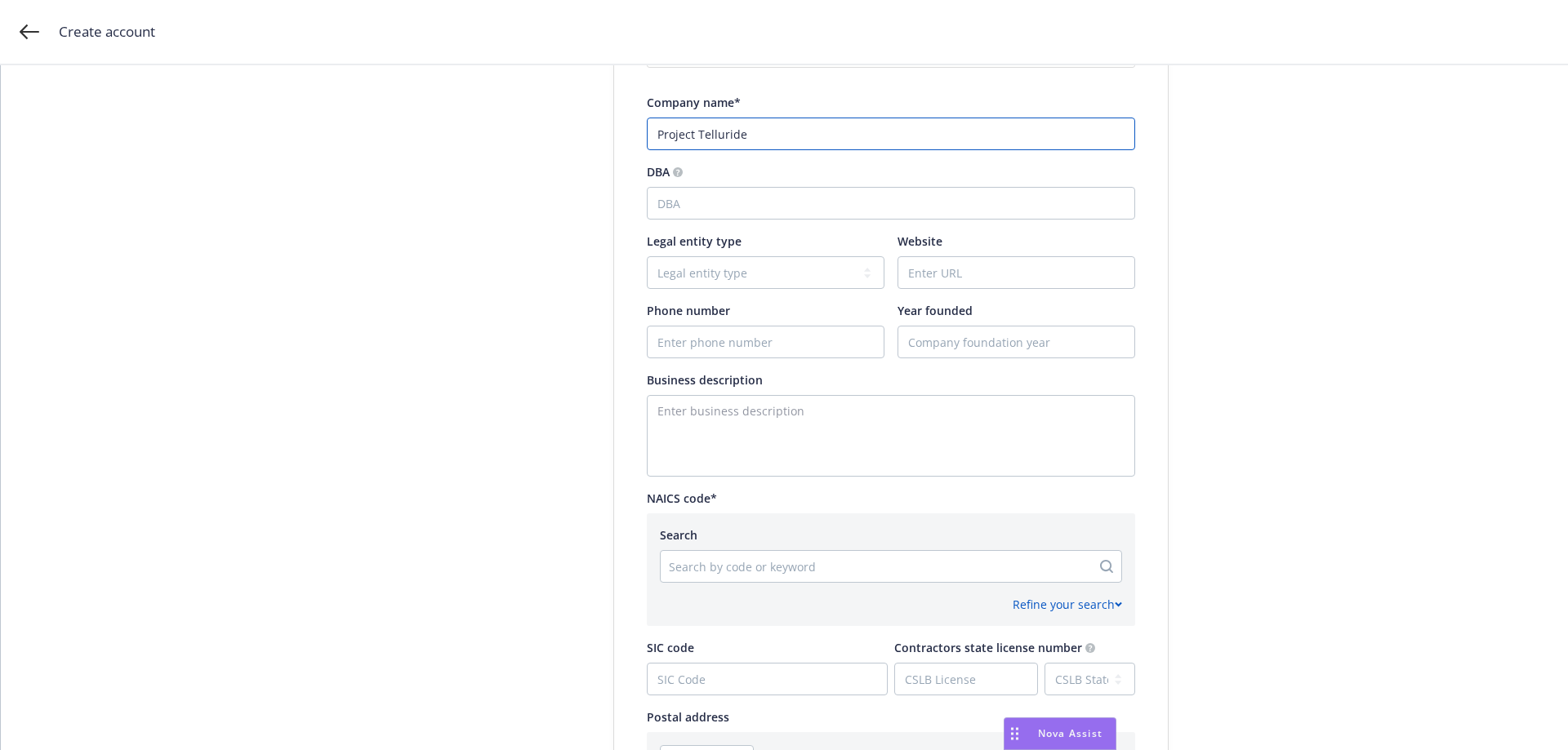
scroll to position [408, 0]
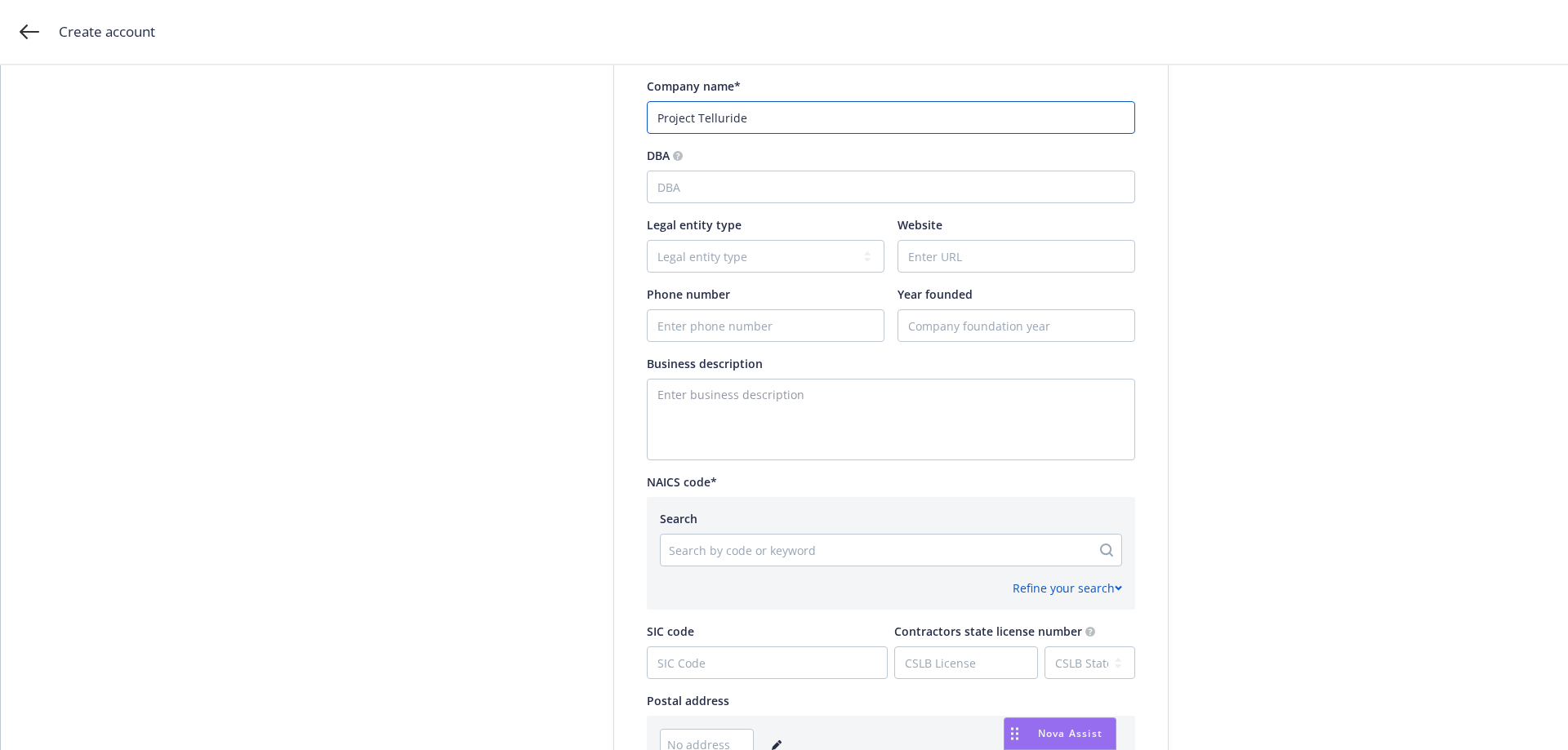
type input "Project Telluride"
click at [705, 558] on div at bounding box center [876, 551] width 414 height 20
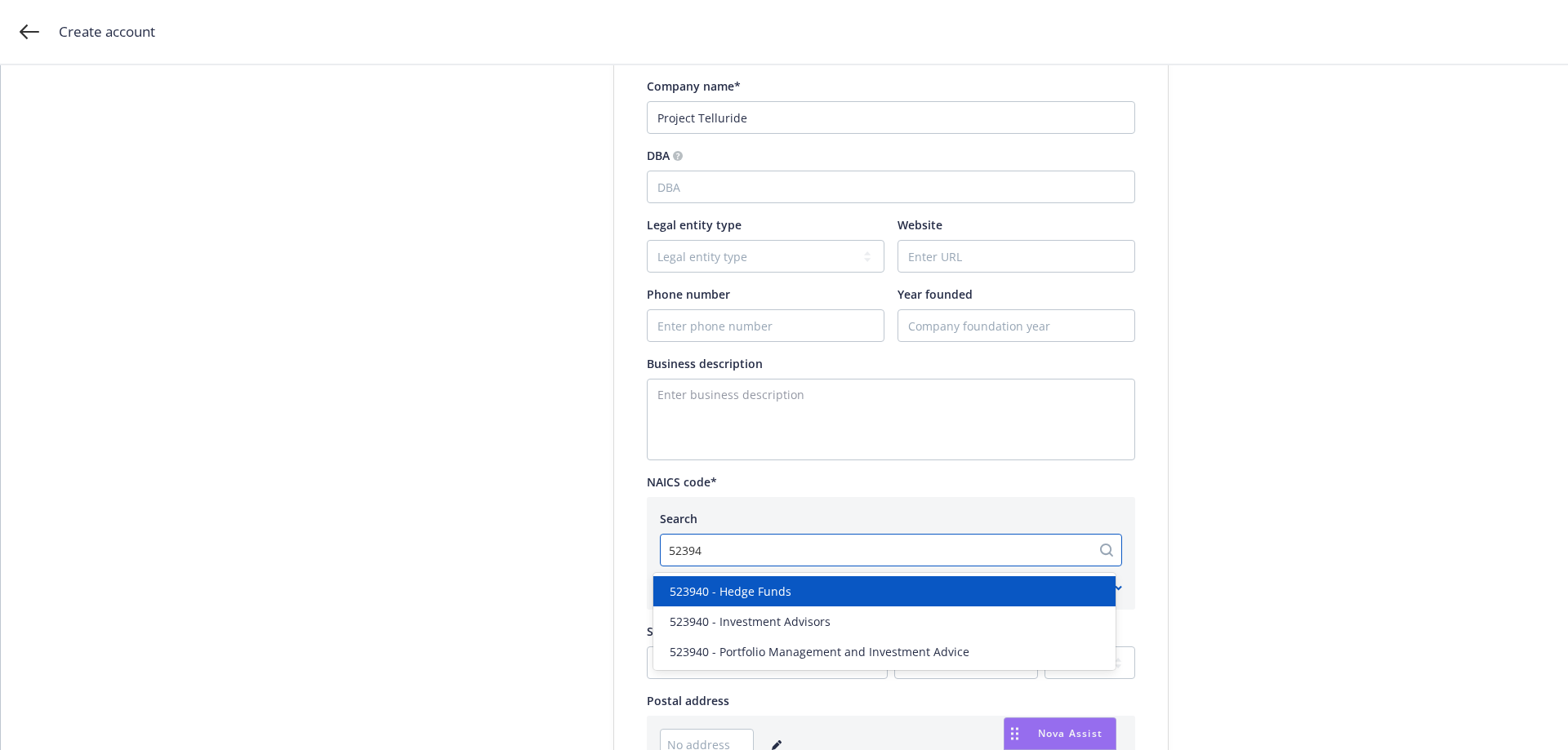
type input "523940"
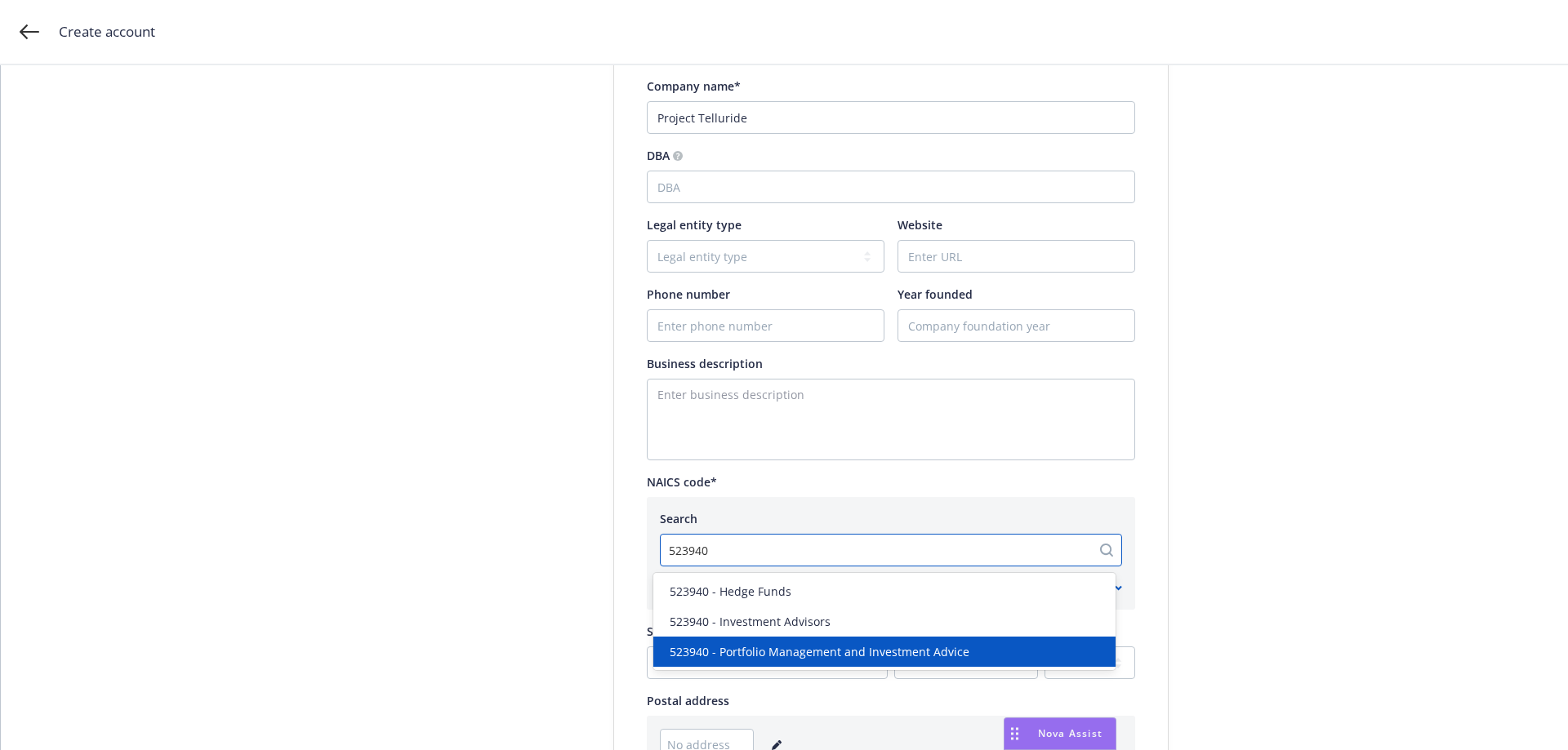
click at [768, 641] on div "523940 - Portfolio Management and Investment Advice" at bounding box center [884, 652] width 462 height 31
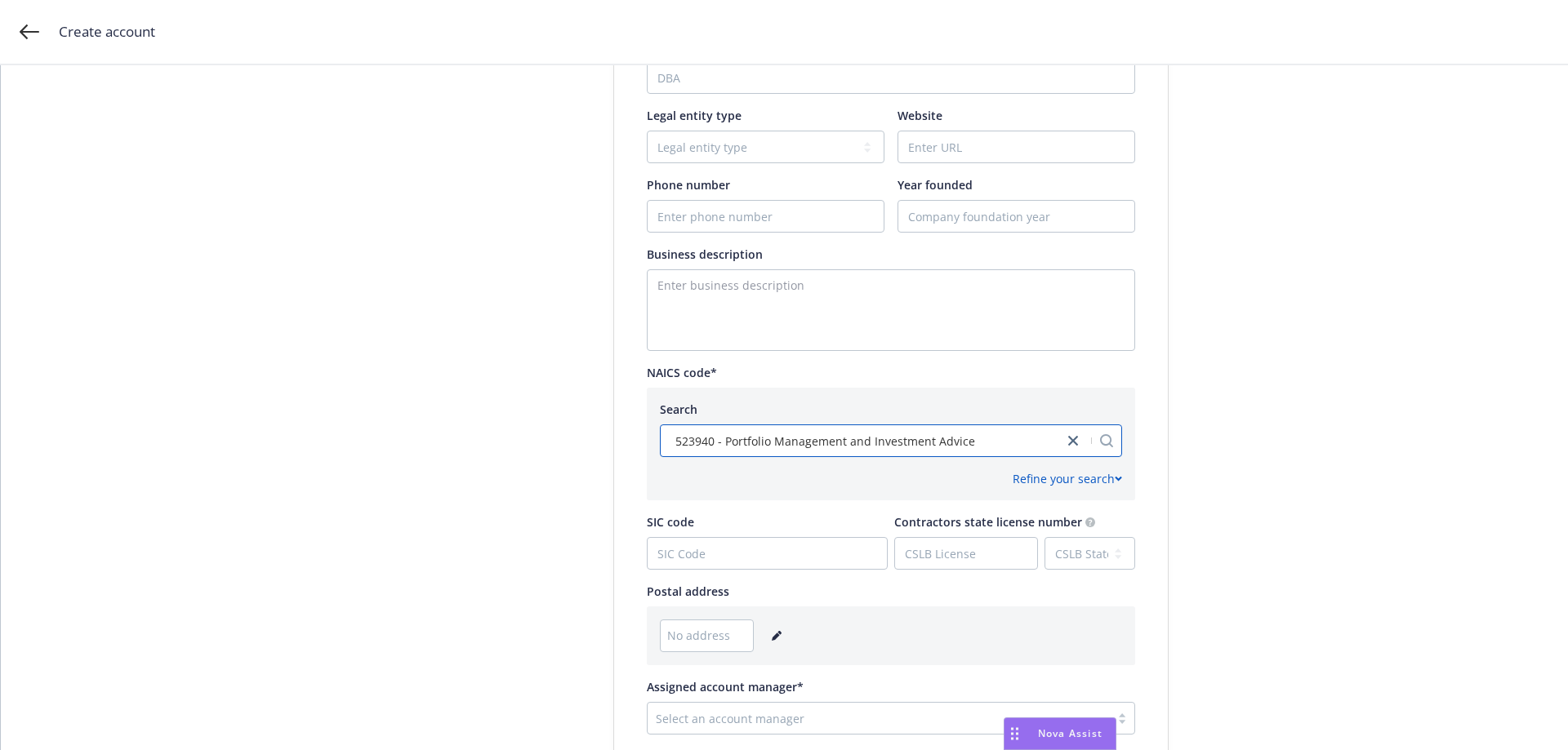
scroll to position [653, 0]
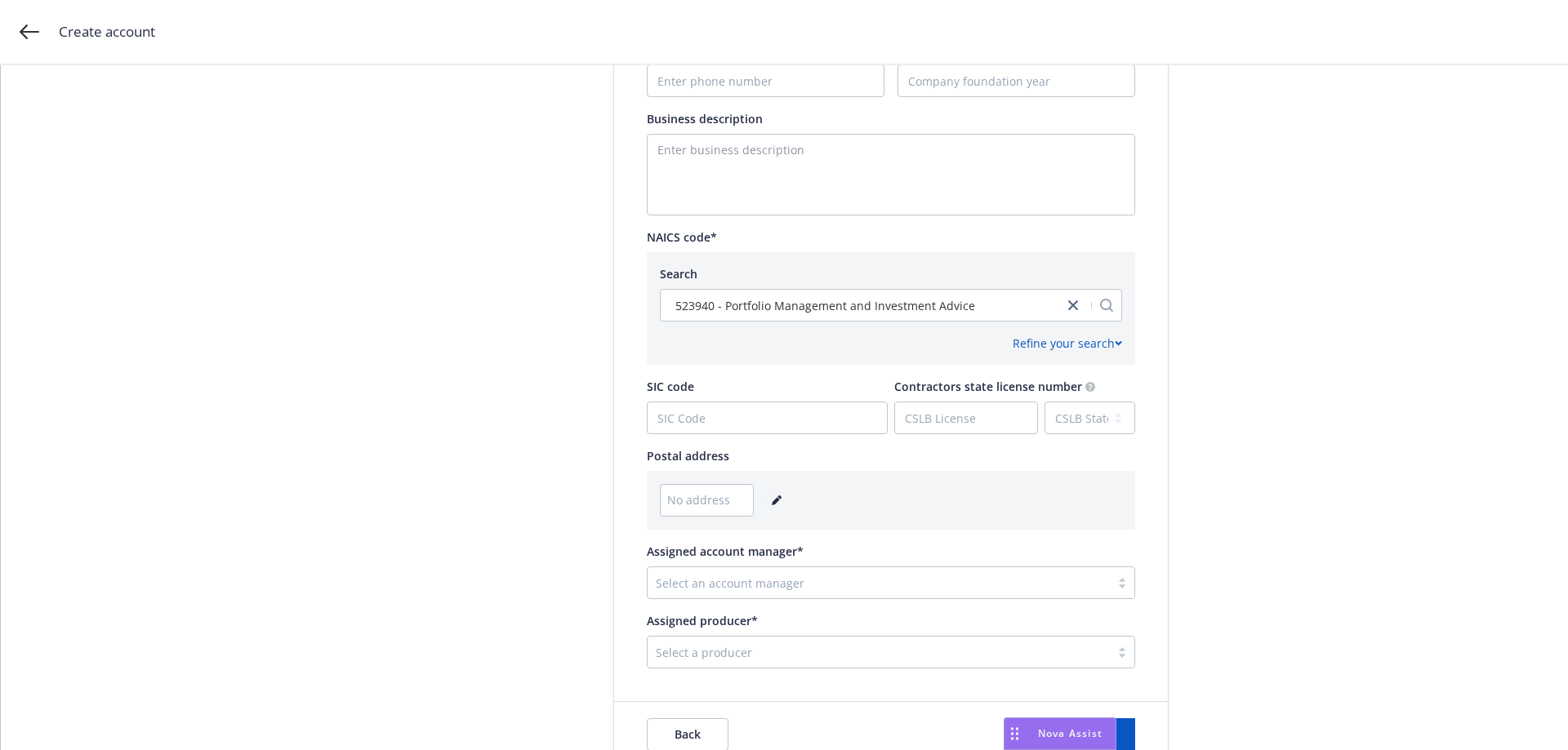
click at [772, 503] on icon "editPencil" at bounding box center [776, 501] width 8 height 8
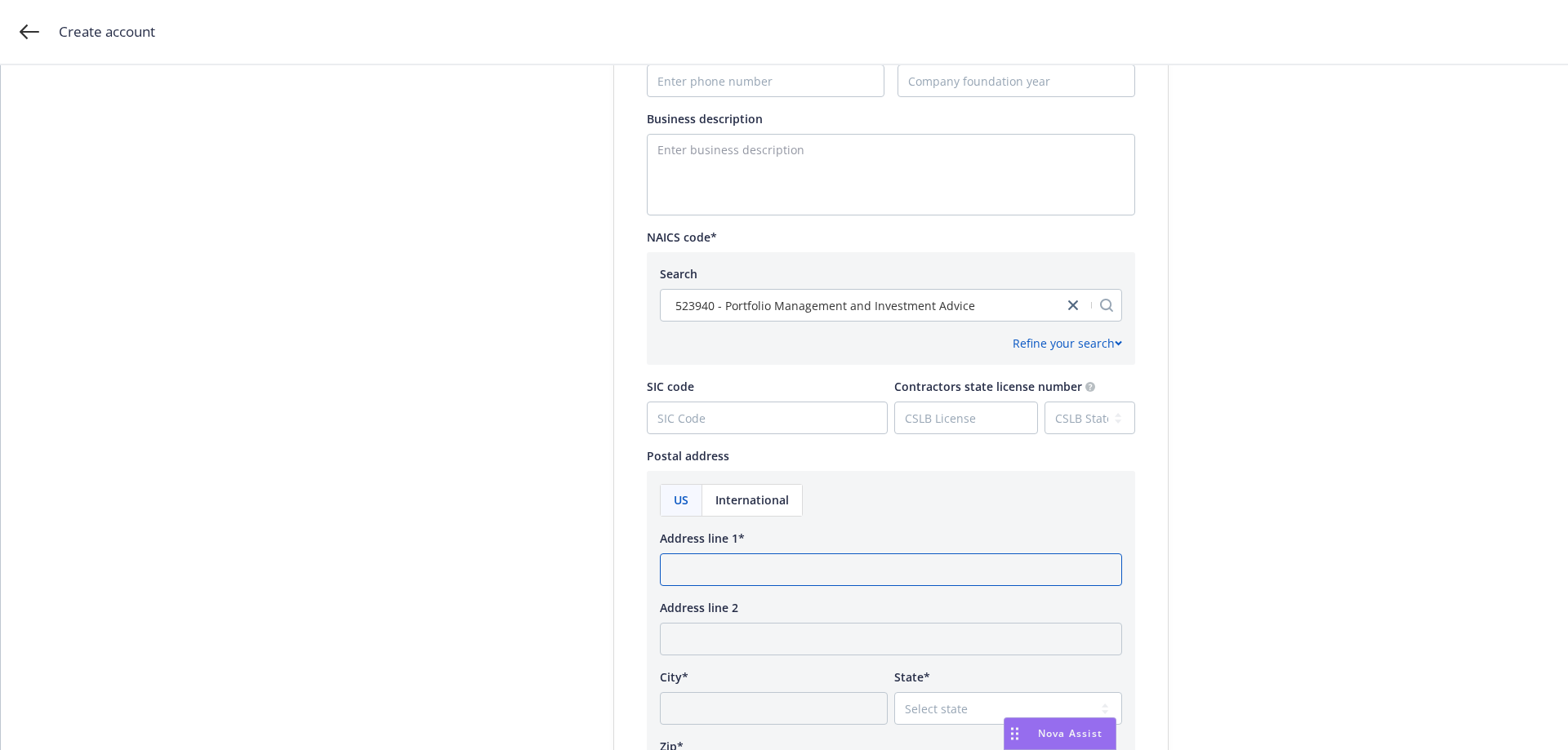
click at [686, 580] on input "Address line 1*" at bounding box center [891, 569] width 462 height 32
type input "[STREET_ADDRESS]"
type input "[GEOGRAPHIC_DATA]"
select select "CA"
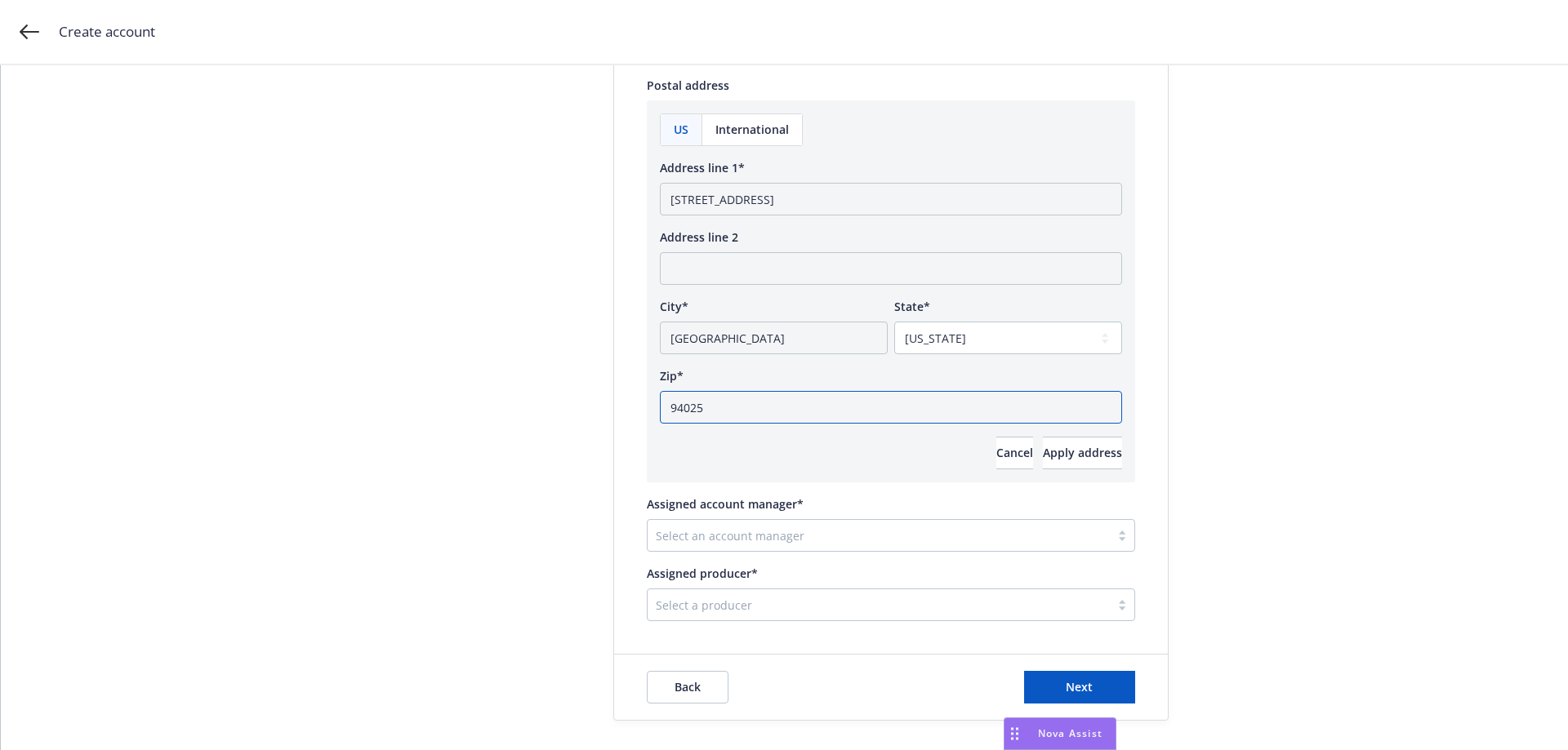
type input "94025"
click at [768, 535] on div at bounding box center [878, 536] width 446 height 20
type input "Shu"
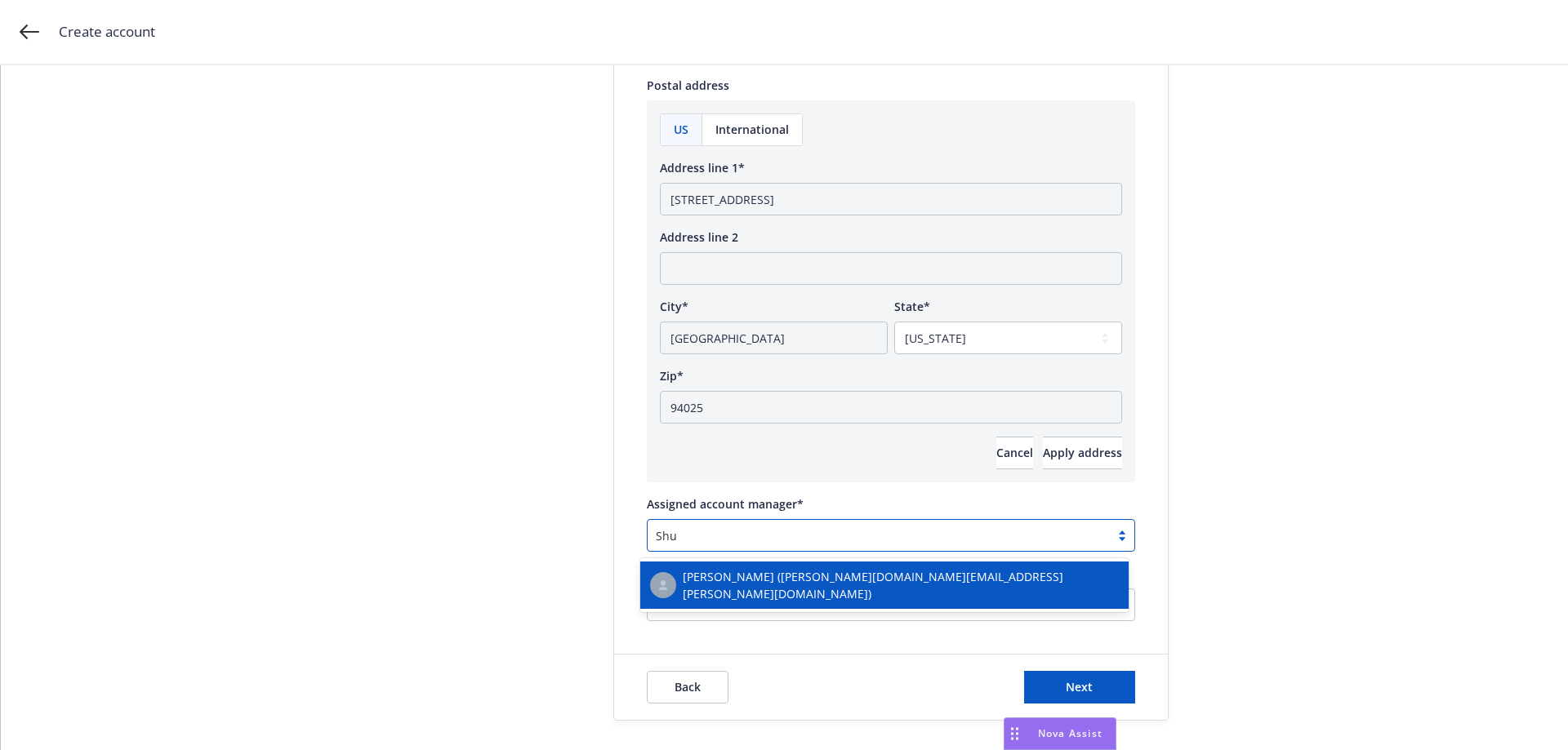
click at [789, 585] on span "[PERSON_NAME] ([PERSON_NAME][DOMAIN_NAME][EMAIL_ADDRESS][PERSON_NAME][DOMAIN_NA…" at bounding box center [900, 585] width 436 height 34
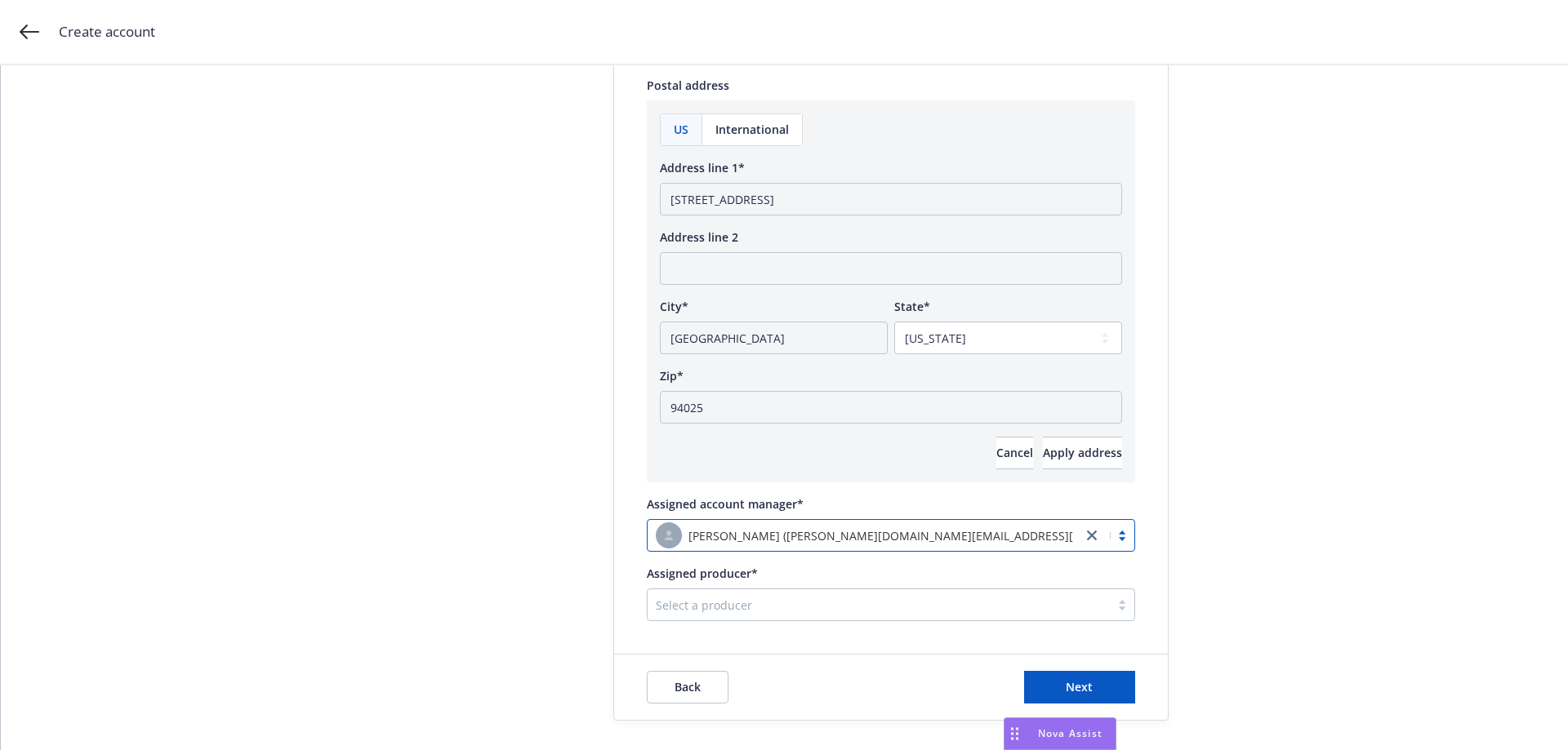
click at [750, 600] on div at bounding box center [878, 605] width 446 height 20
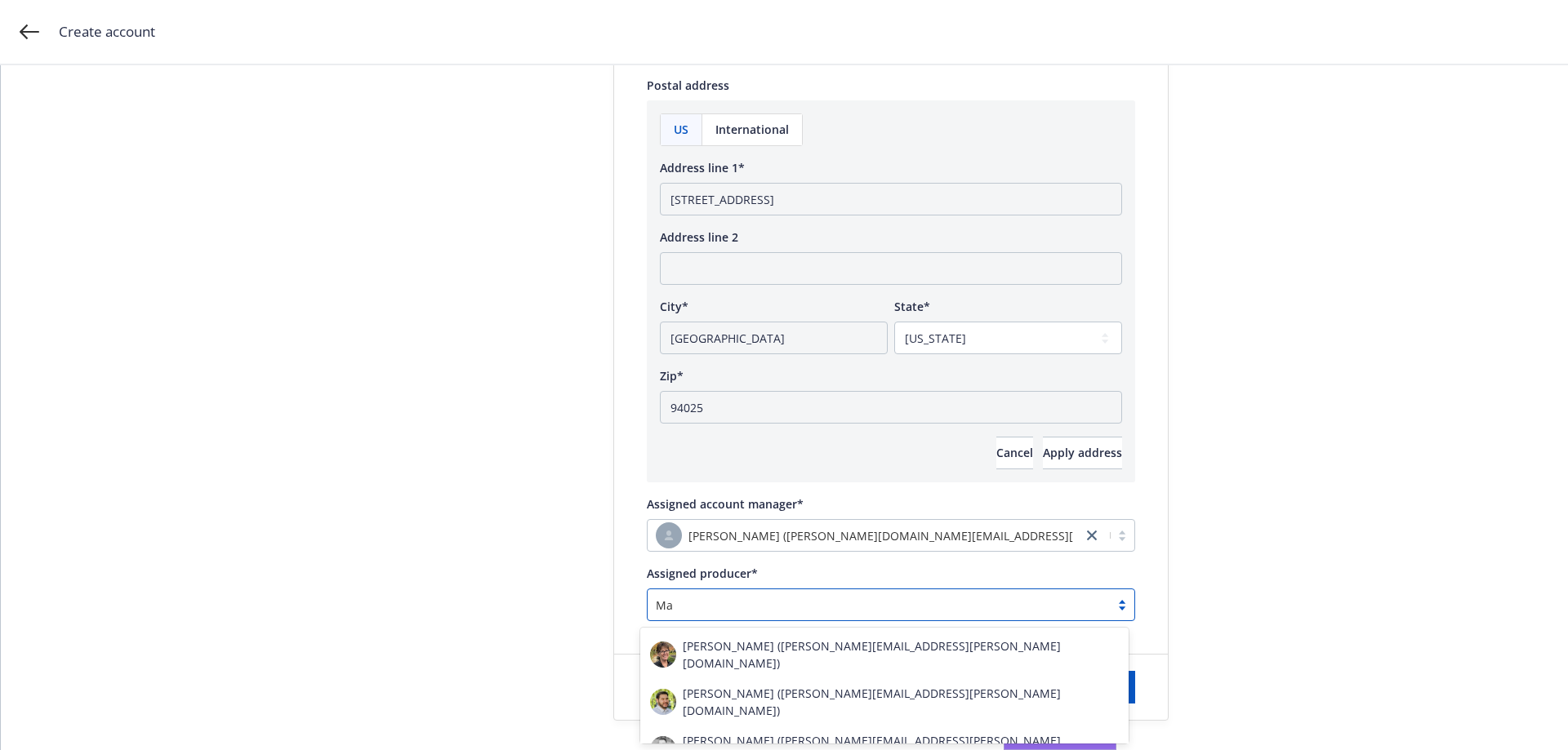
type input "M"
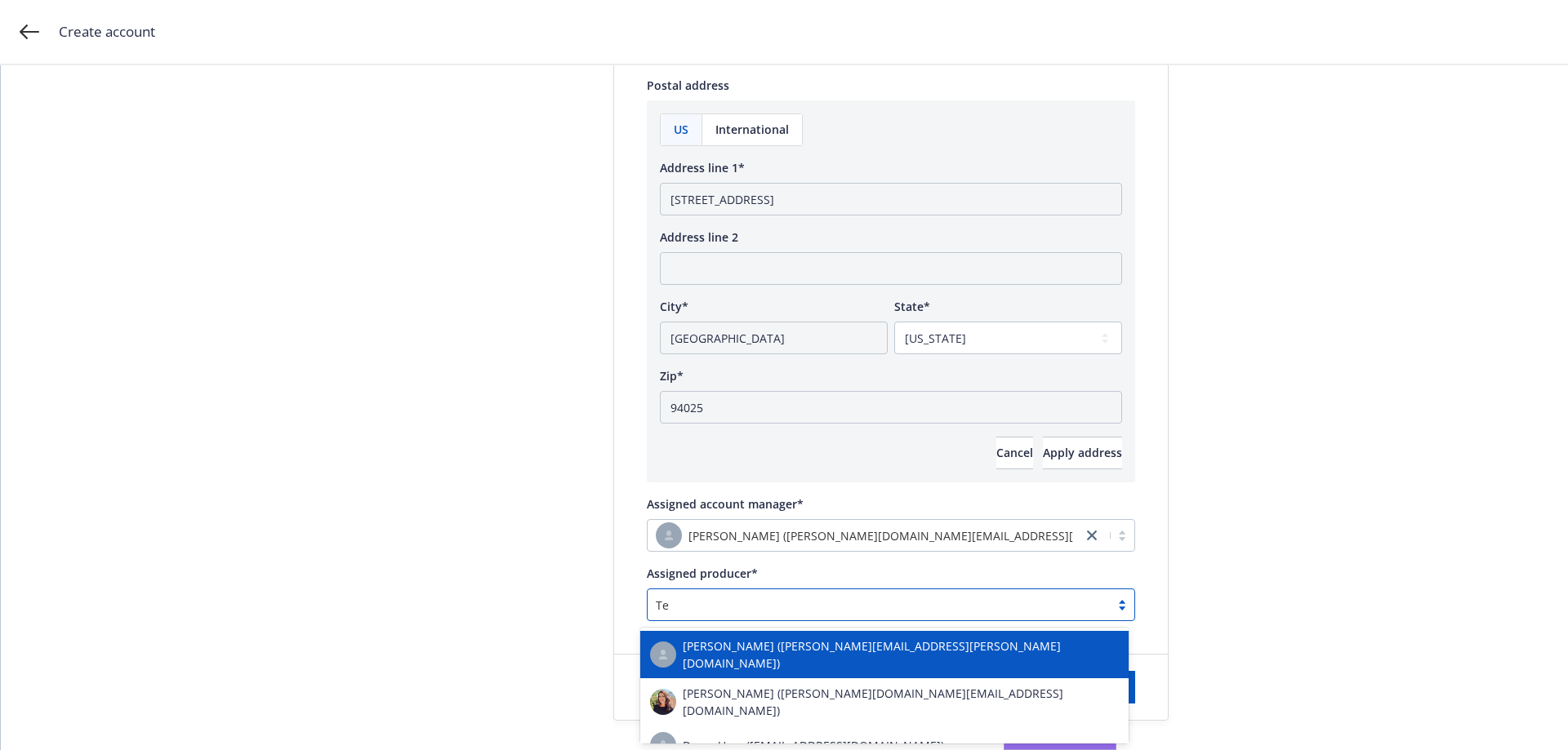
type input "[PERSON_NAME]"
click at [745, 641] on div "[PERSON_NAME] ([PERSON_NAME][EMAIL_ADDRESS][PERSON_NAME][DOMAIN_NAME])" at bounding box center [884, 654] width 469 height 34
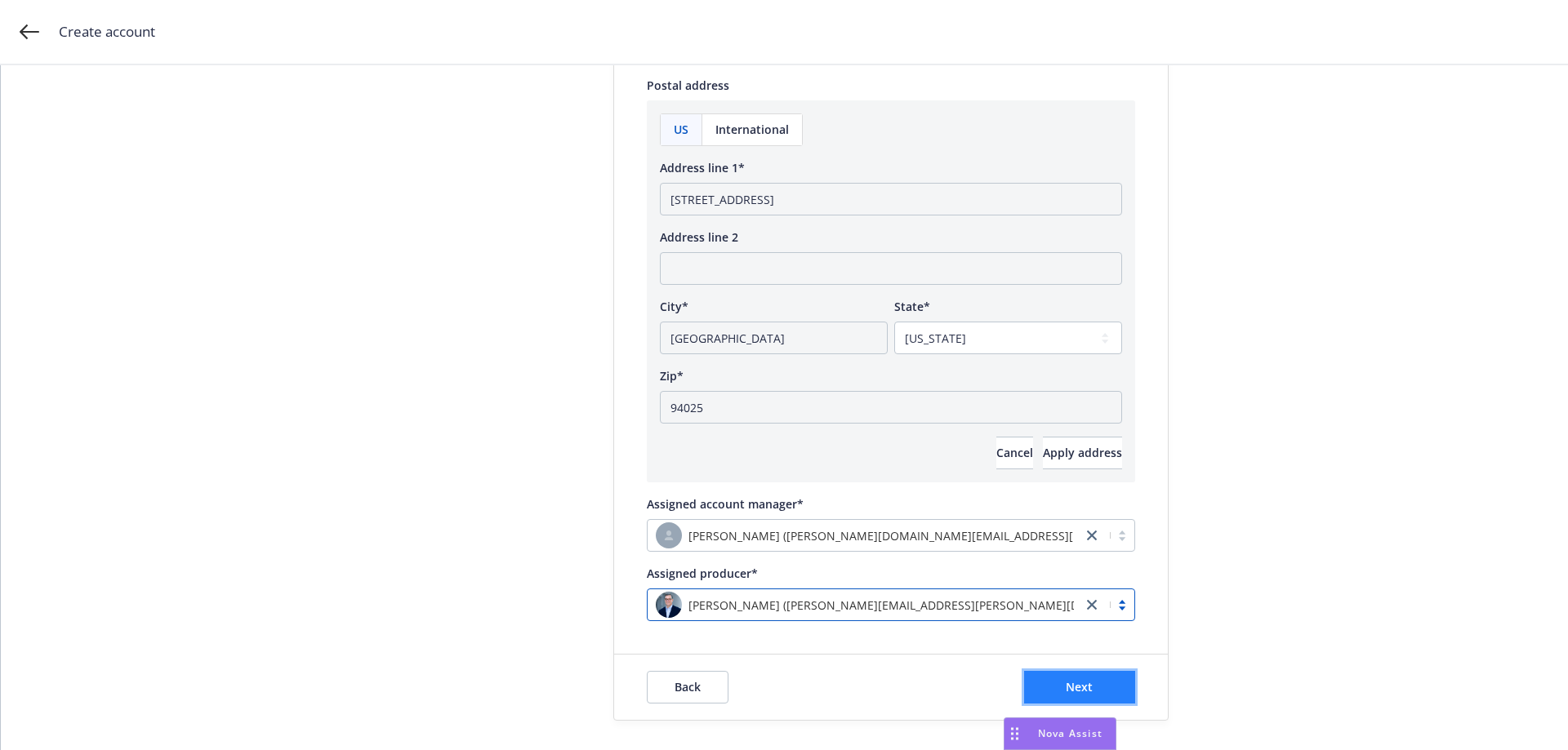
click at [1052, 688] on button "Next" at bounding box center [1079, 687] width 111 height 32
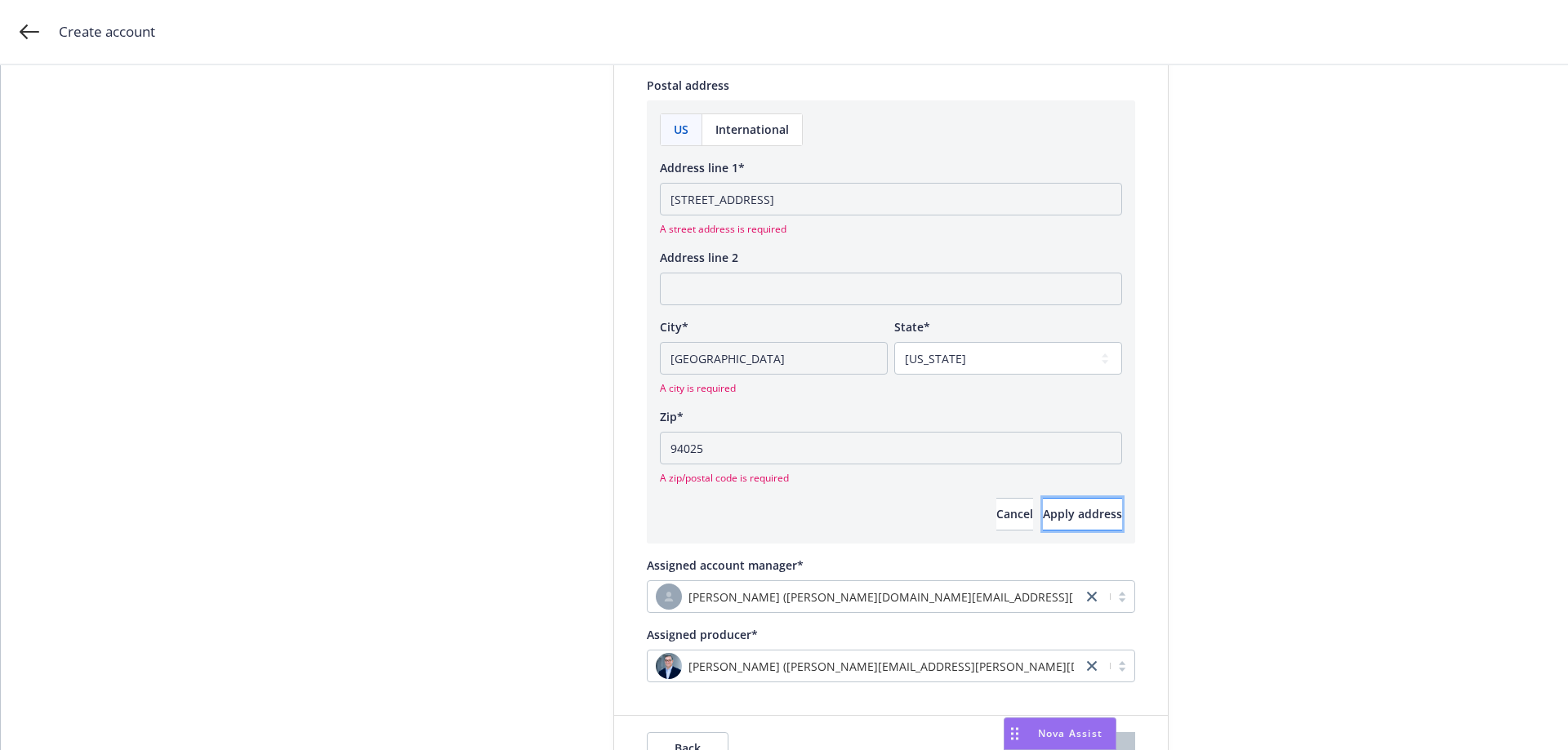
click at [1059, 519] on span "Apply address" at bounding box center [1083, 514] width 79 height 16
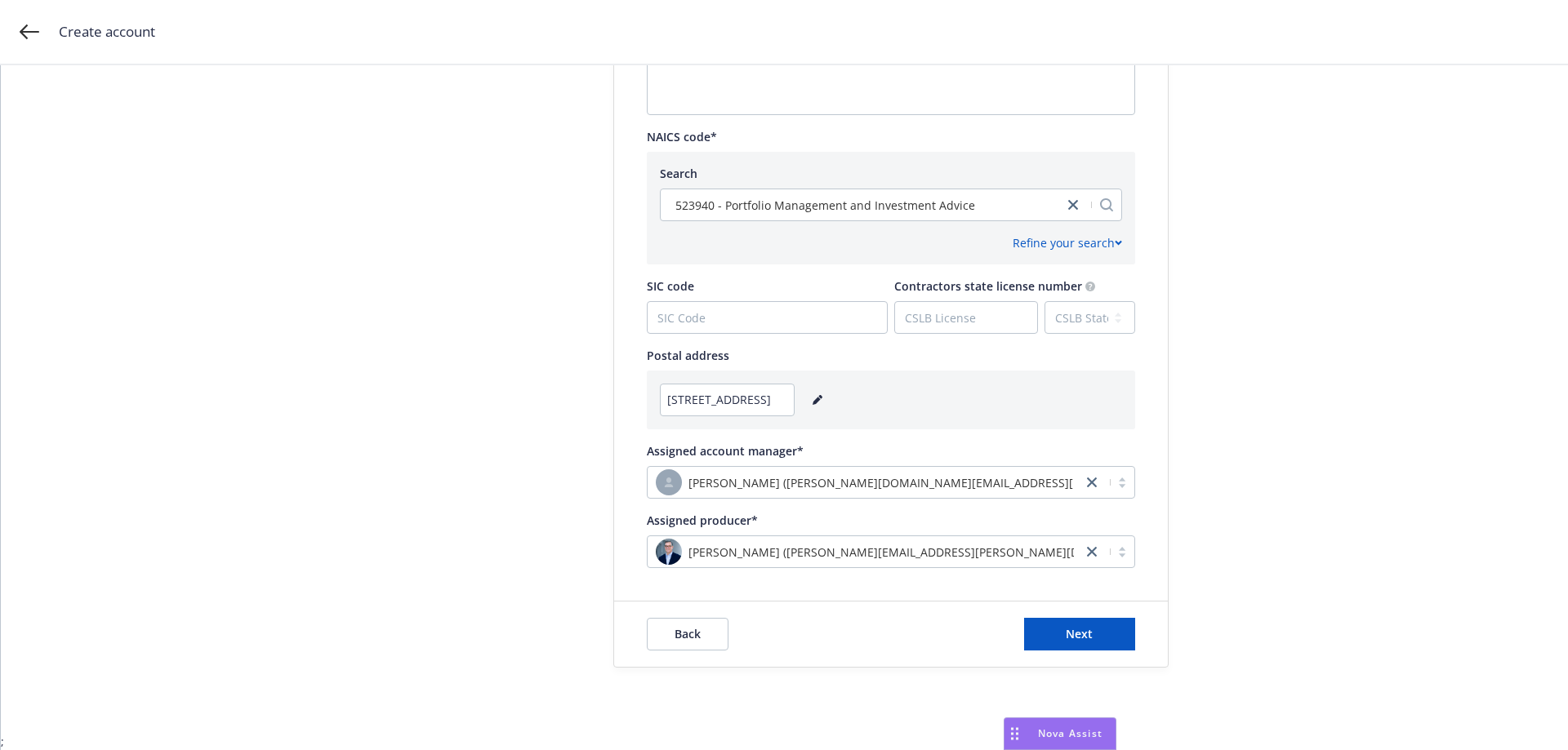
scroll to position [753, 0]
click at [1069, 636] on span "Next" at bounding box center [1078, 633] width 27 height 16
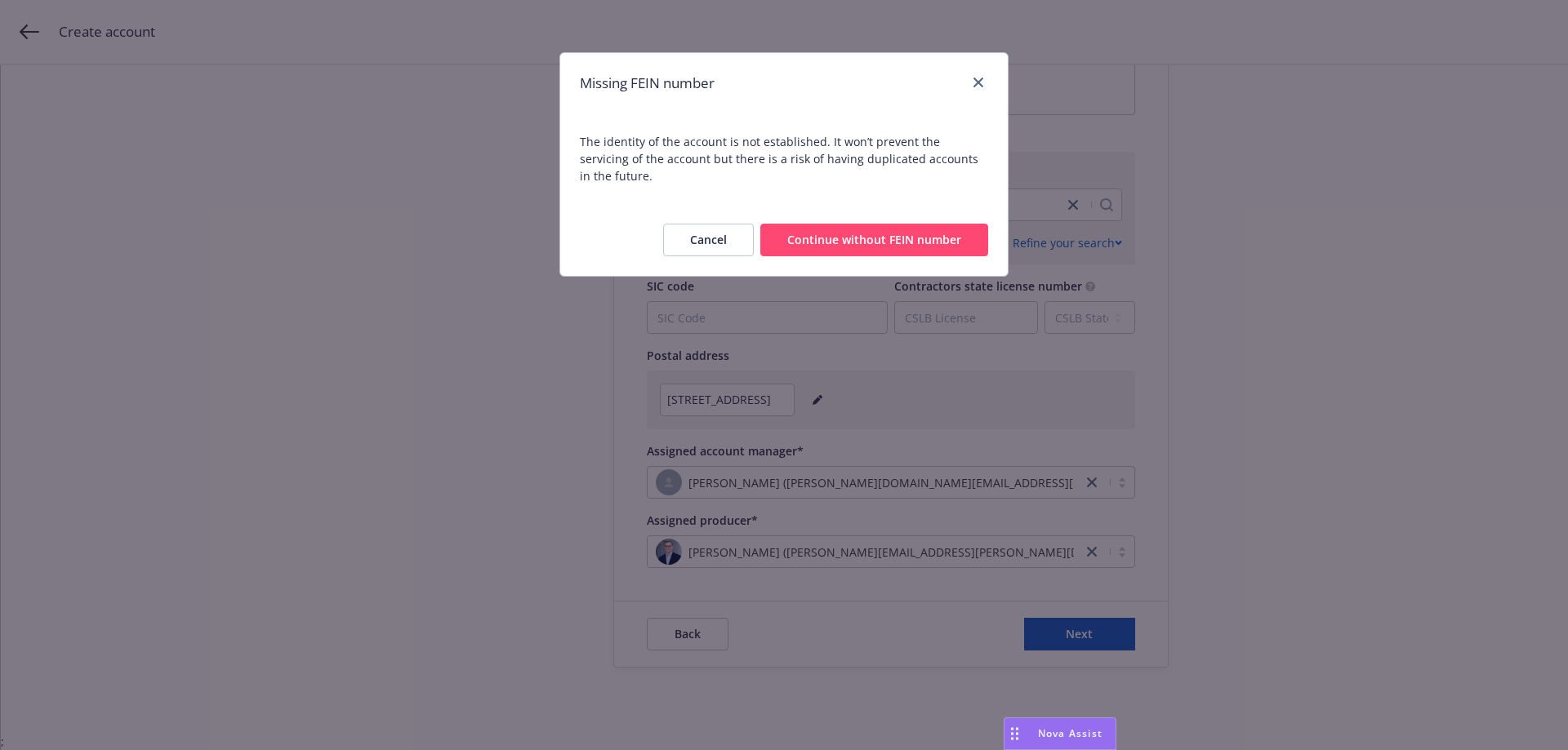
click at [844, 227] on button "Continue without FEIN number" at bounding box center [873, 240] width 227 height 32
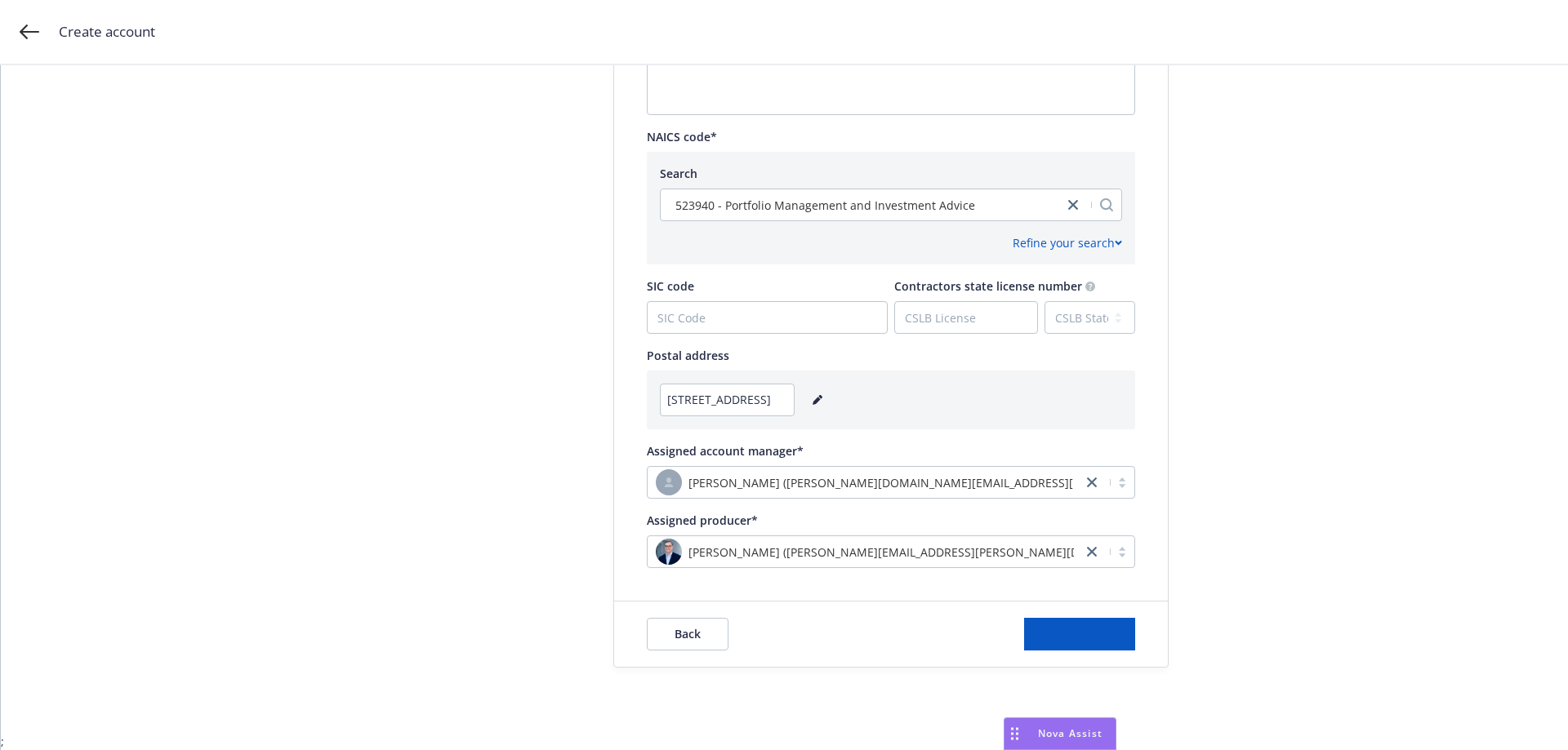
scroll to position [0, 0]
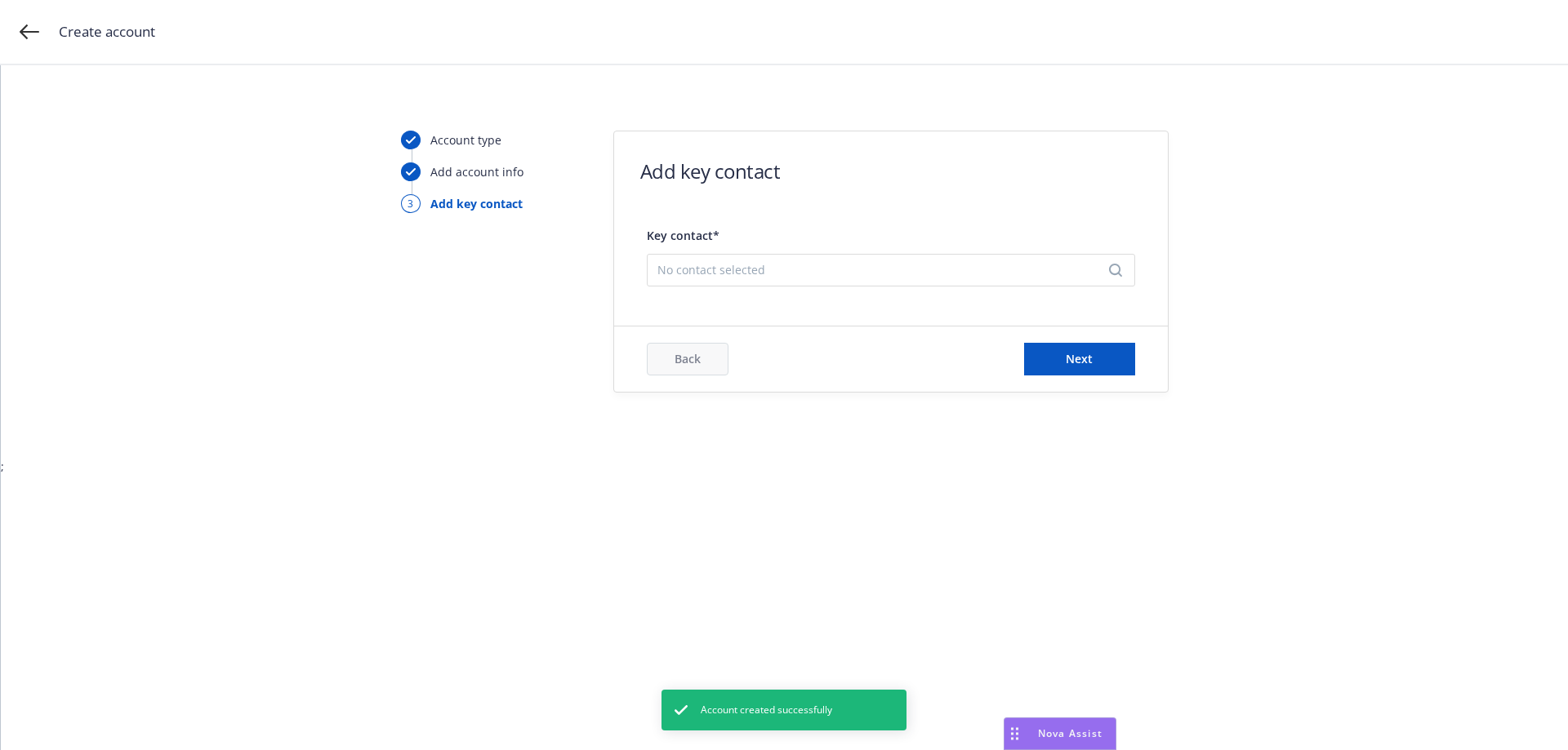
click at [791, 270] on span "No contact selected" at bounding box center [884, 270] width 454 height 17
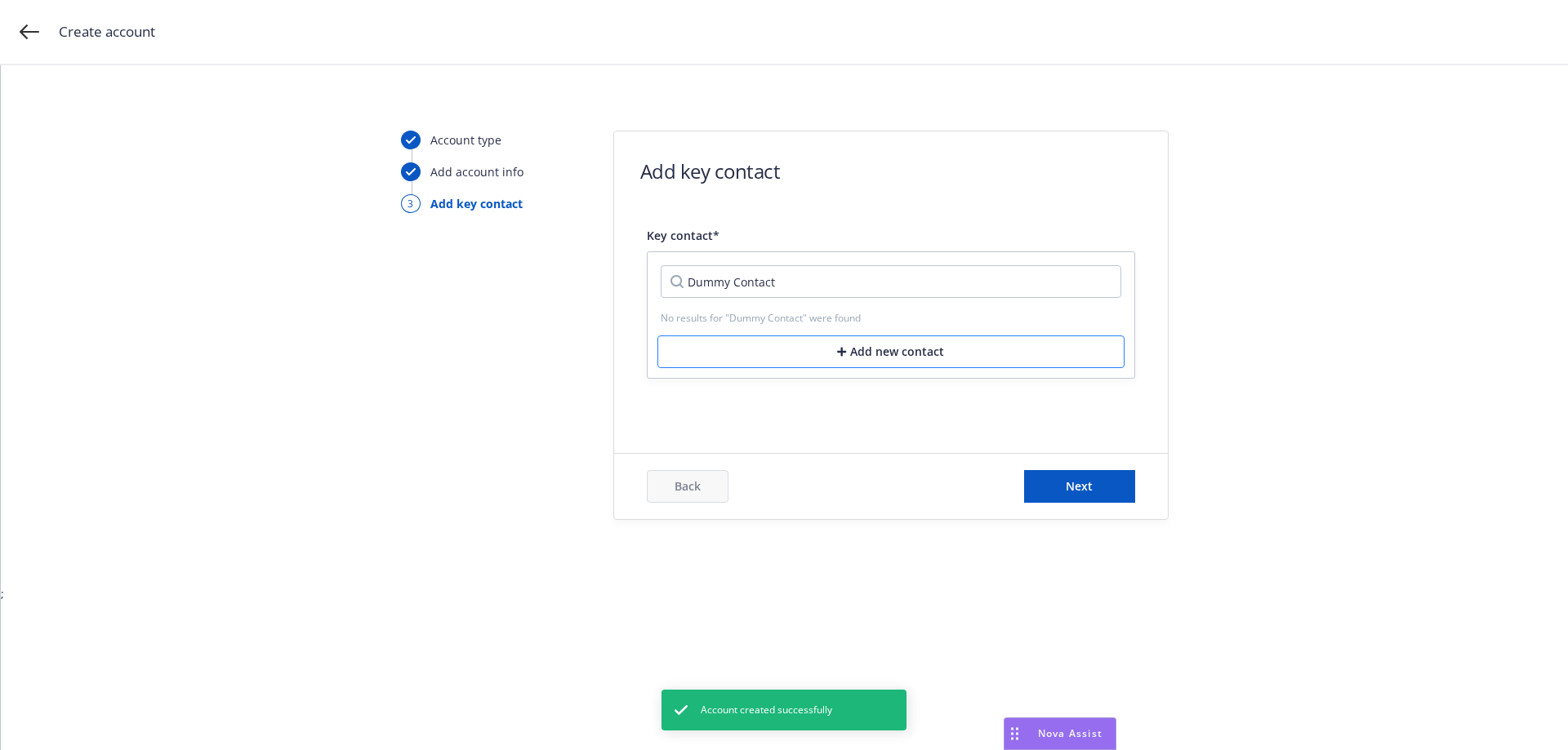
type input "Dummy Contact"
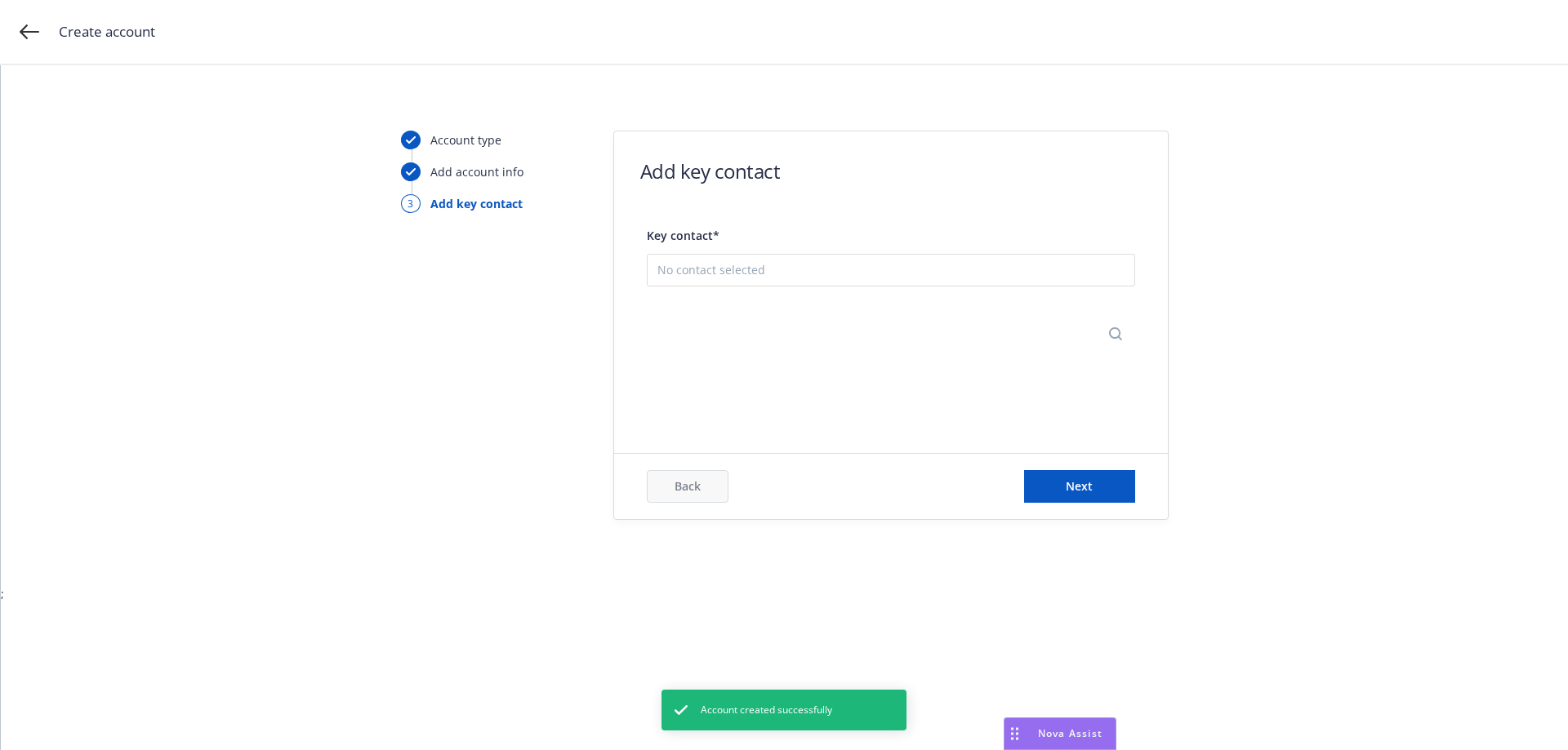
click at [845, 359] on button "Add new contact" at bounding box center [891, 350] width 467 height 32
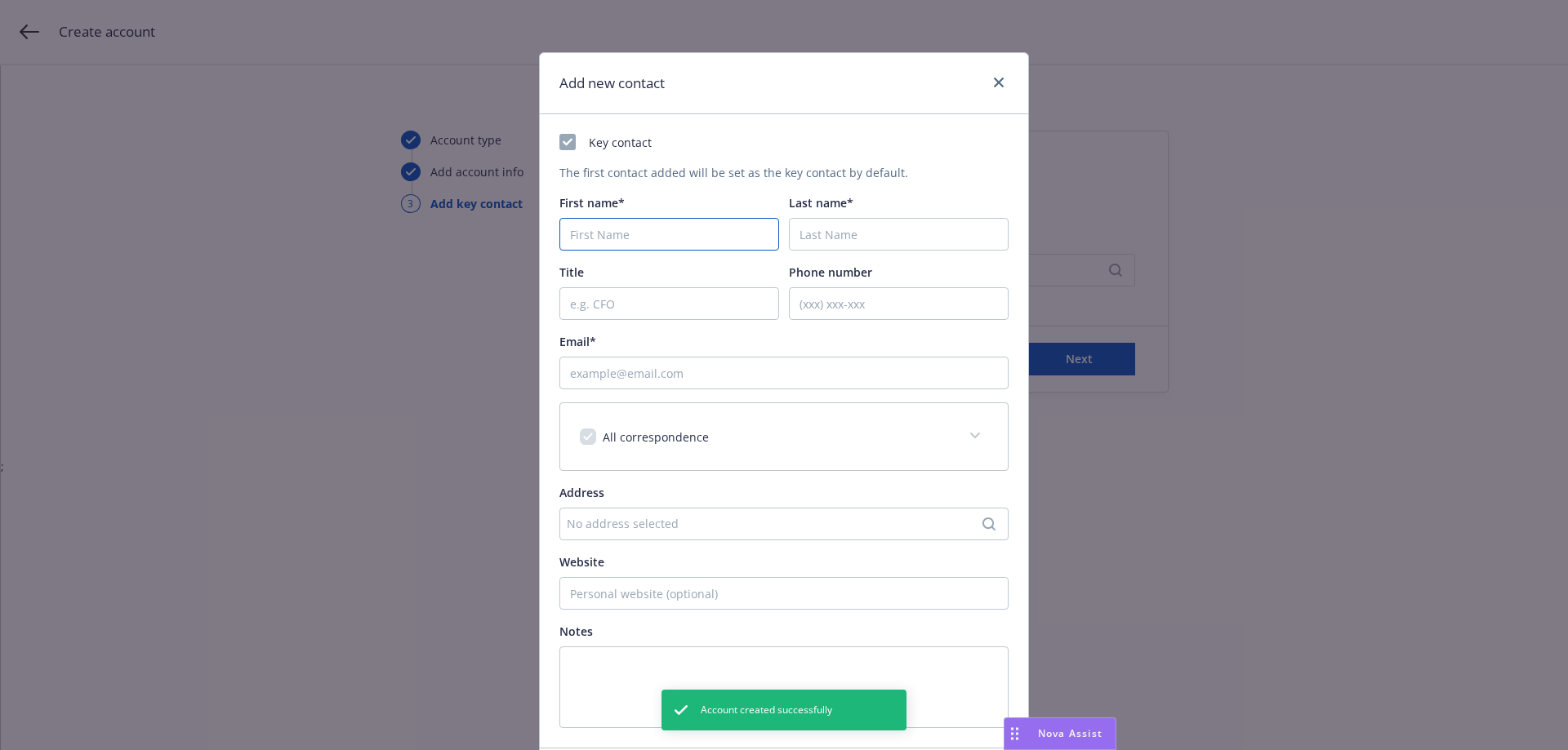
click at [625, 220] on input "First name*" at bounding box center [669, 234] width 220 height 32
type input "Dummy"
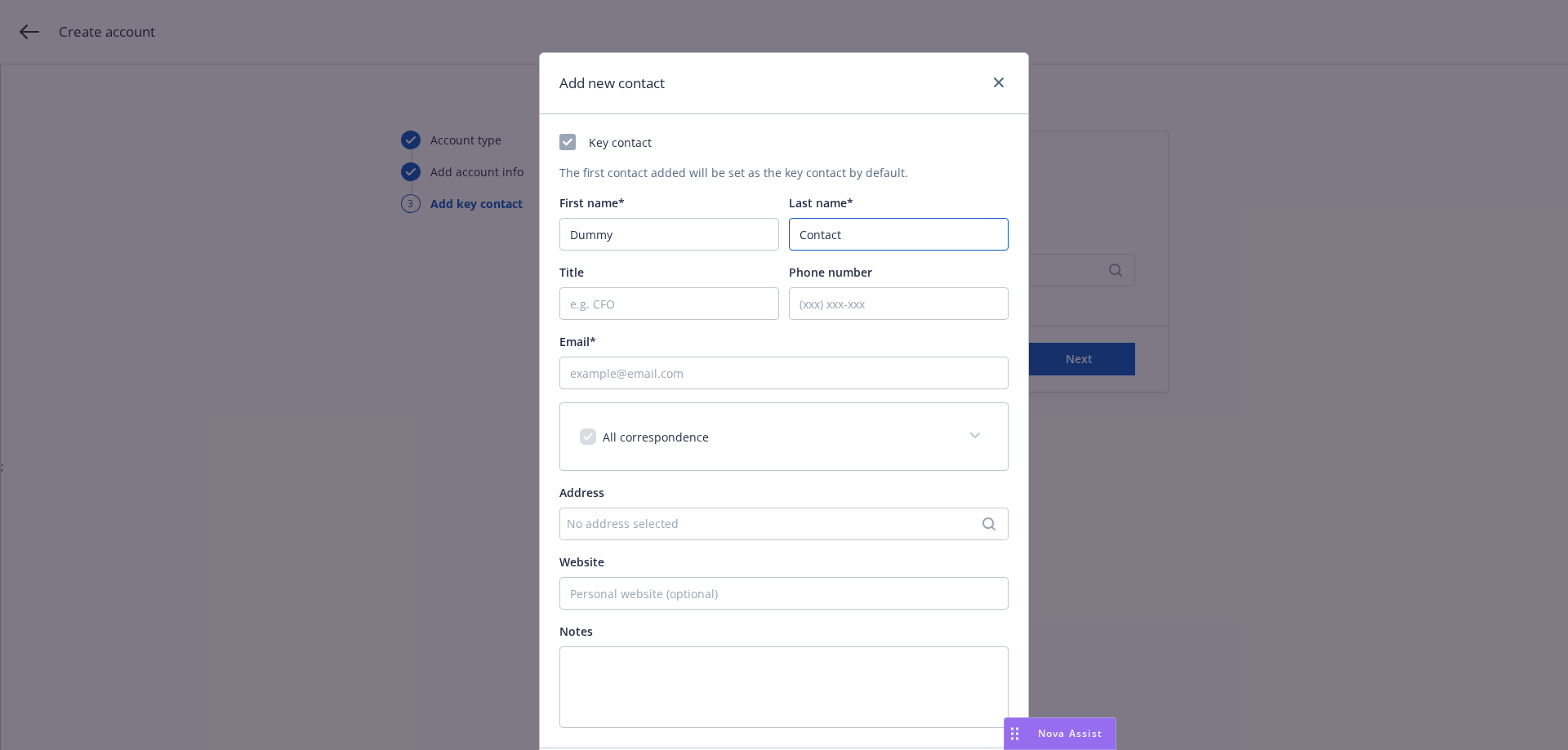
type input "Contact"
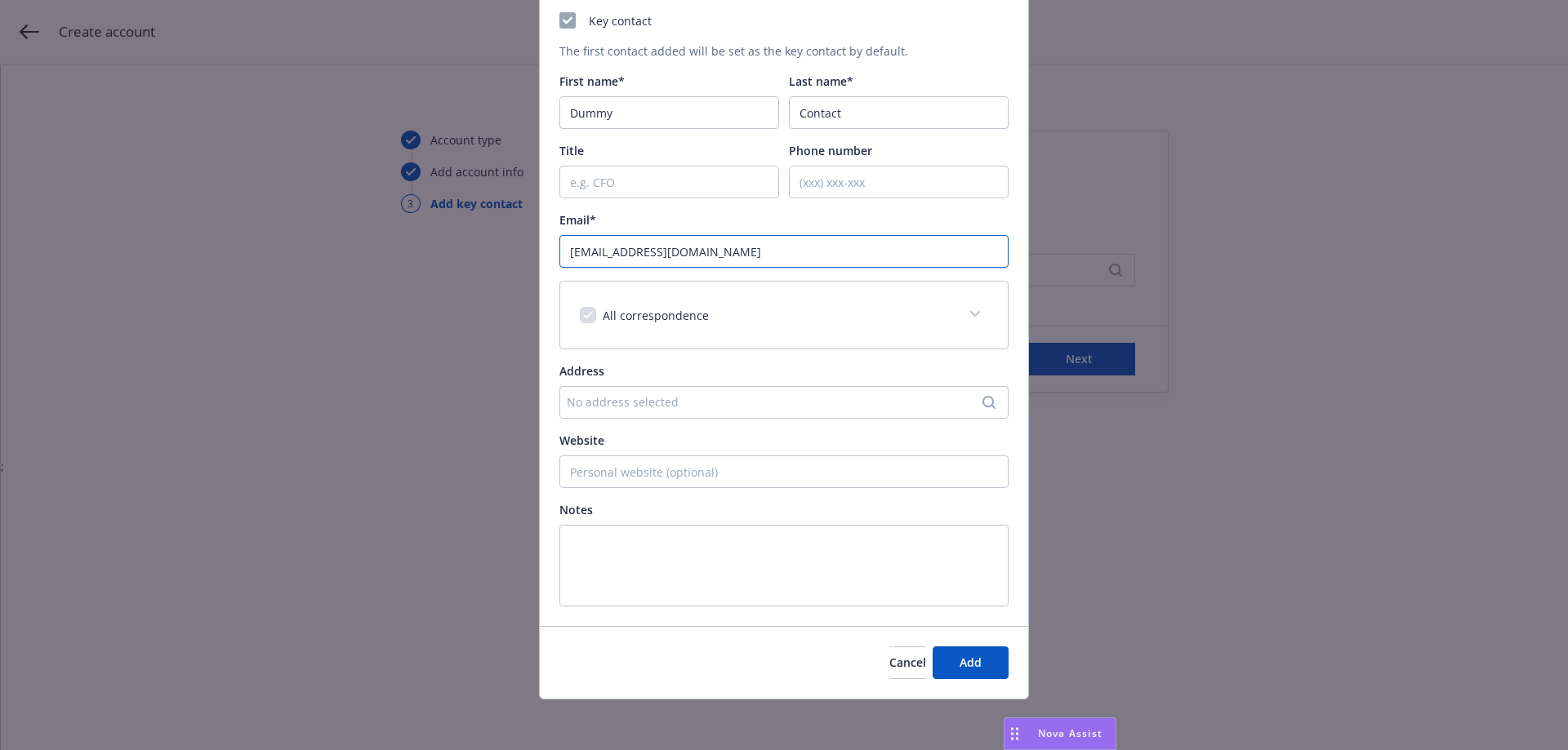
scroll to position [123, 0]
type input "[EMAIL_ADDRESS][DOMAIN_NAME]"
click at [952, 648] on button "Add" at bounding box center [971, 661] width 76 height 32
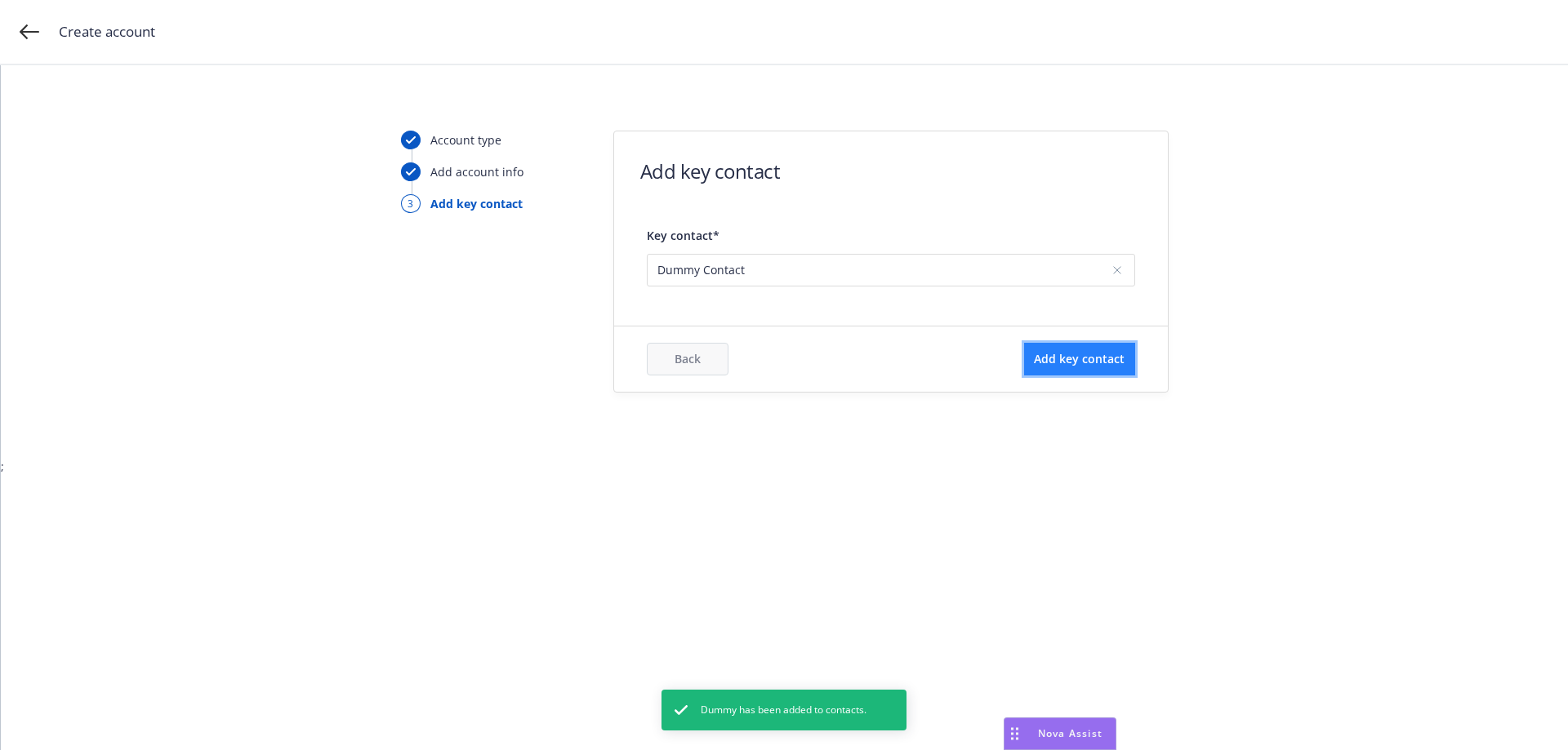
click at [1058, 346] on button "Add key contact" at bounding box center [1079, 359] width 111 height 32
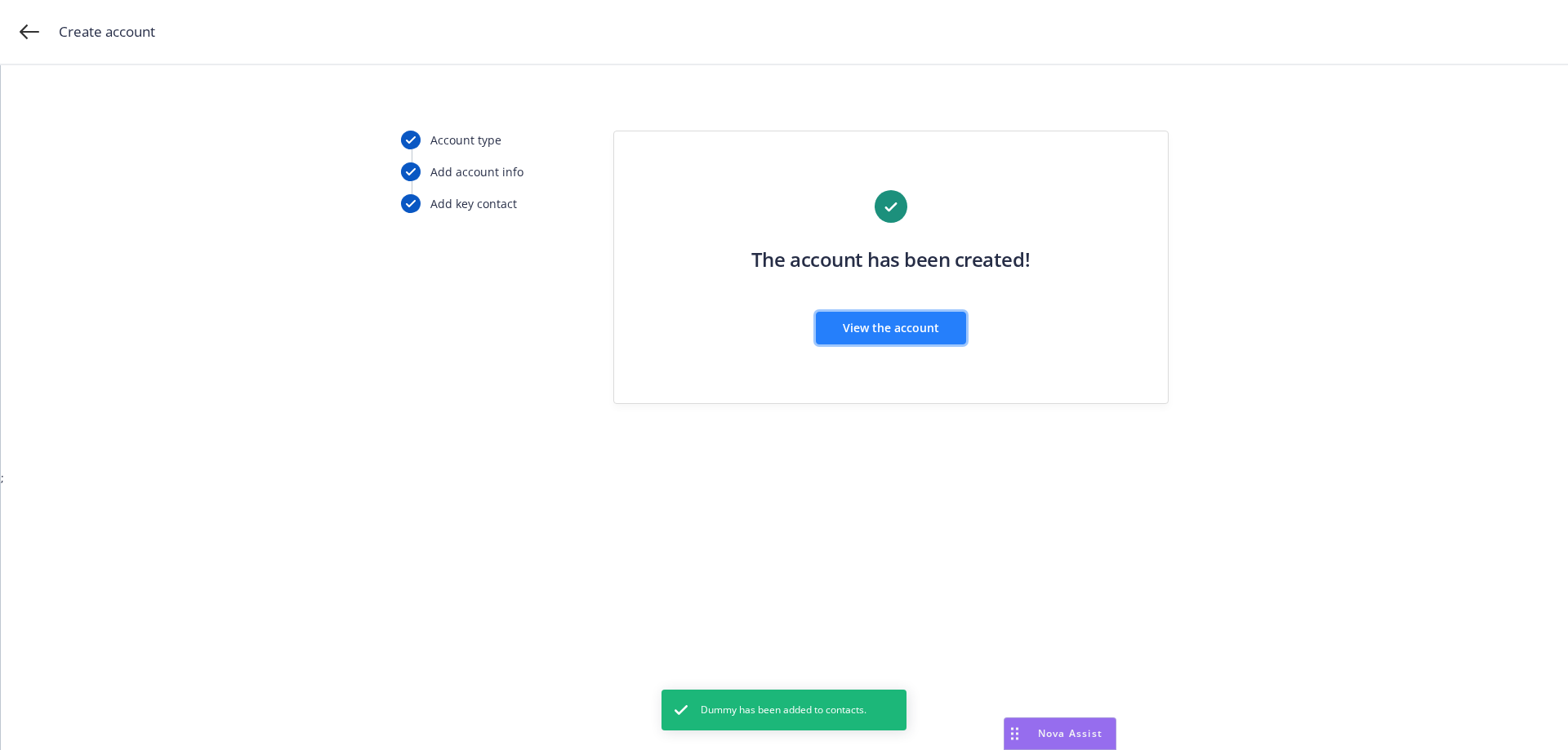
click at [924, 327] on span "View the account" at bounding box center [891, 327] width 97 height 16
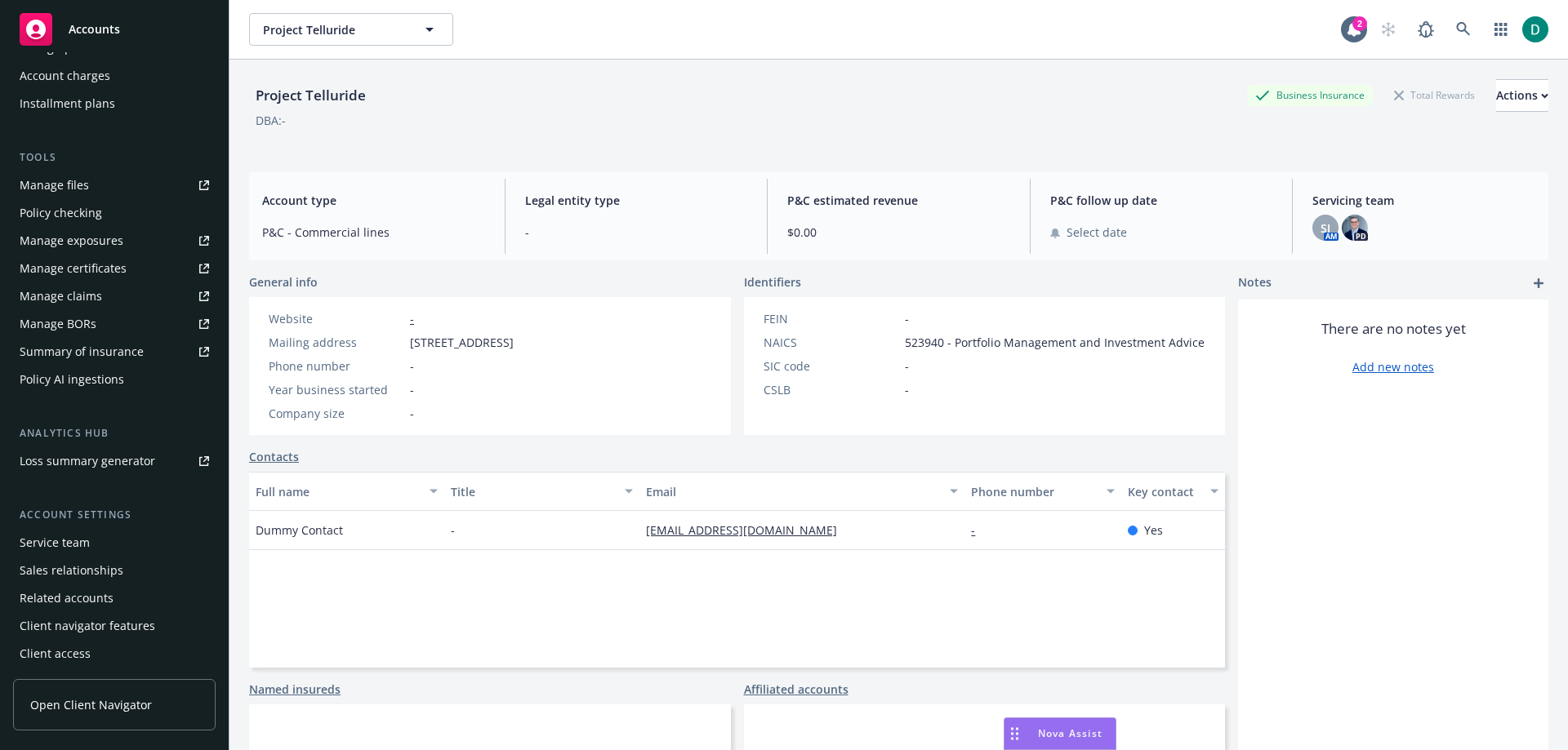
scroll to position [369, 0]
drag, startPoint x: 88, startPoint y: 542, endPoint x: 108, endPoint y: 542, distance: 20.0
click at [88, 542] on div "Service team" at bounding box center [114, 542] width 189 height 26
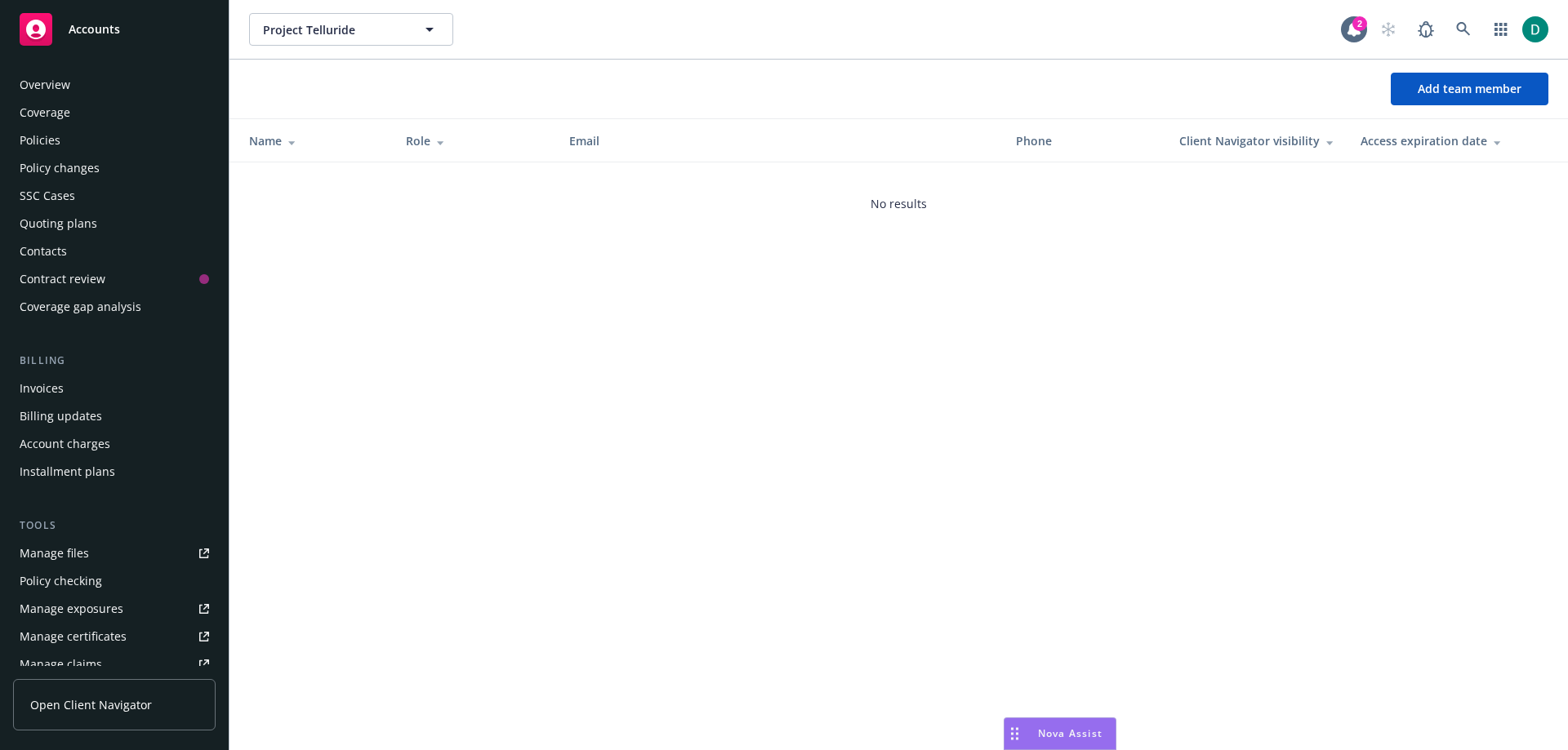
scroll to position [369, 0]
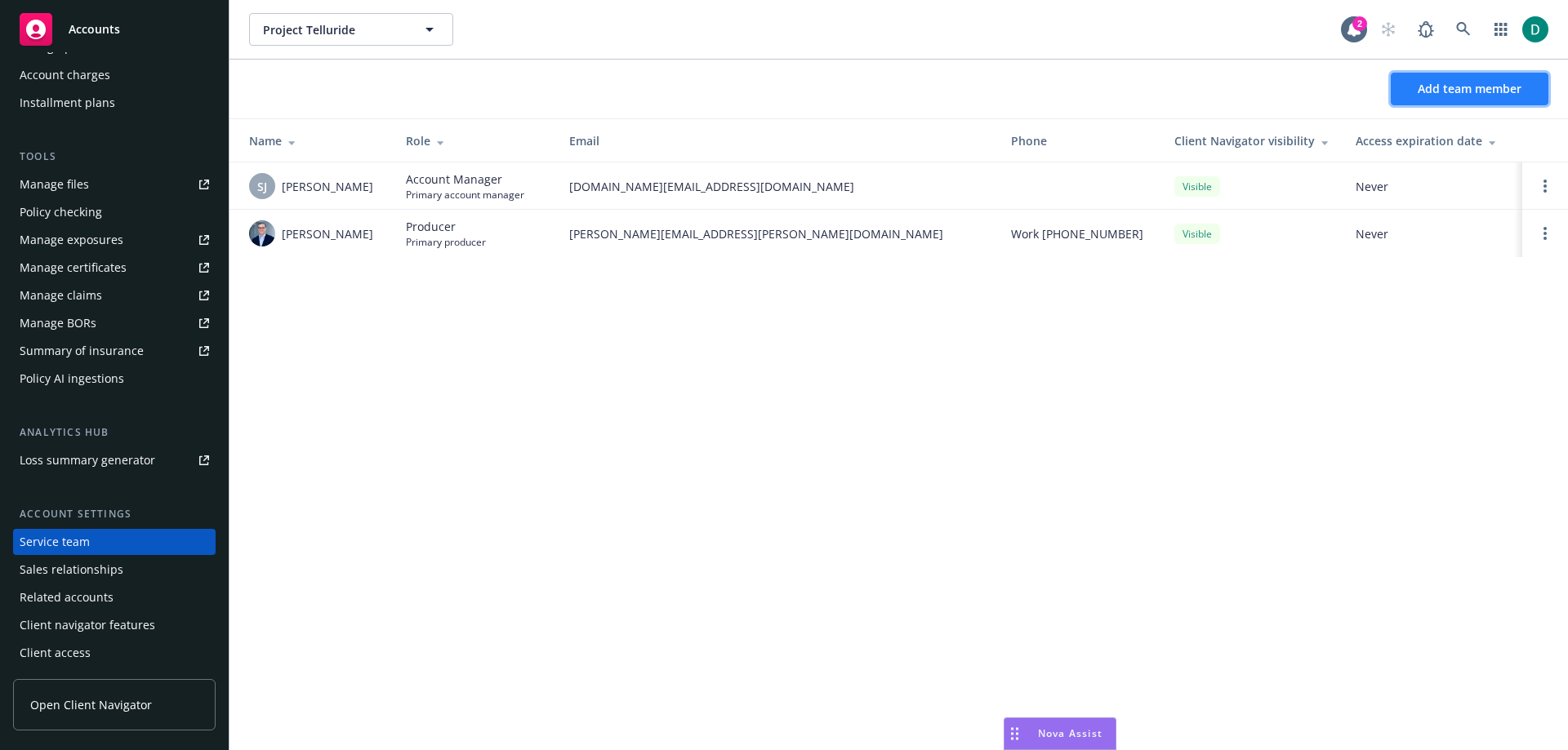
click at [1511, 85] on span "Add team member" at bounding box center [1469, 88] width 103 height 16
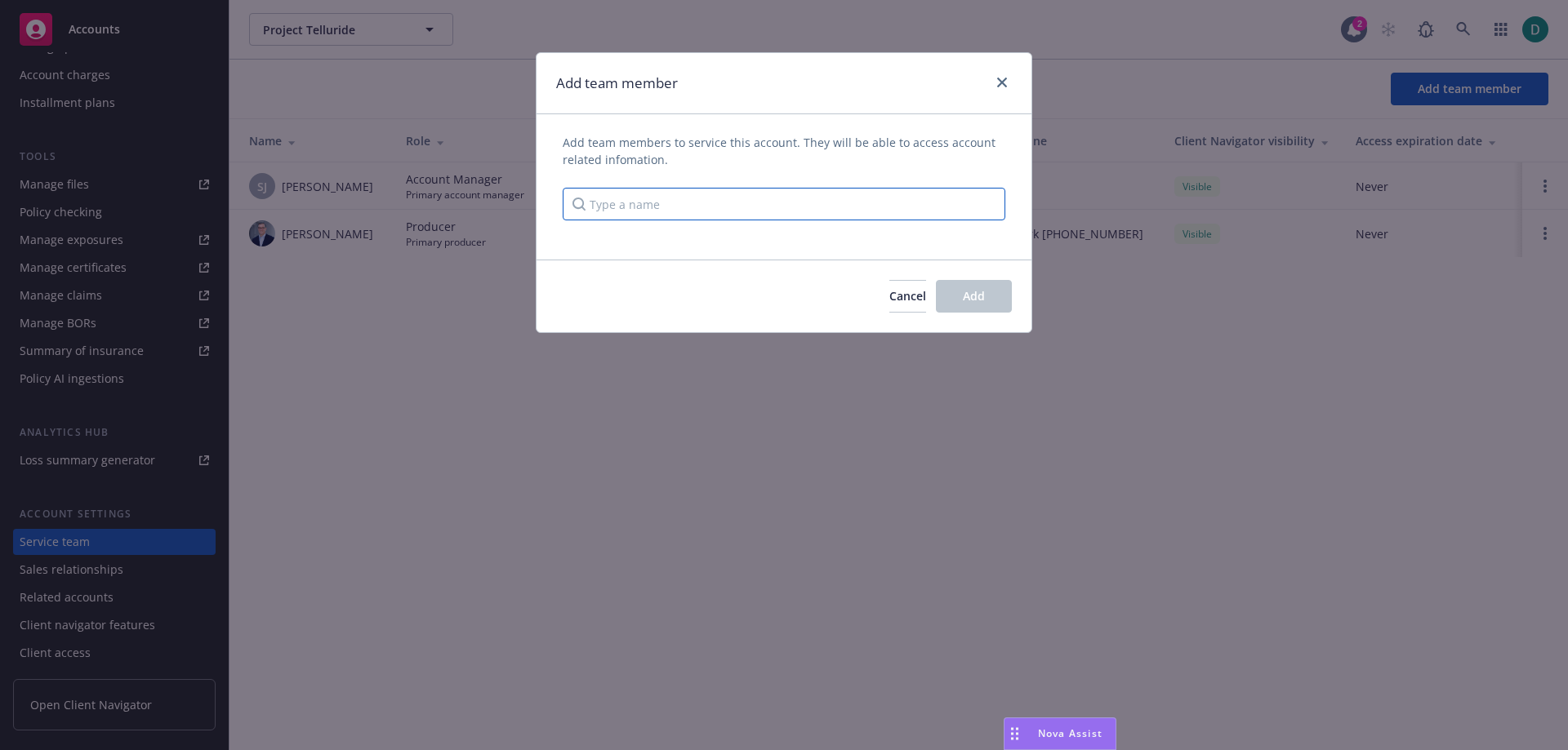
click at [820, 204] on input "Type a name" at bounding box center [783, 203] width 442 height 32
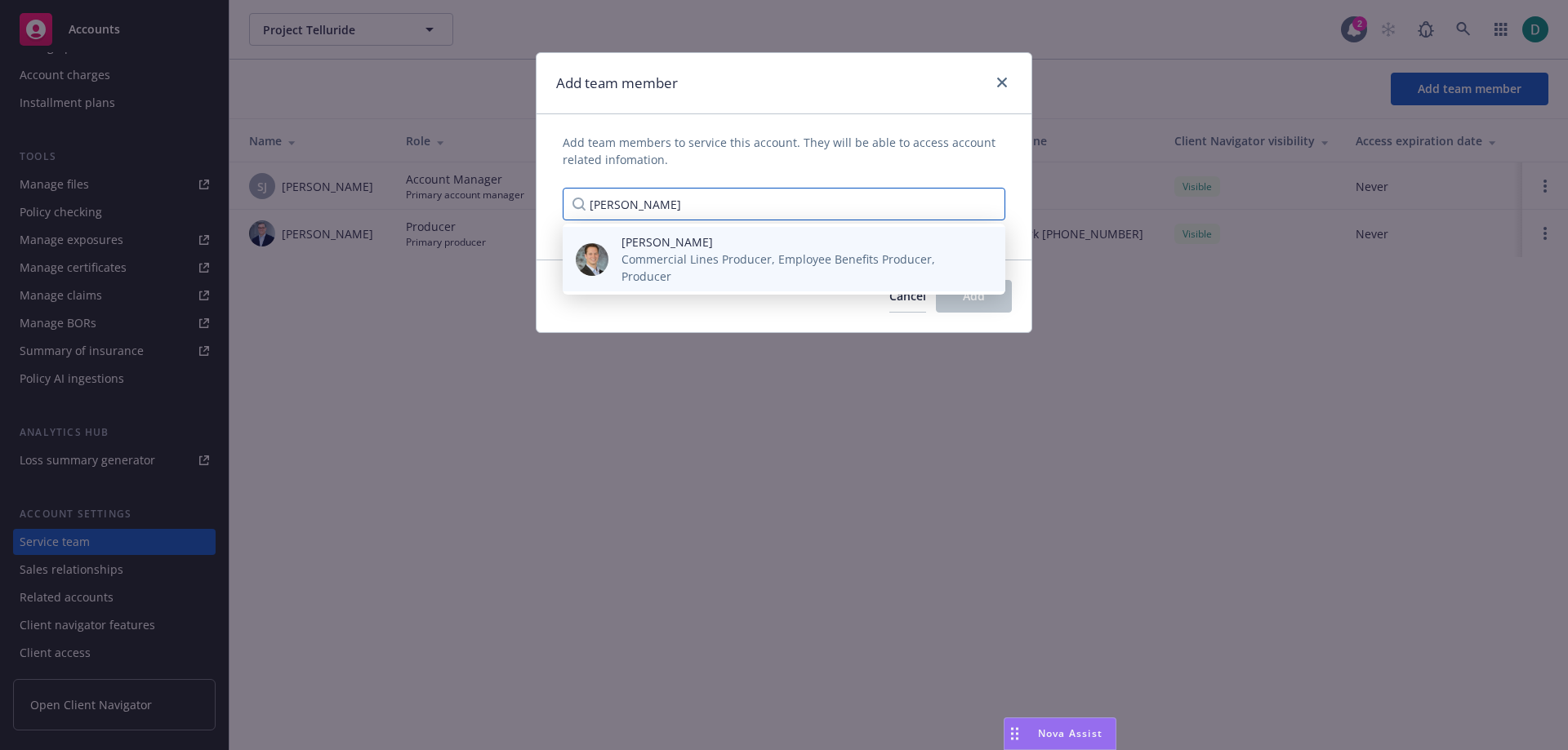
type input "[PERSON_NAME]"
click at [805, 256] on span "Commercial Lines Producer, Employee Benefits Producer, Producer" at bounding box center [800, 267] width 357 height 34
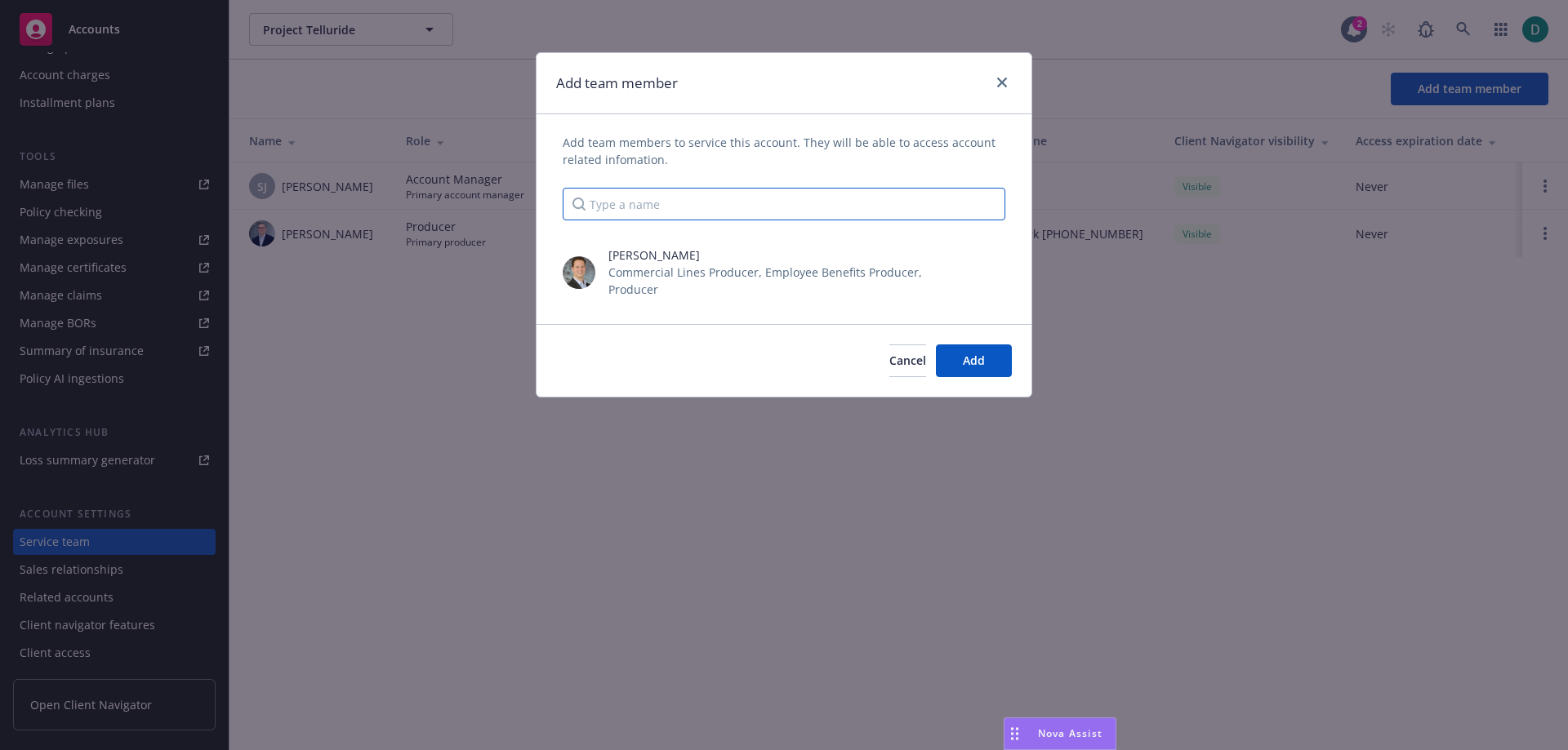
click at [657, 207] on input "Type a name" at bounding box center [783, 203] width 442 height 32
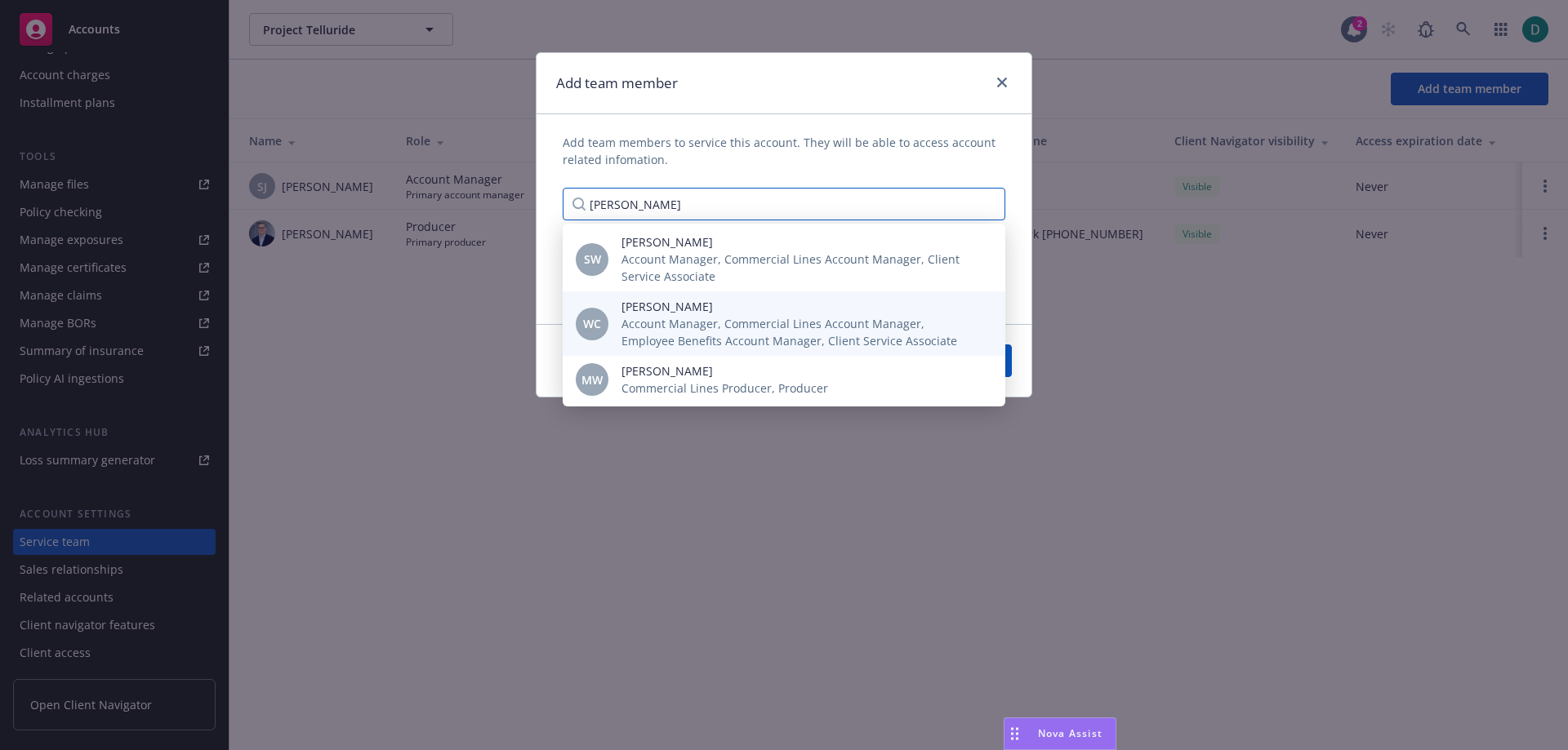
type input "[PERSON_NAME]"
click at [673, 325] on span "Account Manager, Commercial Lines Account Manager, Employee Benefits Account Ma…" at bounding box center [800, 332] width 357 height 34
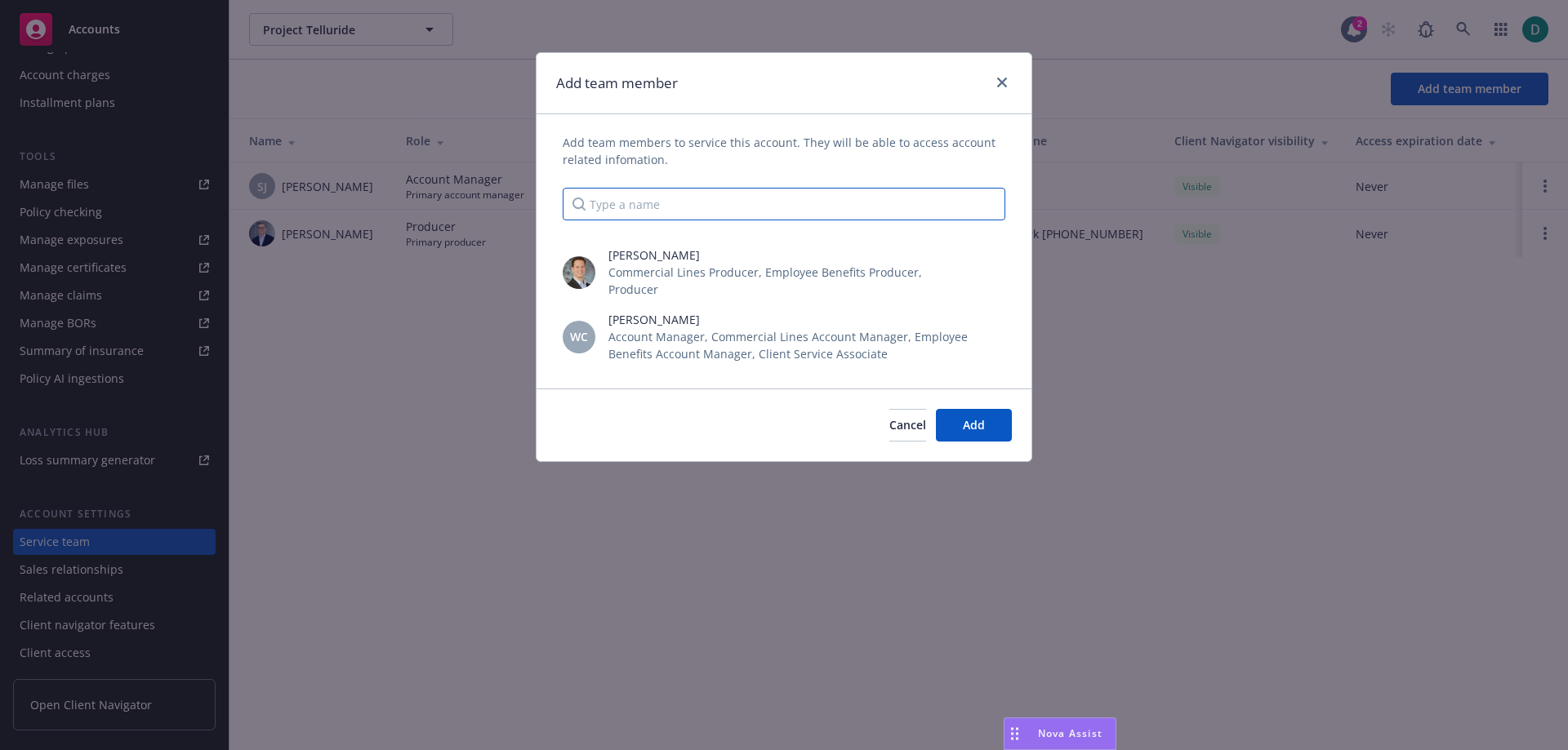
click at [670, 201] on input "Type a name" at bounding box center [783, 203] width 442 height 32
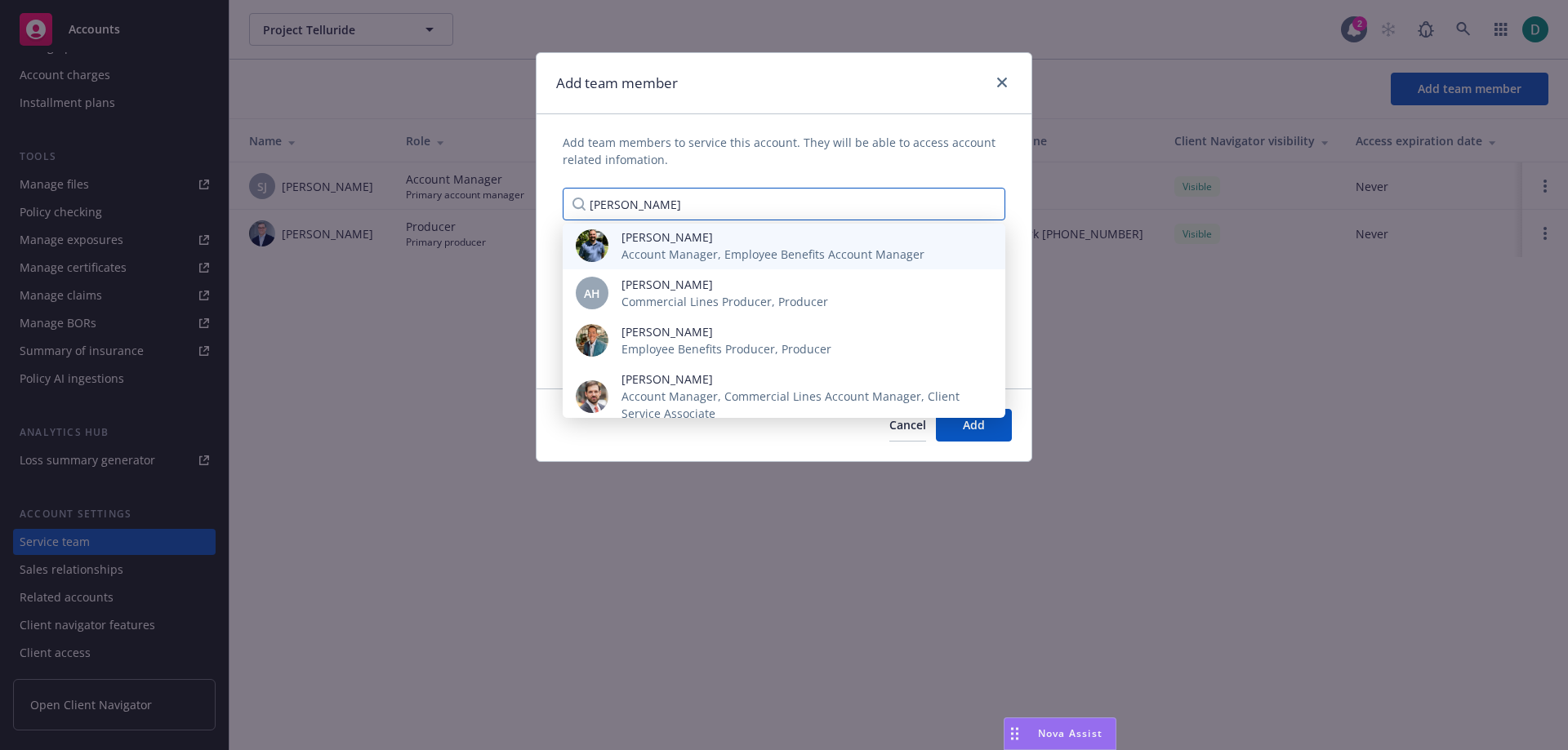
scroll to position [141, 0]
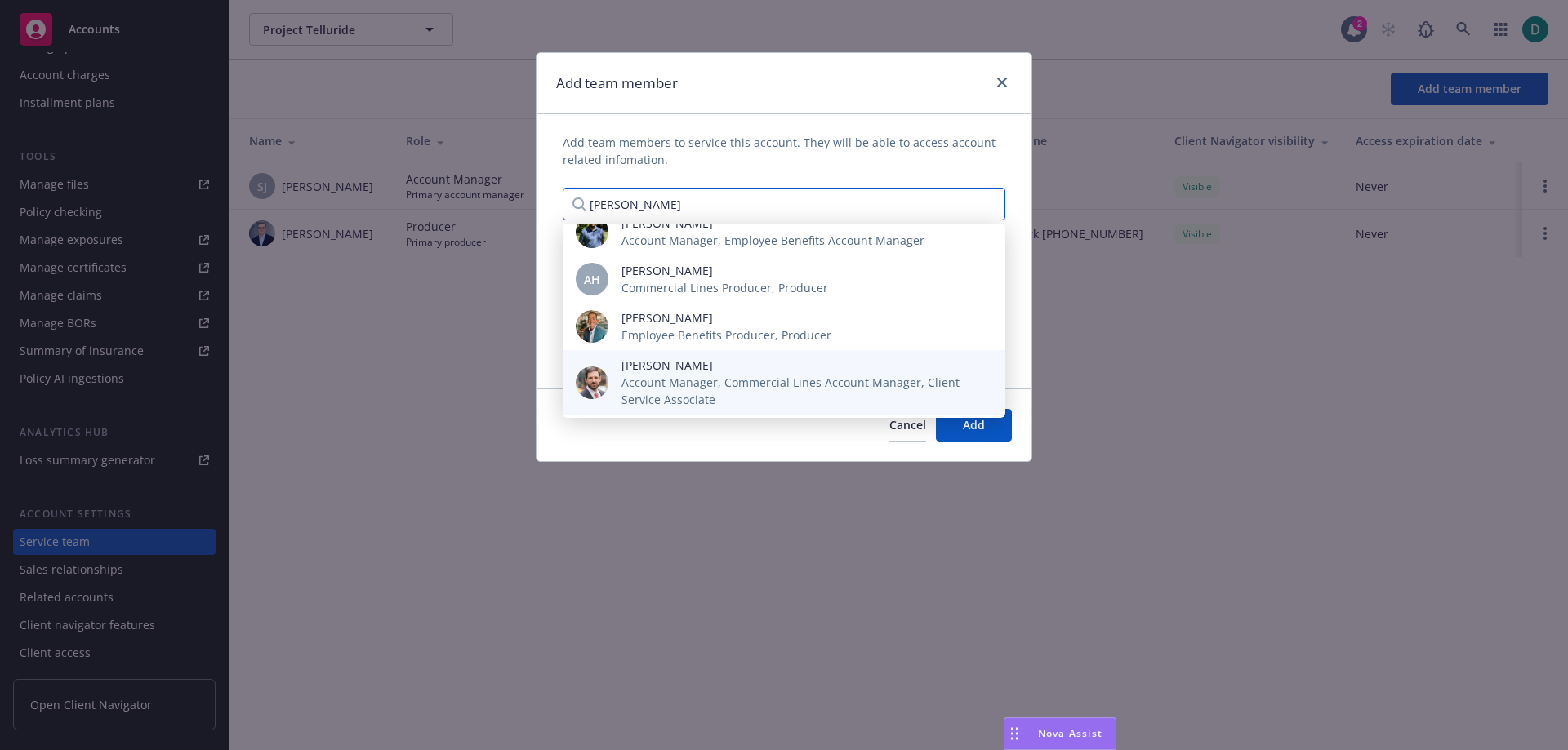
type input "[PERSON_NAME]"
click at [654, 374] on span "Account Manager, Commercial Lines Account Manager, Client Service Associate" at bounding box center [800, 390] width 357 height 34
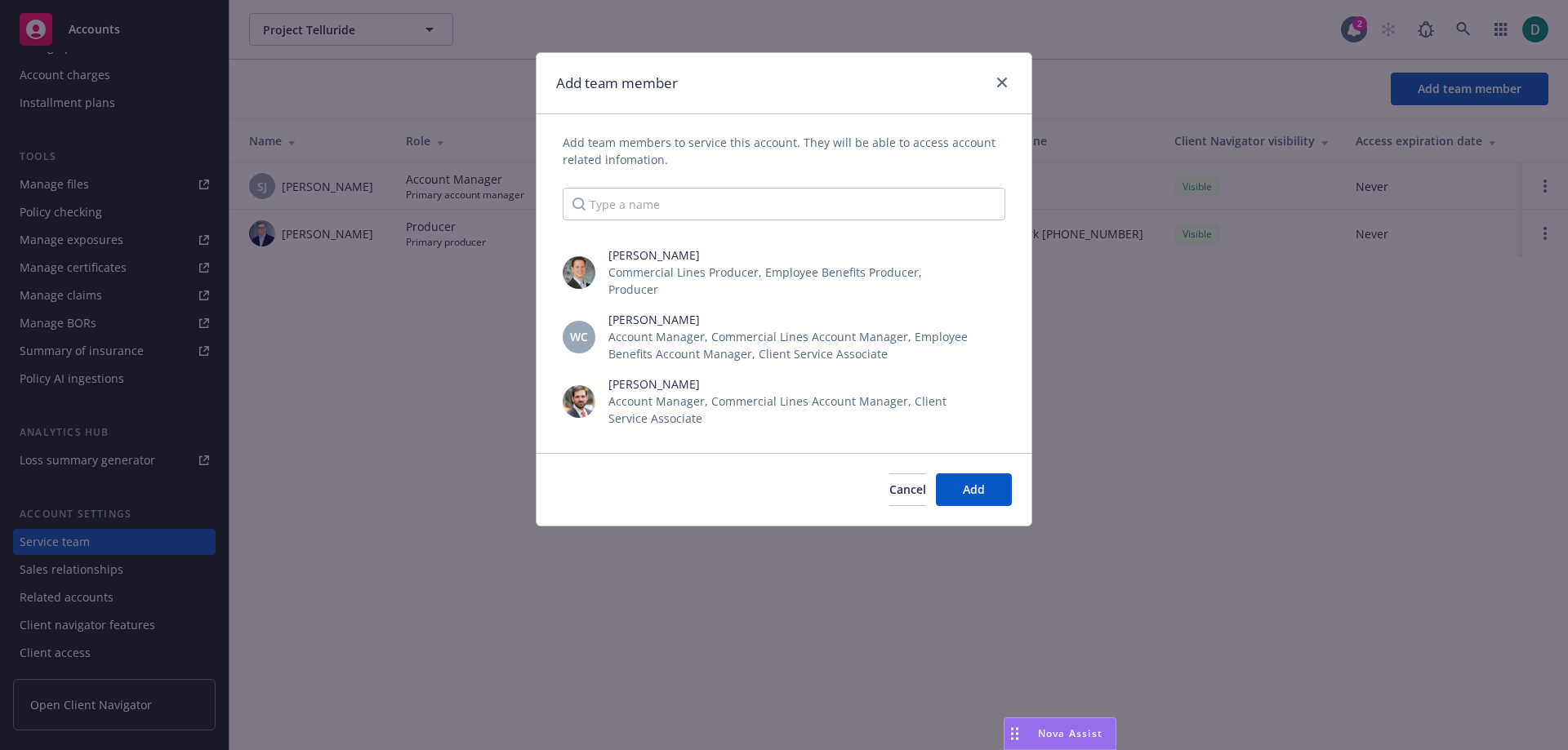
scroll to position [1886, 0]
click at [676, 208] on input "Type a name" at bounding box center [783, 203] width 442 height 32
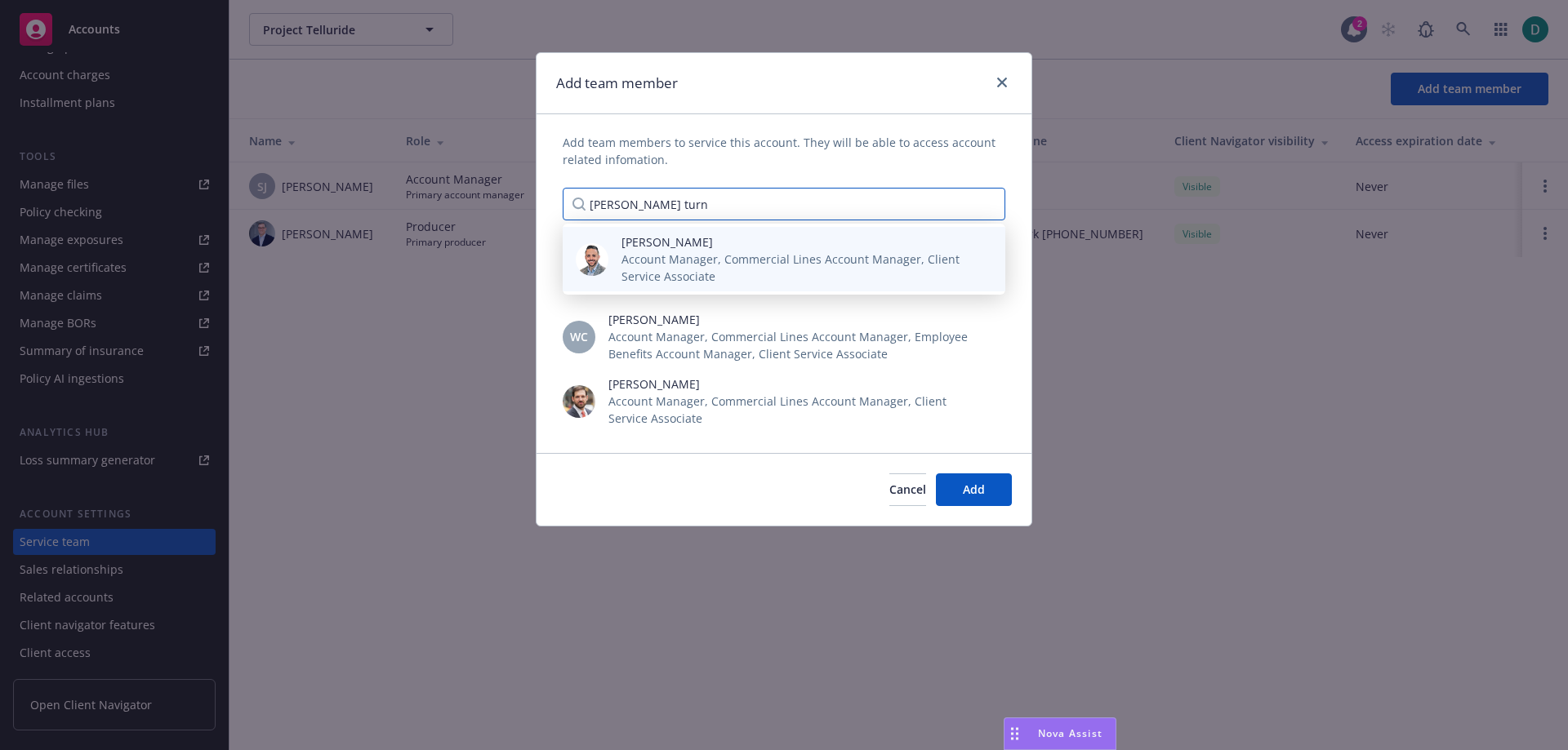
type input "[PERSON_NAME] turn"
click at [715, 254] on span "Account Manager, Commercial Lines Account Manager, Client Service Associate" at bounding box center [800, 267] width 357 height 34
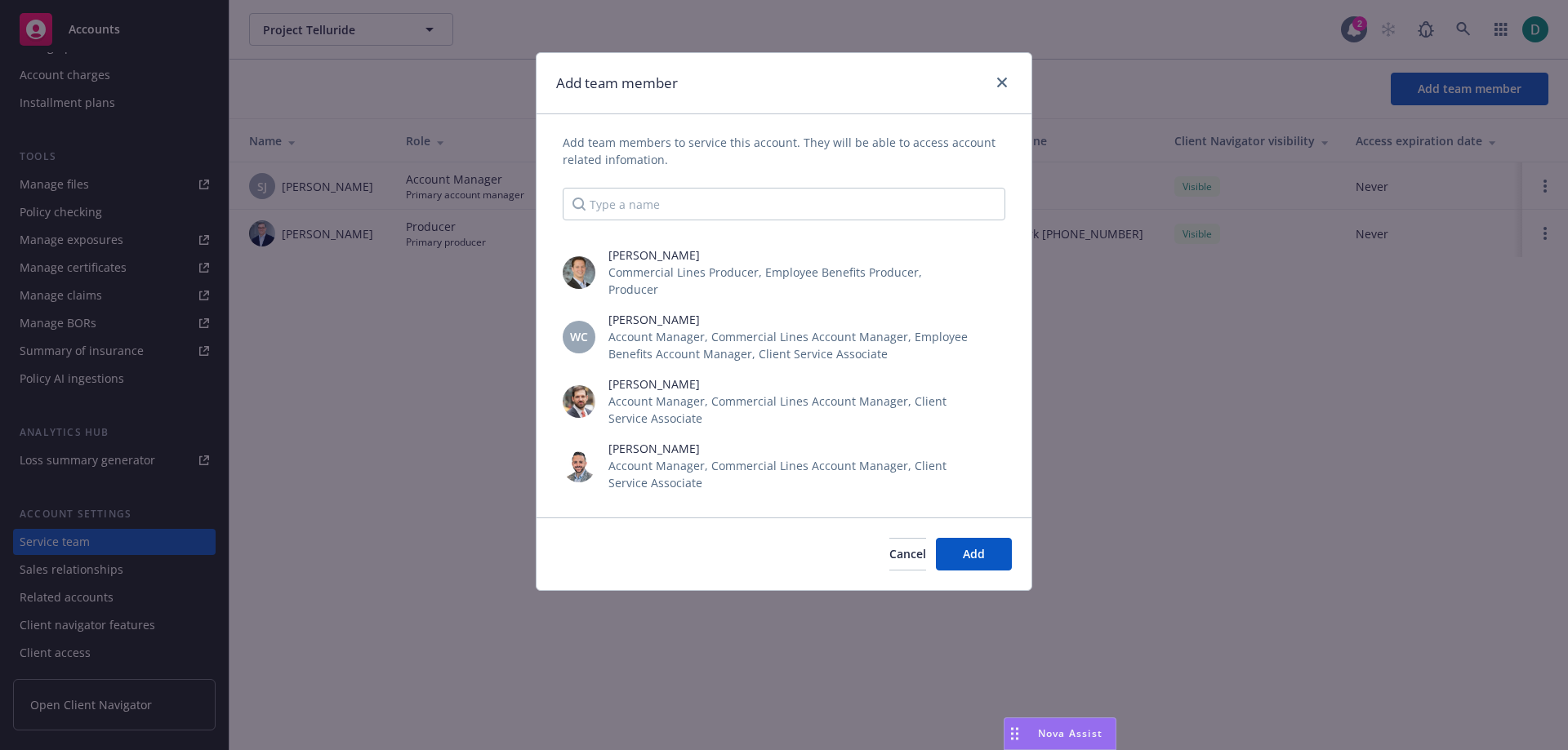
click at [966, 519] on div "Cancel Add" at bounding box center [784, 554] width 495 height 73
click at [966, 538] on button "Add" at bounding box center [973, 554] width 76 height 32
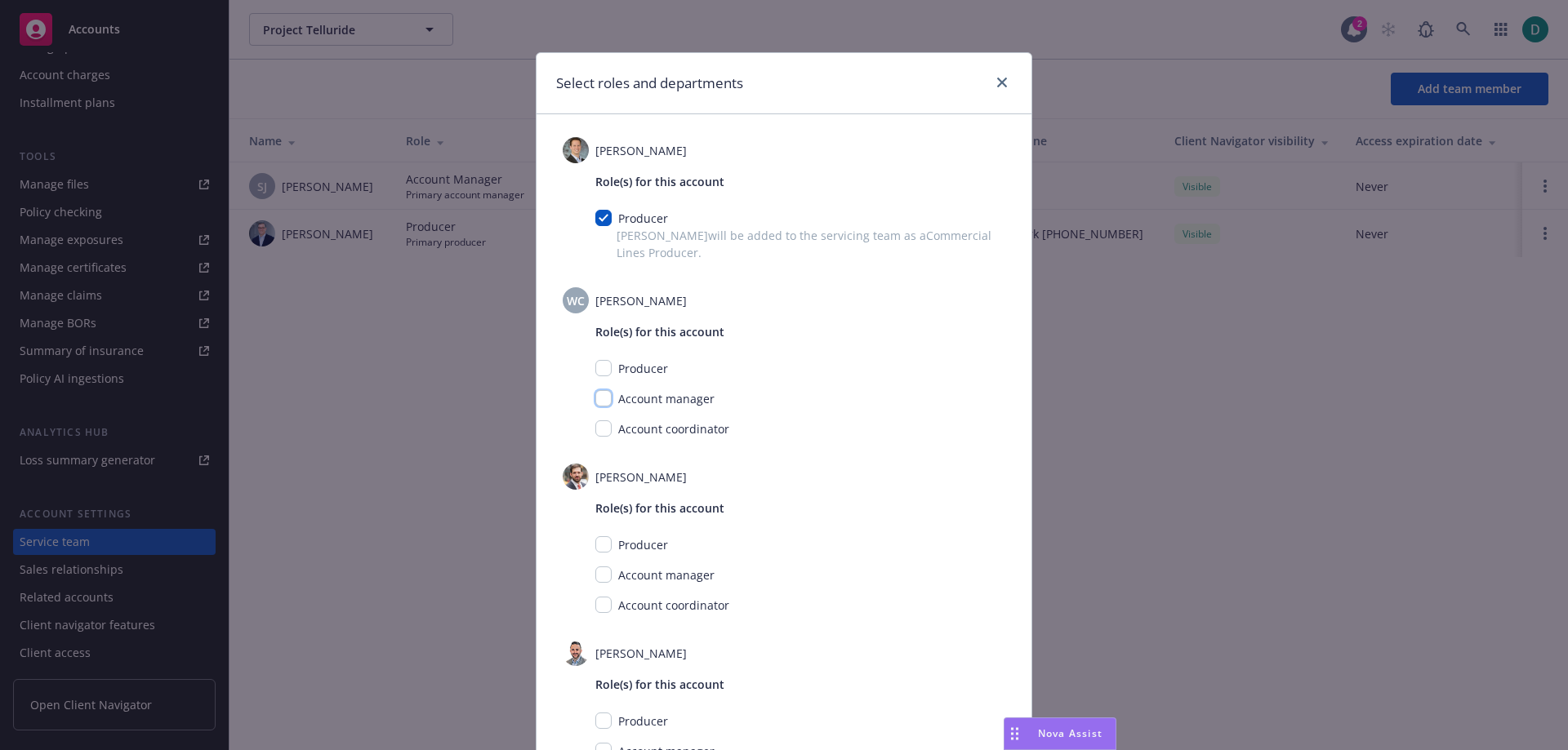
click at [600, 402] on input "checkbox" at bounding box center [604, 399] width 17 height 17
checkbox input "true"
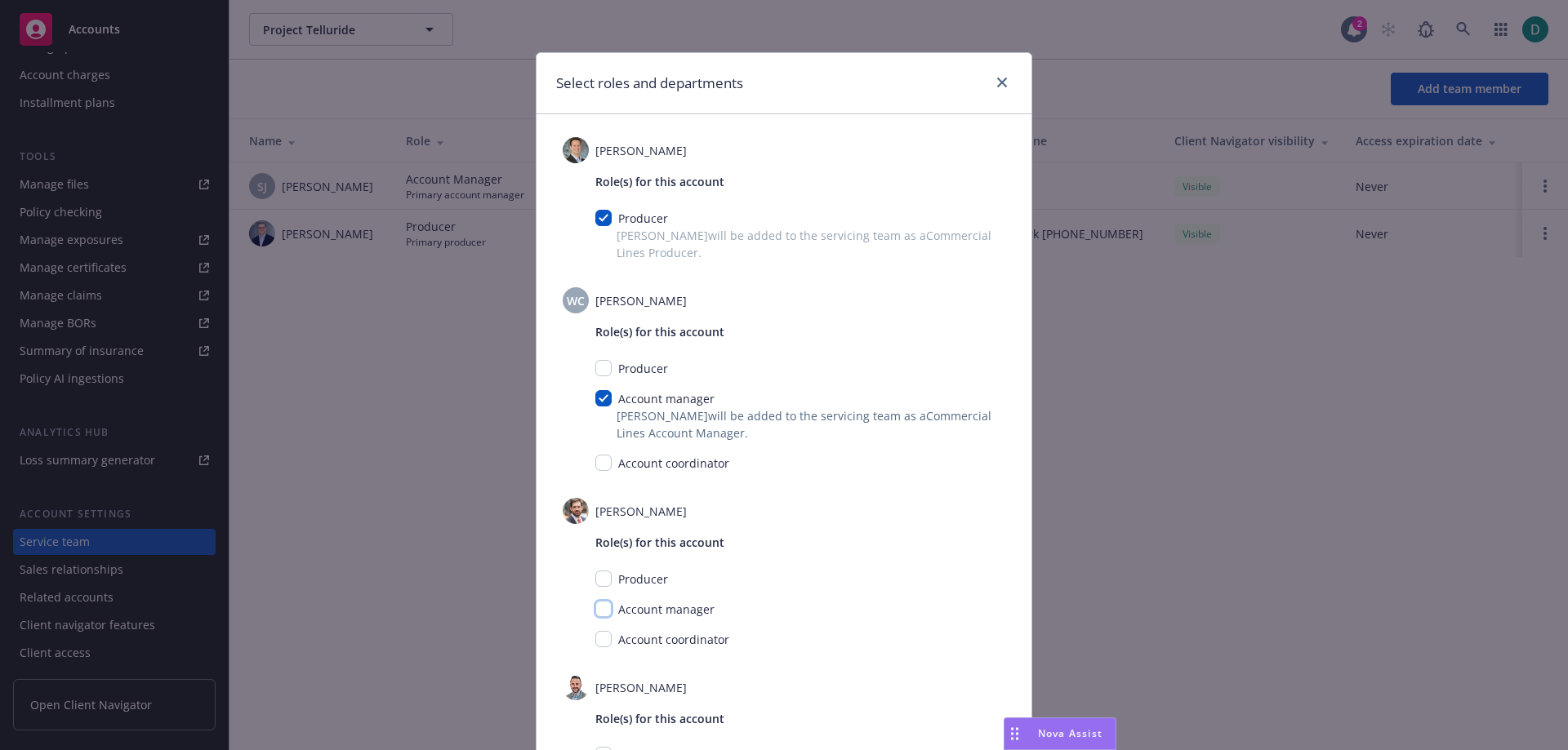
click at [604, 608] on input "checkbox" at bounding box center [604, 609] width 17 height 17
checkbox input "true"
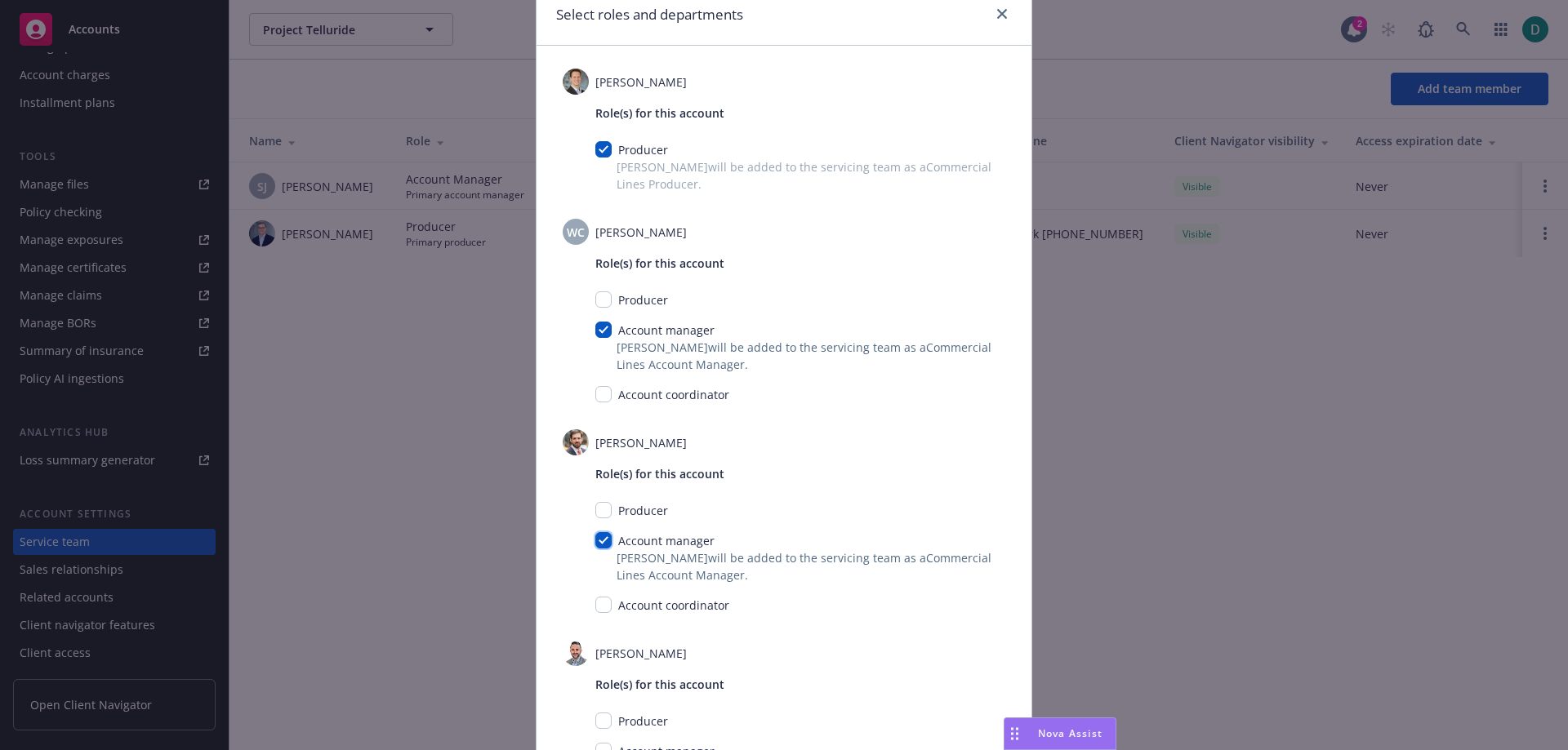
scroll to position [163, 0]
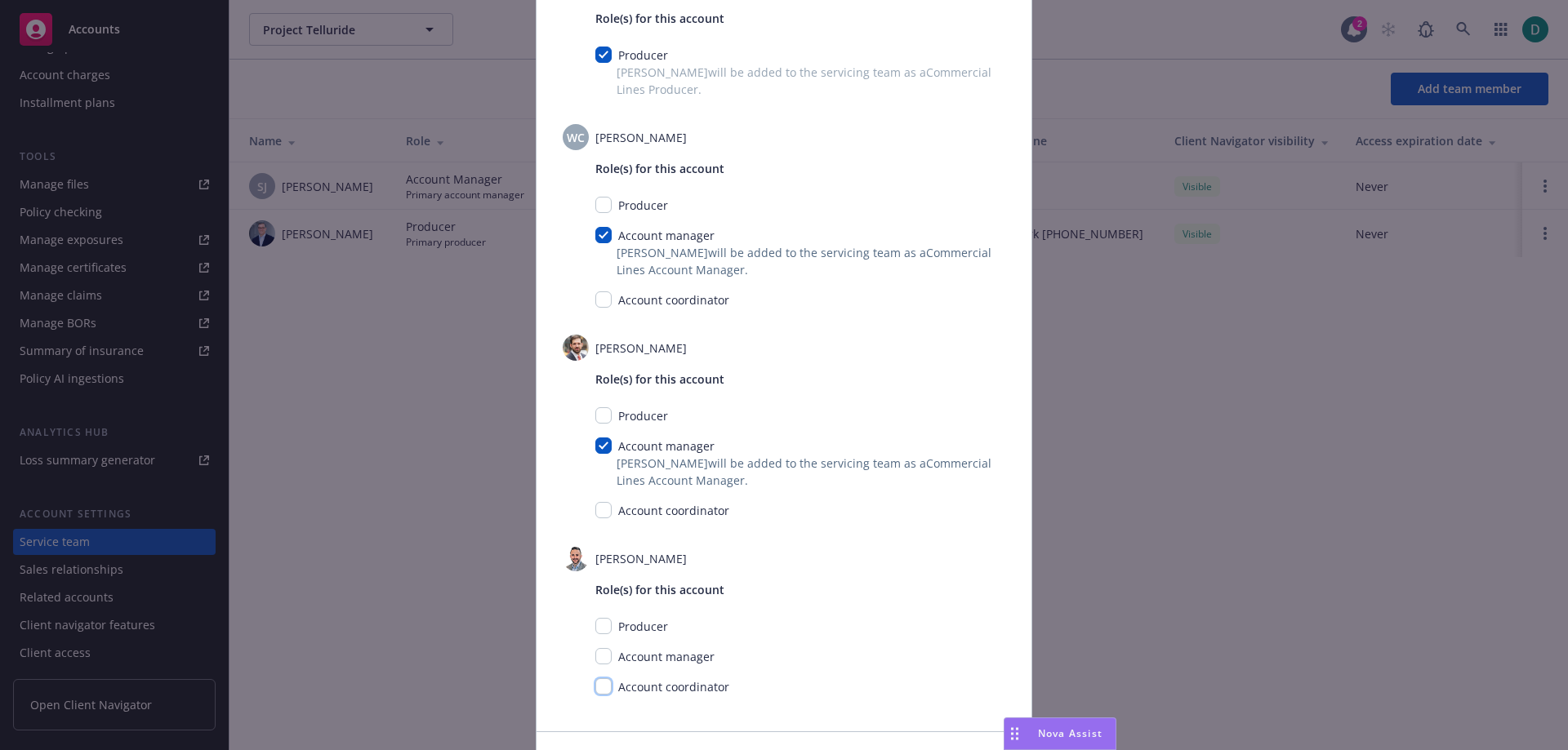
click at [601, 681] on input "checkbox" at bounding box center [604, 686] width 17 height 17
checkbox input "true"
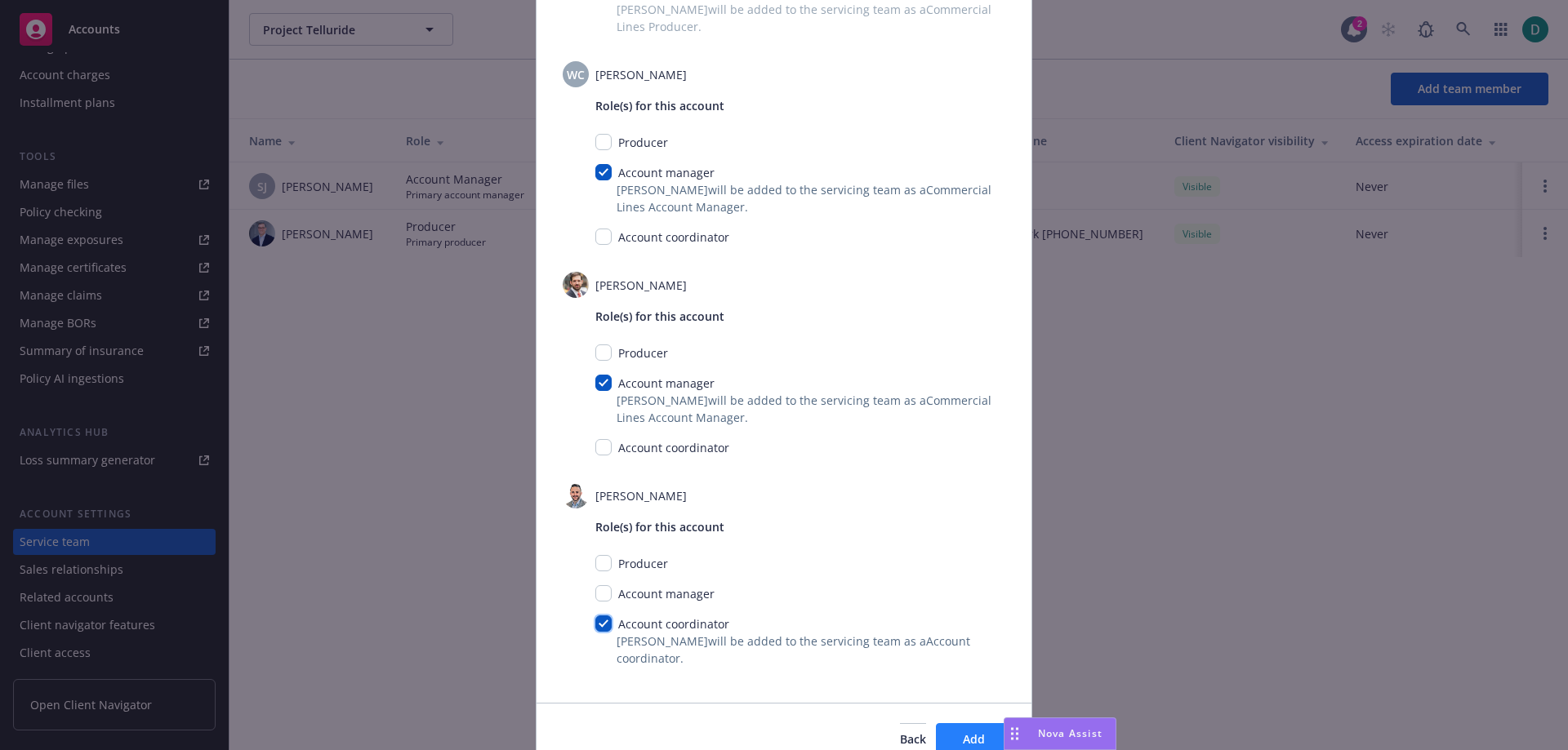
scroll to position [304, 0]
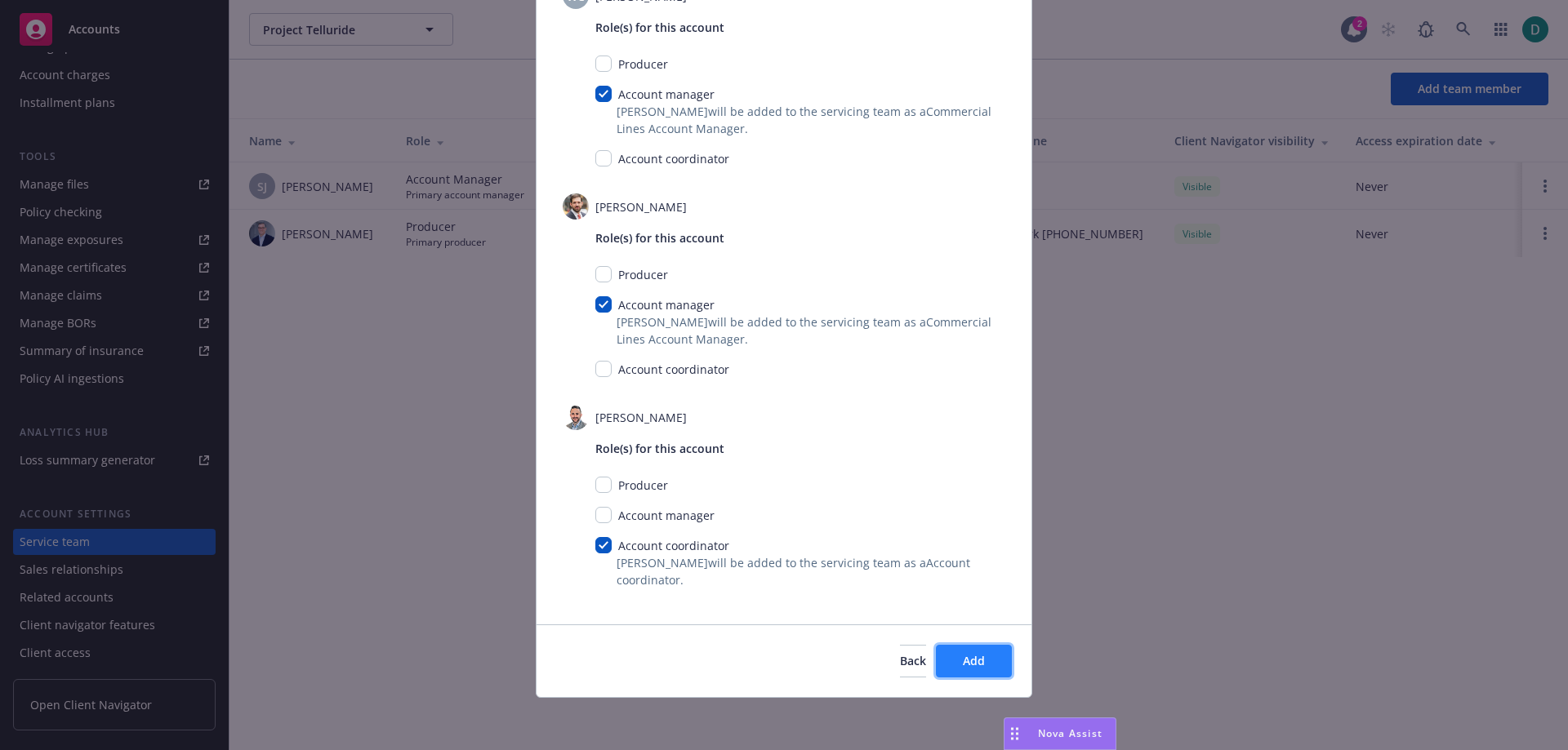
click at [948, 668] on button "Add" at bounding box center [973, 661] width 76 height 32
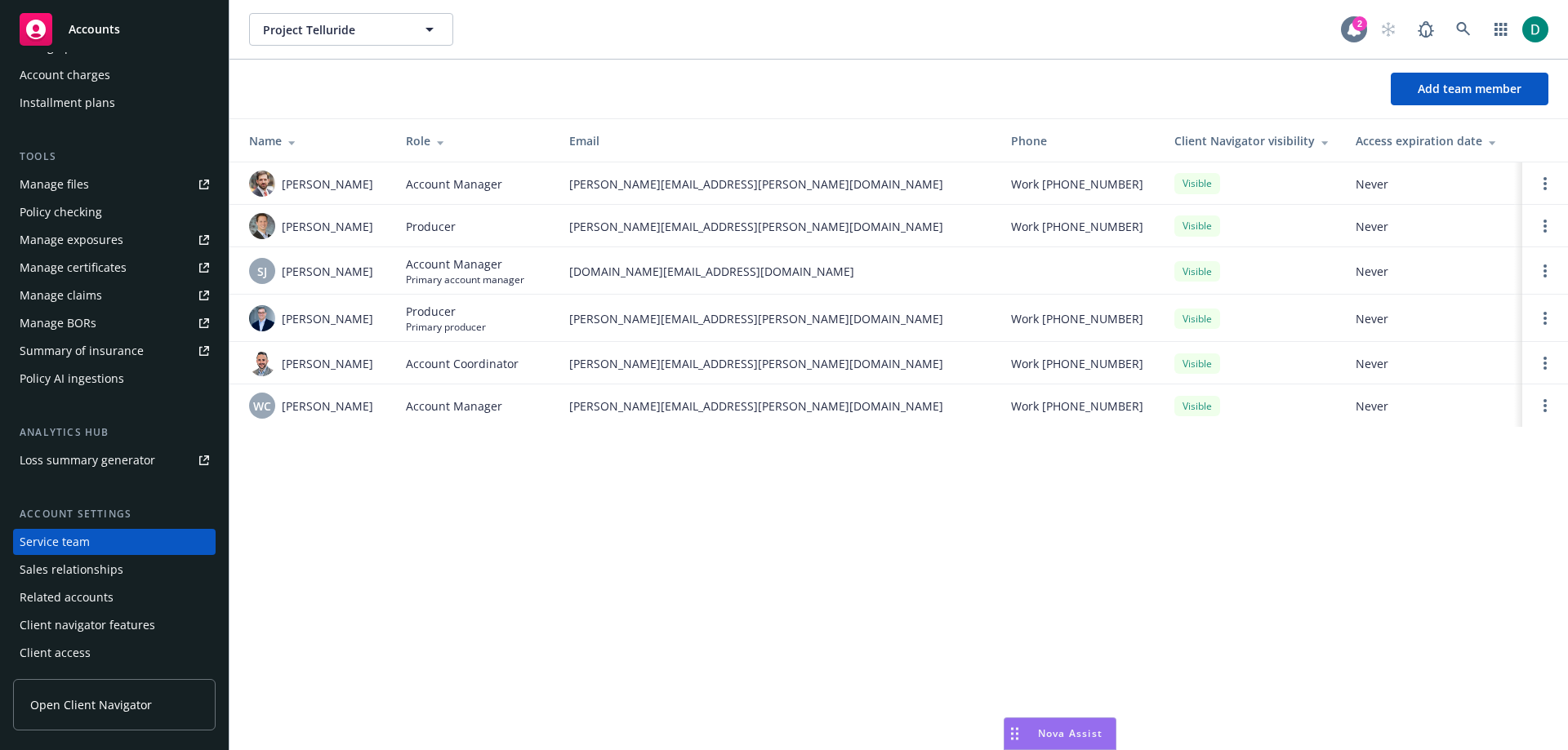
click at [1351, 26] on icon at bounding box center [1354, 30] width 13 height 15
